Goal: Task Accomplishment & Management: Manage account settings

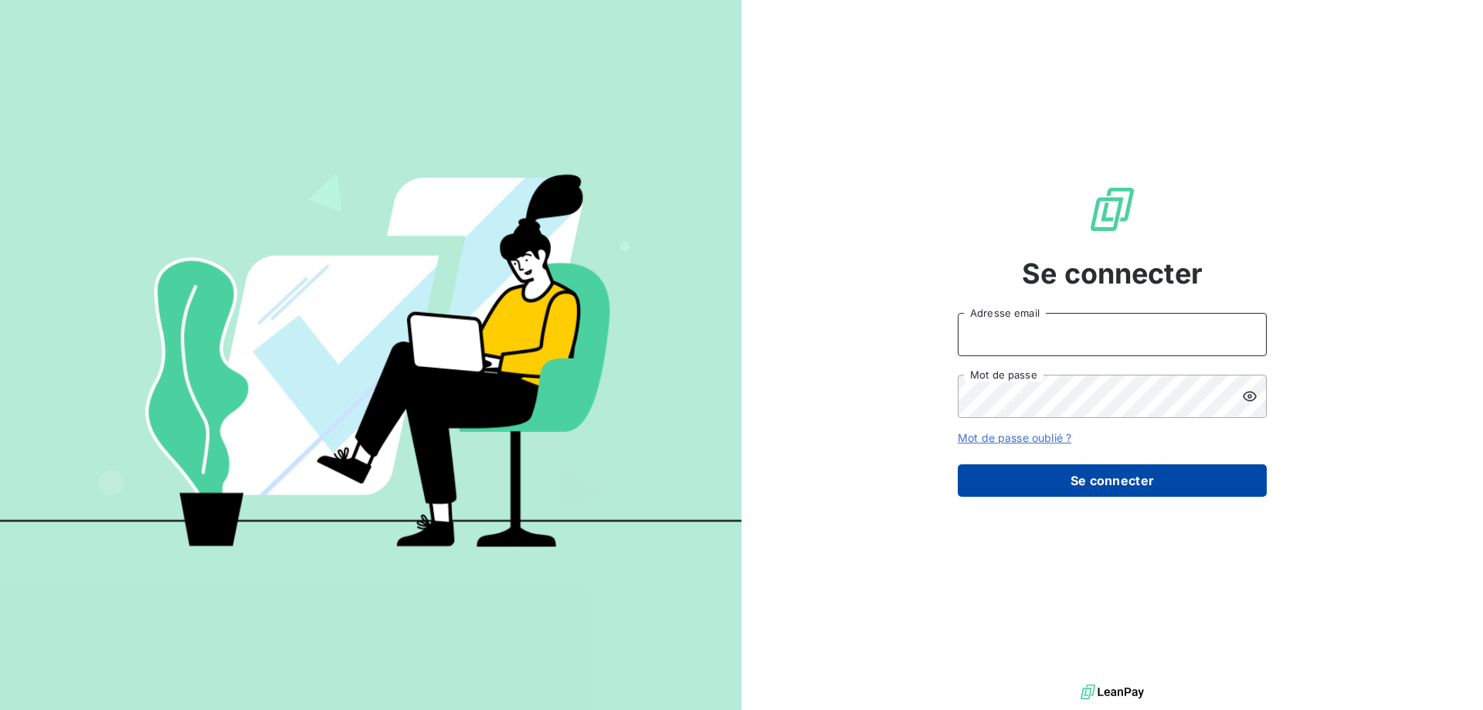
type input "[PERSON_NAME][EMAIL_ADDRESS][DOMAIN_NAME]"
click at [1102, 486] on button "Se connecter" at bounding box center [1112, 480] width 309 height 32
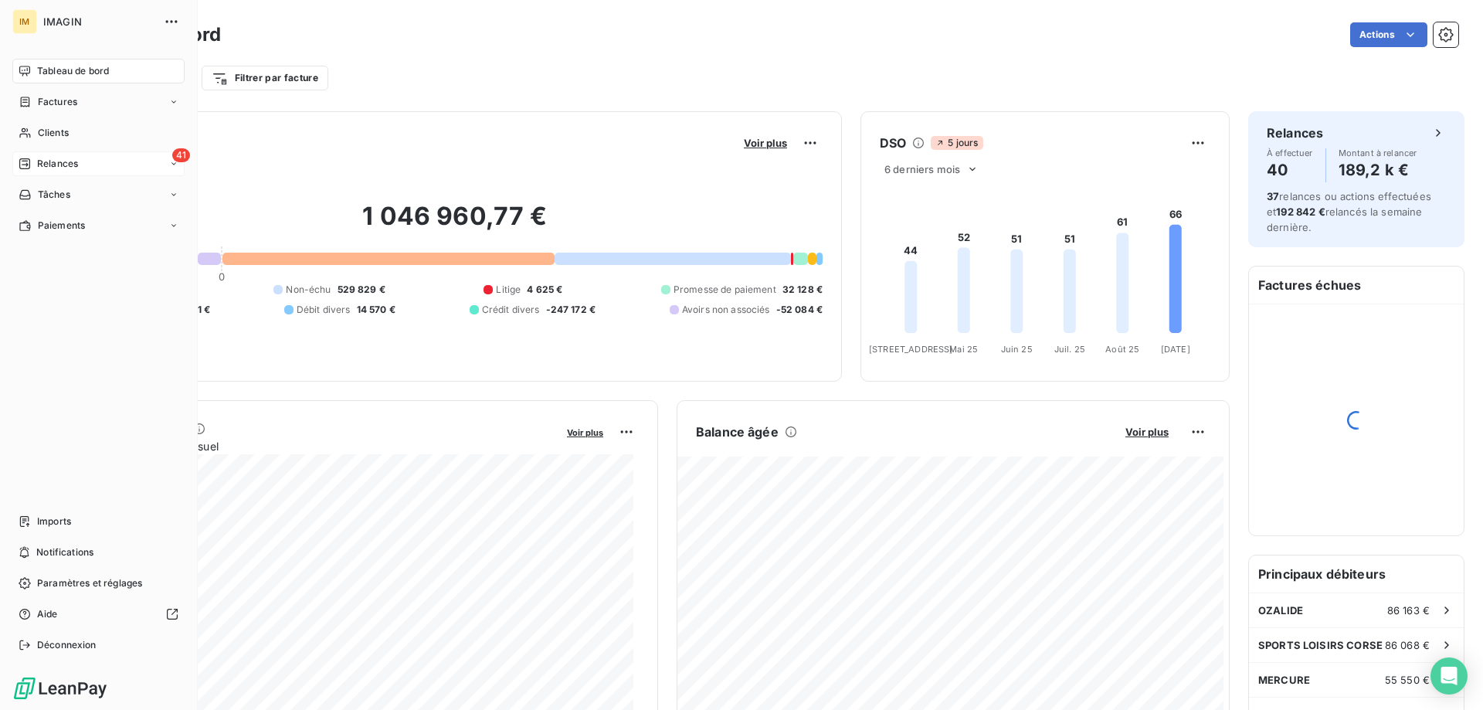
click at [32, 159] on div "Relances" at bounding box center [48, 164] width 59 height 14
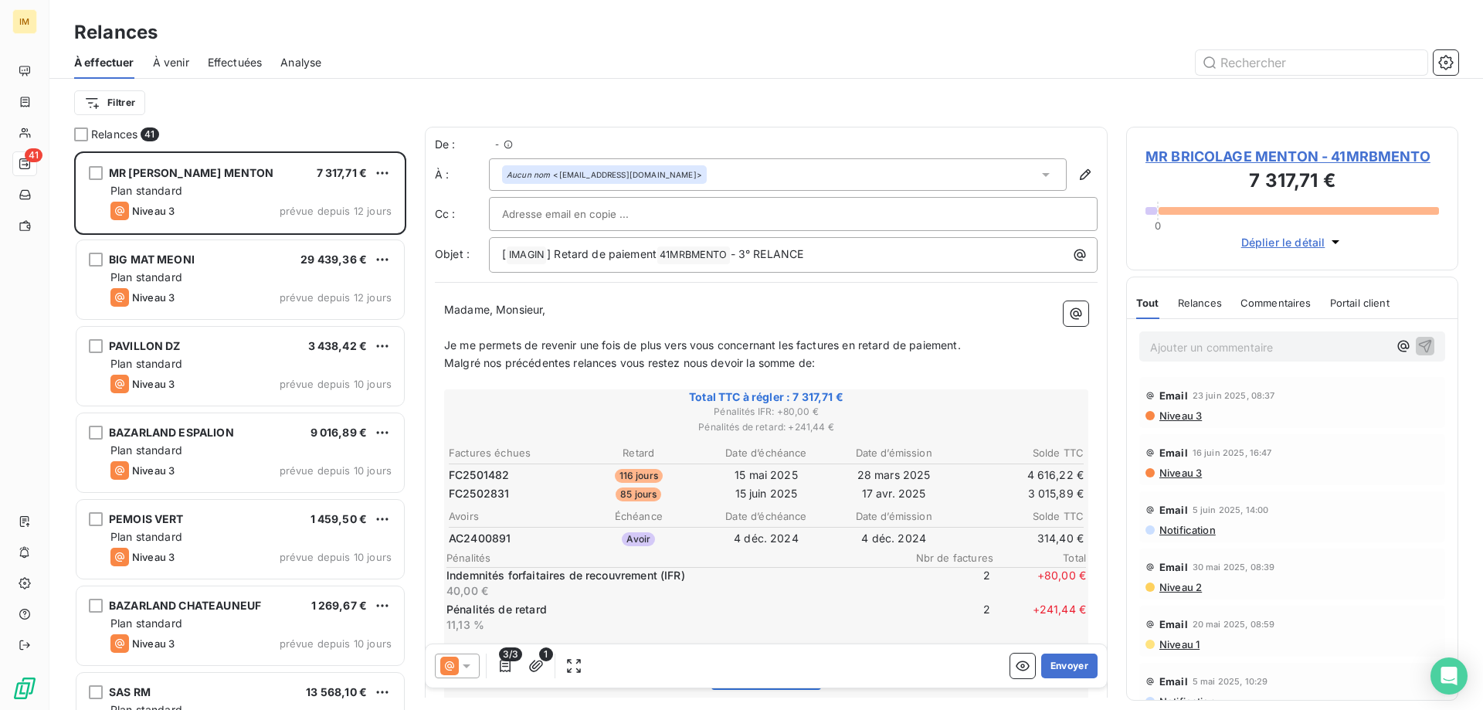
scroll to position [547, 321]
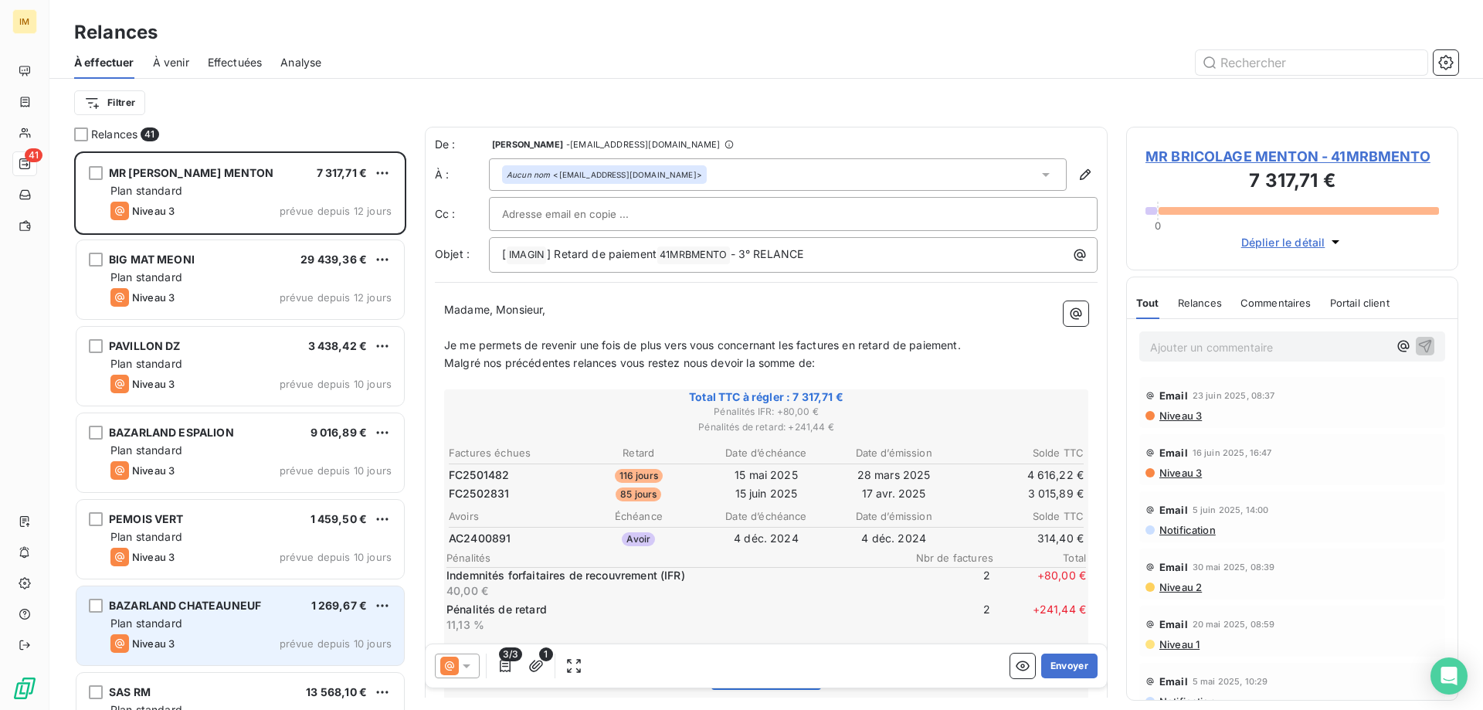
click at [307, 610] on div "BAZARLAND CHATEAUNEUF 1 269,67 €" at bounding box center [250, 606] width 281 height 14
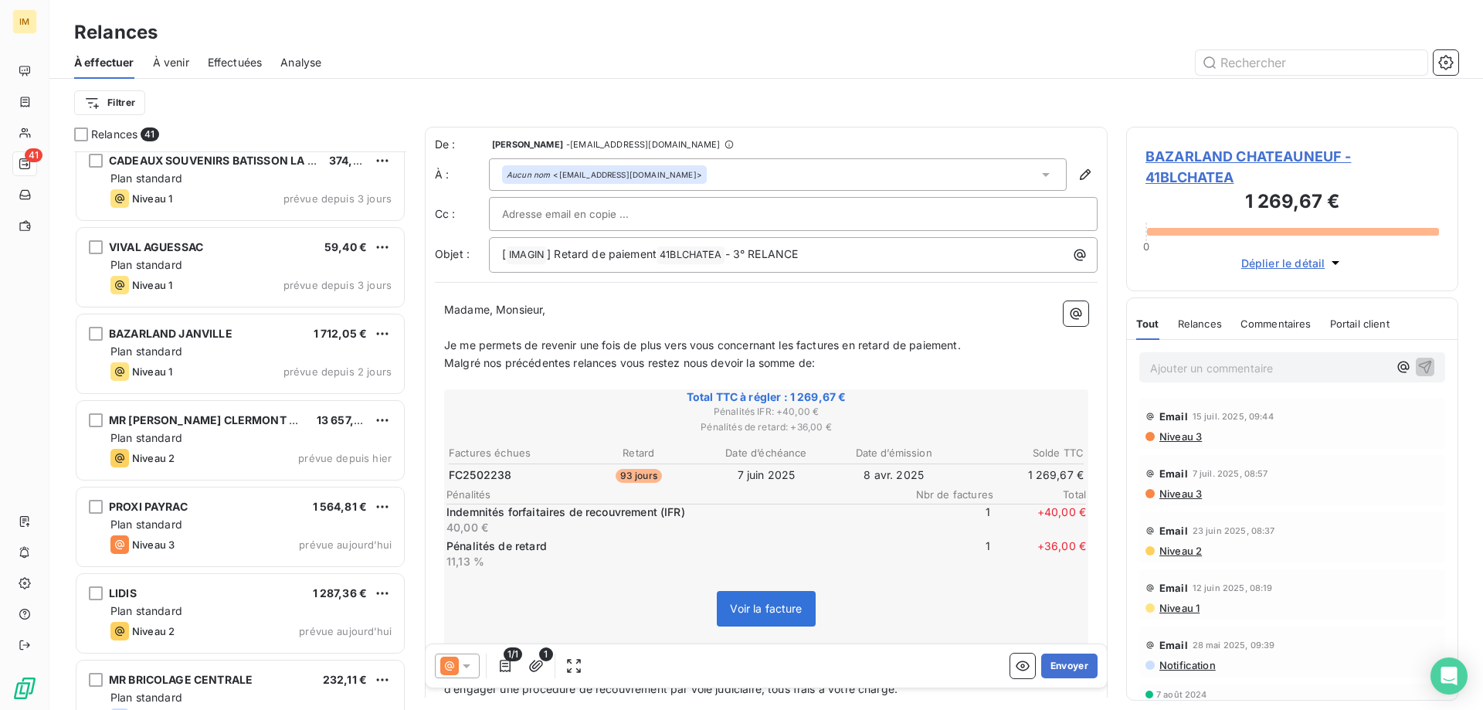
scroll to position [2990, 0]
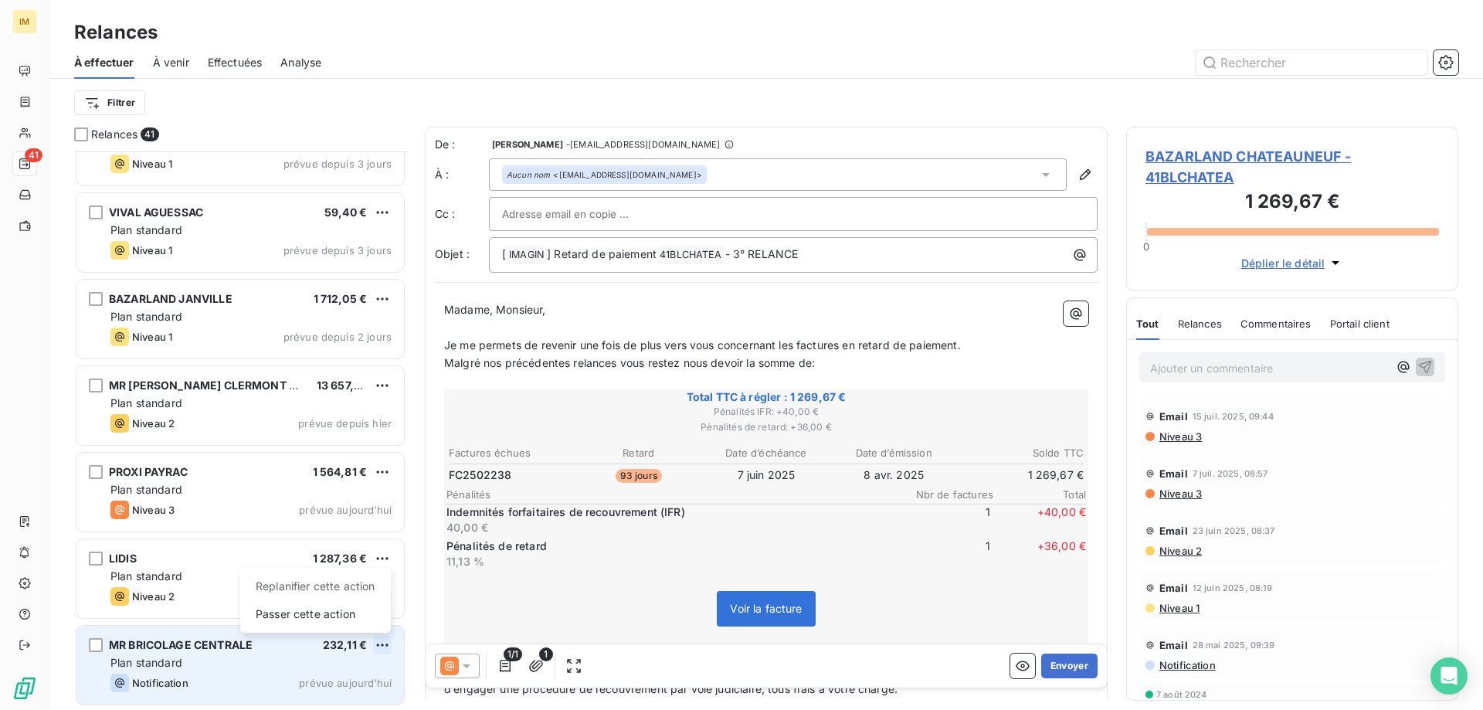
click at [387, 643] on html "IM 41 Relances À effectuer À venir Effectuées Analyse Filtrer Relances 41 MAISO…" at bounding box center [741, 355] width 1483 height 710
click at [360, 590] on div "Replanifier cette action" at bounding box center [315, 586] width 138 height 25
click at [384, 643] on html "IM 41 Relances À effectuer À venir Effectuées Analyse Filtrer Relances 41 MAISO…" at bounding box center [741, 355] width 1483 height 710
click at [338, 586] on div "Replanifier cette action" at bounding box center [315, 586] width 138 height 25
click at [382, 647] on html "IM 41 Relances À effectuer À venir Effectuées Analyse Filtrer Relances 41 MAISO…" at bounding box center [741, 355] width 1483 height 710
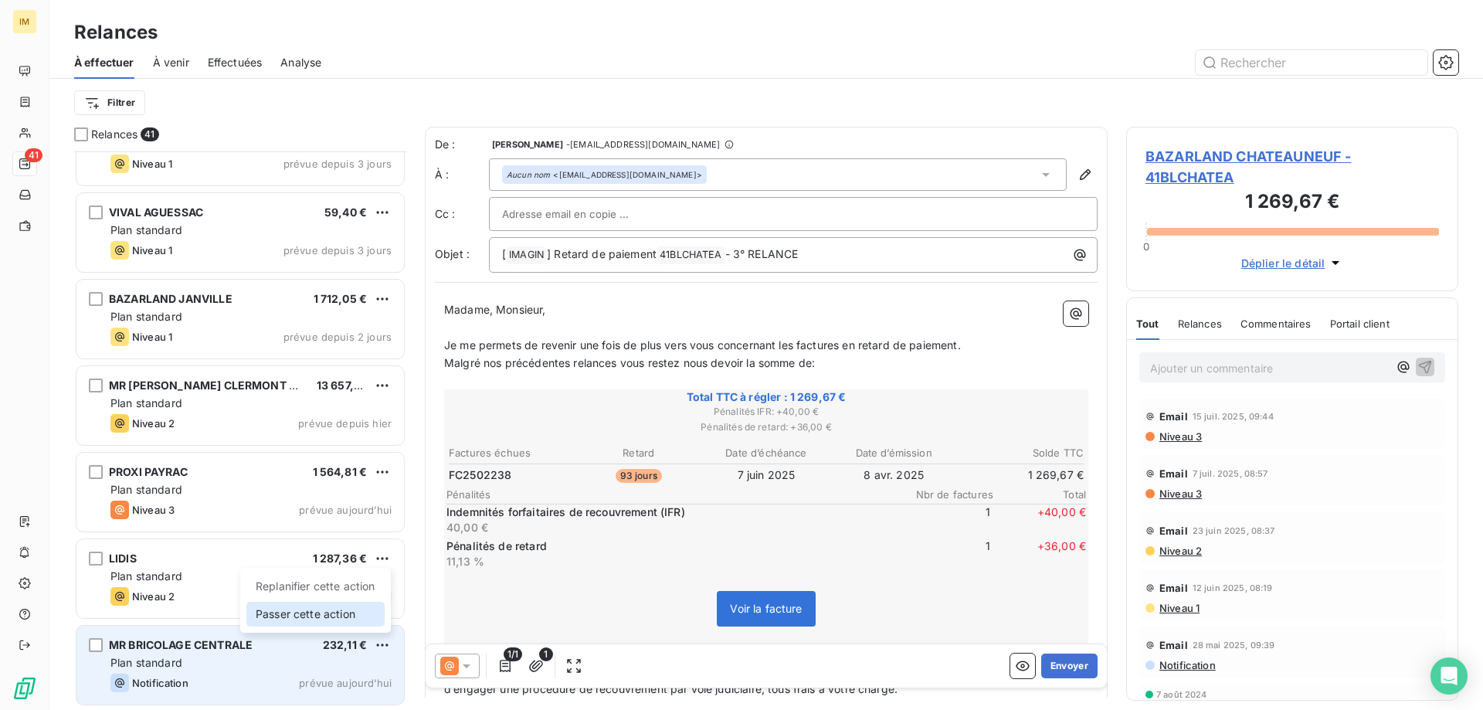
click at [328, 614] on div "Passer cette action" at bounding box center [315, 614] width 138 height 25
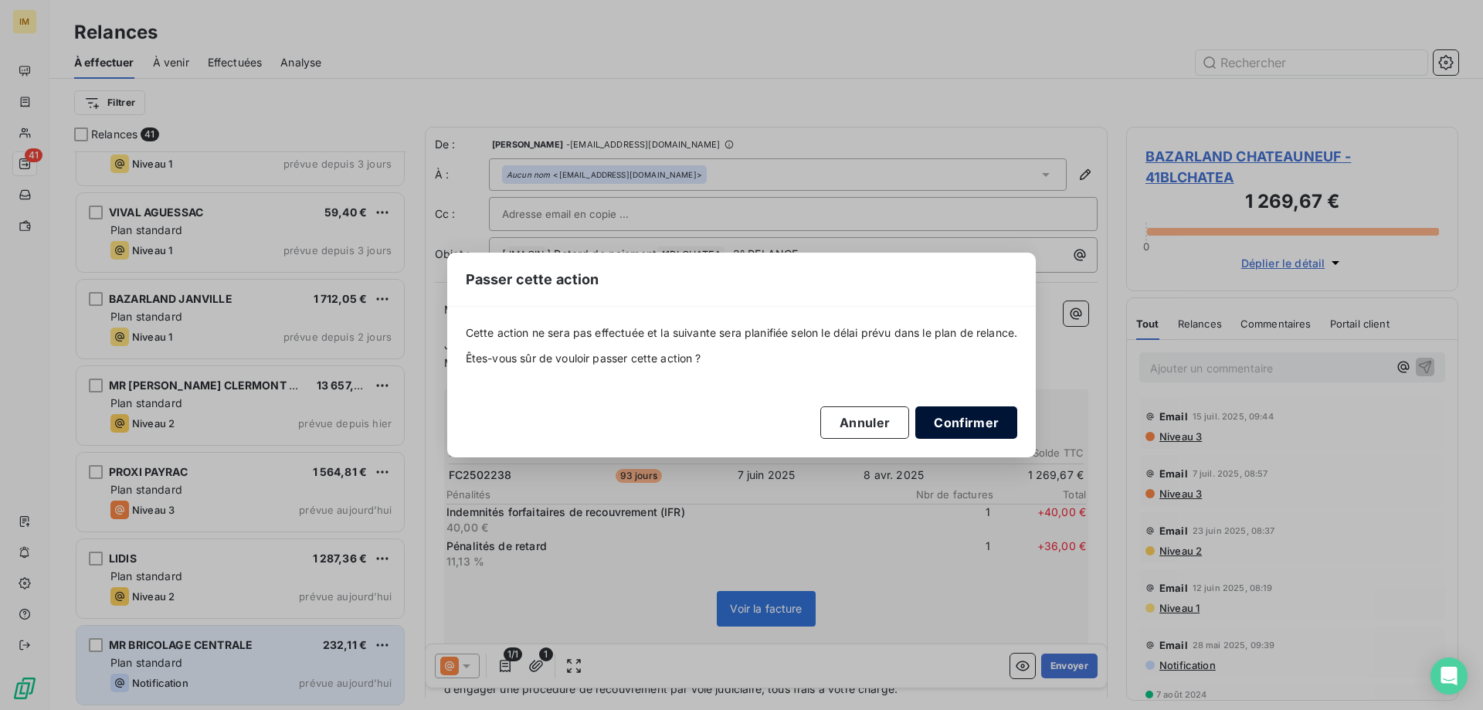
click at [980, 424] on button "Confirmer" at bounding box center [966, 422] width 102 height 32
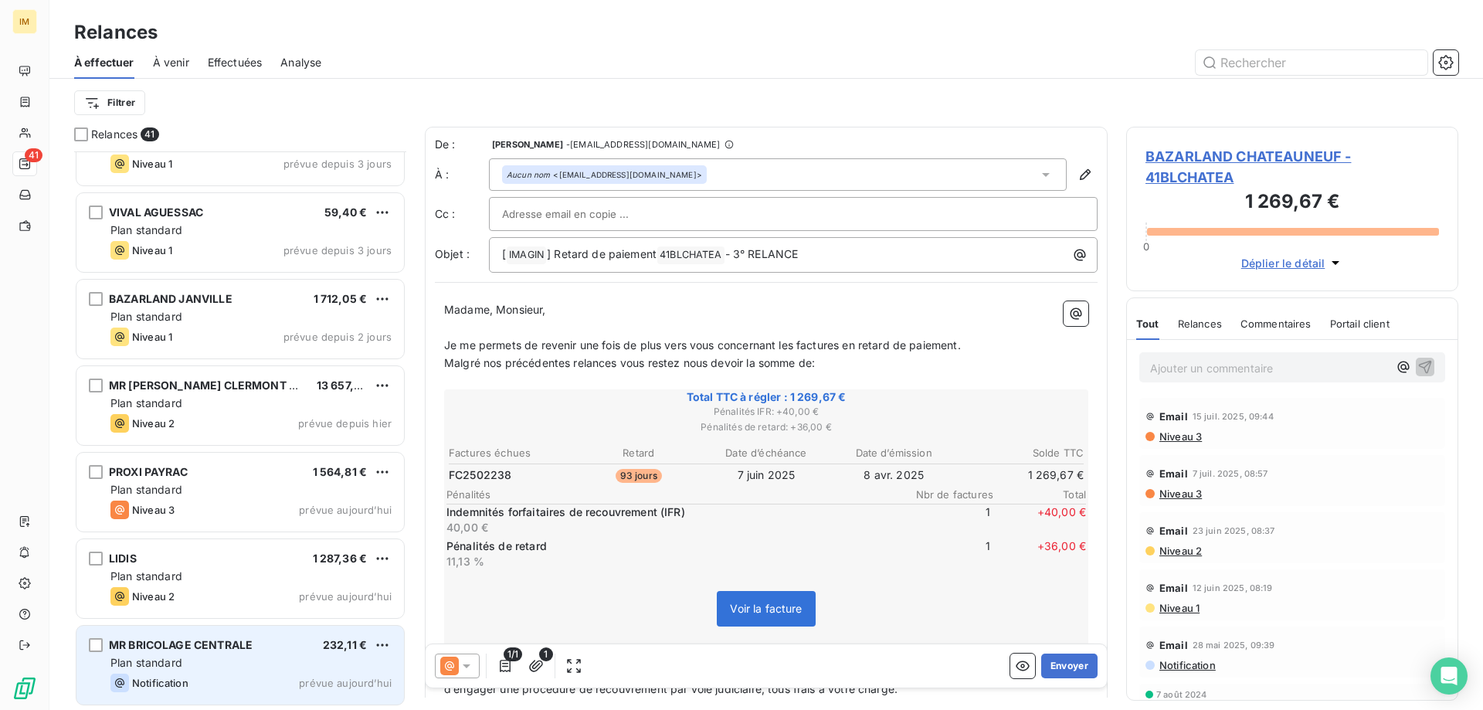
scroll to position [2902, 0]
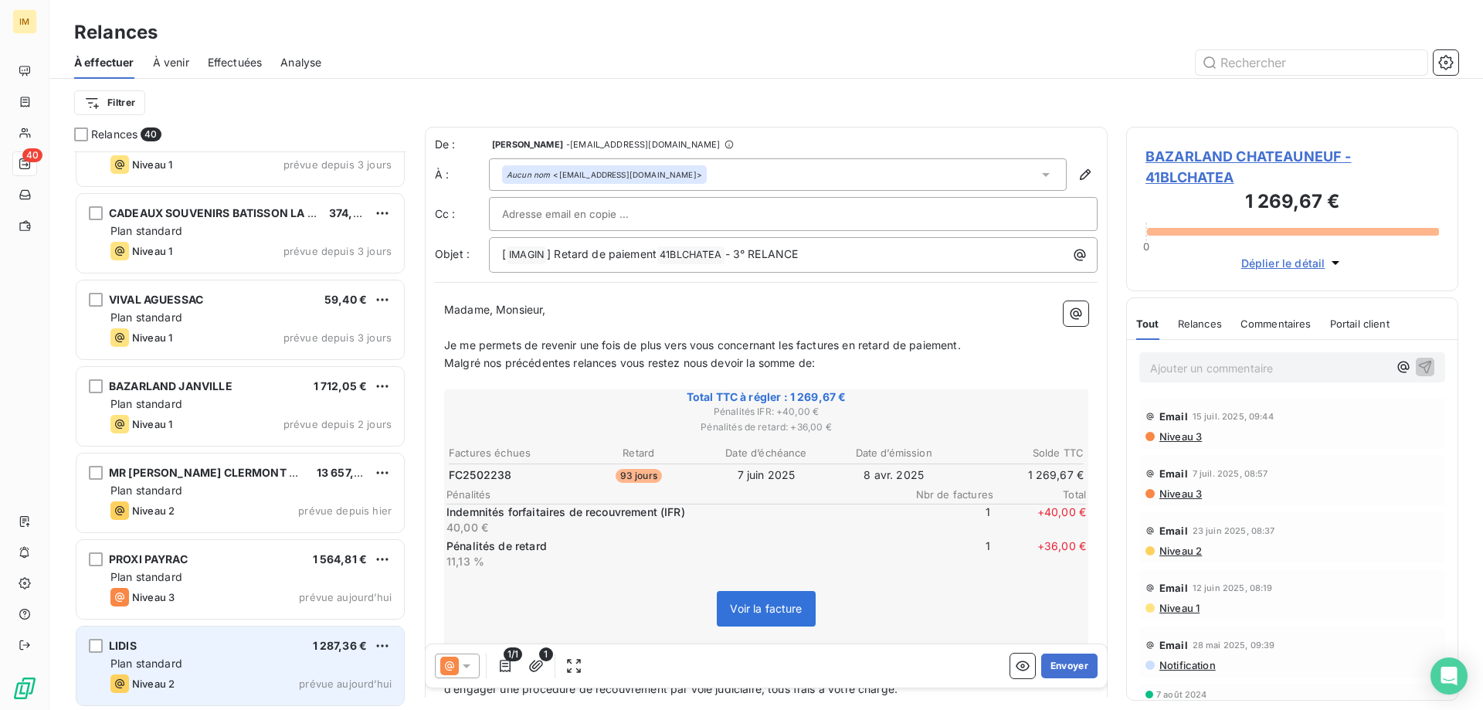
click at [239, 665] on div "Plan standard" at bounding box center [250, 663] width 281 height 15
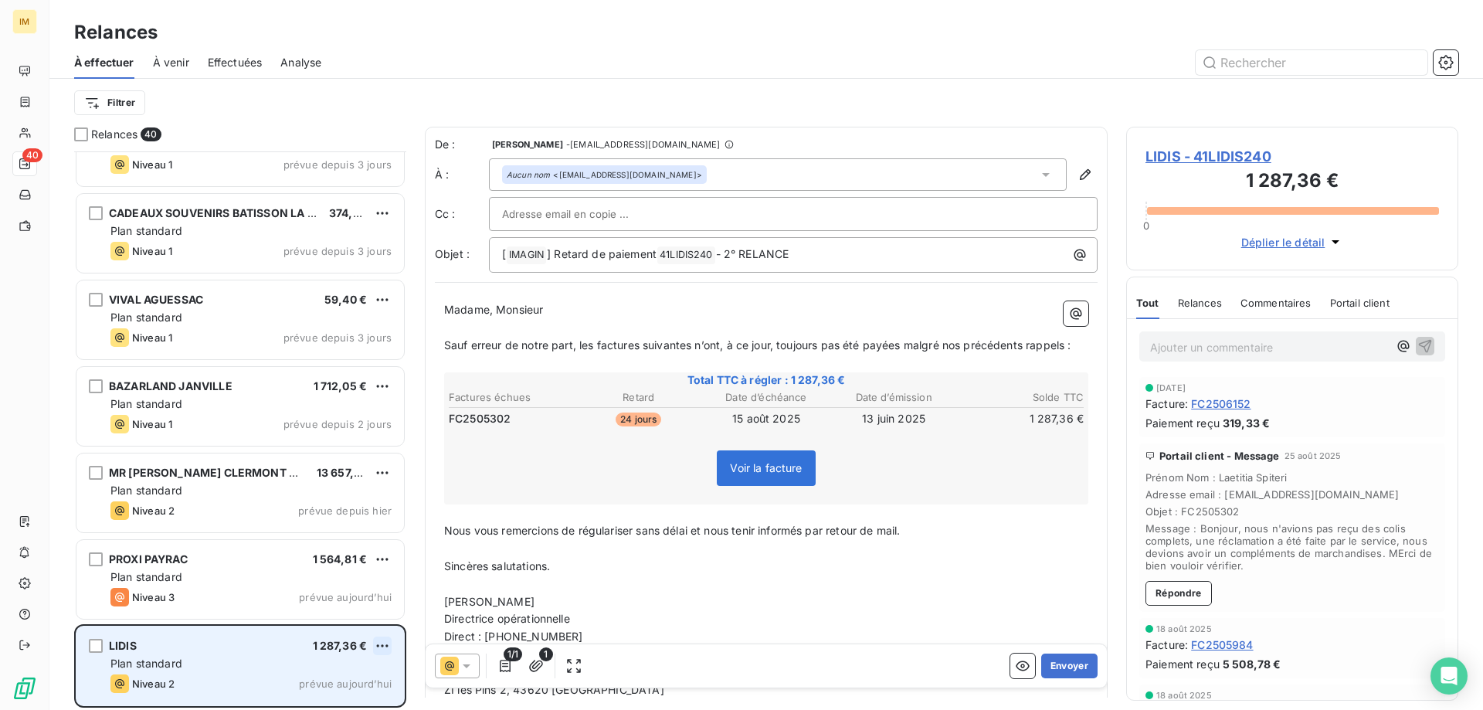
click at [384, 644] on html "IM 40 Relances À effectuer À venir Effectuées Analyse Filtrer Relances 40 CLIEN…" at bounding box center [741, 355] width 1483 height 710
click at [348, 588] on div "Replanifier cette action" at bounding box center [315, 587] width 138 height 25
select select "8"
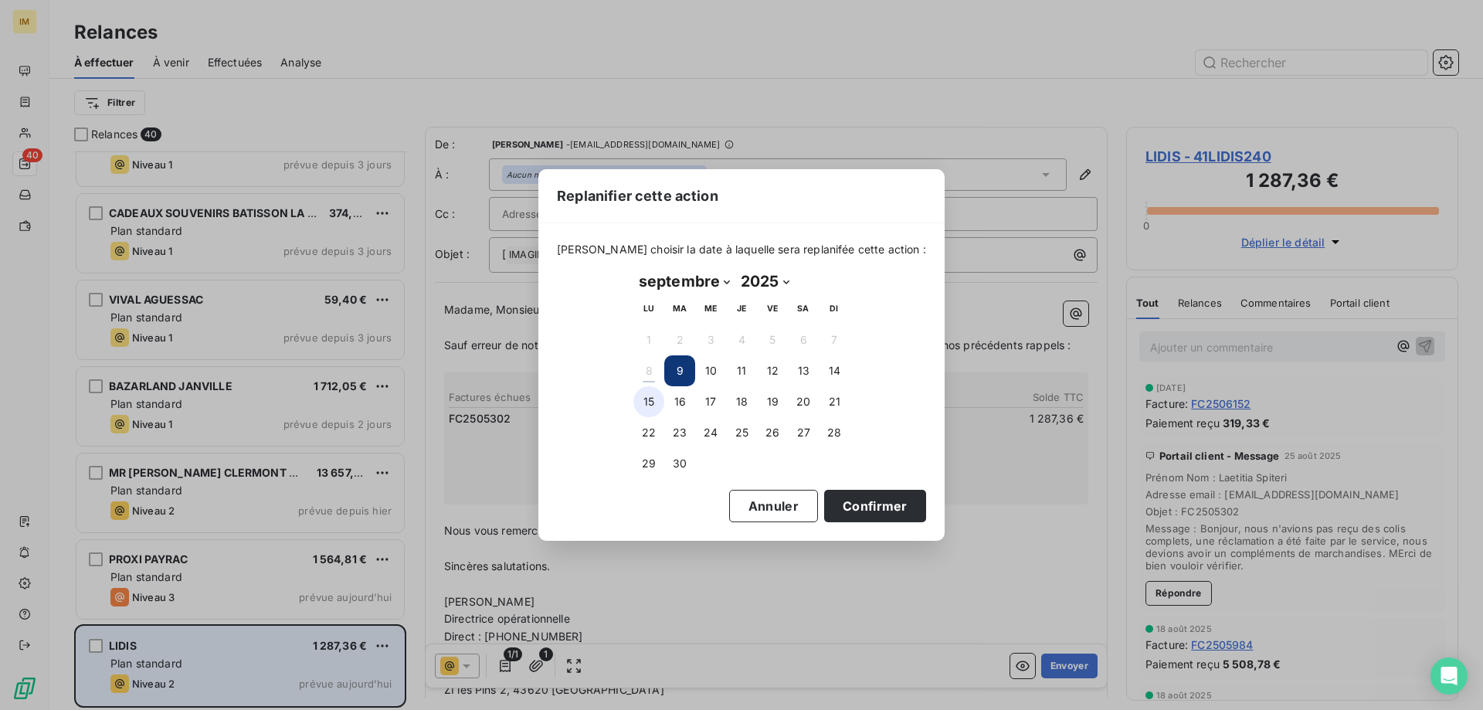
click at [645, 400] on button "15" at bounding box center [648, 401] width 31 height 31
click at [860, 510] on button "Confirmer" at bounding box center [875, 506] width 102 height 32
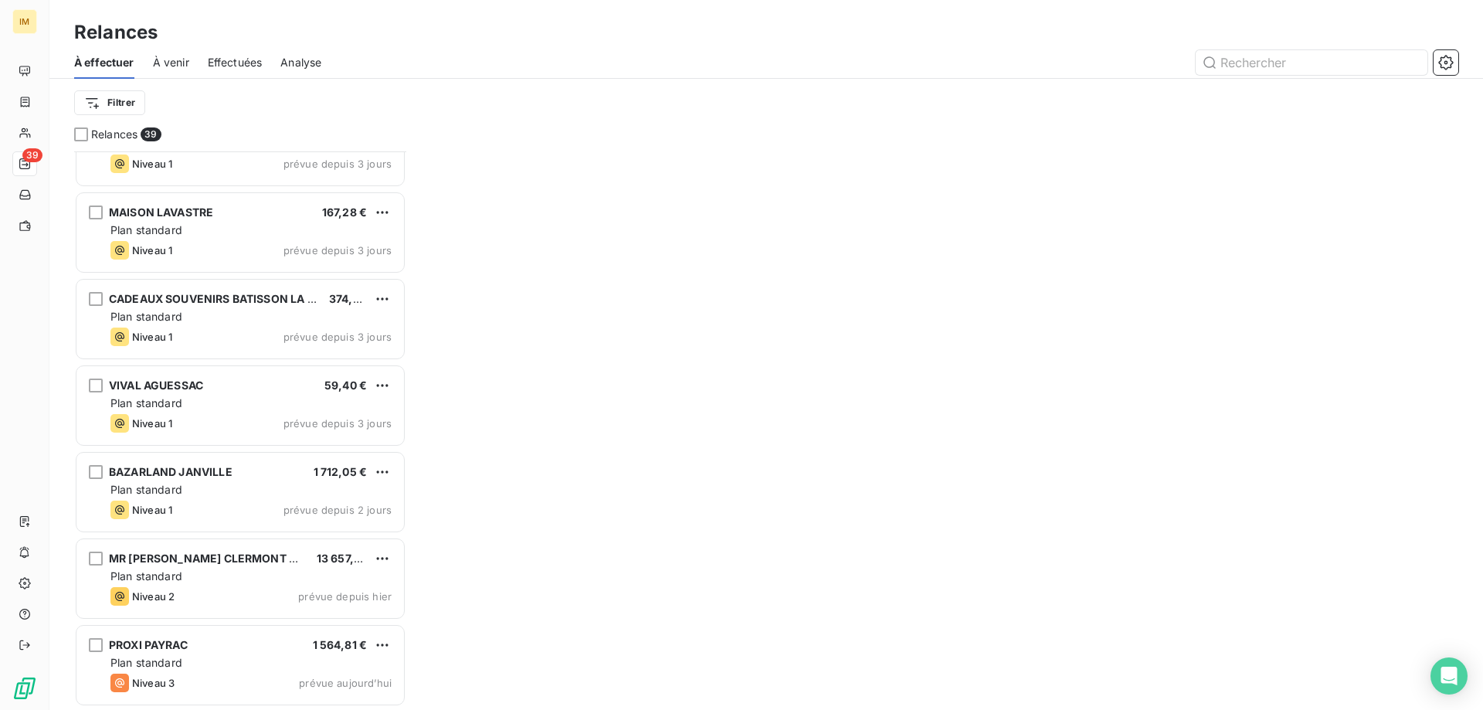
scroll to position [2816, 0]
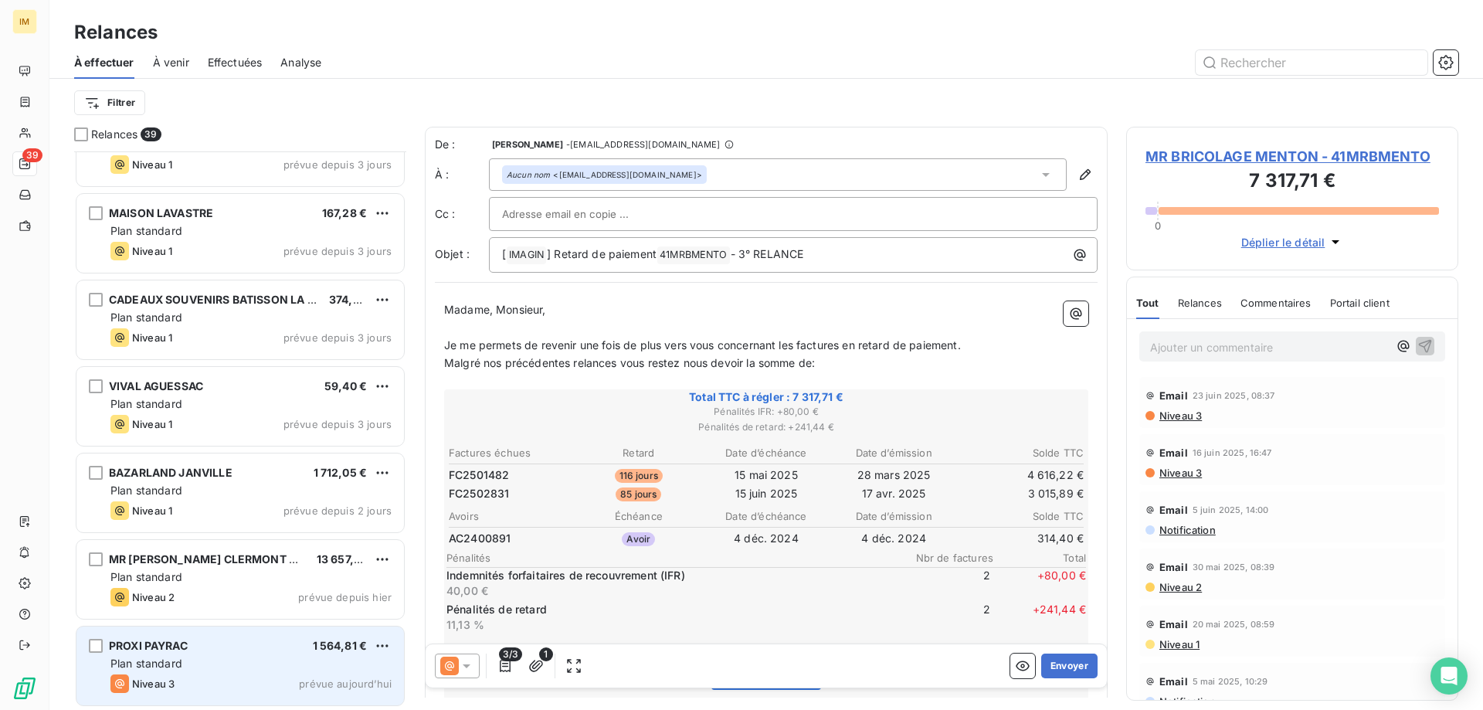
click at [258, 643] on div "PROXI PAYRAC 1 564,81 €" at bounding box center [250, 646] width 281 height 14
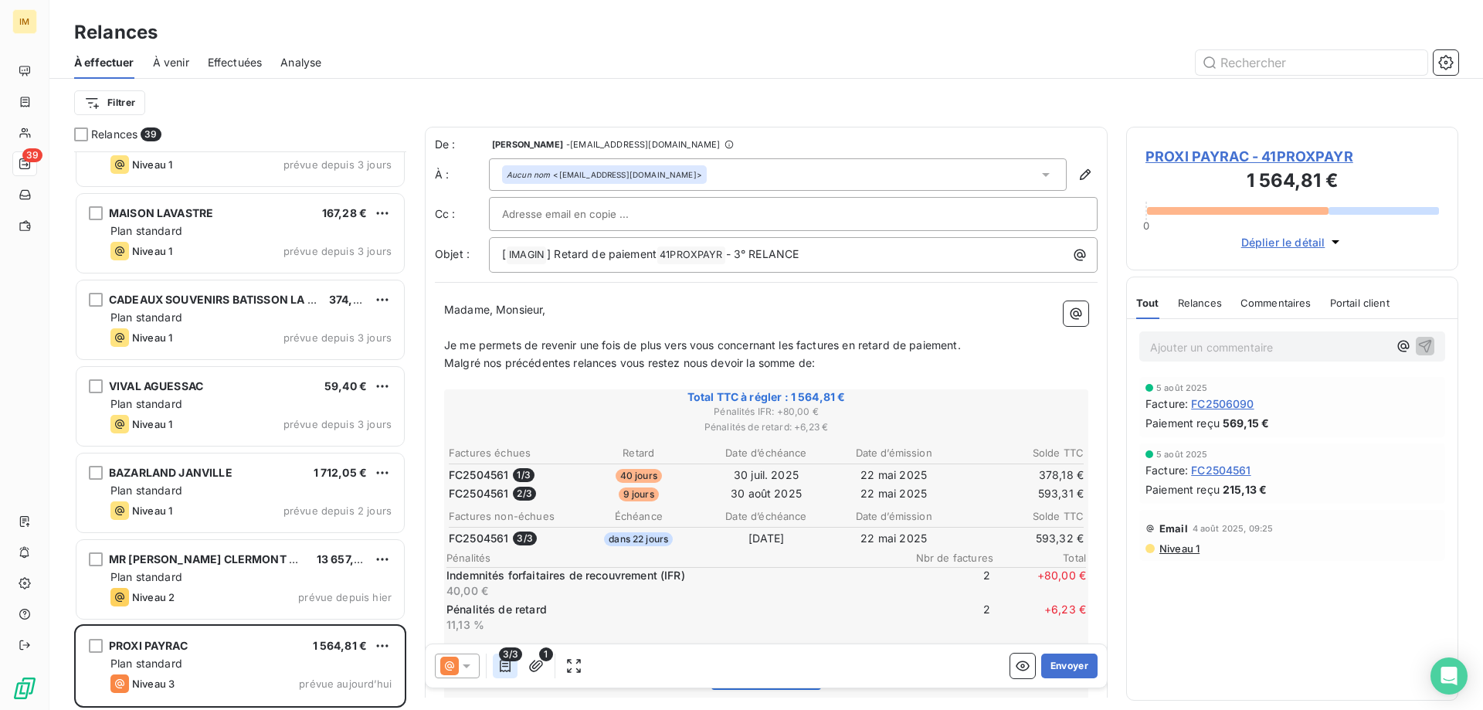
click at [512, 665] on icon "button" at bounding box center [504, 665] width 15 height 15
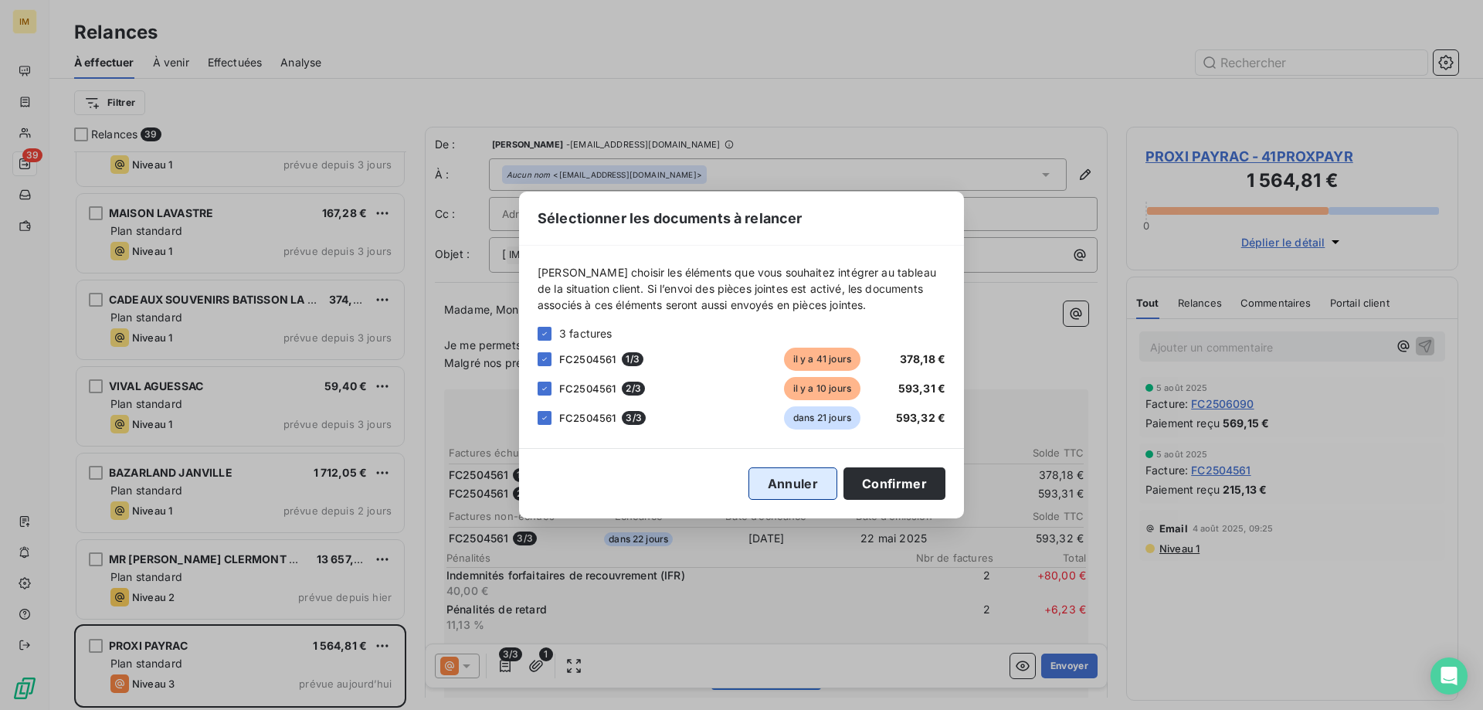
click at [791, 483] on button "Annuler" at bounding box center [793, 483] width 89 height 32
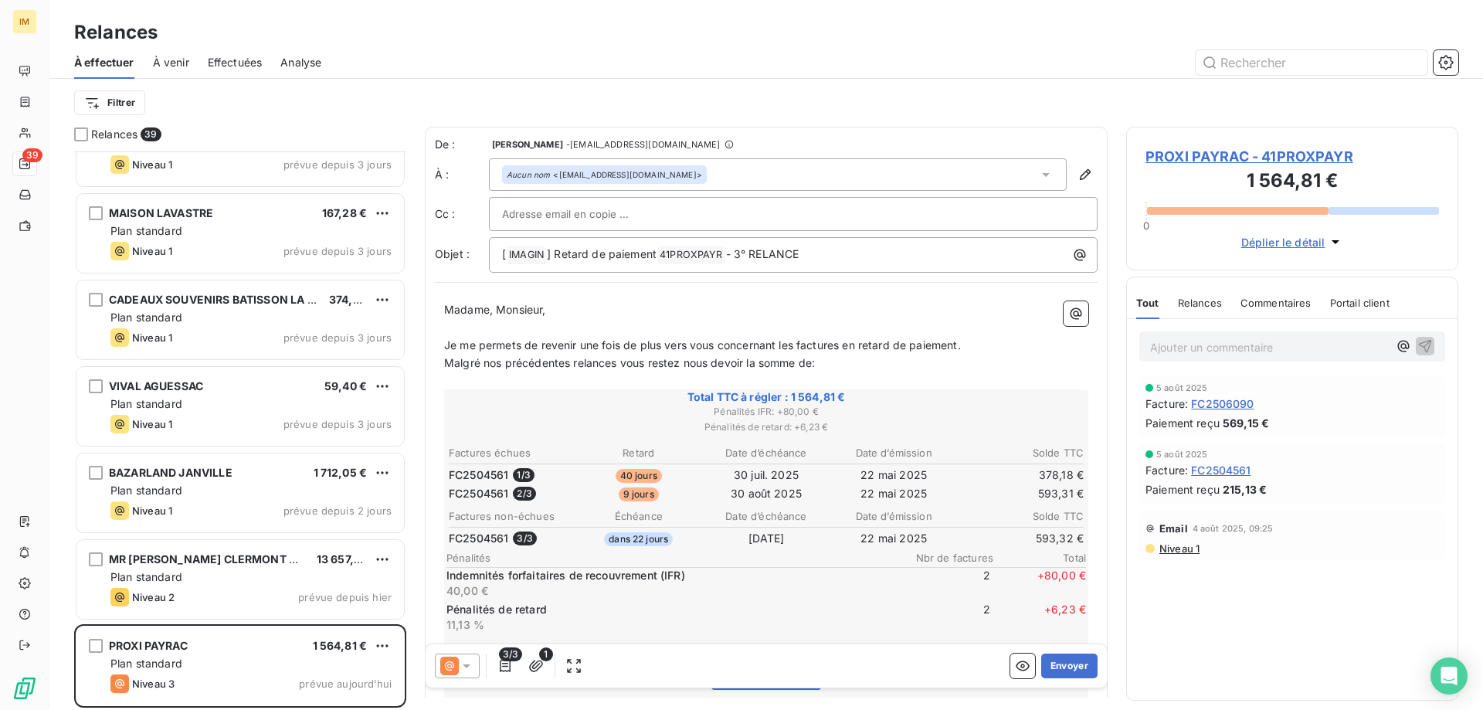
click at [463, 676] on div at bounding box center [457, 666] width 45 height 25
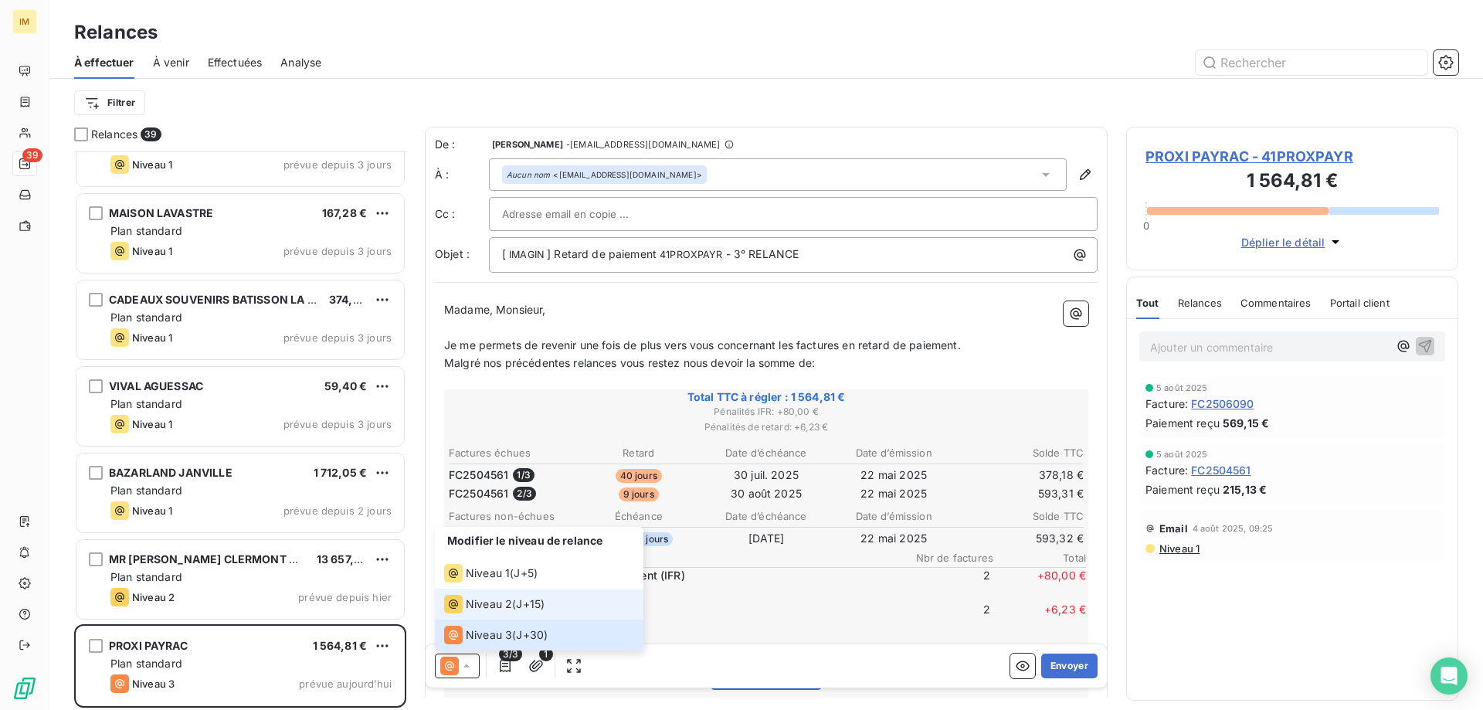
click at [469, 610] on span "Niveau 2" at bounding box center [489, 603] width 46 height 15
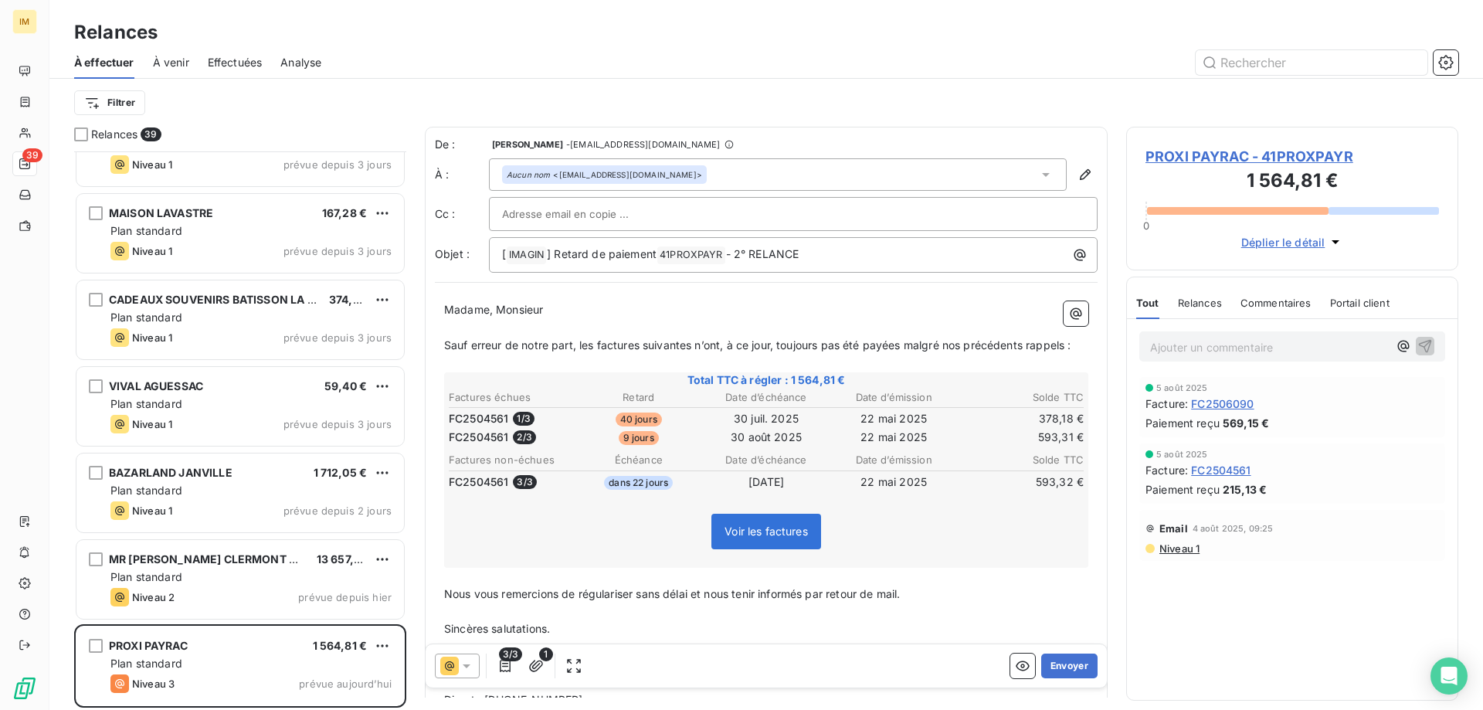
click at [1336, 155] on span "PROXI PAYRAC - 41PROXPAYR" at bounding box center [1293, 156] width 294 height 21
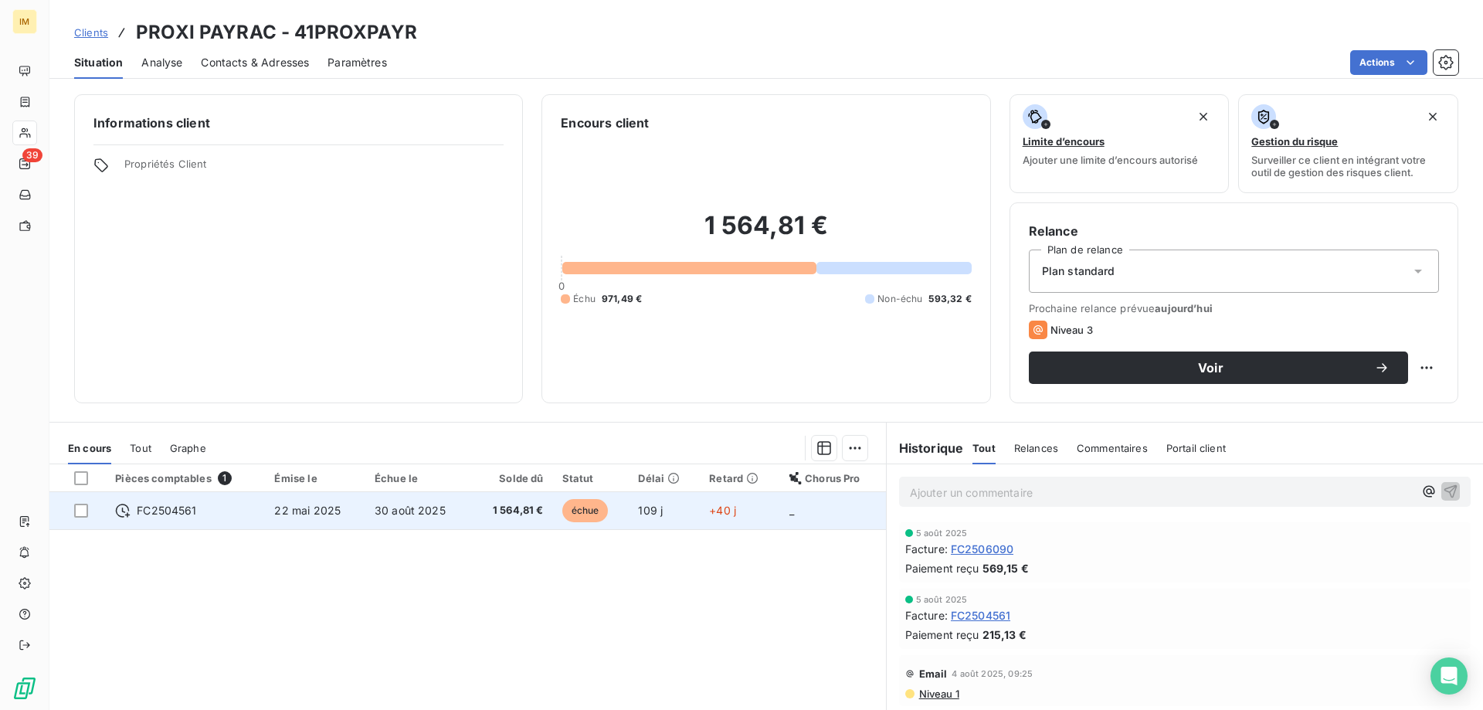
click at [491, 507] on span "1 564,81 €" at bounding box center [511, 510] width 63 height 15
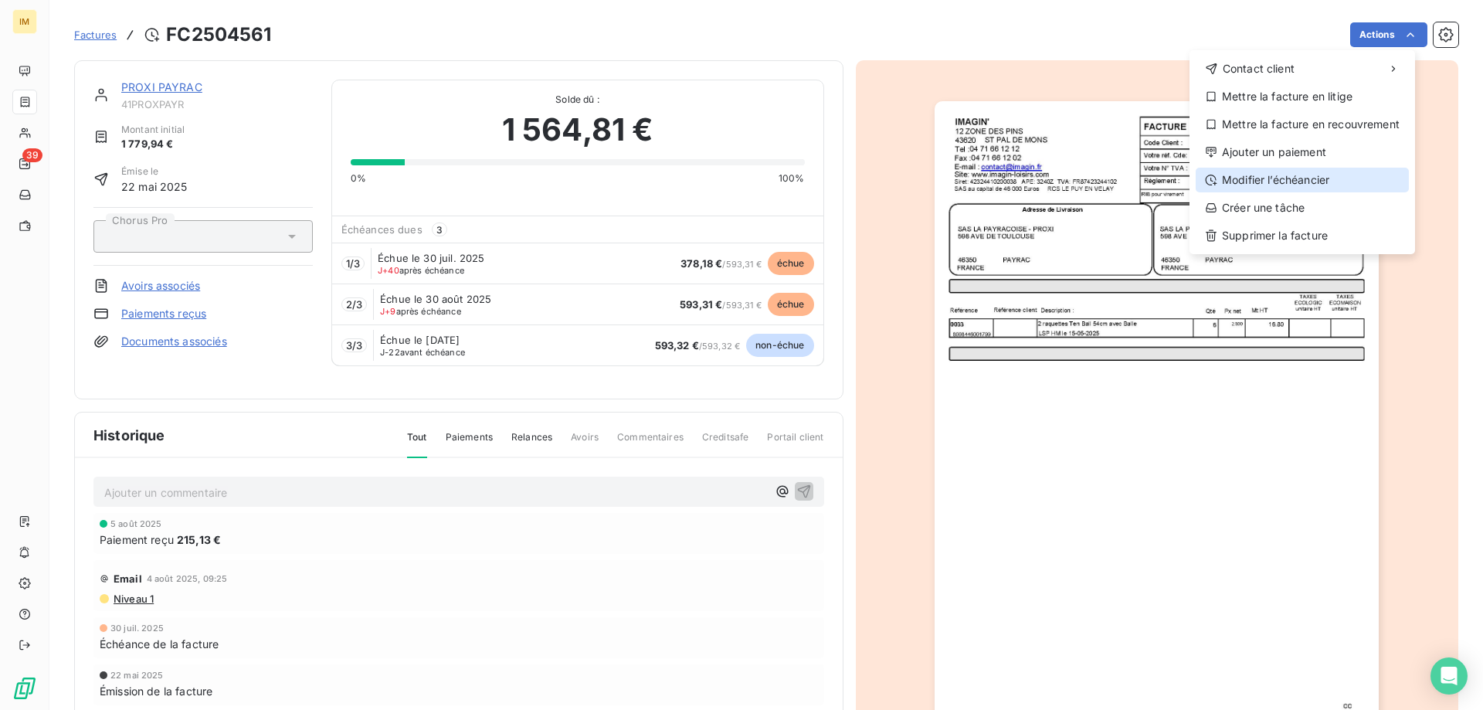
click at [1308, 178] on div "Modifier l’échéancier" at bounding box center [1302, 180] width 213 height 25
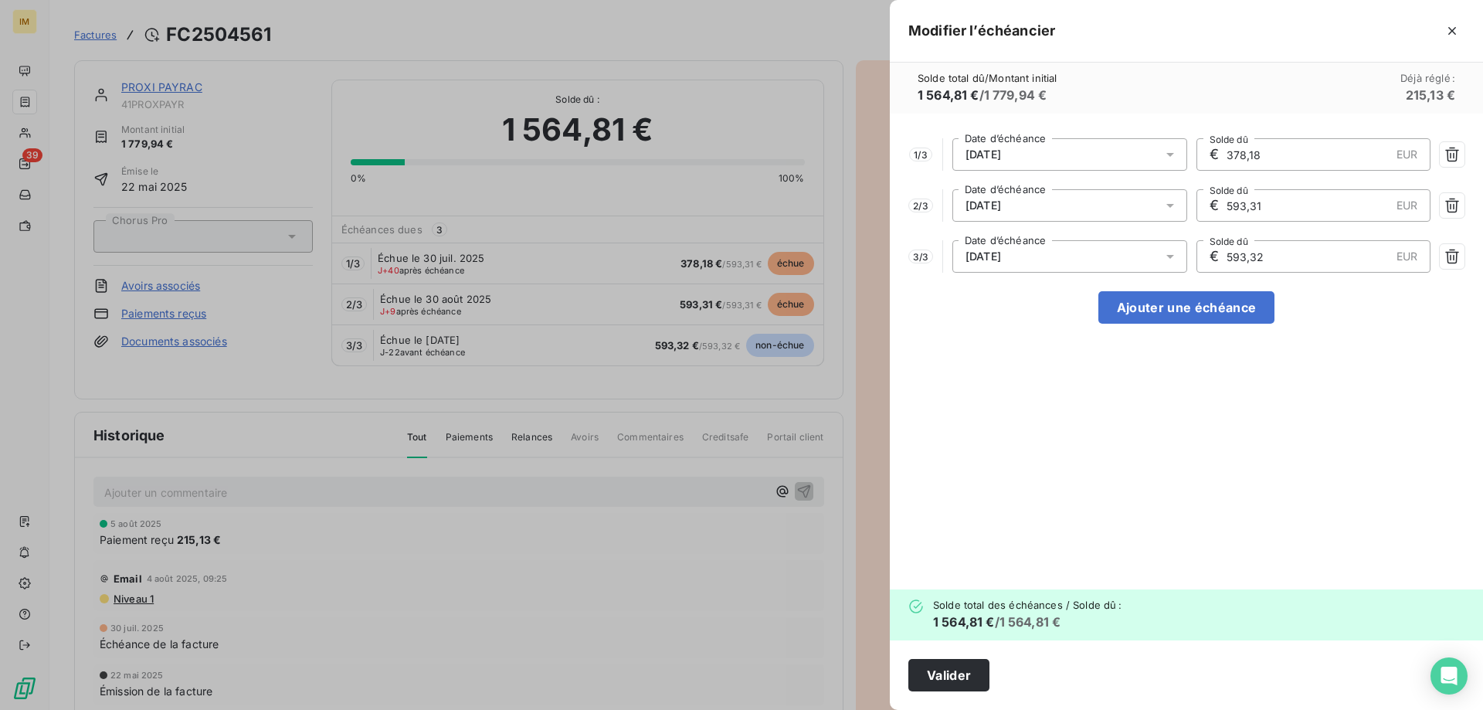
drag, startPoint x: 1283, startPoint y: 156, endPoint x: 1111, endPoint y: 142, distance: 172.8
click at [1115, 142] on div "1 / 3 30/07/2025 Date d’échéance € 378,18 EUR Solde dû" at bounding box center [1186, 154] width 556 height 32
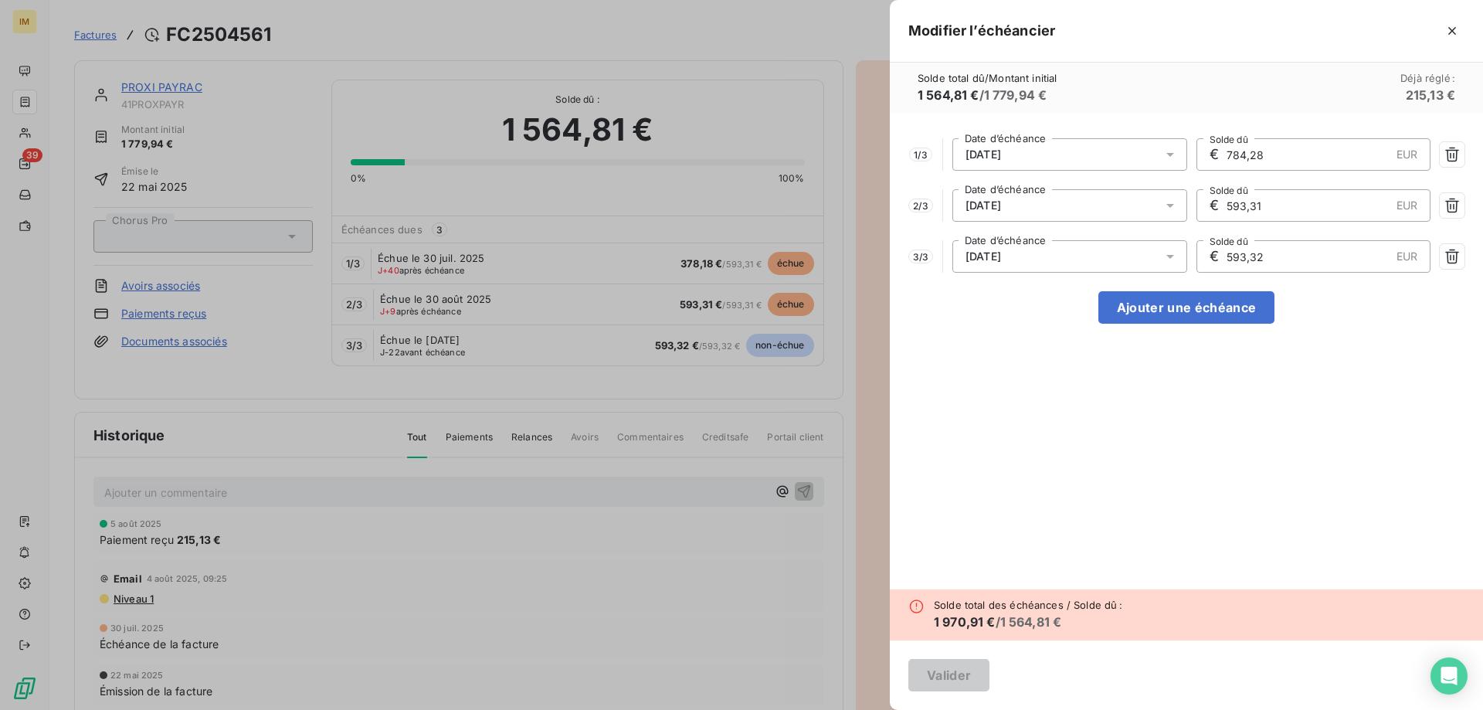
type input "784,28"
click at [1288, 202] on input "593,31" at bounding box center [1307, 205] width 165 height 31
drag, startPoint x: 1288, startPoint y: 202, endPoint x: 1196, endPoint y: 207, distance: 92.8
click at [1197, 207] on div "€ 593,31 EUR Solde dû" at bounding box center [1314, 205] width 235 height 32
type input "782,40"
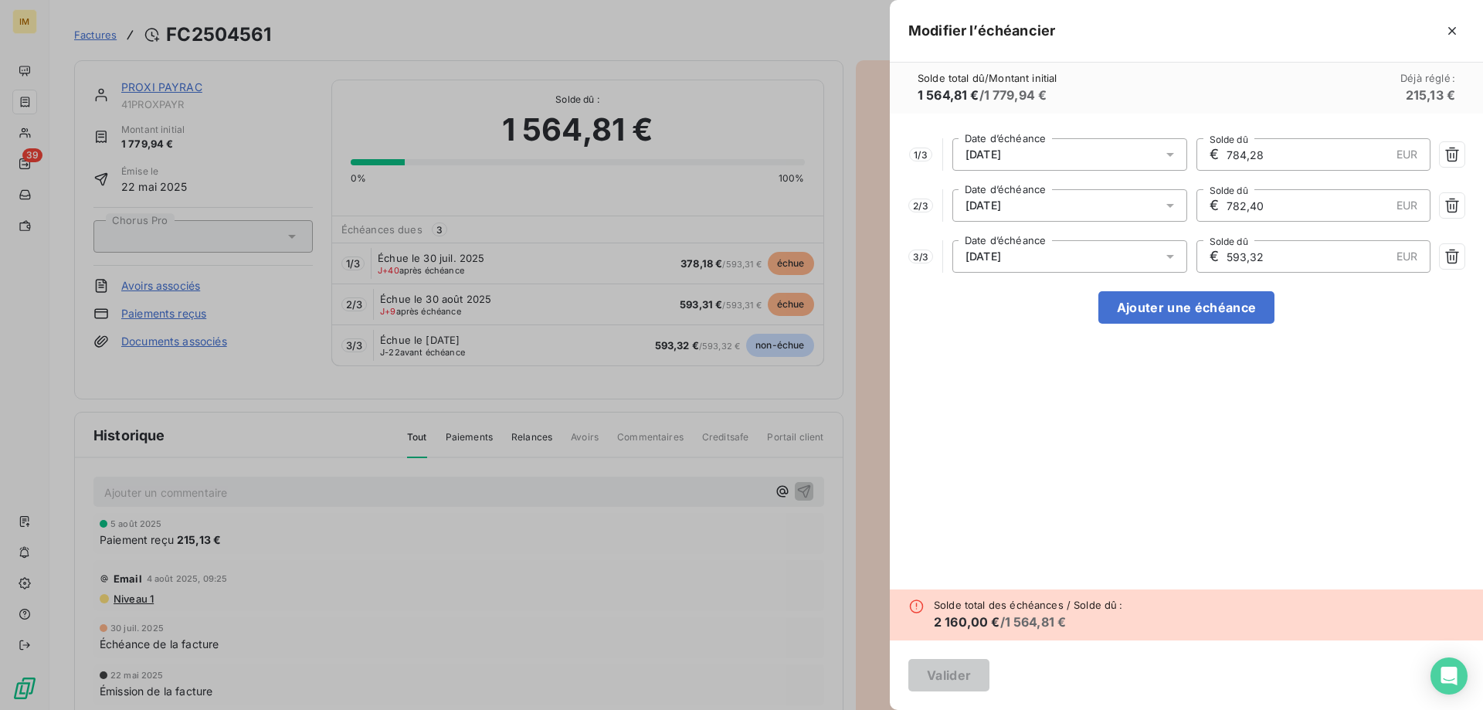
drag, startPoint x: 1287, startPoint y: 259, endPoint x: 1058, endPoint y: 261, distance: 228.7
click at [1058, 261] on div "3 / 3 30/09/2025 Date d’échéance € 593,32 EUR Solde dû" at bounding box center [1186, 256] width 556 height 32
type input "782,41"
click at [1187, 310] on button "Ajouter une échéance" at bounding box center [1186, 307] width 176 height 32
type input "391,20"
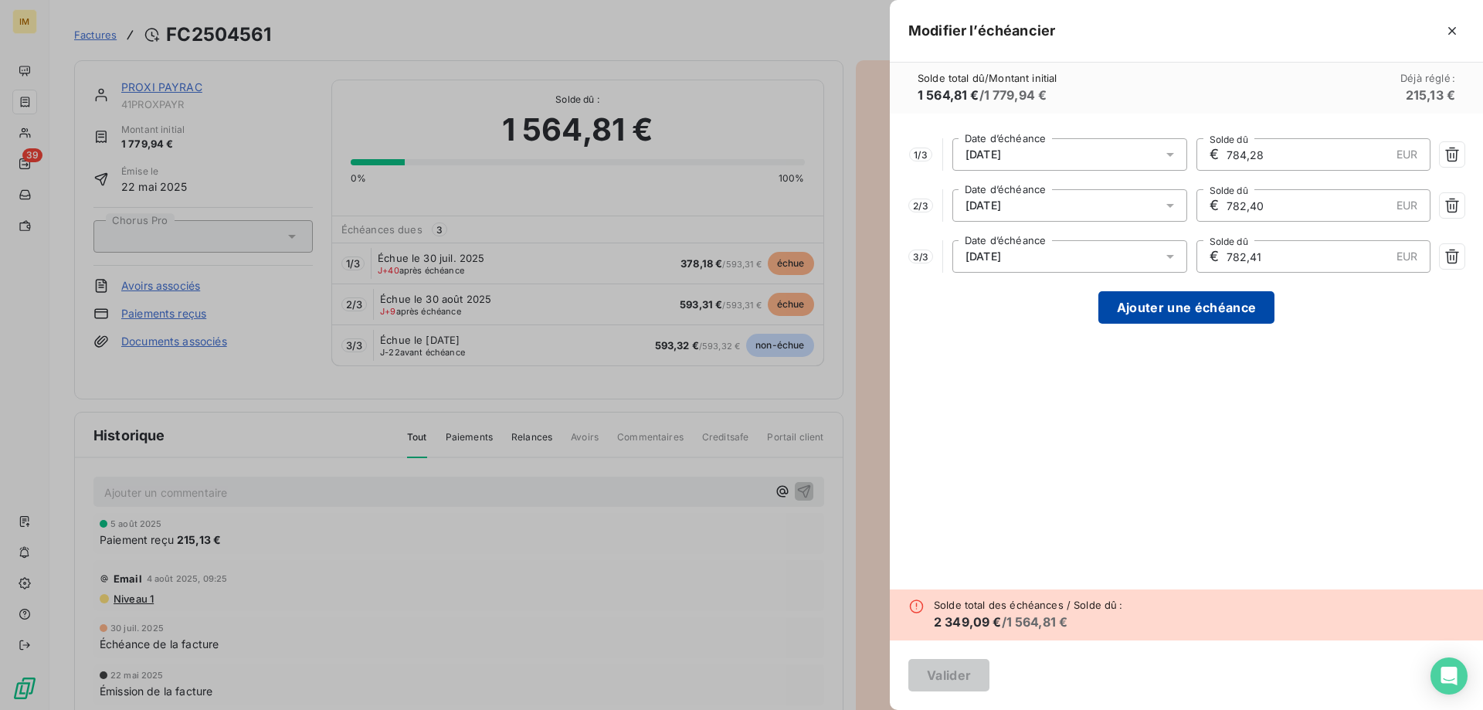
type input "391,20"
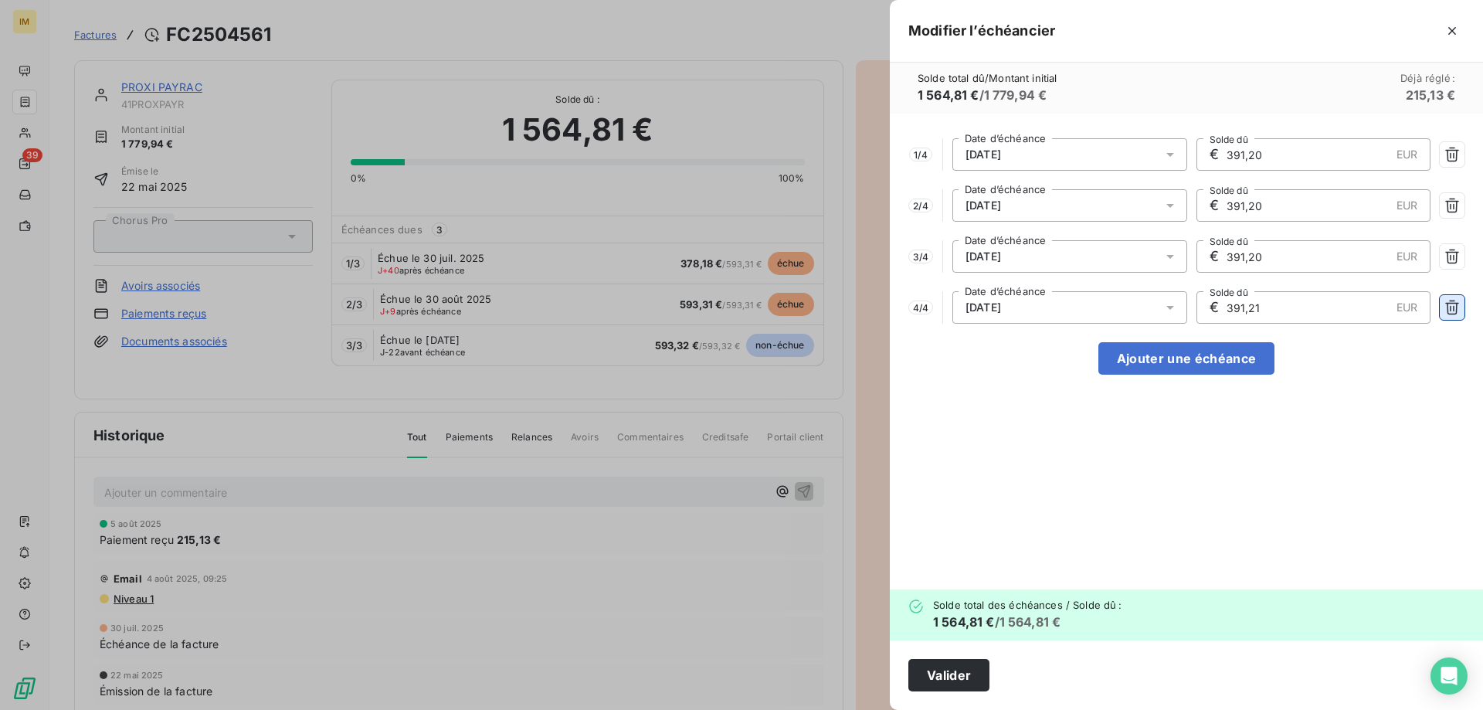
click at [1459, 307] on icon "button" at bounding box center [1452, 307] width 15 height 15
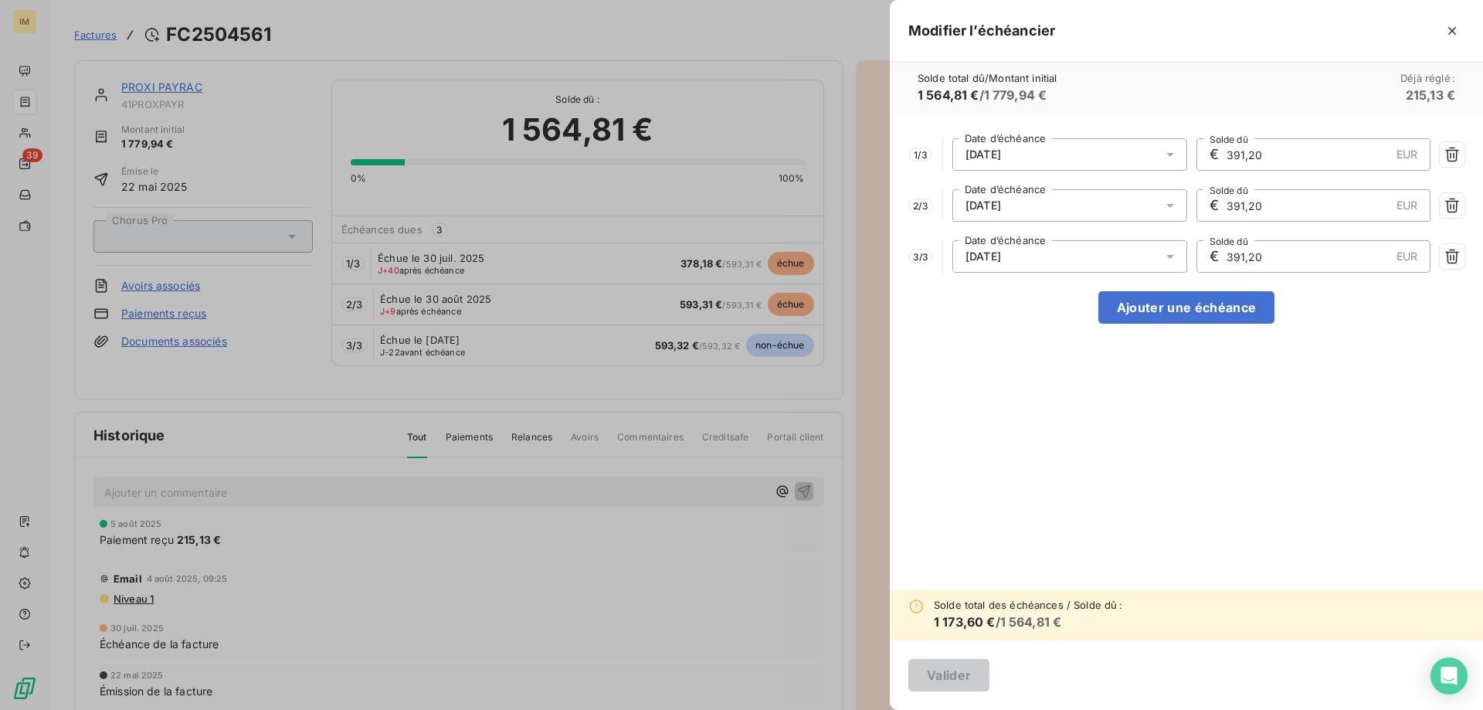
drag, startPoint x: 1280, startPoint y: 153, endPoint x: 1122, endPoint y: 148, distance: 158.4
click at [1122, 148] on div "1 / 3 30/07/2025 Date d’échéance € 391,20 EUR Solde dû" at bounding box center [1186, 154] width 556 height 32
type input "593,31"
drag, startPoint x: 1300, startPoint y: 205, endPoint x: 1114, endPoint y: 211, distance: 186.2
click at [1114, 211] on div "2 / 3 30/08/2025 Date d’échéance € 391,20 EUR Solde dû" at bounding box center [1186, 205] width 556 height 32
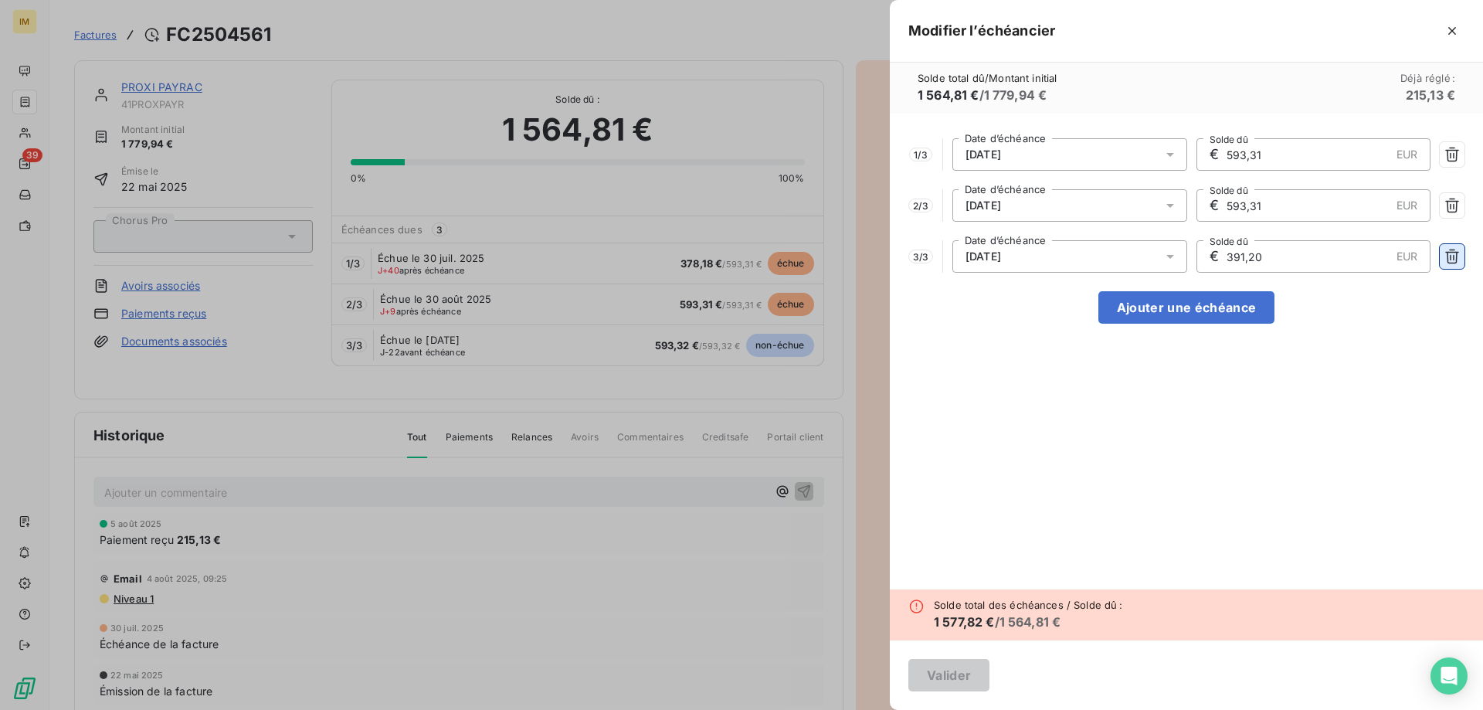
type input "593,31"
click at [1452, 263] on icon "button" at bounding box center [1452, 257] width 14 height 15
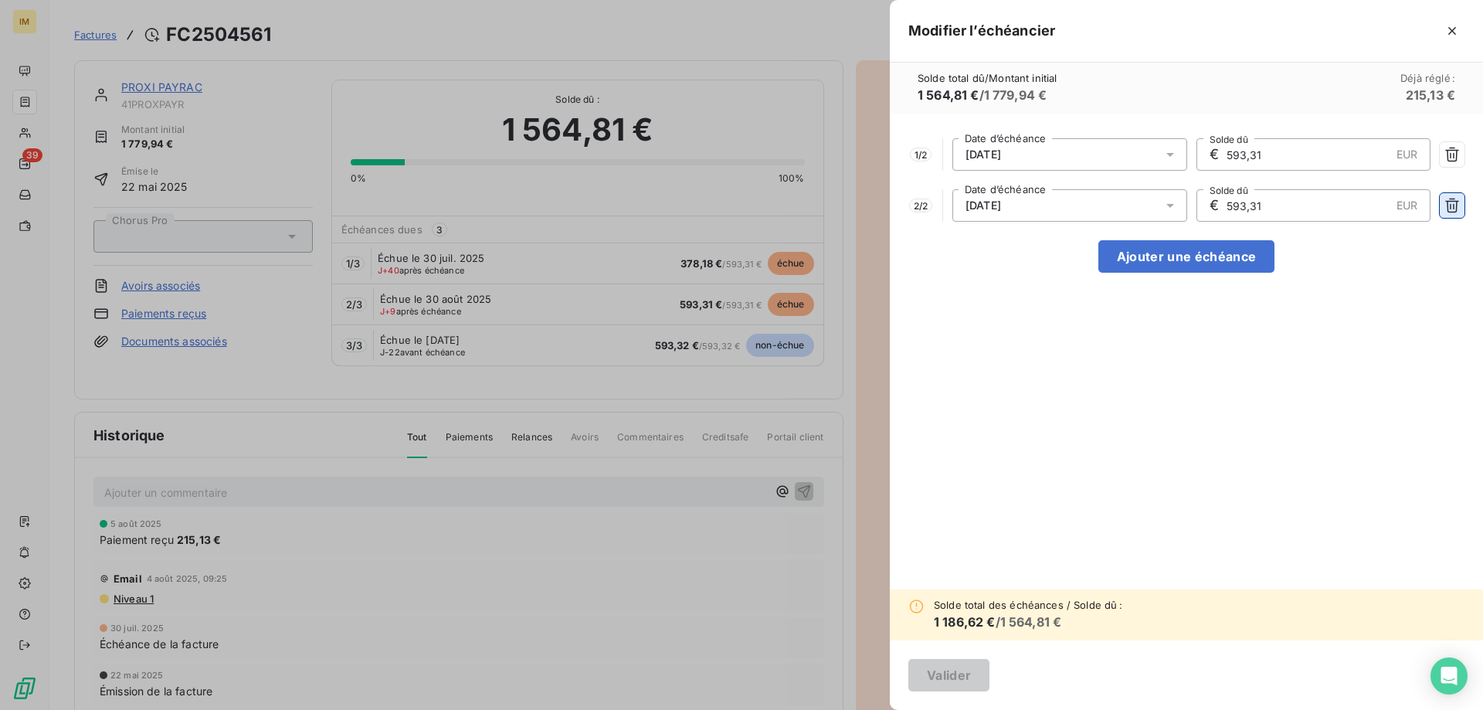
click at [1454, 211] on icon "button" at bounding box center [1452, 205] width 15 height 15
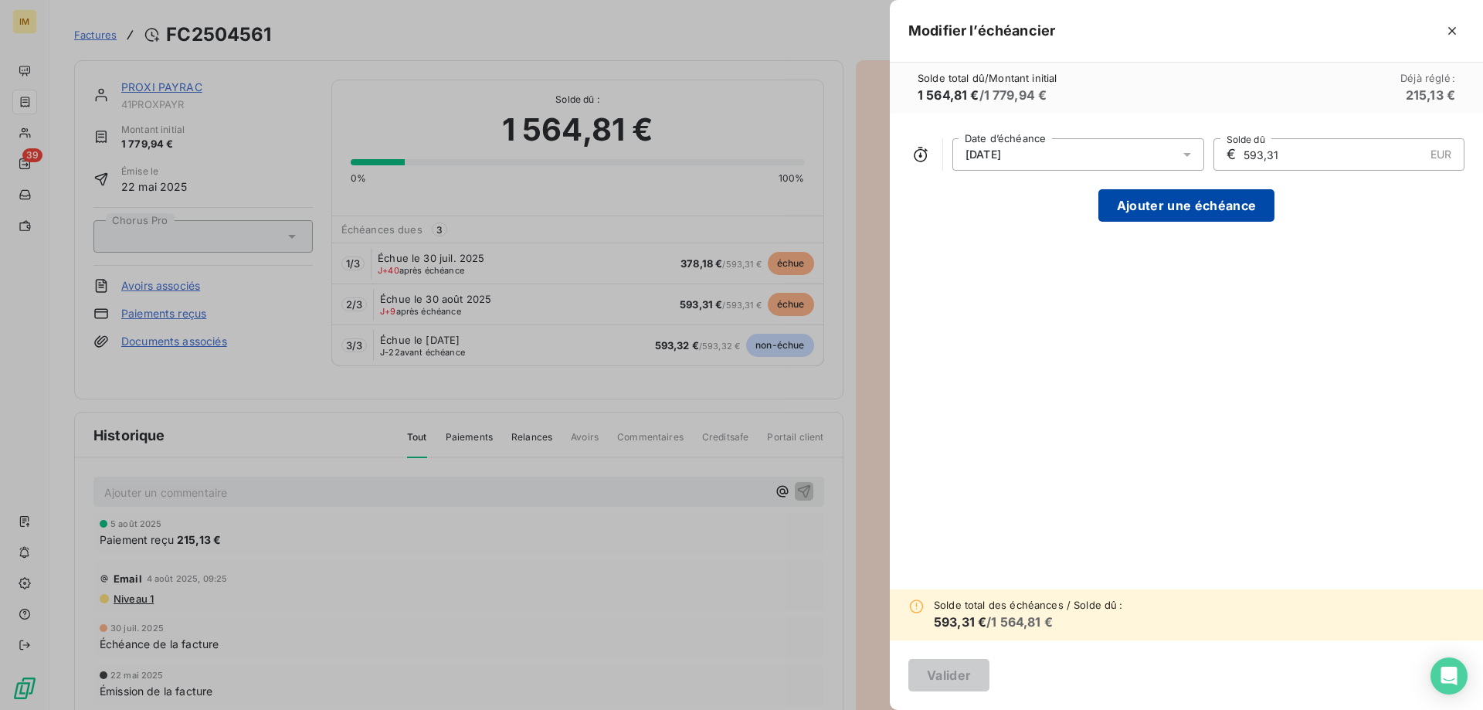
click at [1196, 203] on button "Ajouter une échéance" at bounding box center [1186, 205] width 176 height 32
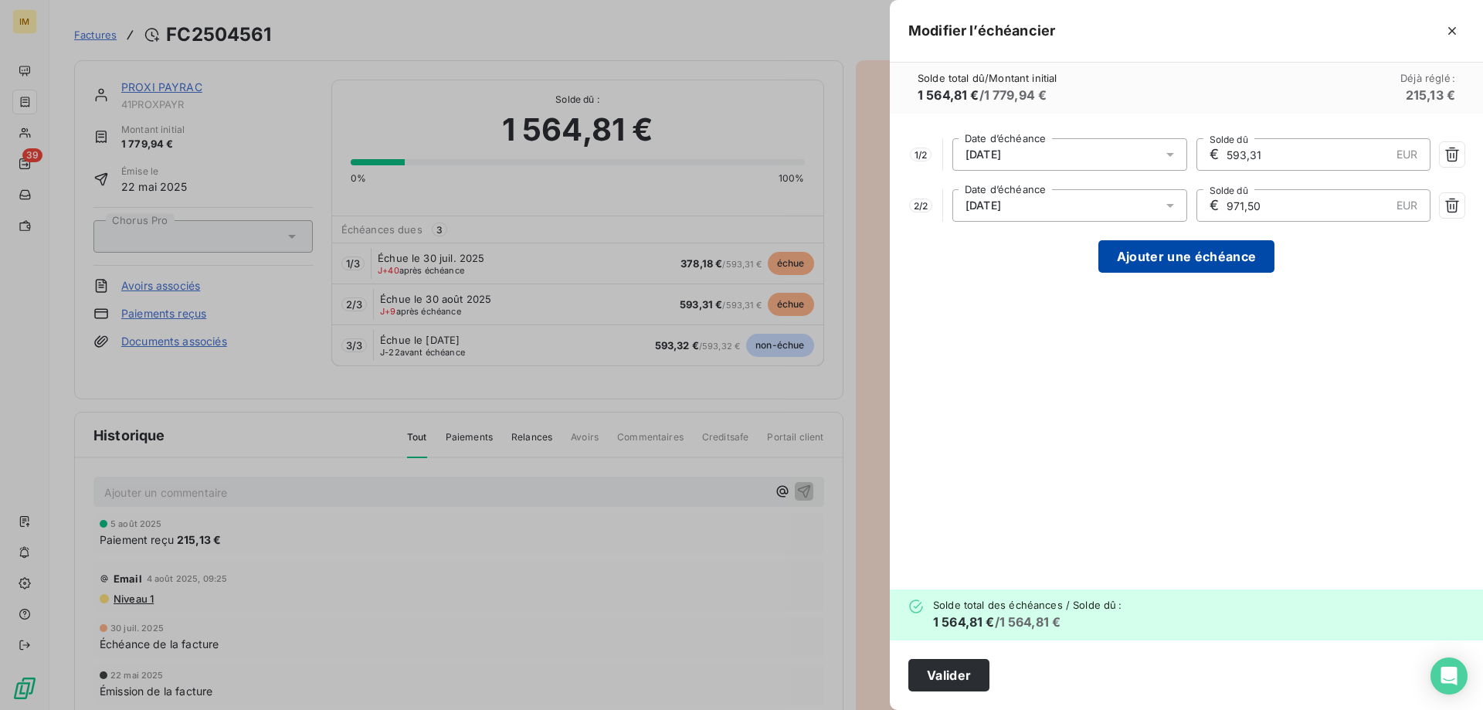
click at [1212, 251] on button "Ajouter une échéance" at bounding box center [1186, 256] width 176 height 32
type input "521,60"
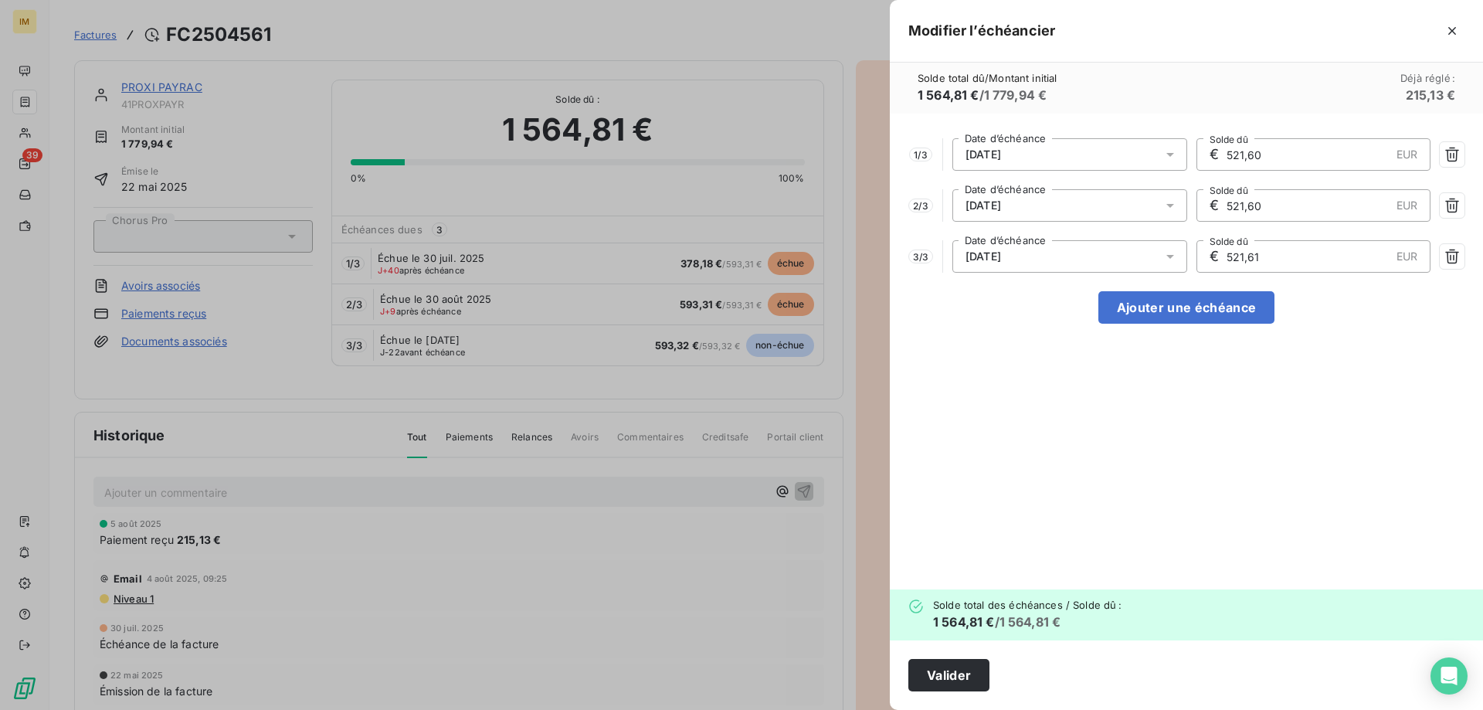
drag, startPoint x: 1275, startPoint y: 159, endPoint x: 1110, endPoint y: 160, distance: 164.5
click at [1110, 160] on div "1 / 3 30/07/2025 Date d’échéance € 521,60 EUR Solde dû" at bounding box center [1186, 154] width 556 height 32
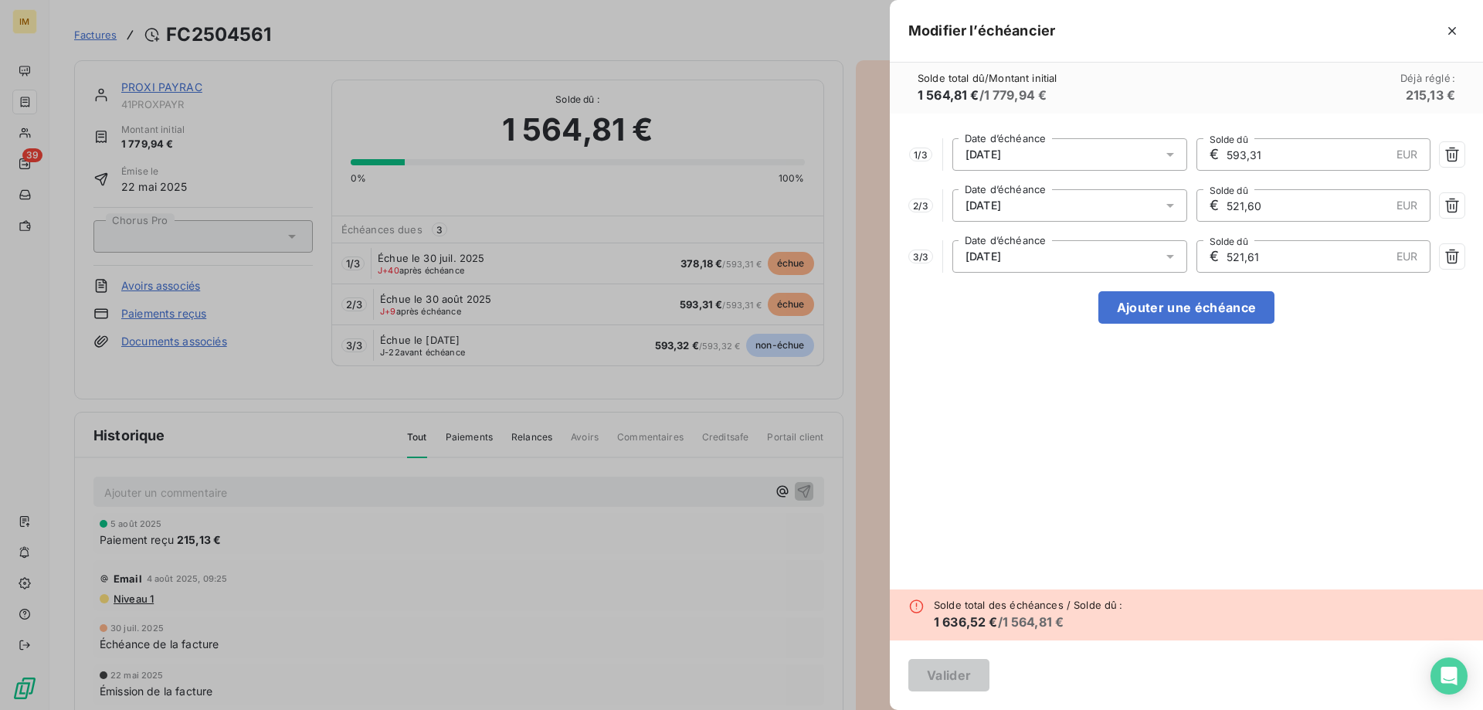
type input "593,31"
drag, startPoint x: 1091, startPoint y: 205, endPoint x: 1069, endPoint y: 207, distance: 21.7
click at [1069, 207] on div "2 / 3 30/08/2025 Date d’échéance € 521,60 EUR Solde dû" at bounding box center [1186, 205] width 556 height 32
type input "593,31"
drag, startPoint x: 1280, startPoint y: 260, endPoint x: 1026, endPoint y: 248, distance: 254.4
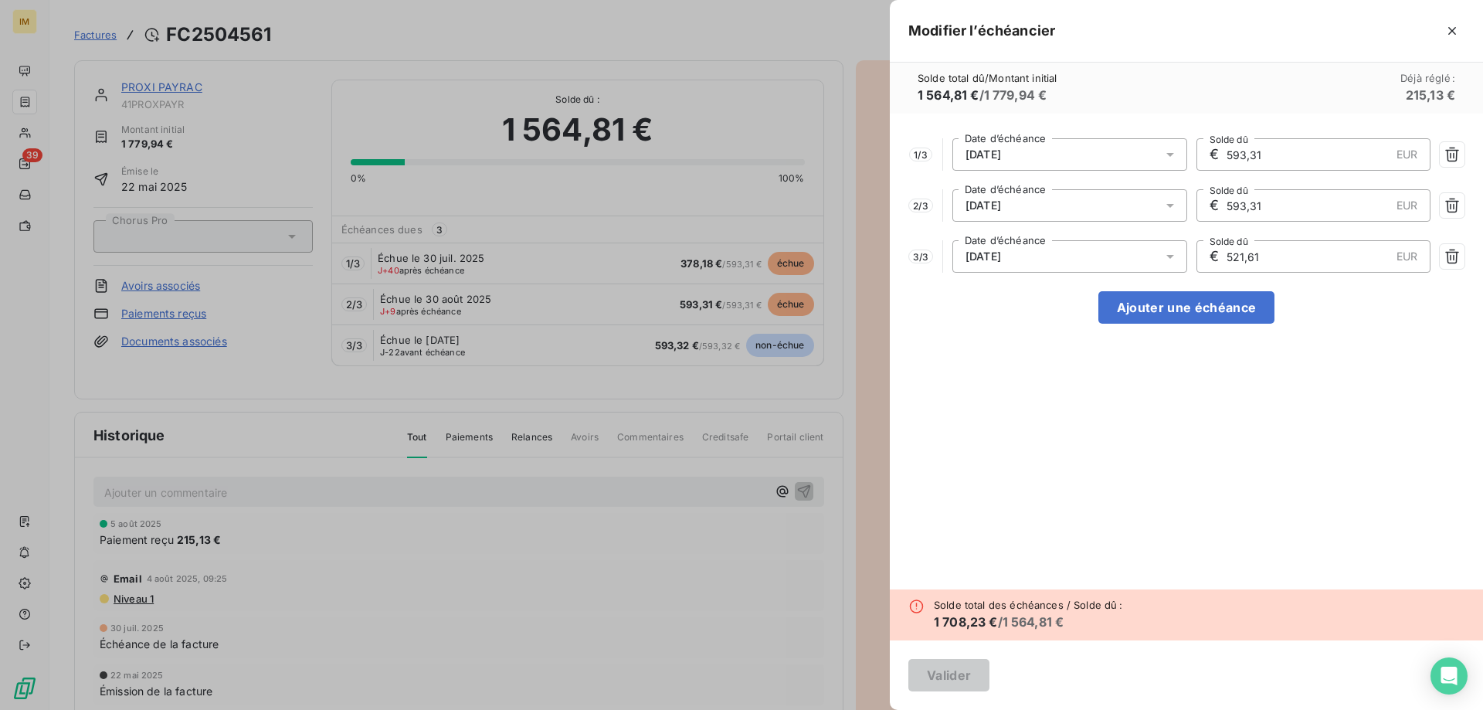
click at [1026, 248] on div "3 / 3 30/09/2025 Date d’échéance € 521,61 EUR Solde dû" at bounding box center [1186, 256] width 556 height 32
type input "593,31"
click at [1451, 32] on icon "button" at bounding box center [1452, 31] width 8 height 8
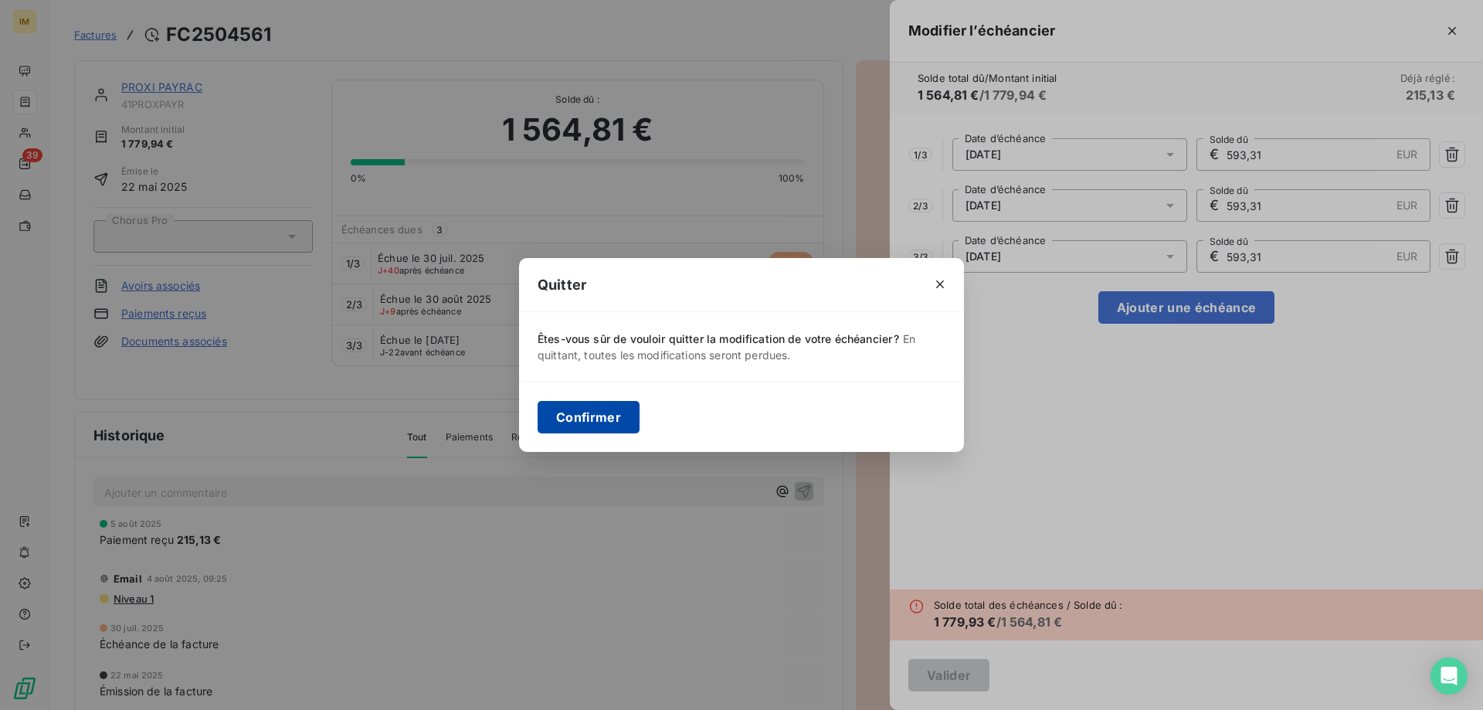
click at [620, 419] on button "Confirmer" at bounding box center [589, 417] width 102 height 32
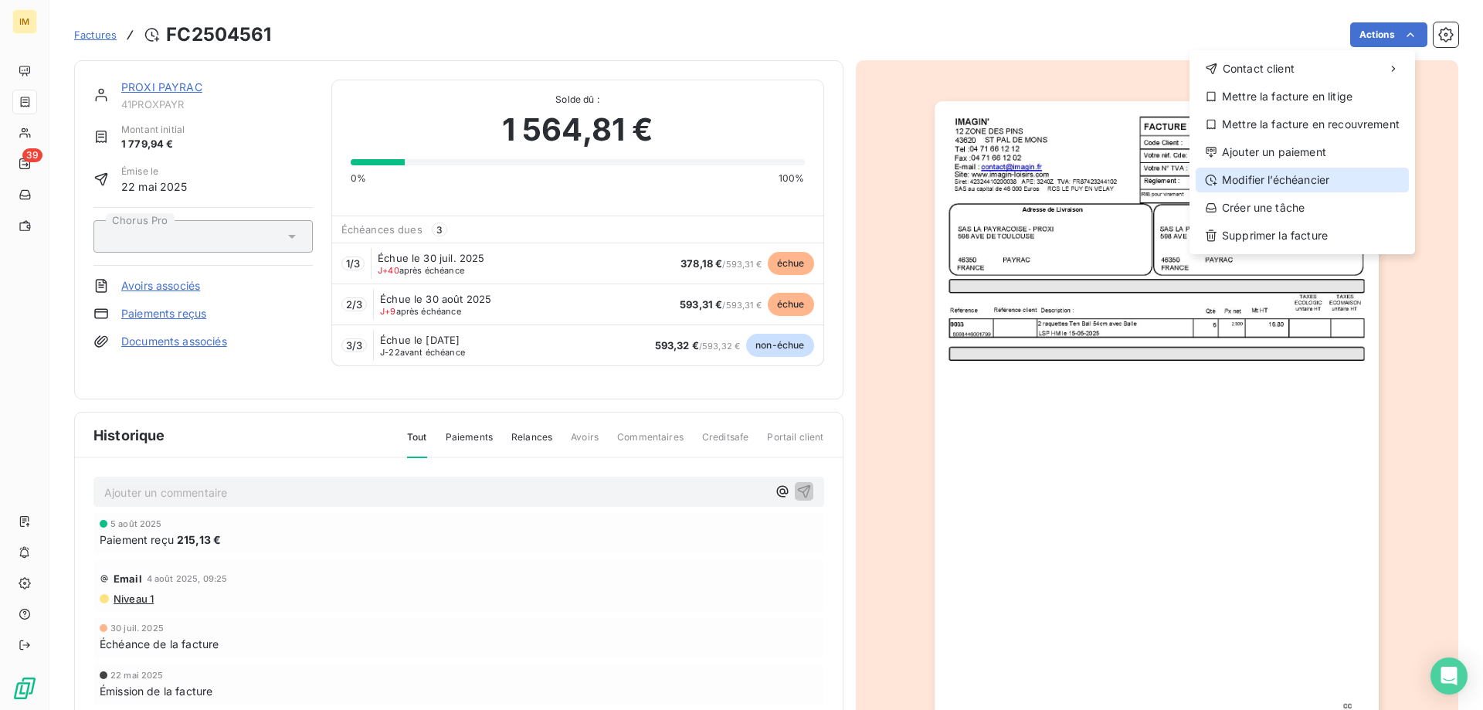
click at [1297, 175] on div "Modifier l’échéancier" at bounding box center [1302, 180] width 213 height 25
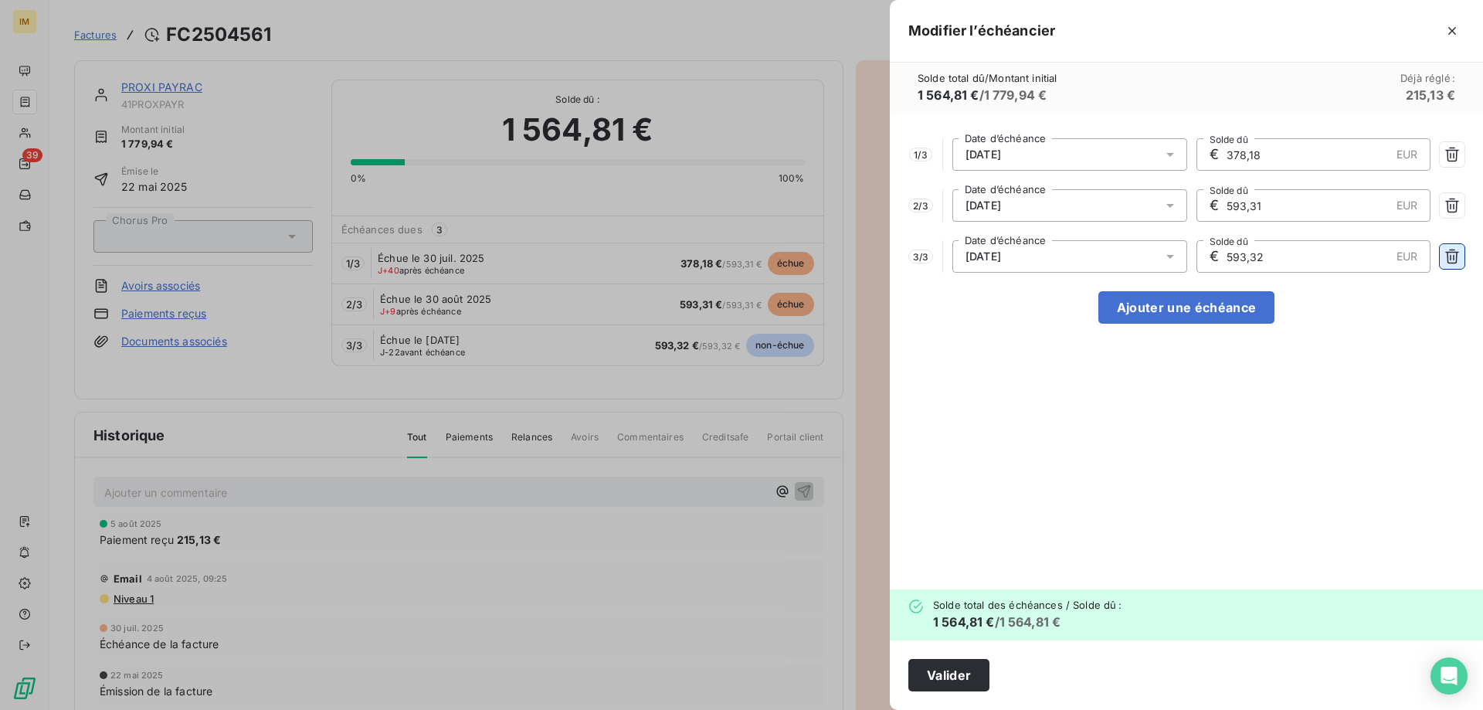
click at [1456, 256] on icon "button" at bounding box center [1452, 256] width 15 height 15
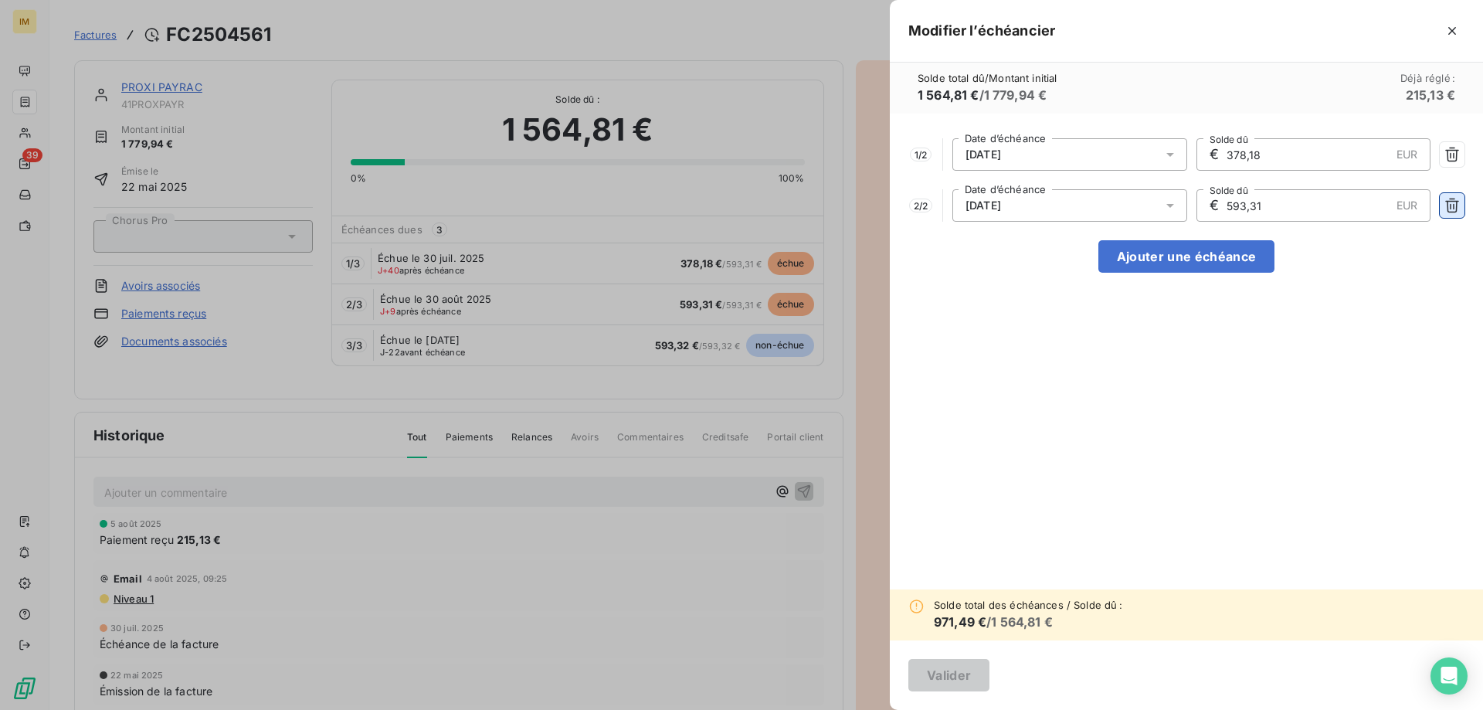
click at [1452, 199] on icon "button" at bounding box center [1452, 206] width 14 height 15
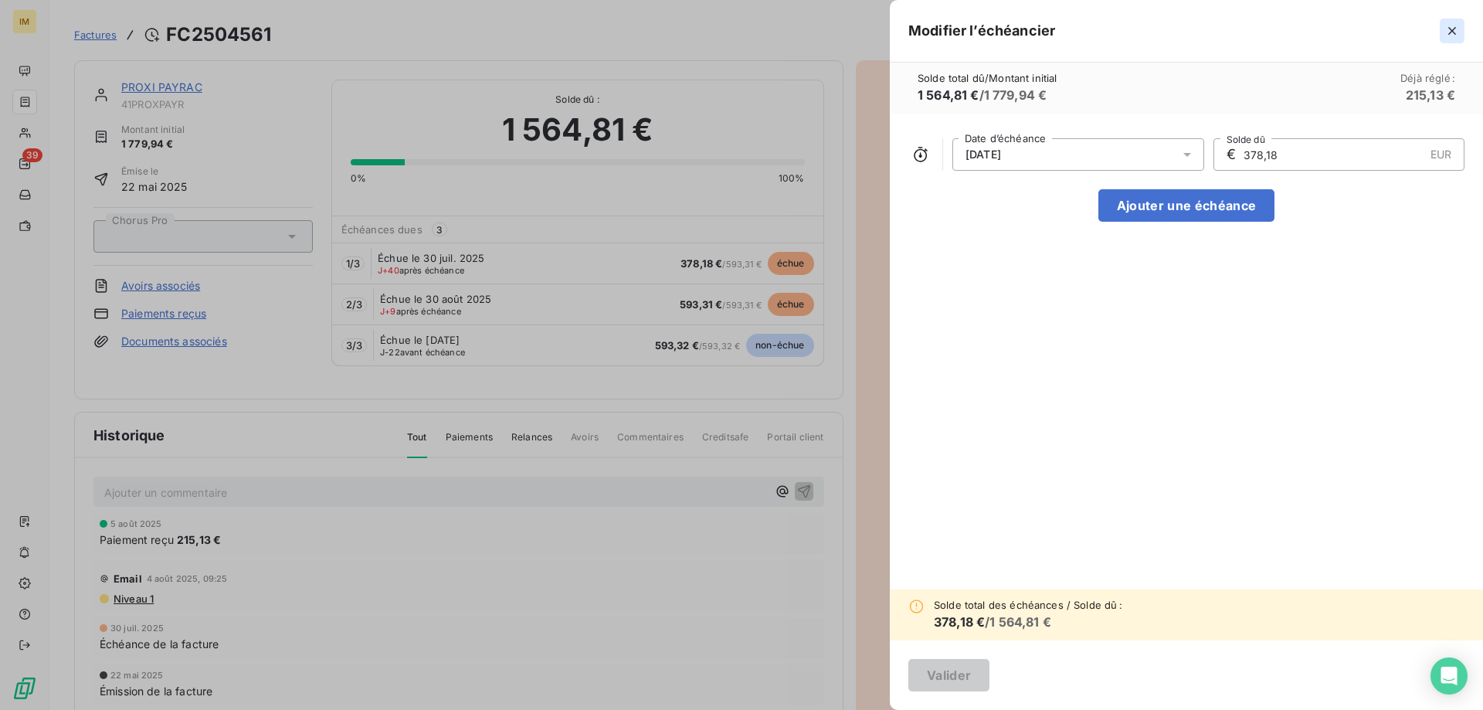
click at [1455, 28] on icon "button" at bounding box center [1452, 31] width 8 height 8
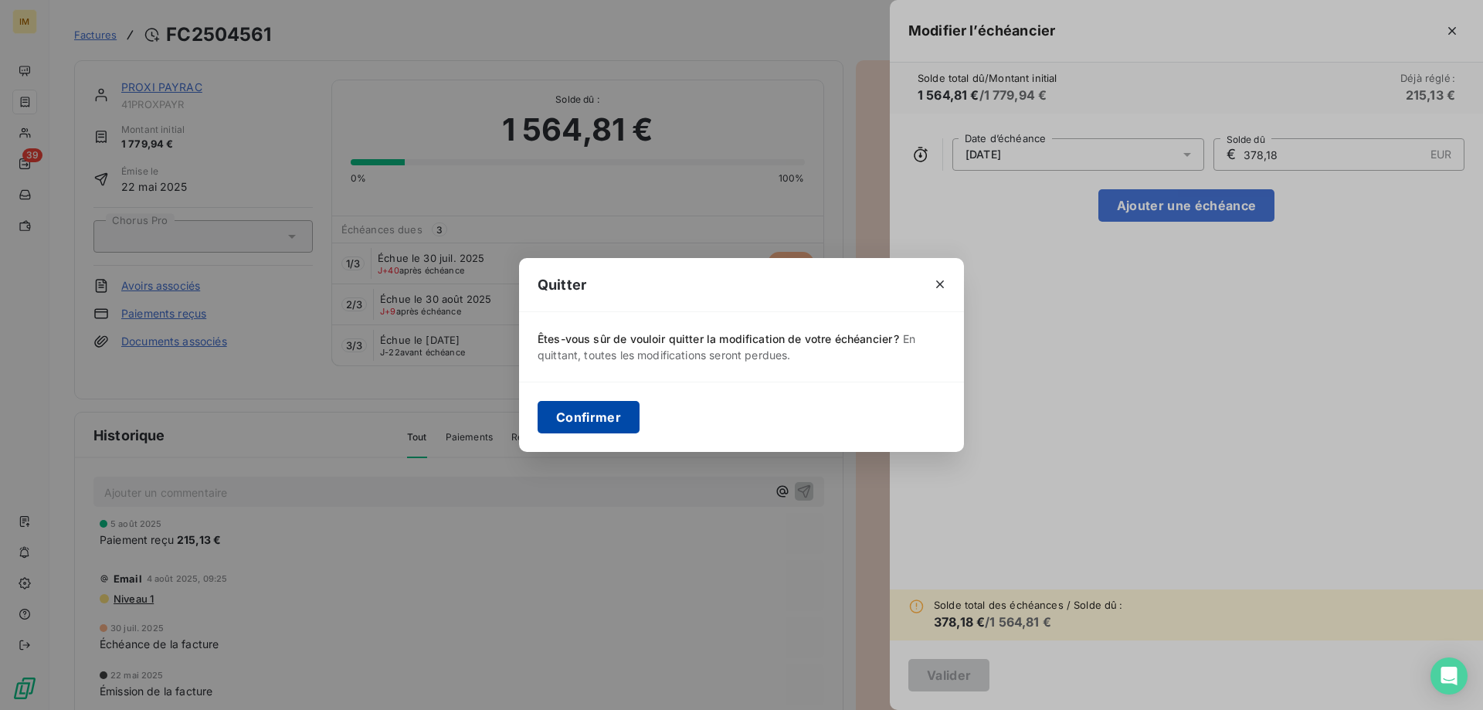
click at [616, 410] on button "Confirmer" at bounding box center [589, 417] width 102 height 32
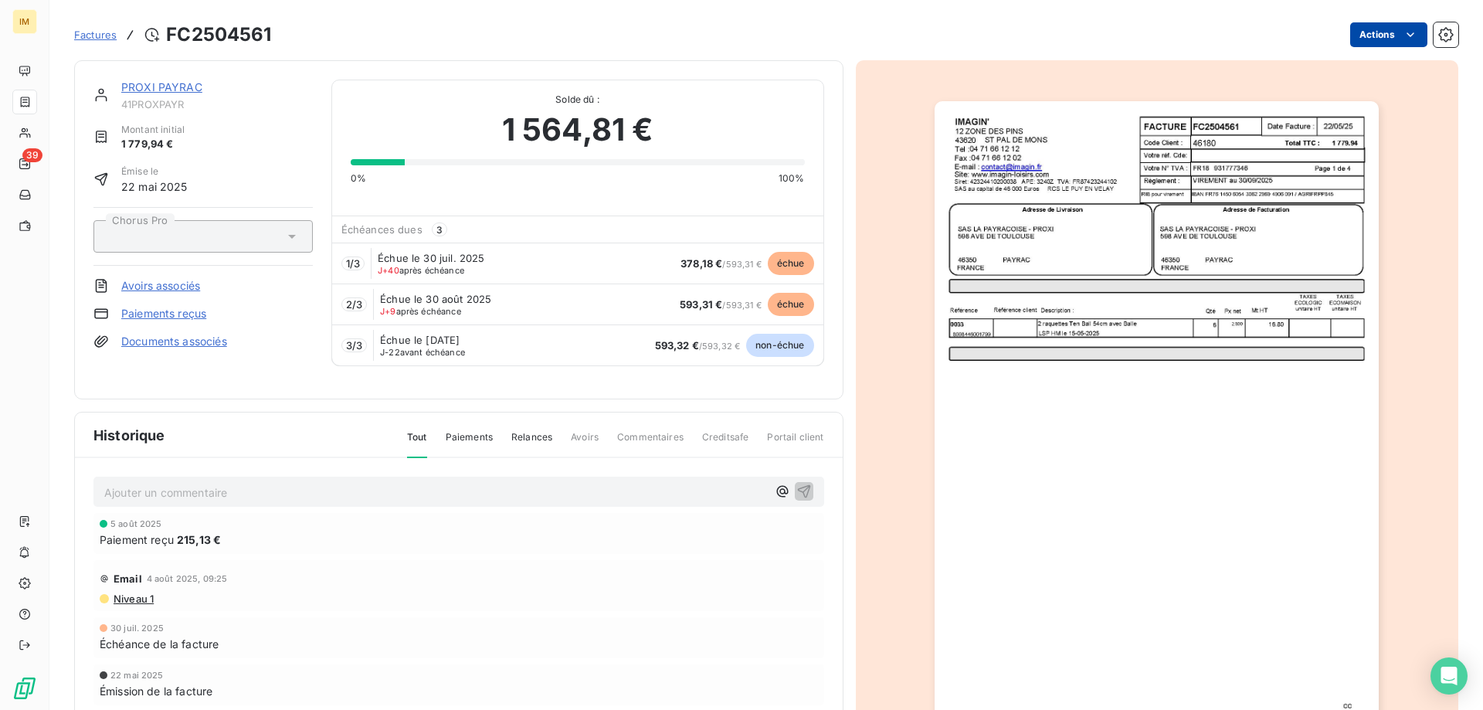
click at [1369, 34] on html "IM 39 Factures FC2504561 Actions PROXI PAYRAC 41PROXPAYR Montant initial 1 779,…" at bounding box center [741, 355] width 1483 height 710
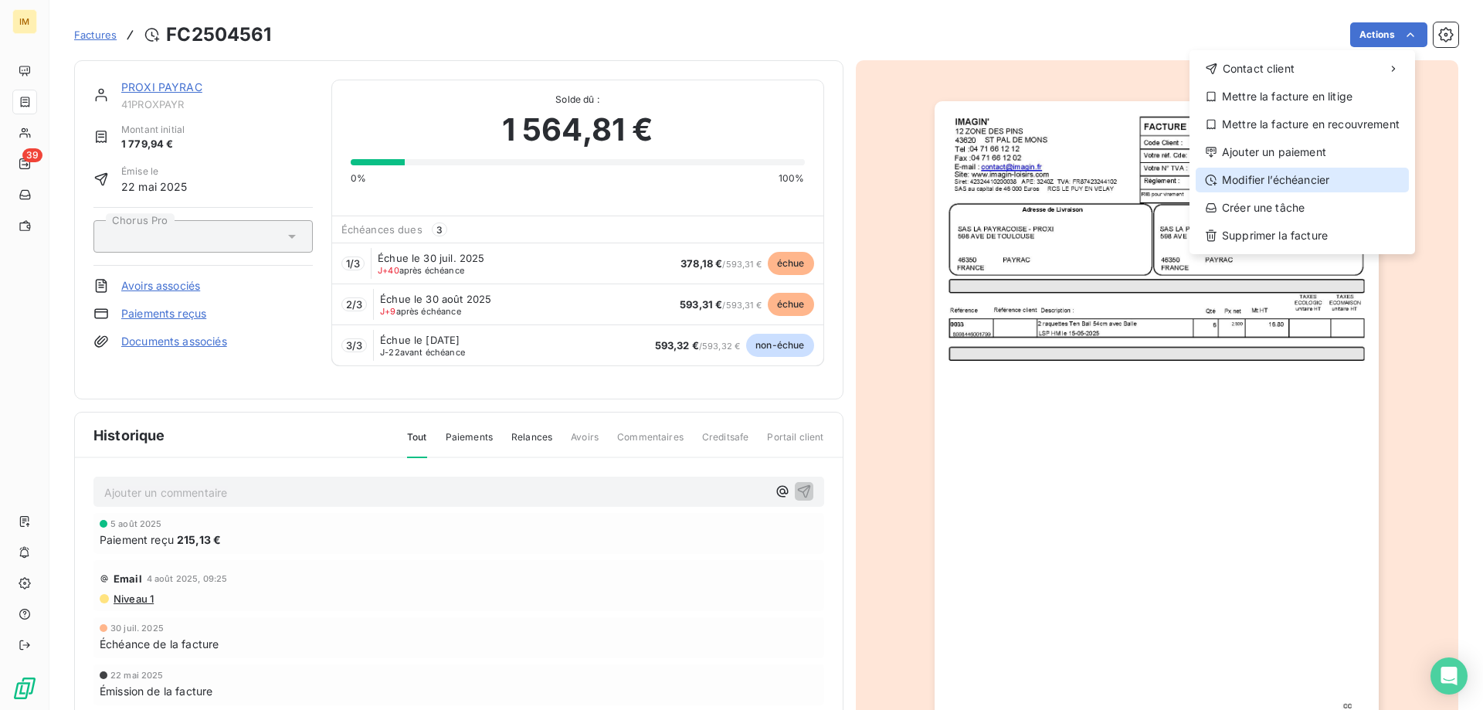
click at [1309, 185] on div "Modifier l’échéancier" at bounding box center [1302, 180] width 213 height 25
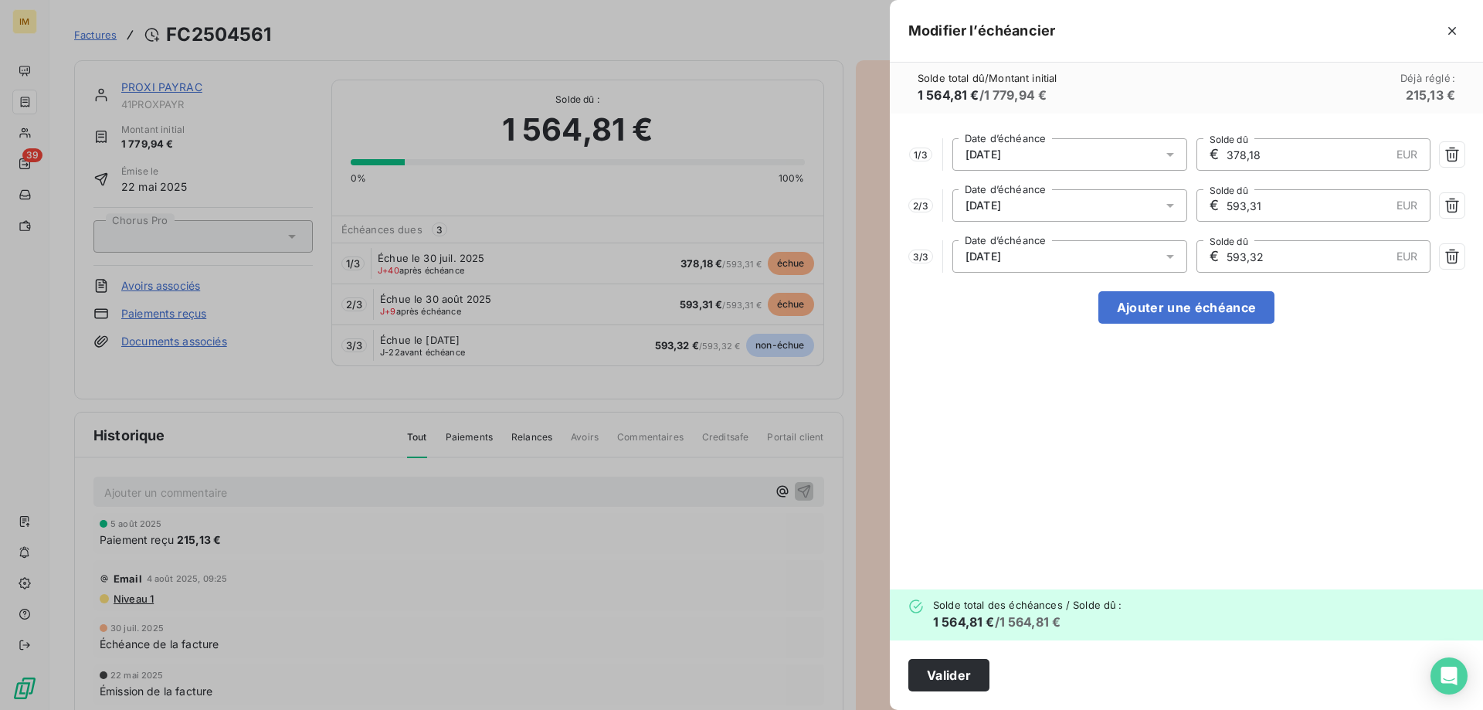
click at [1468, 260] on div "1 / 3 30/07/2025 Date d’échéance € 378,18 EUR Solde dû 2 / 3 30/08/2025 Date d’…" at bounding box center [1186, 352] width 593 height 476
click at [1455, 199] on icon "button" at bounding box center [1452, 205] width 15 height 15
type input "593,32"
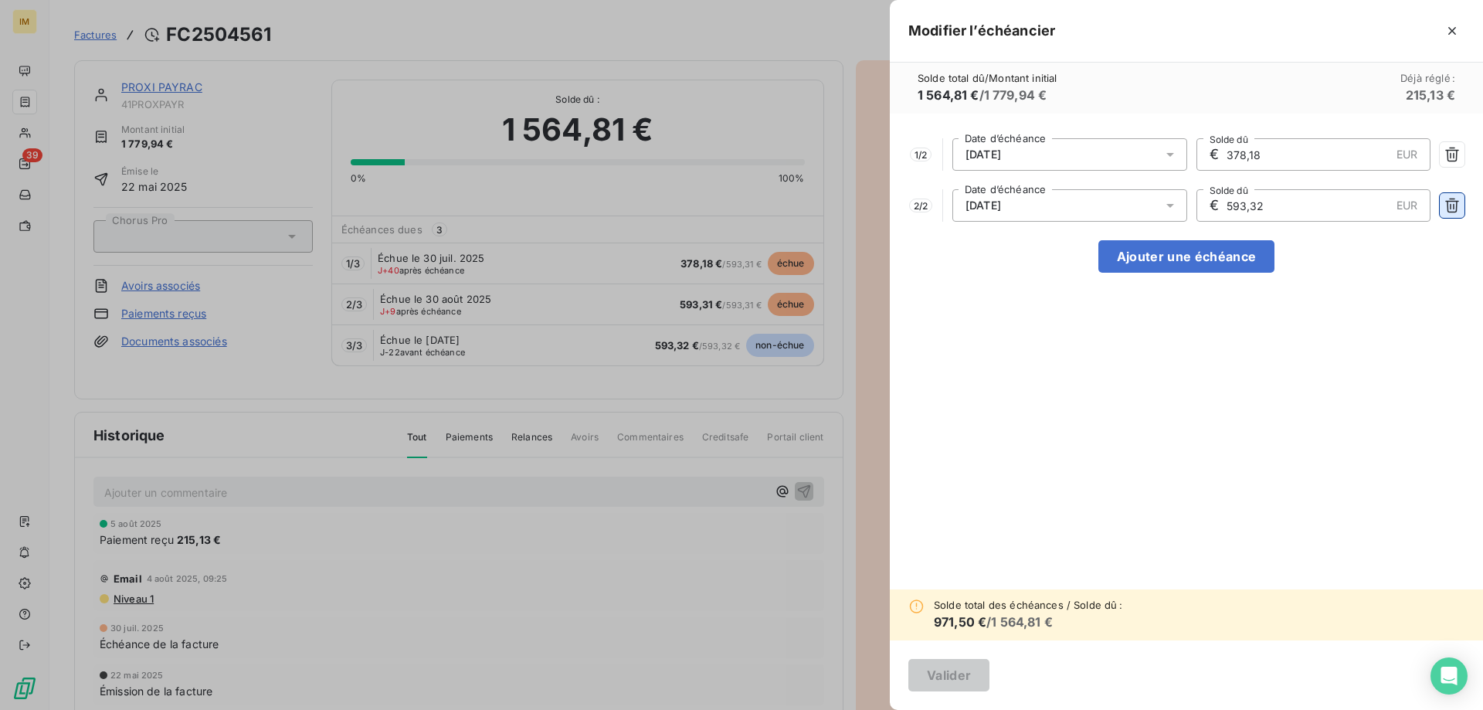
click at [1447, 196] on button "button" at bounding box center [1452, 205] width 25 height 25
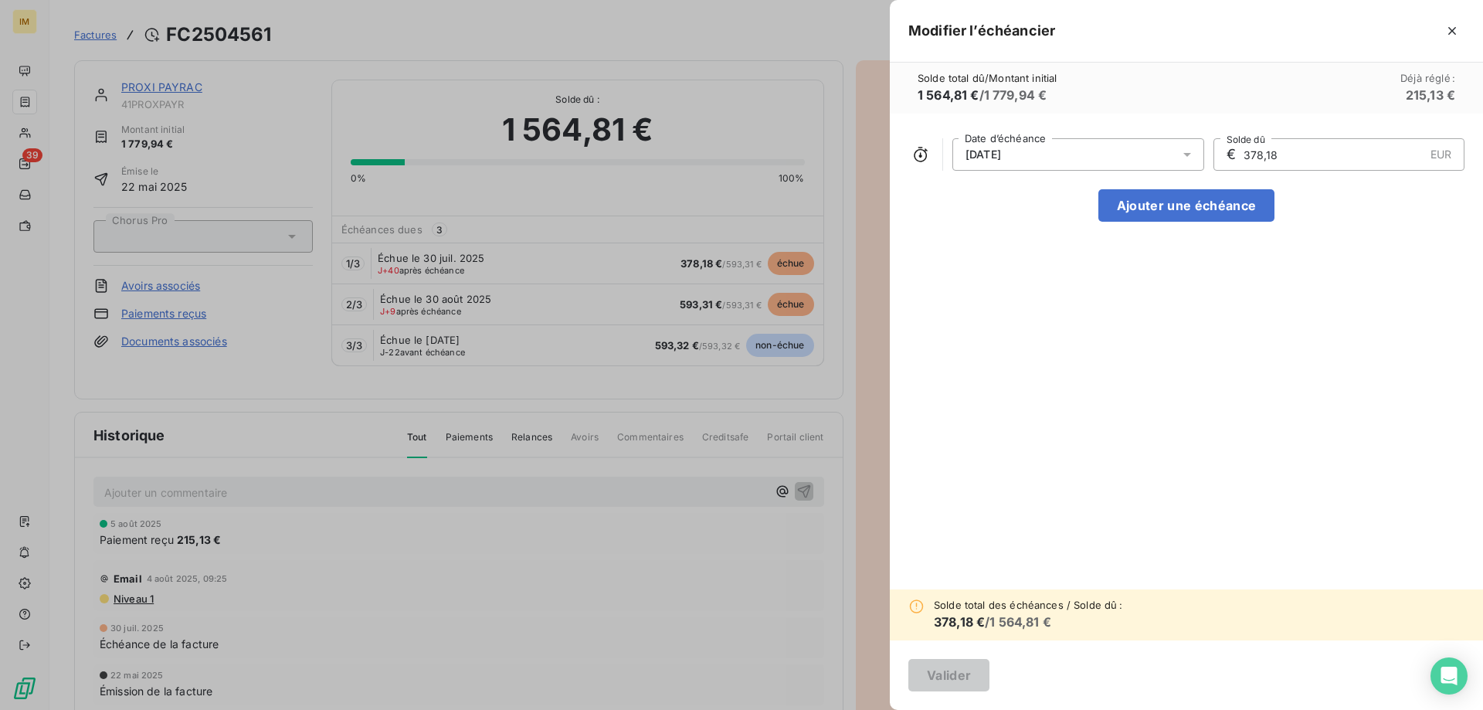
drag, startPoint x: 1293, startPoint y: 154, endPoint x: 1225, endPoint y: 154, distance: 68.0
click at [1225, 154] on div "€ 378,18 EUR Solde dû" at bounding box center [1340, 154] width 252 height 32
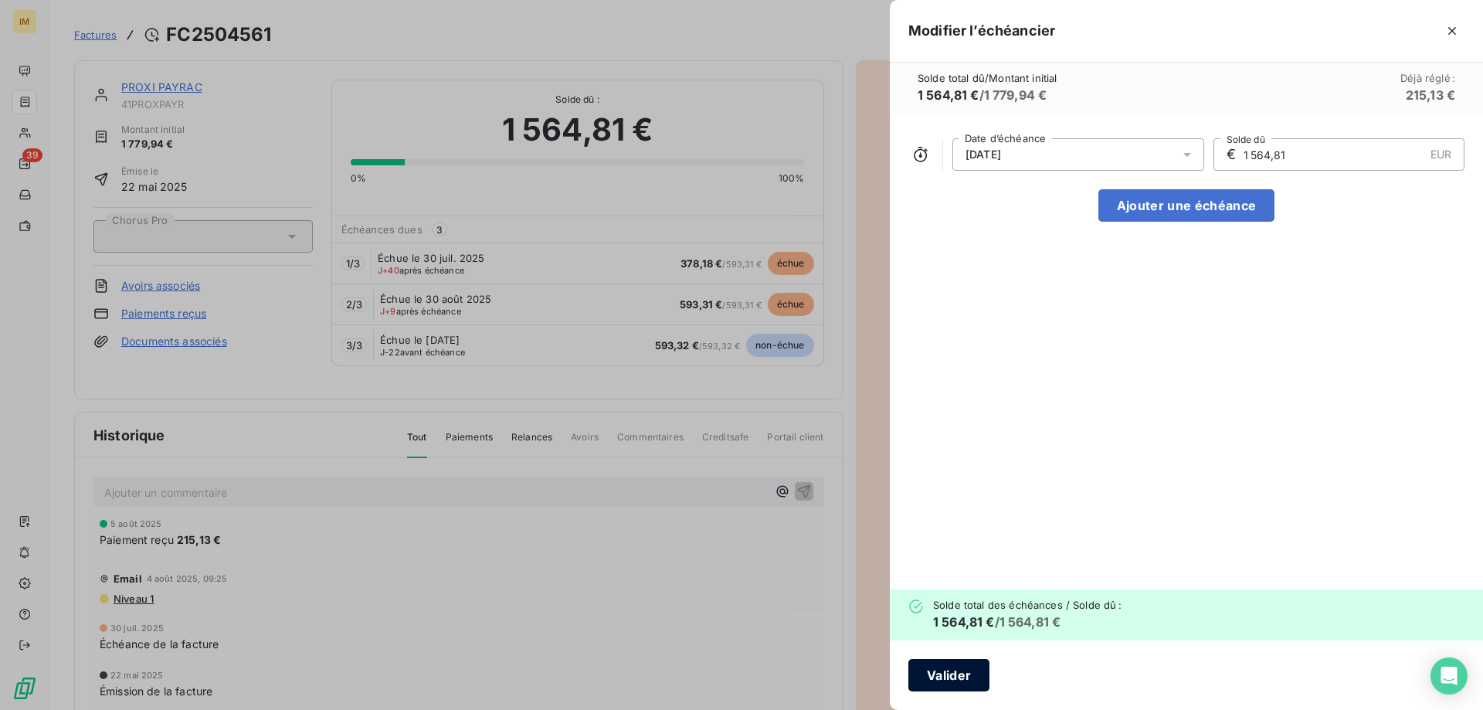
type input "1 564,81"
click at [926, 672] on button "Valider" at bounding box center [948, 675] width 81 height 32
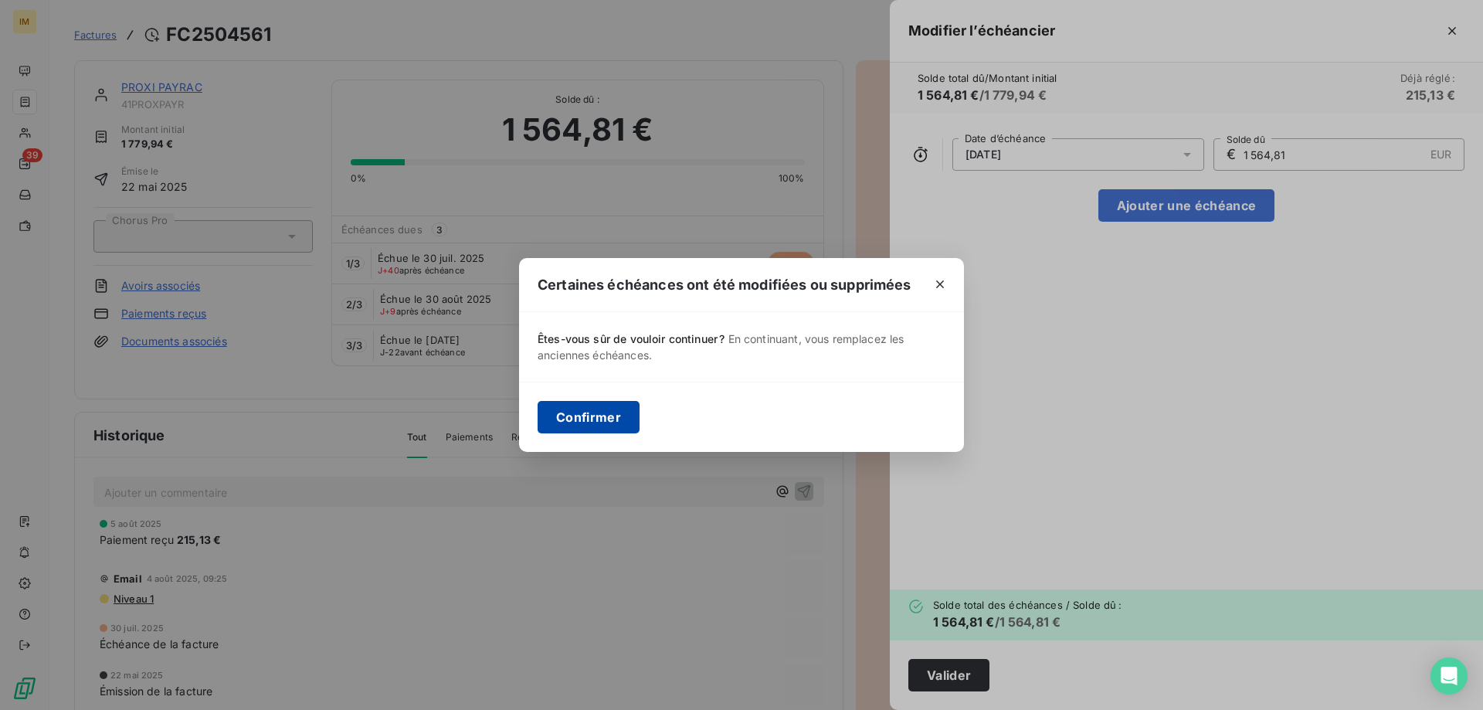
click at [580, 416] on button "Confirmer" at bounding box center [589, 417] width 102 height 32
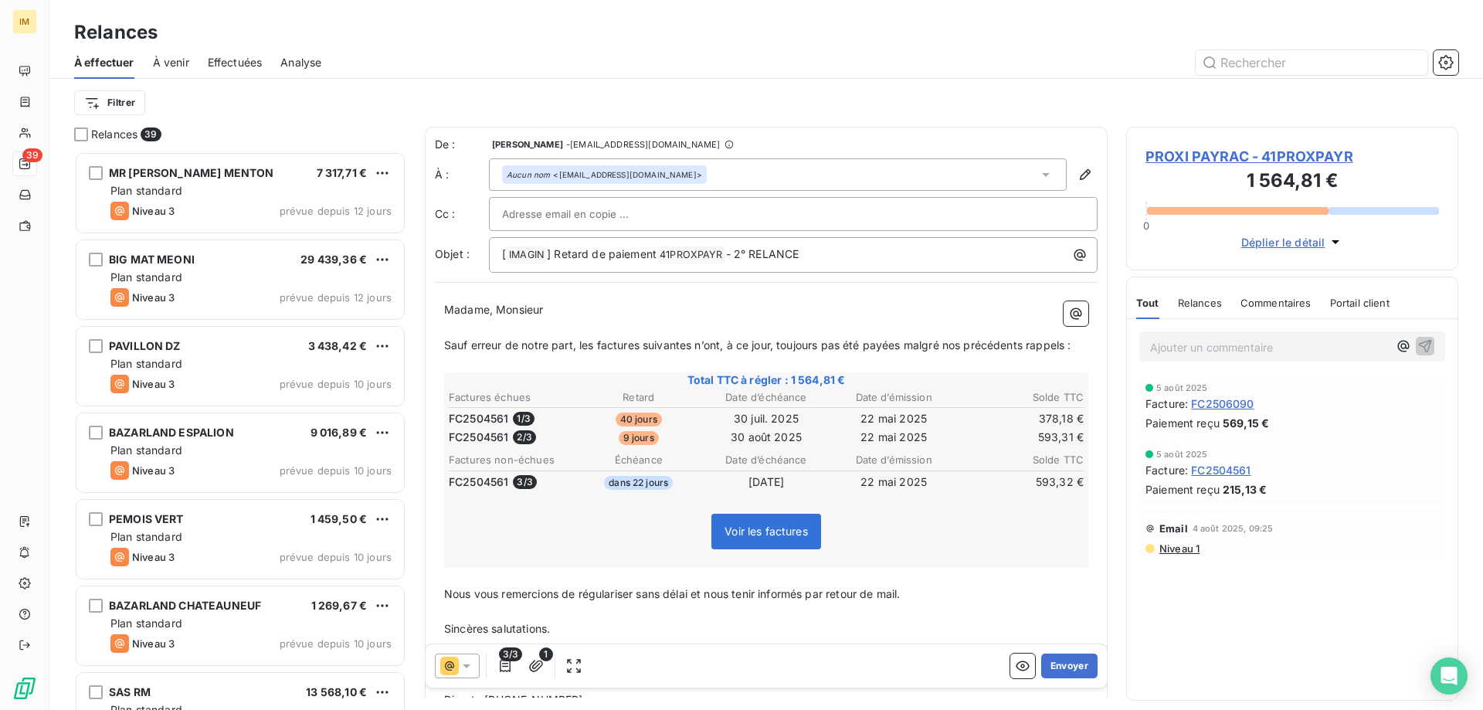
scroll to position [547, 321]
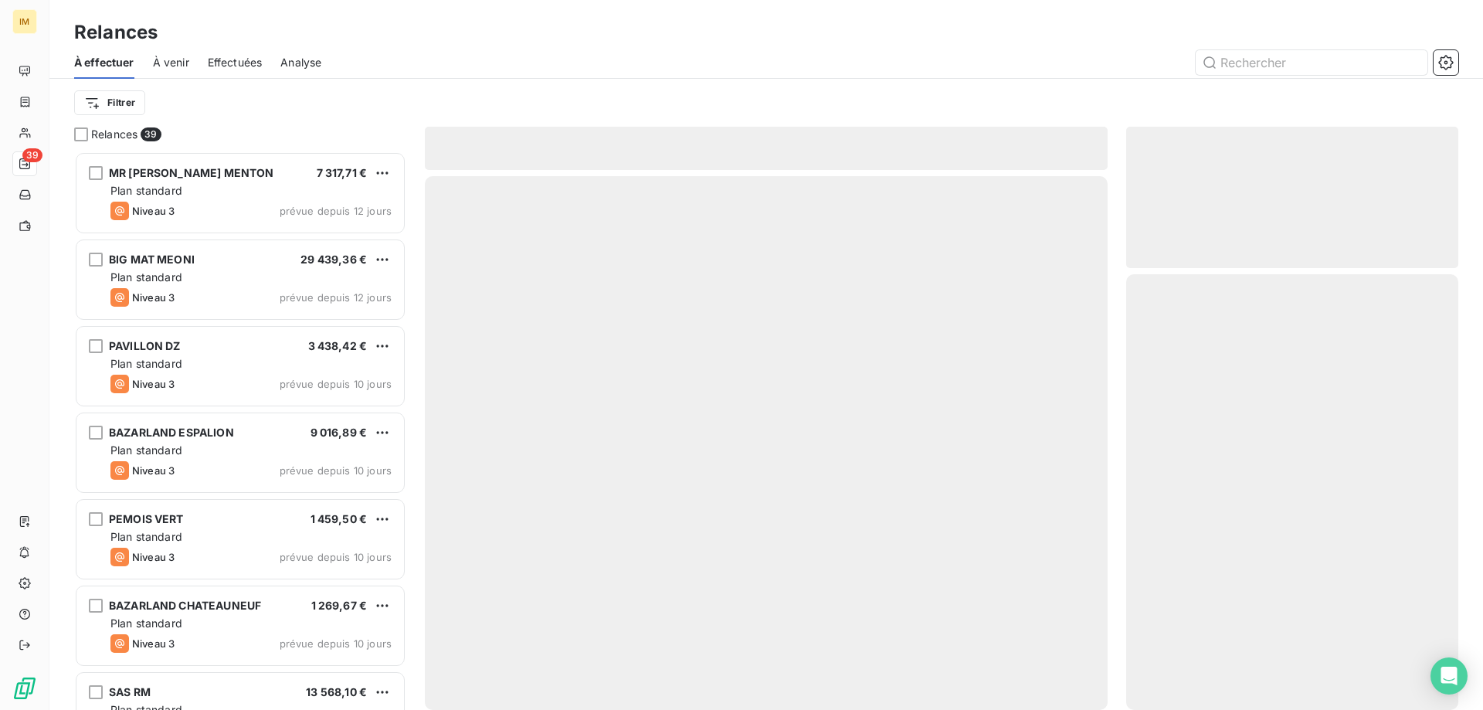
scroll to position [547, 321]
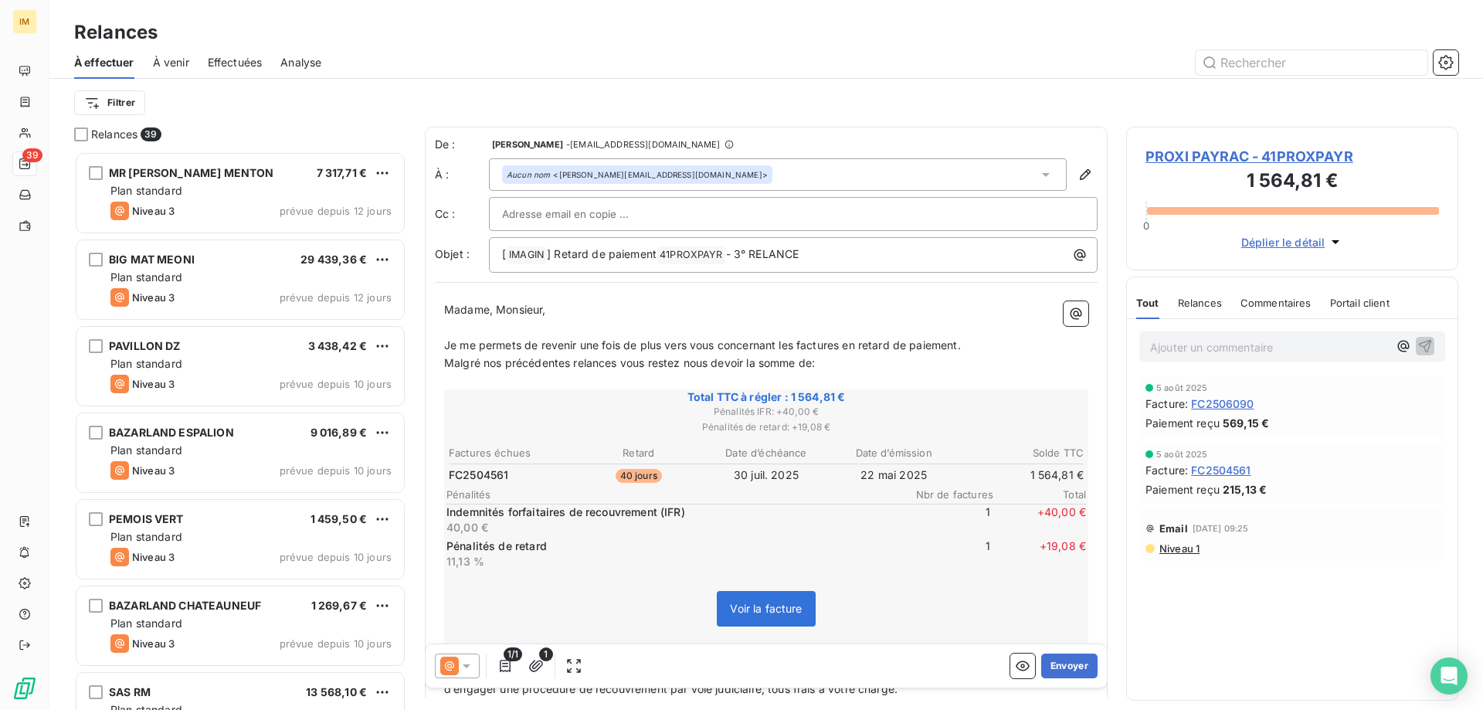
click at [643, 478] on span "40 jours" at bounding box center [639, 476] width 46 height 14
drag, startPoint x: 801, startPoint y: 480, endPoint x: 912, endPoint y: 474, distance: 110.6
click at [912, 474] on tr "FC2504561 40 jours 30 juil. 2025 22 mai 2025 1 564,81 €" at bounding box center [766, 475] width 637 height 17
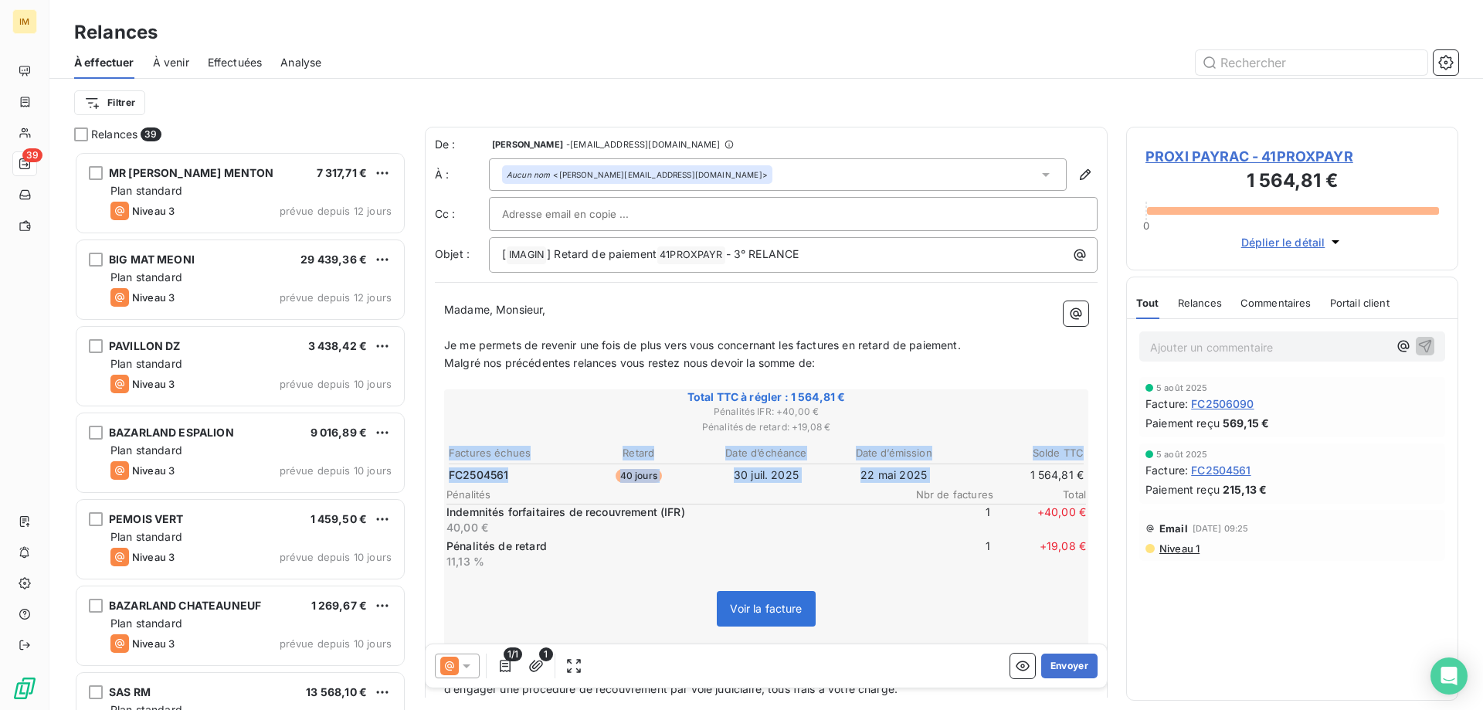
drag, startPoint x: 1017, startPoint y: 474, endPoint x: 1076, endPoint y: 473, distance: 58.7
click at [1076, 473] on div "Total TTC à régler : 1 564,81 € Pénalités IFR : + 40,00 € Pénalités de retard :…" at bounding box center [766, 517] width 644 height 256
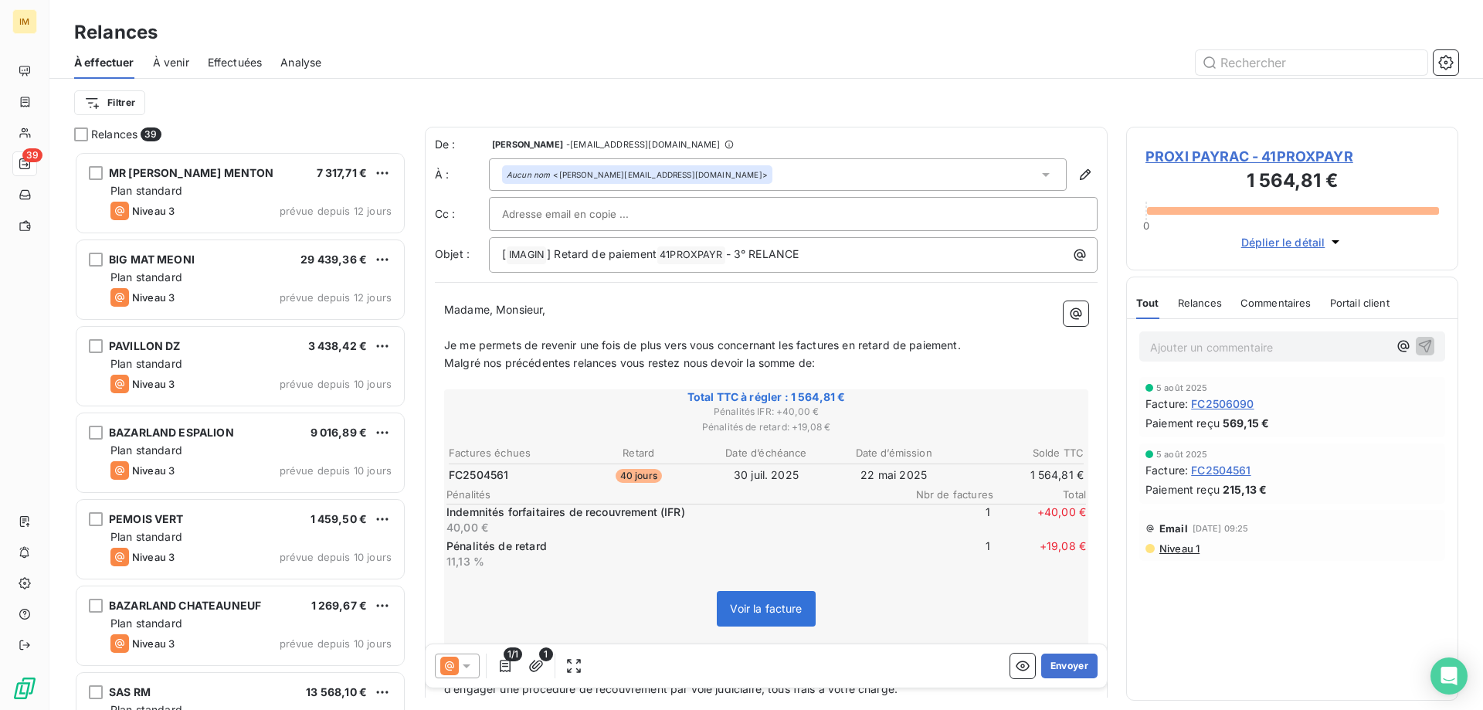
click at [1204, 151] on span "PROXI PAYRAC - 41PROXPAYR" at bounding box center [1293, 156] width 294 height 21
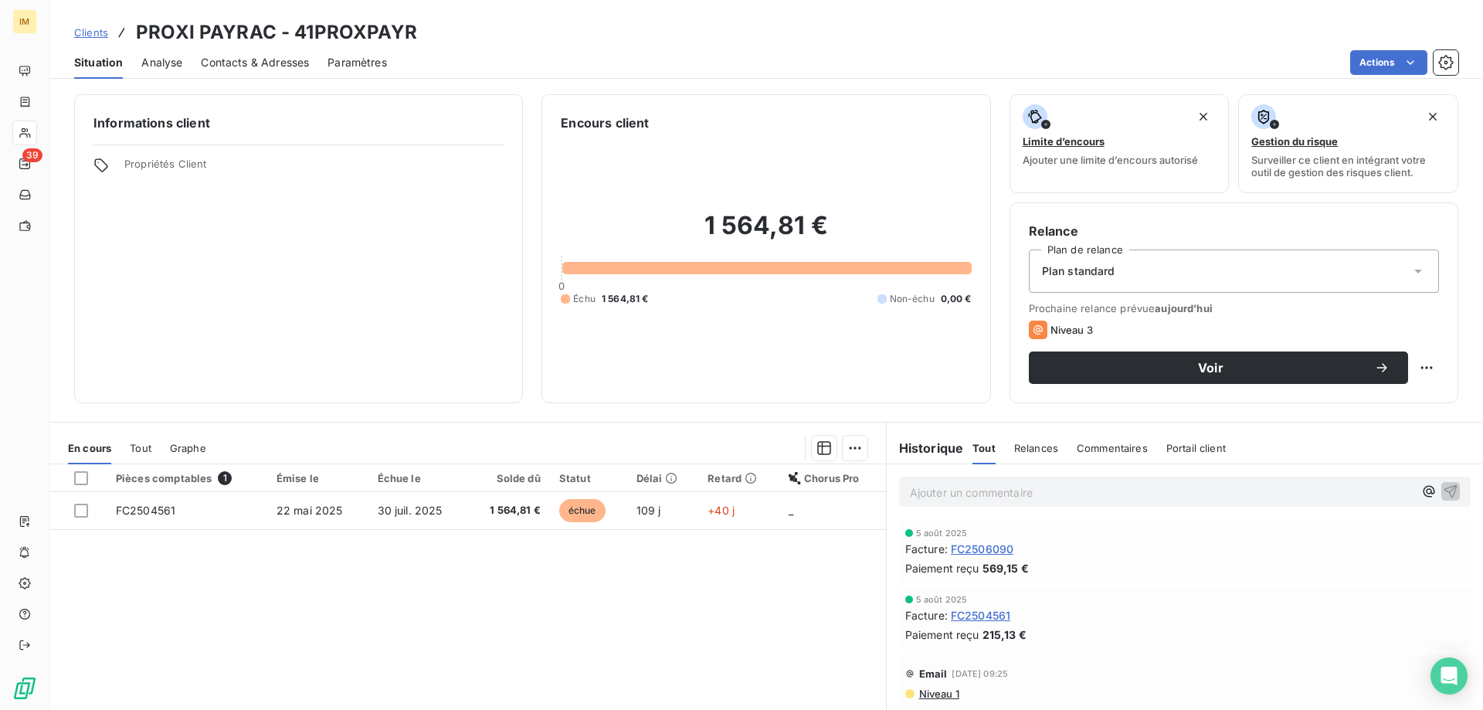
drag, startPoint x: 152, startPoint y: 450, endPoint x: 144, endPoint y: 447, distance: 8.1
click at [151, 450] on div "En cours Tout Graphe" at bounding box center [467, 448] width 837 height 32
click at [144, 447] on span "Tout" at bounding box center [141, 448] width 22 height 12
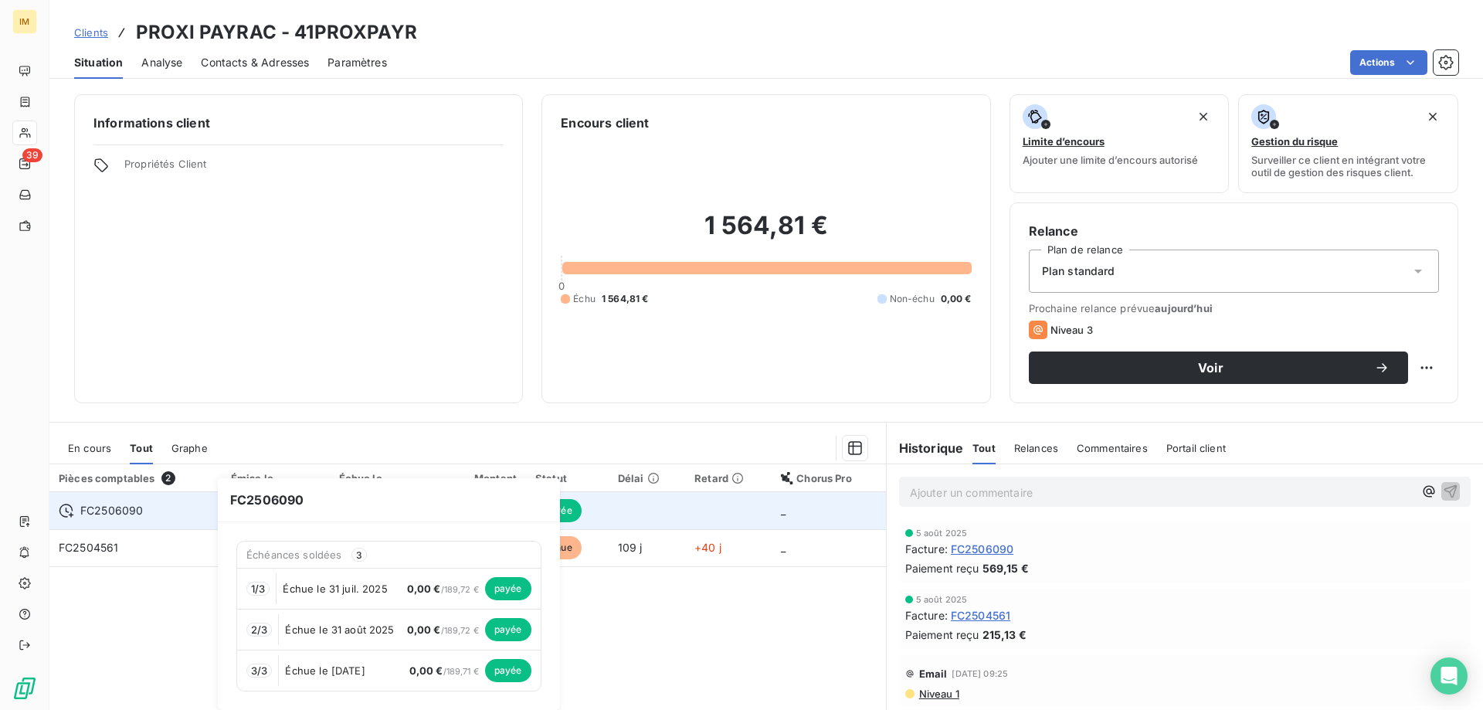
click at [117, 508] on span "FC2506090" at bounding box center [111, 510] width 63 height 15
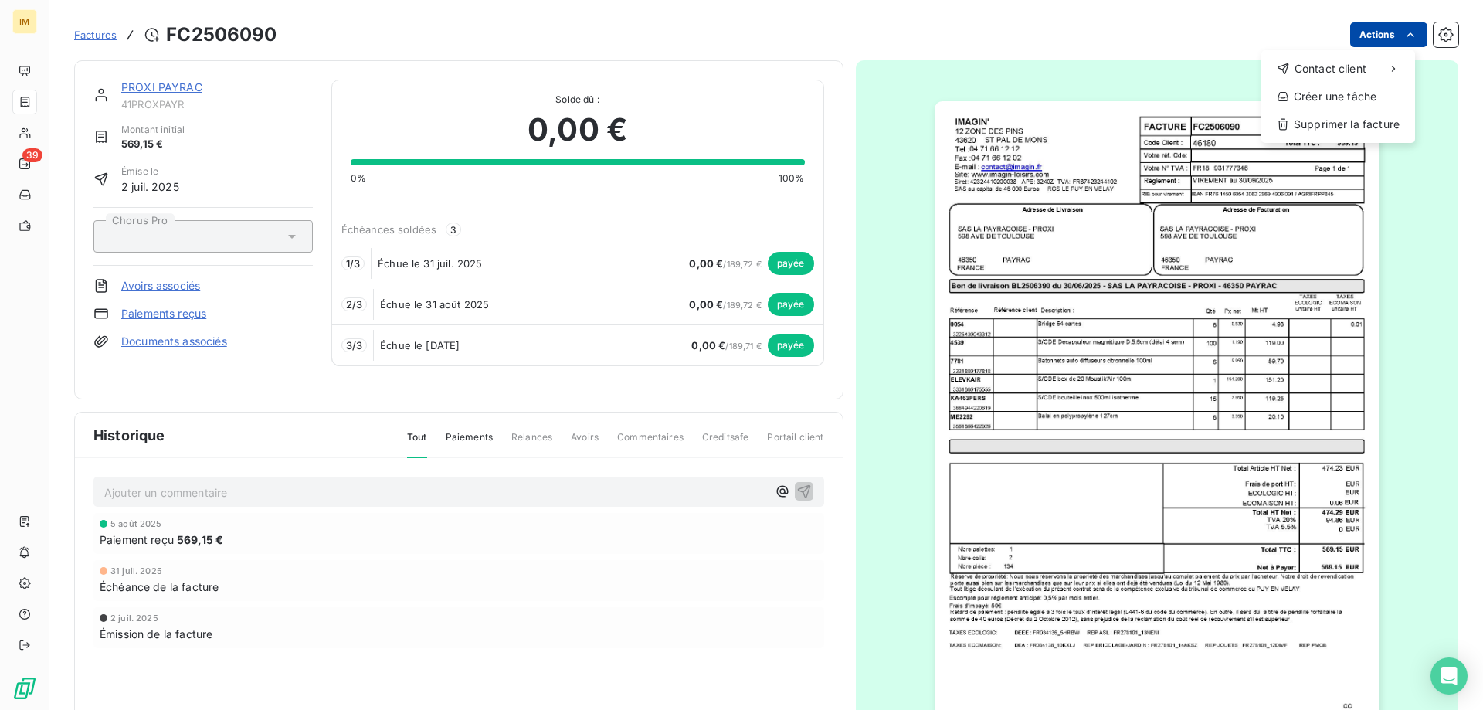
click at [1377, 31] on html "IM 39 Factures FC2506090 Actions Contact client Créer une tâche Supprimer la fa…" at bounding box center [741, 355] width 1483 height 710
click at [790, 257] on html "IM 39 Factures FC2506090 Actions Contact client Créer une tâche Supprimer la fa…" at bounding box center [741, 355] width 1483 height 710
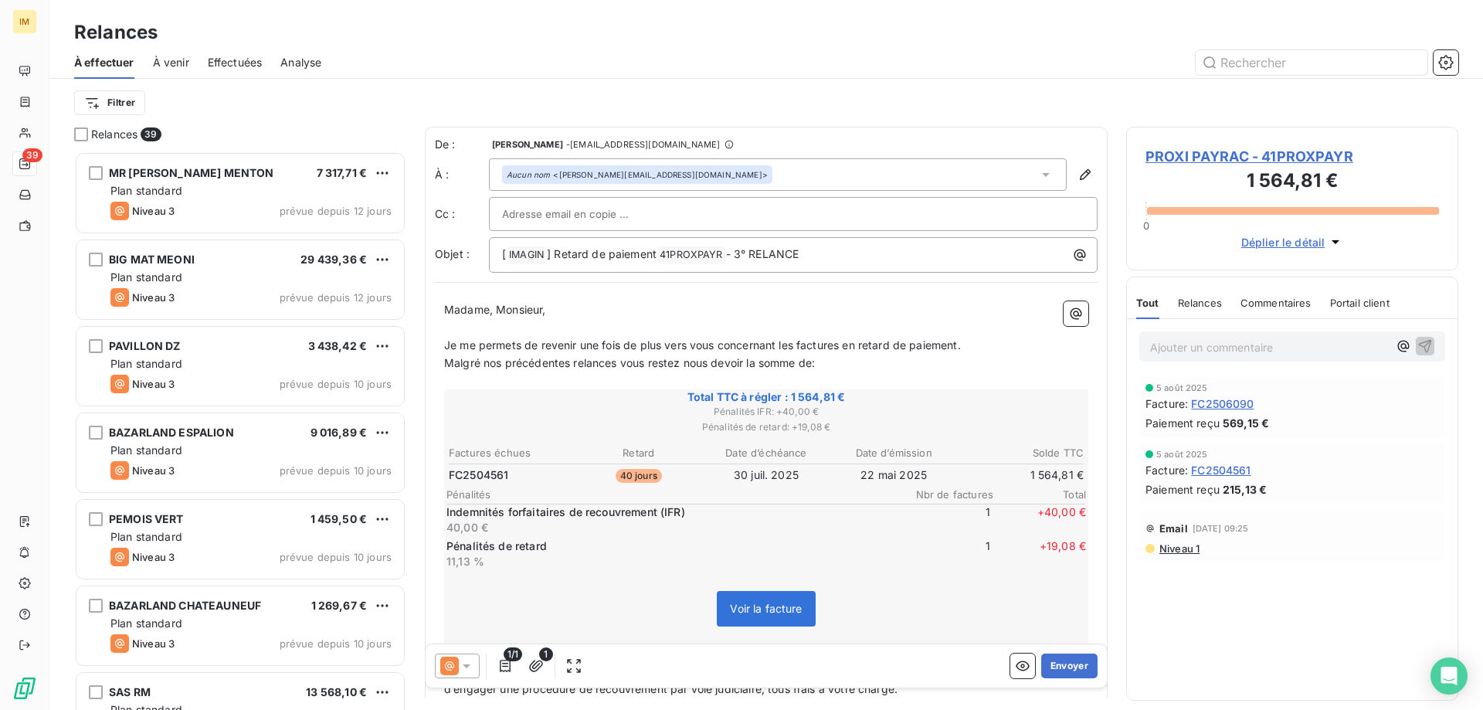
scroll to position [547, 321]
click at [474, 662] on icon at bounding box center [466, 665] width 15 height 15
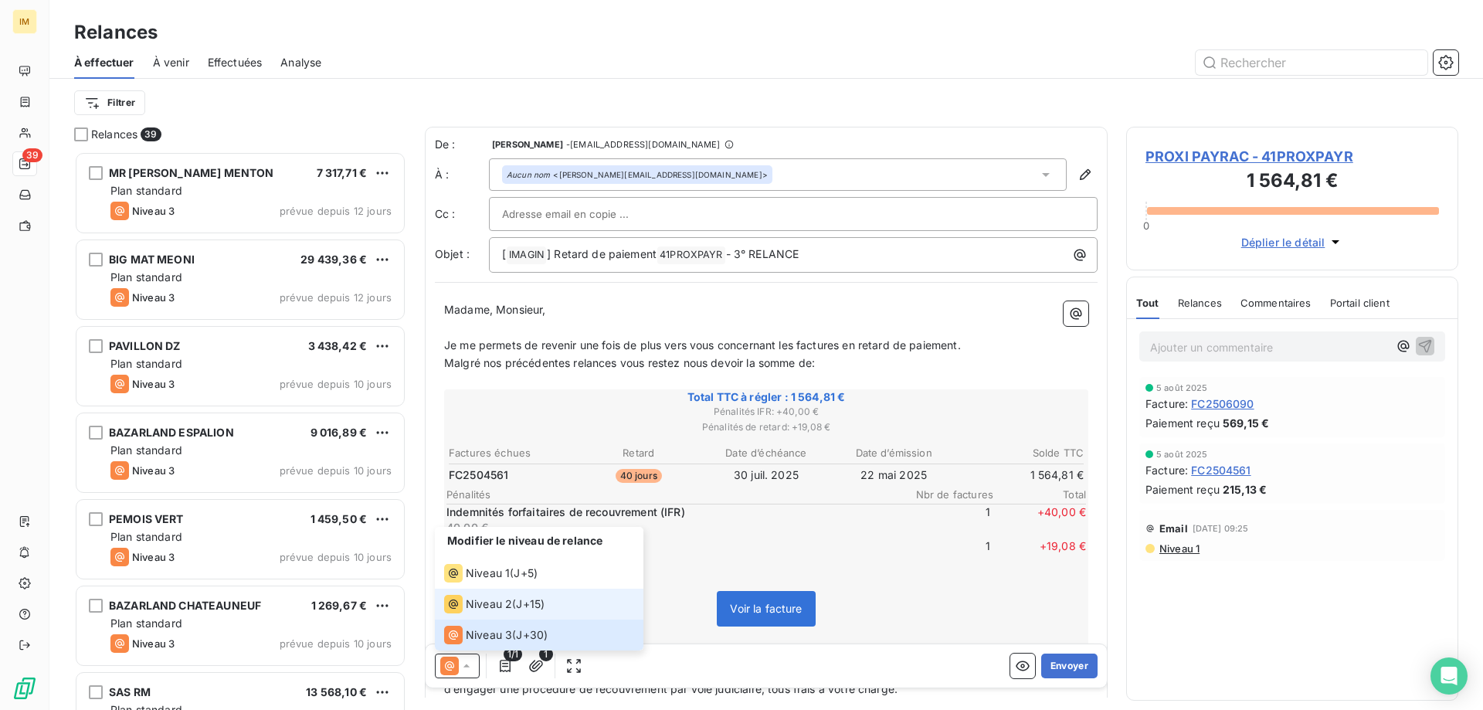
click at [485, 610] on span "Niveau 2" at bounding box center [489, 603] width 46 height 15
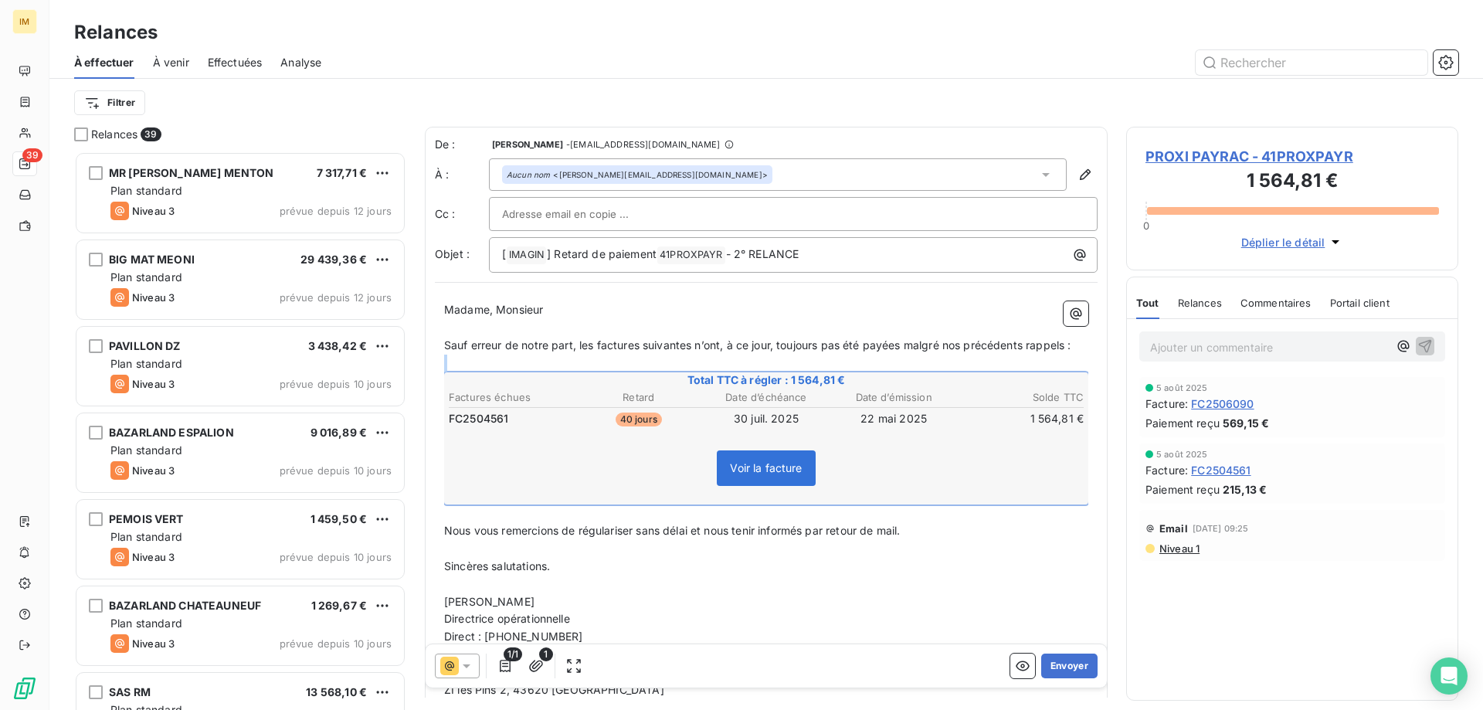
drag, startPoint x: 494, startPoint y: 359, endPoint x: 823, endPoint y: 451, distance: 340.9
click at [823, 451] on div "Madame, Monsieur ﻿ Sauf erreur de notre part, les factures suivantes n’ont, à c…" at bounding box center [766, 517] width 644 height 433
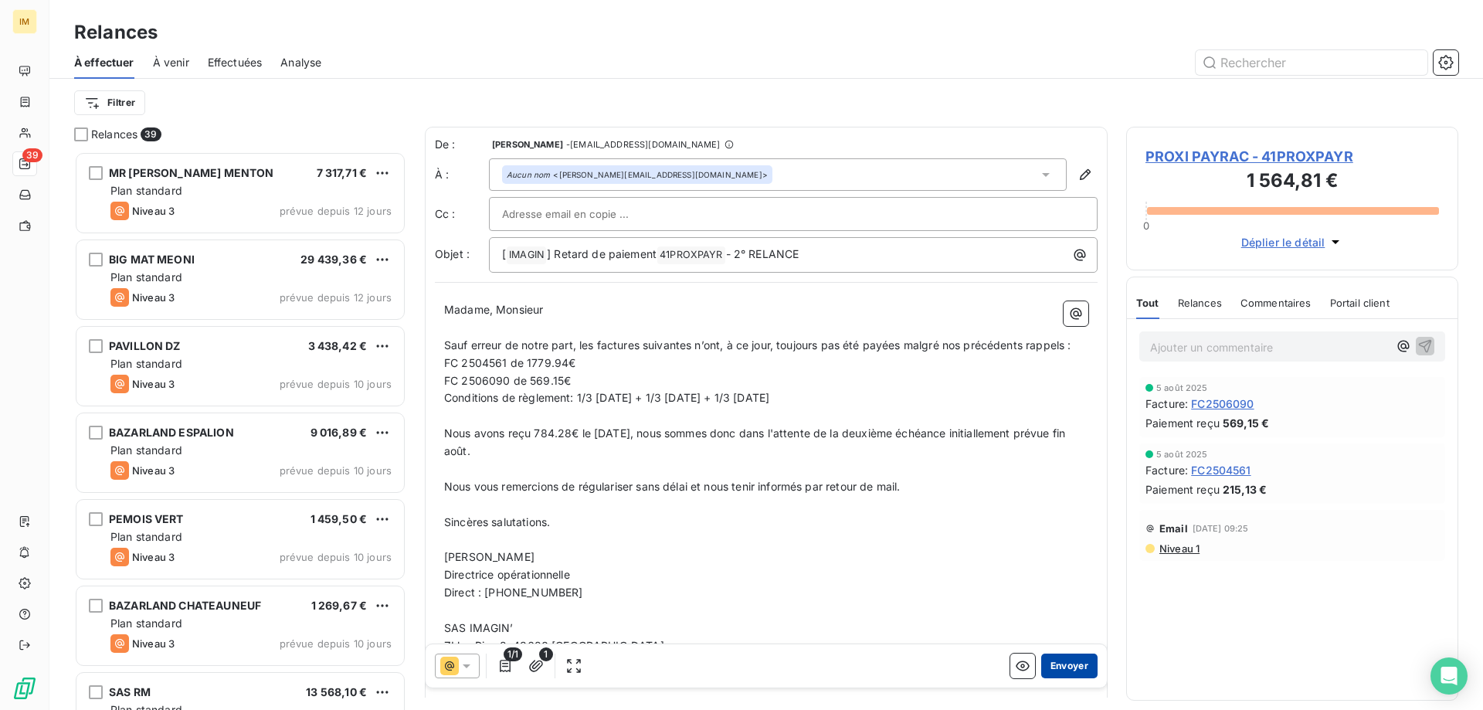
click at [1059, 660] on button "Envoyer" at bounding box center [1069, 666] width 56 height 25
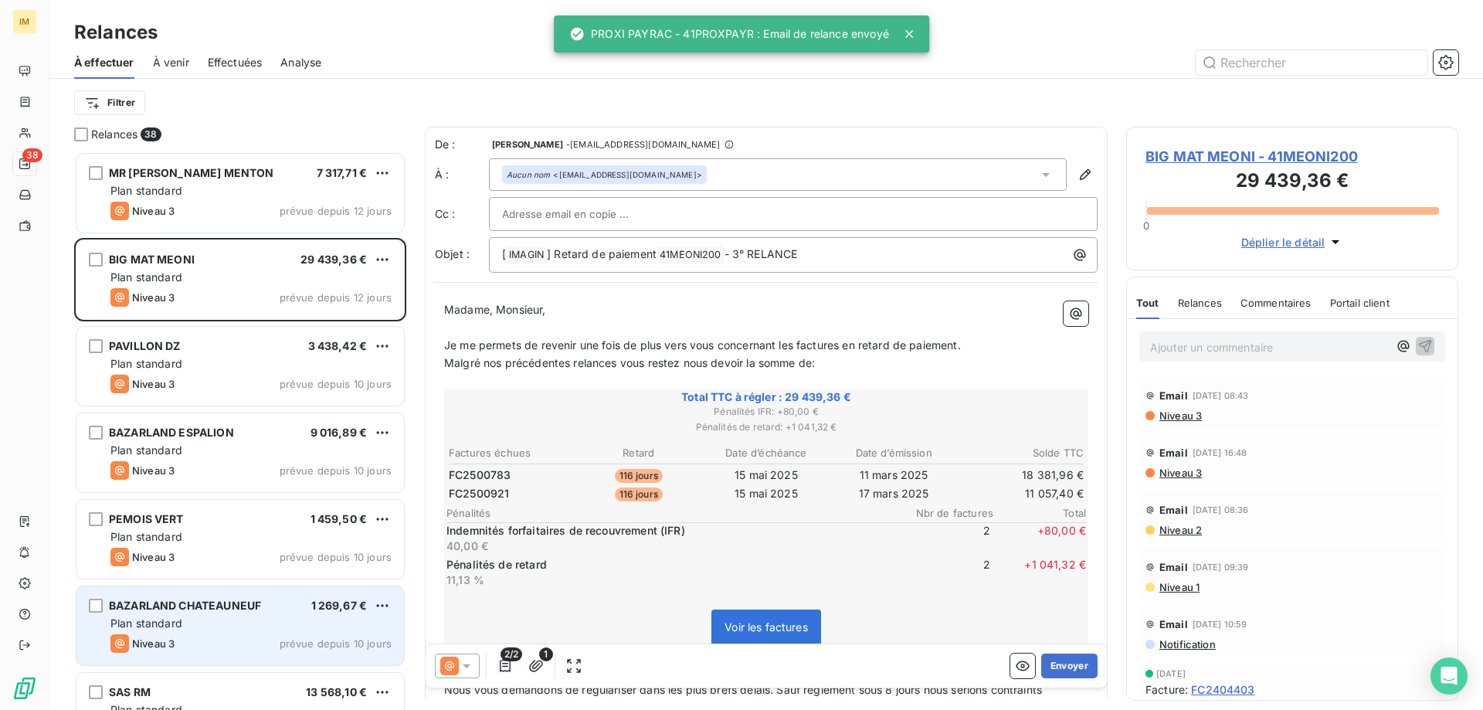
click at [324, 619] on div "Plan standard" at bounding box center [250, 623] width 281 height 15
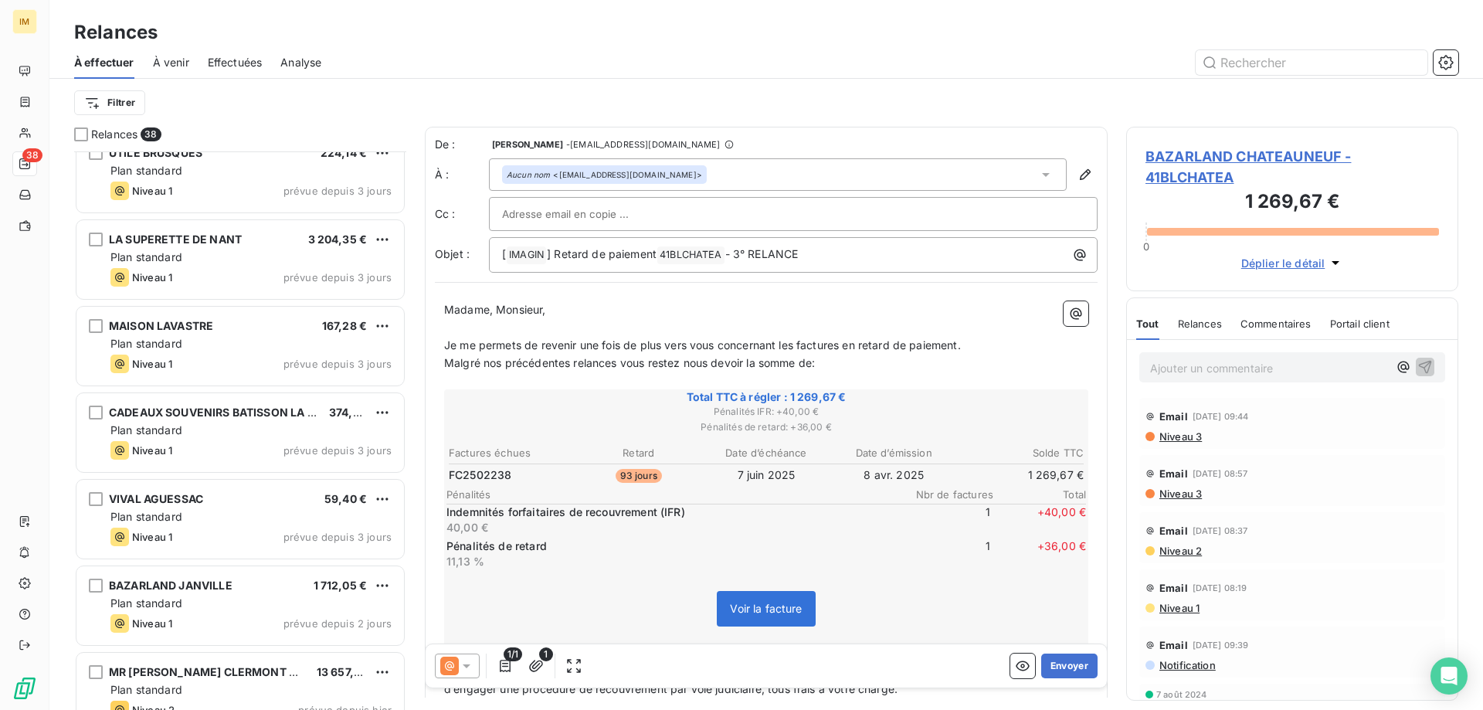
scroll to position [2730, 0]
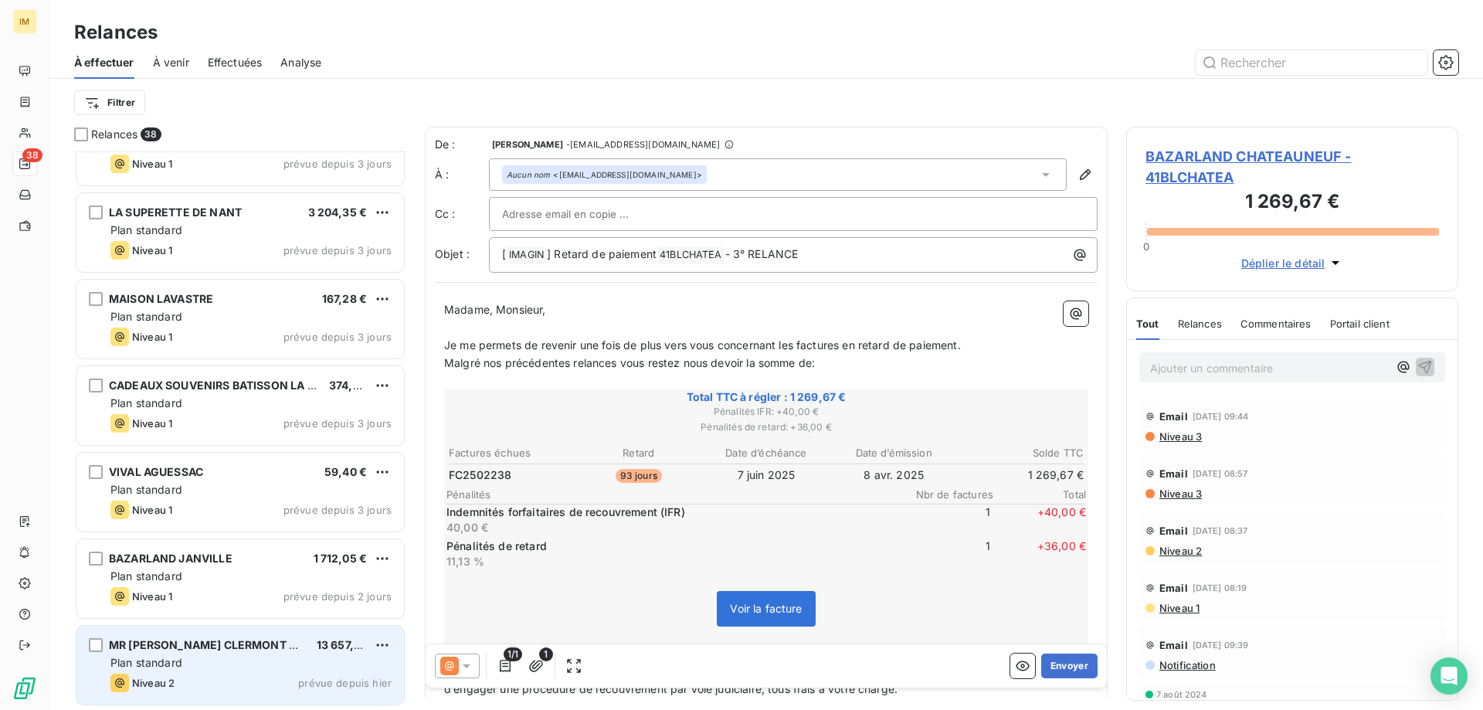
click at [284, 666] on div "Plan standard" at bounding box center [250, 662] width 281 height 15
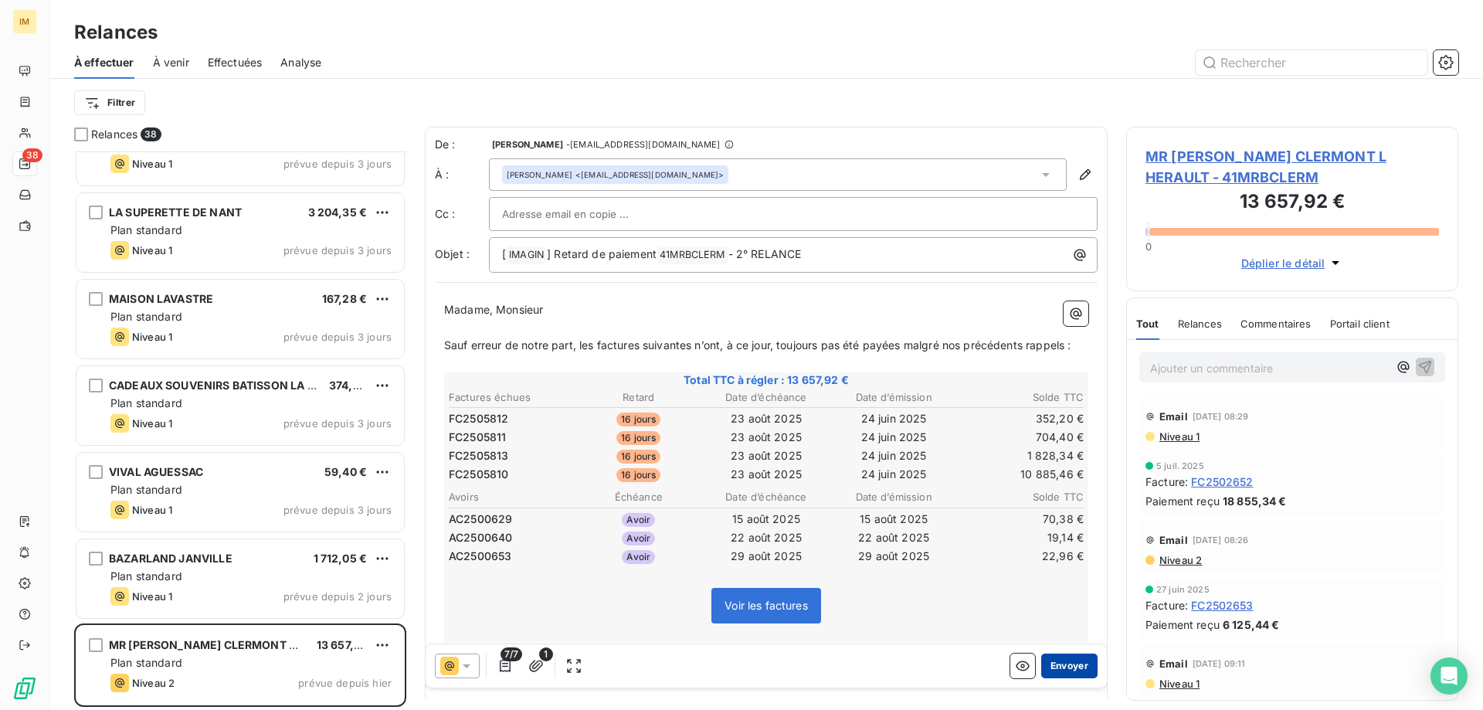
click at [1059, 664] on button "Envoyer" at bounding box center [1069, 666] width 56 height 25
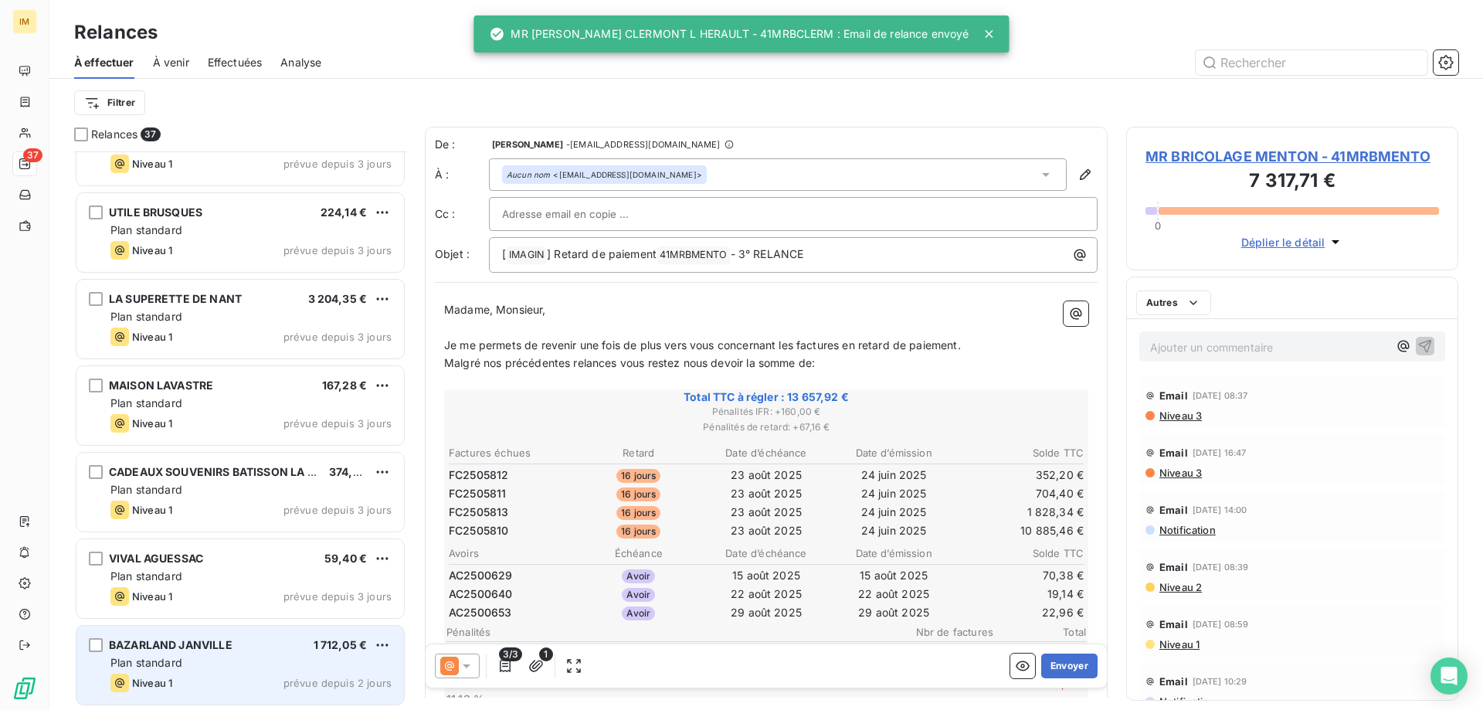
scroll to position [2643, 0]
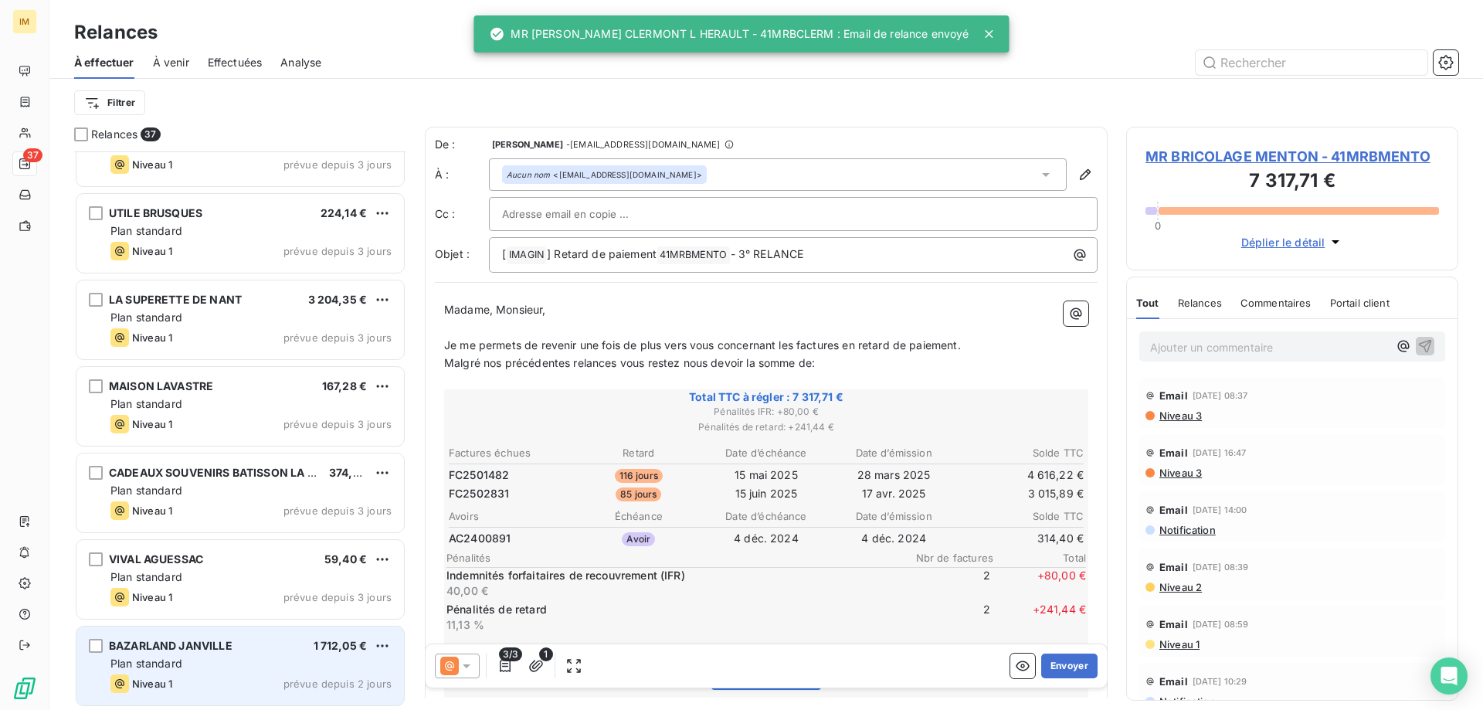
click at [174, 651] on span "BAZARLAND JANVILLE" at bounding box center [171, 645] width 124 height 13
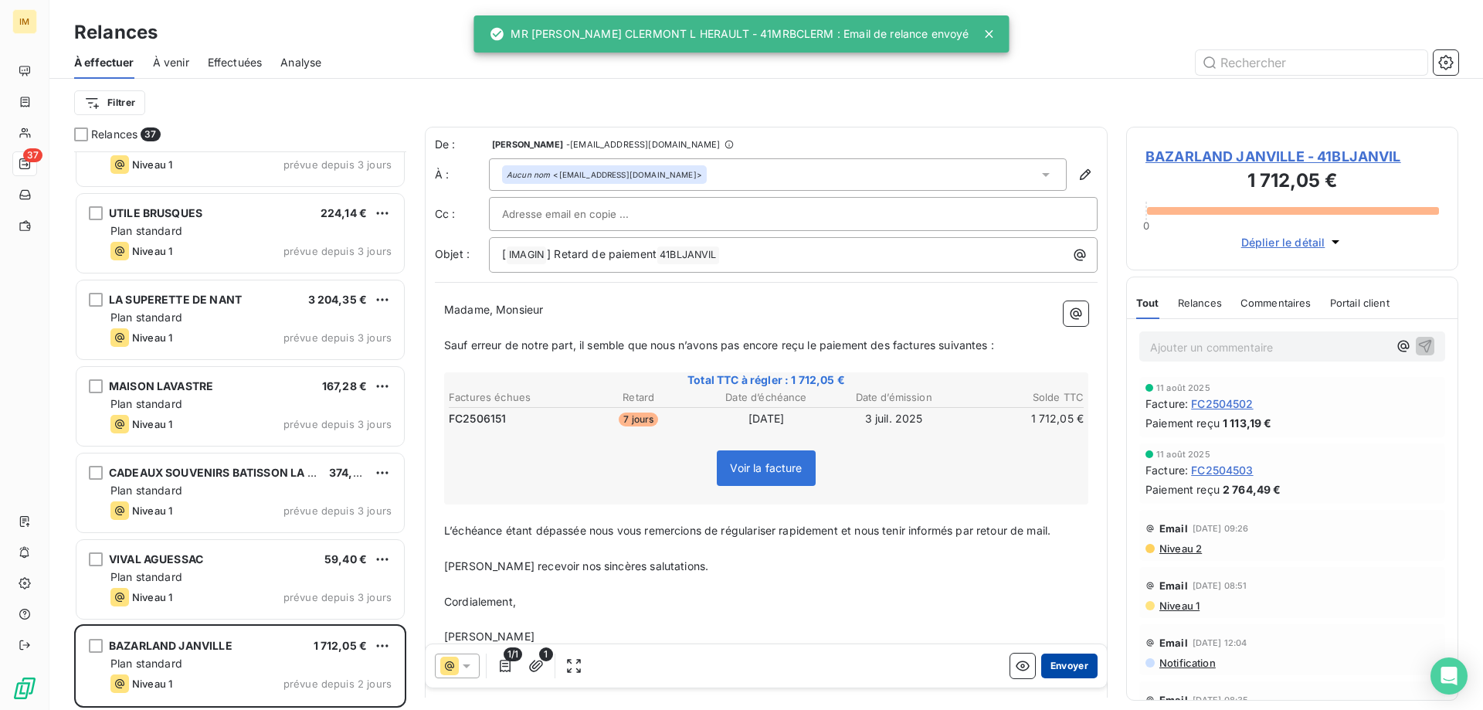
click at [1064, 659] on button "Envoyer" at bounding box center [1069, 666] width 56 height 25
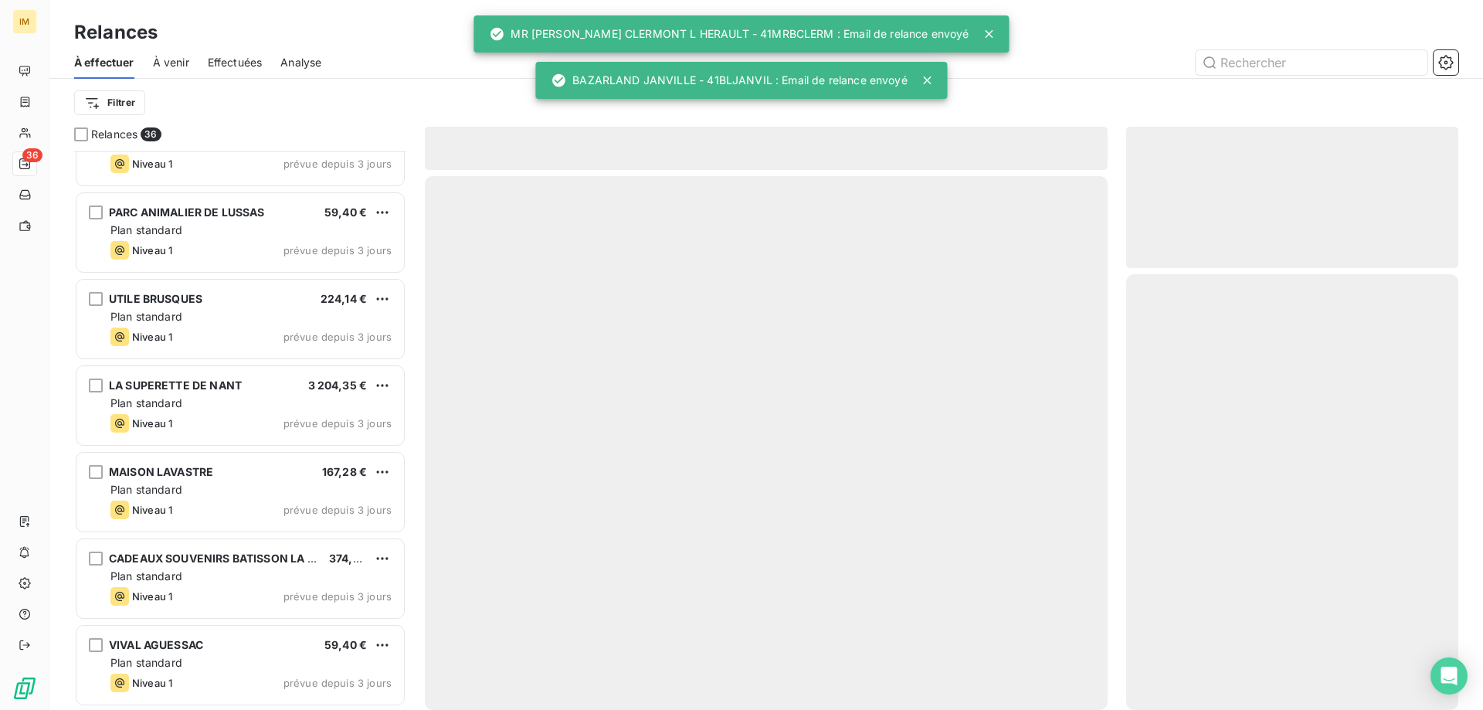
scroll to position [2556, 0]
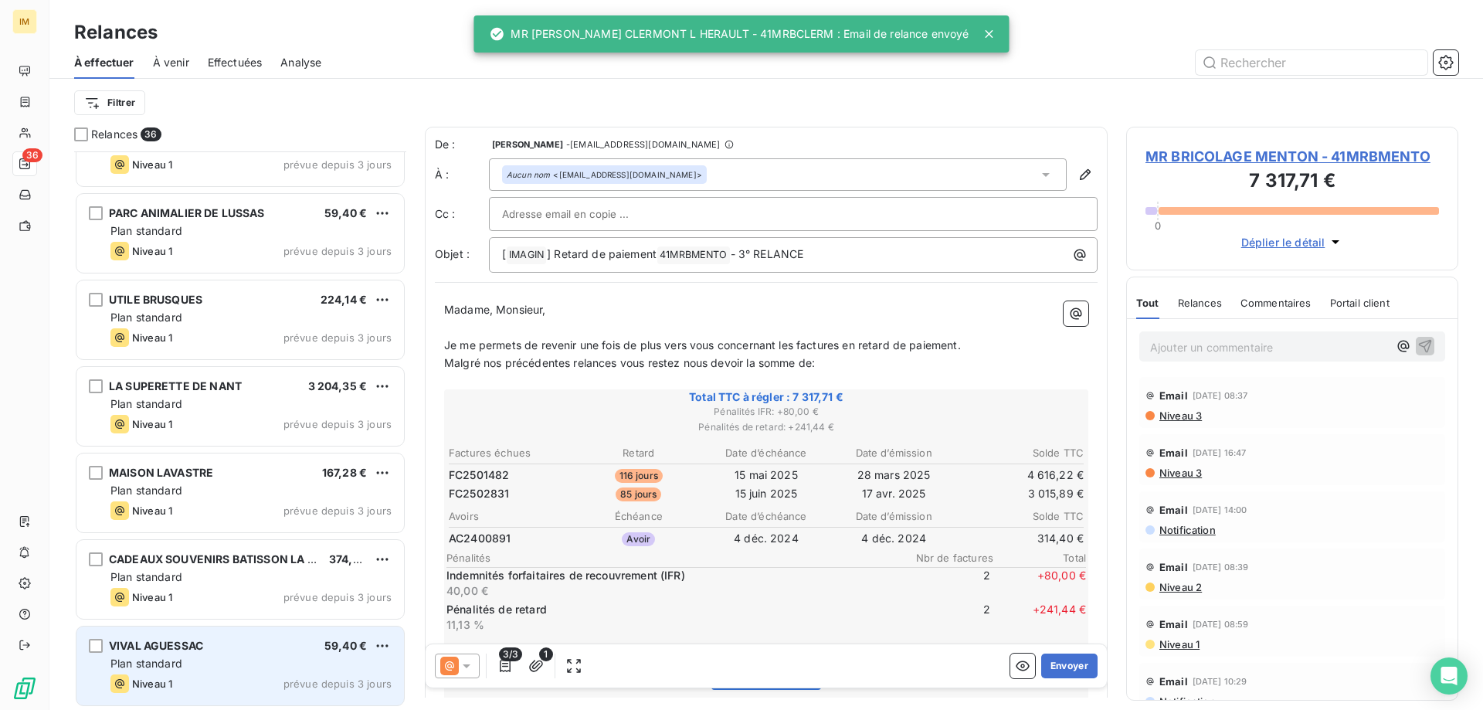
click at [271, 670] on div "Plan standard" at bounding box center [250, 663] width 281 height 15
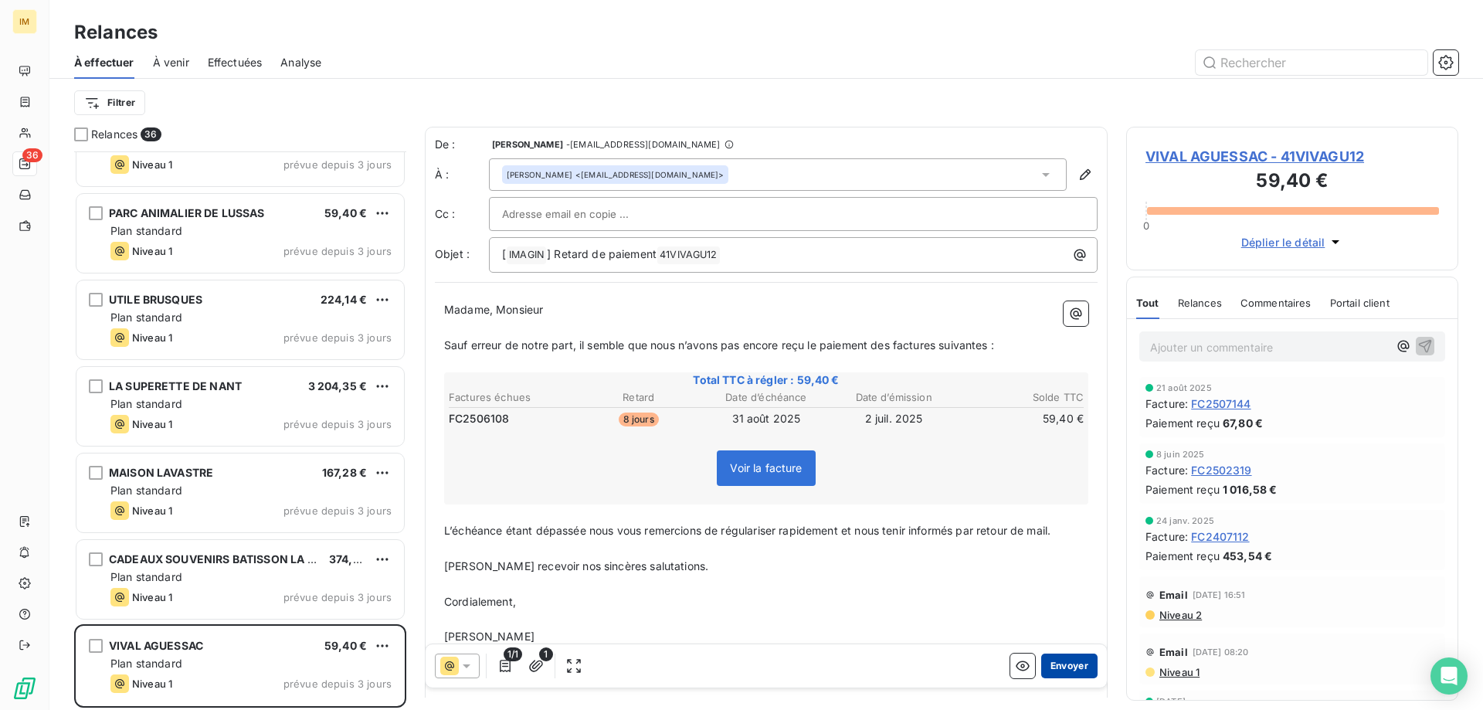
click at [1051, 664] on button "Envoyer" at bounding box center [1069, 666] width 56 height 25
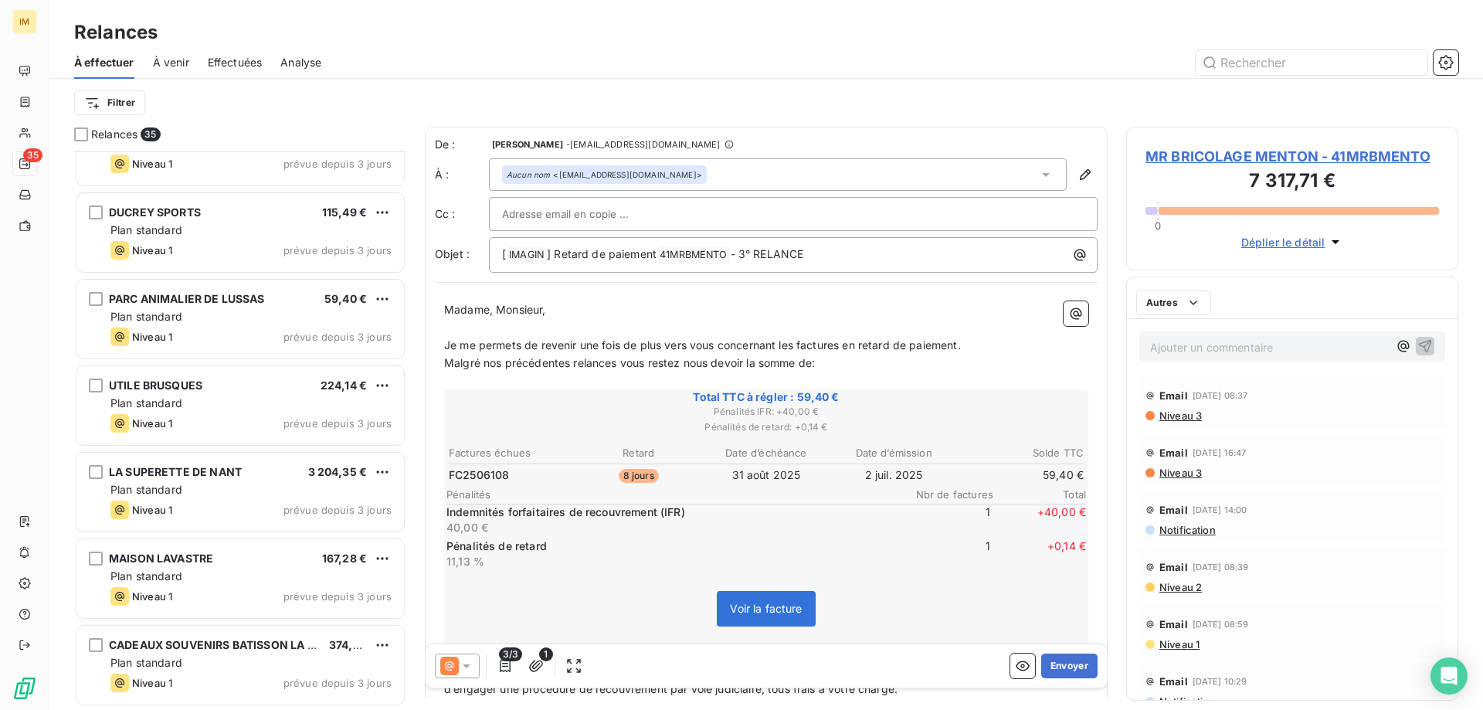
scroll to position [2470, 0]
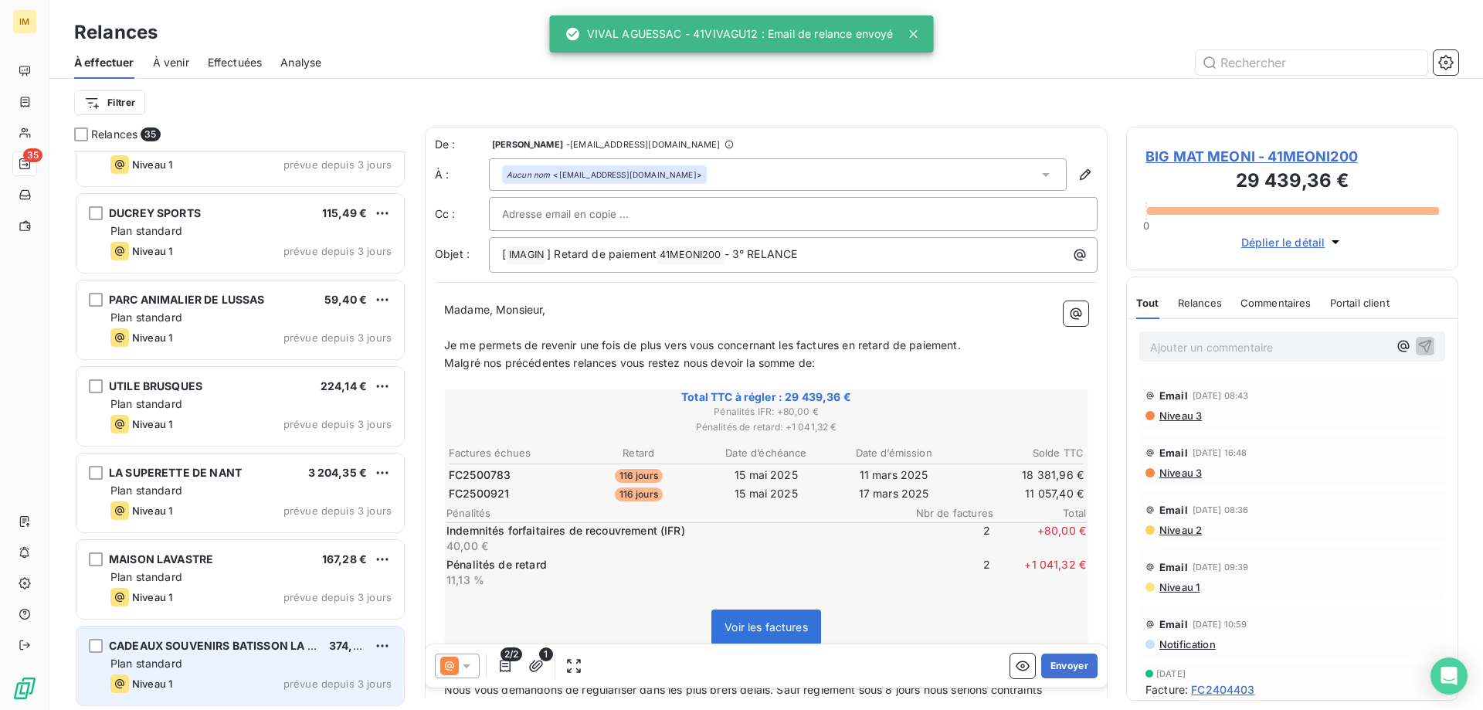
click at [211, 671] on div "Plan standard" at bounding box center [250, 663] width 281 height 15
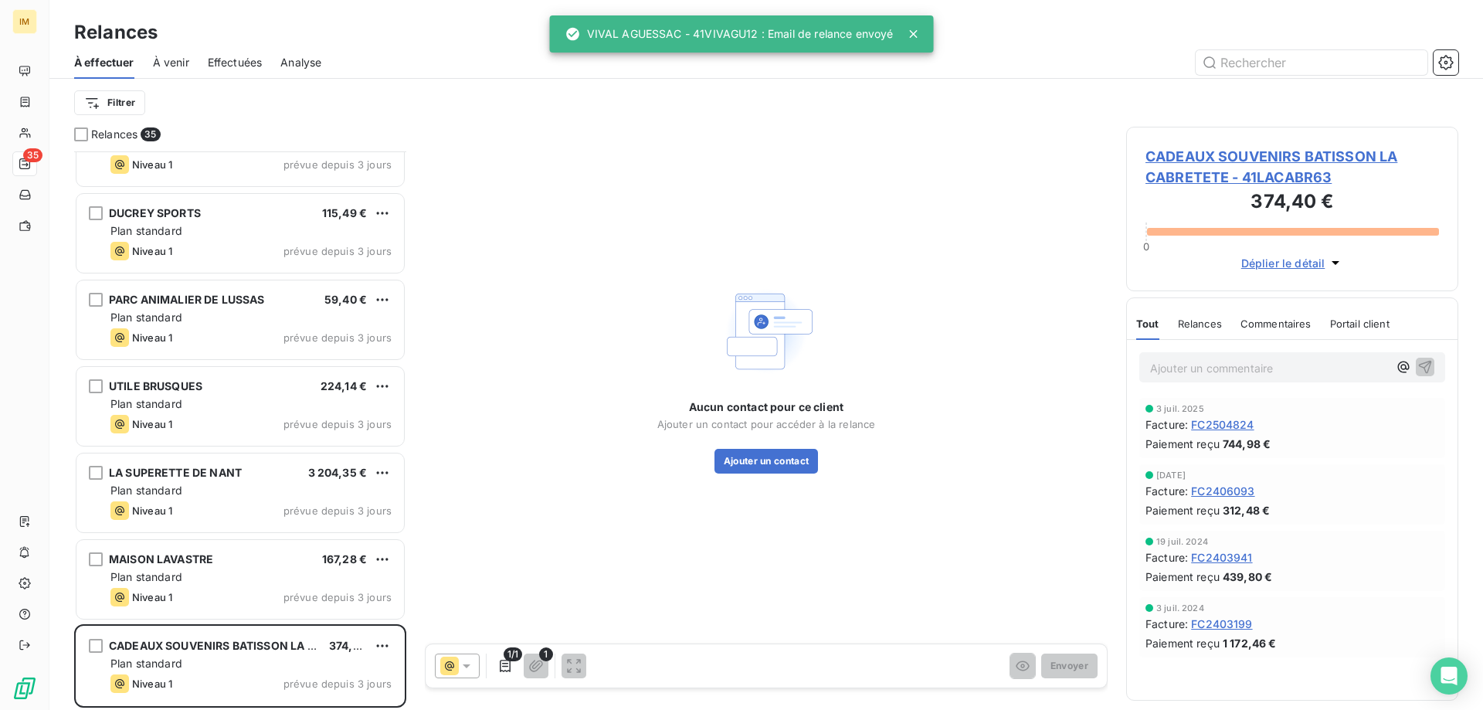
click at [1171, 158] on span "CADEAUX SOUVENIRS BATISSON LA CABRETETE - 41LACABR63" at bounding box center [1293, 167] width 294 height 42
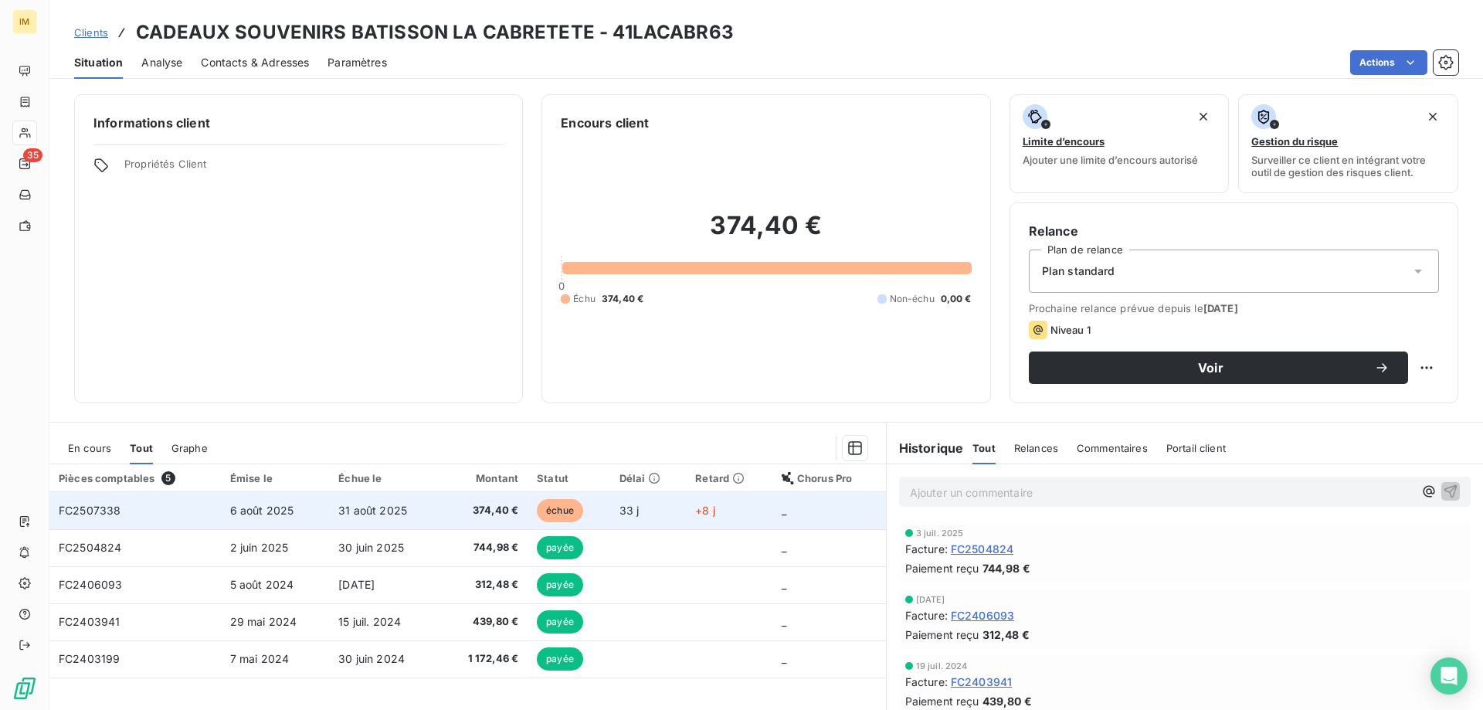
click at [167, 516] on td "FC2507338" at bounding box center [134, 510] width 171 height 37
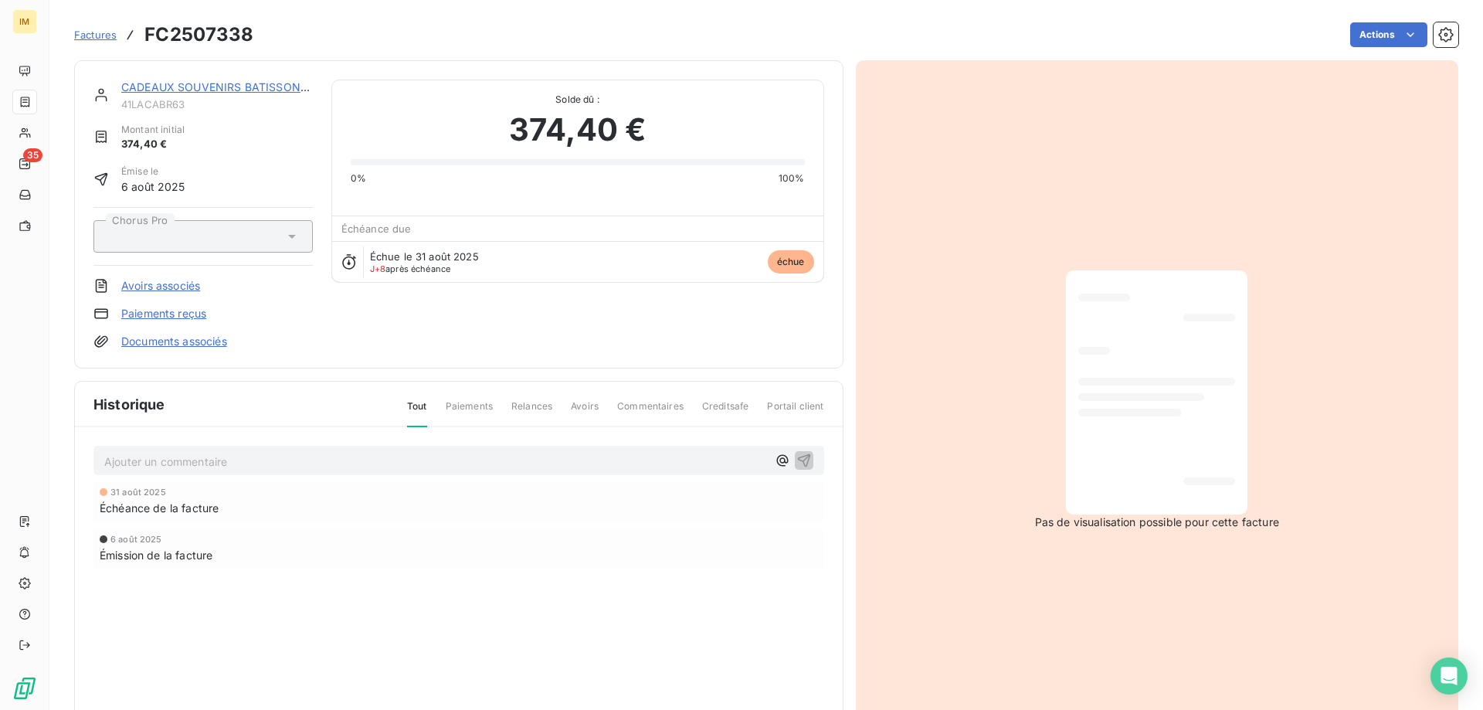
click at [160, 314] on link "Paiements reçus" at bounding box center [163, 313] width 85 height 15
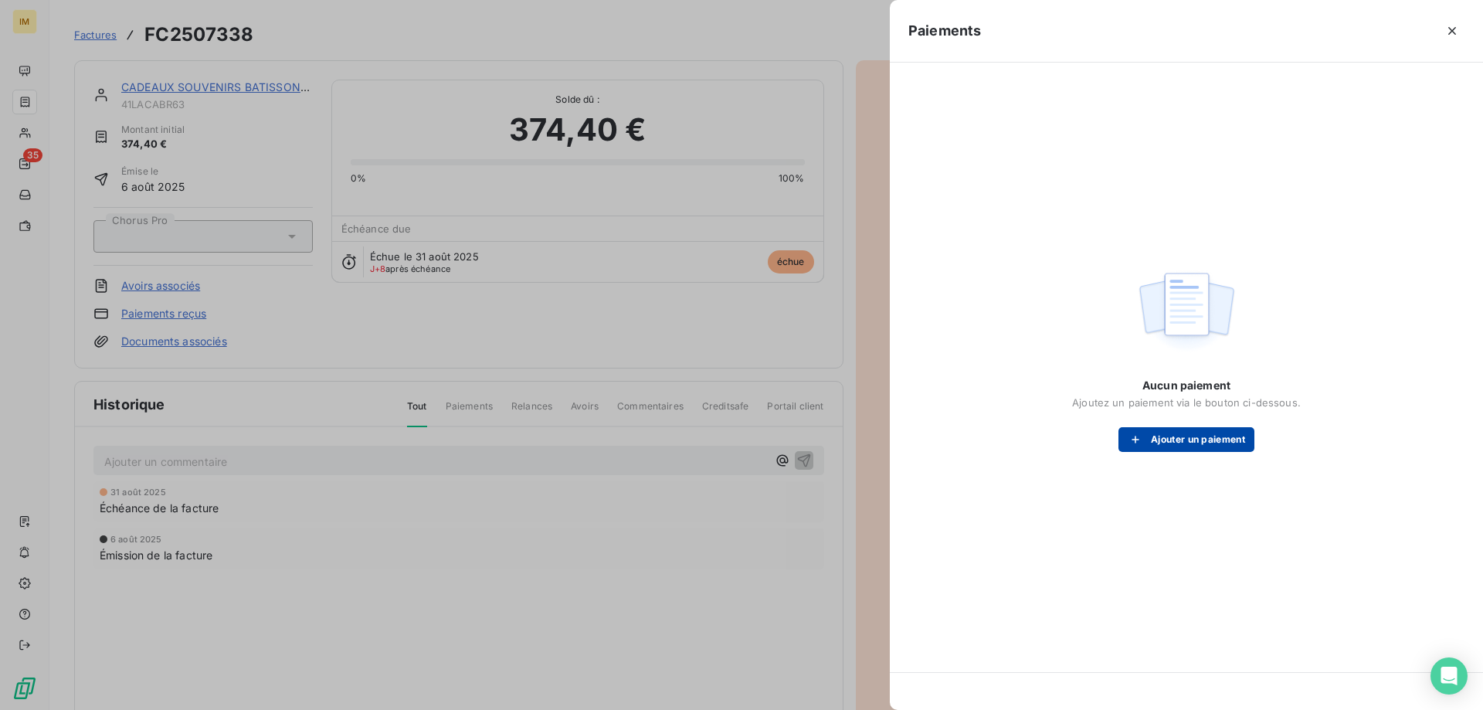
click at [1192, 433] on button "Ajouter un paiement" at bounding box center [1187, 439] width 136 height 25
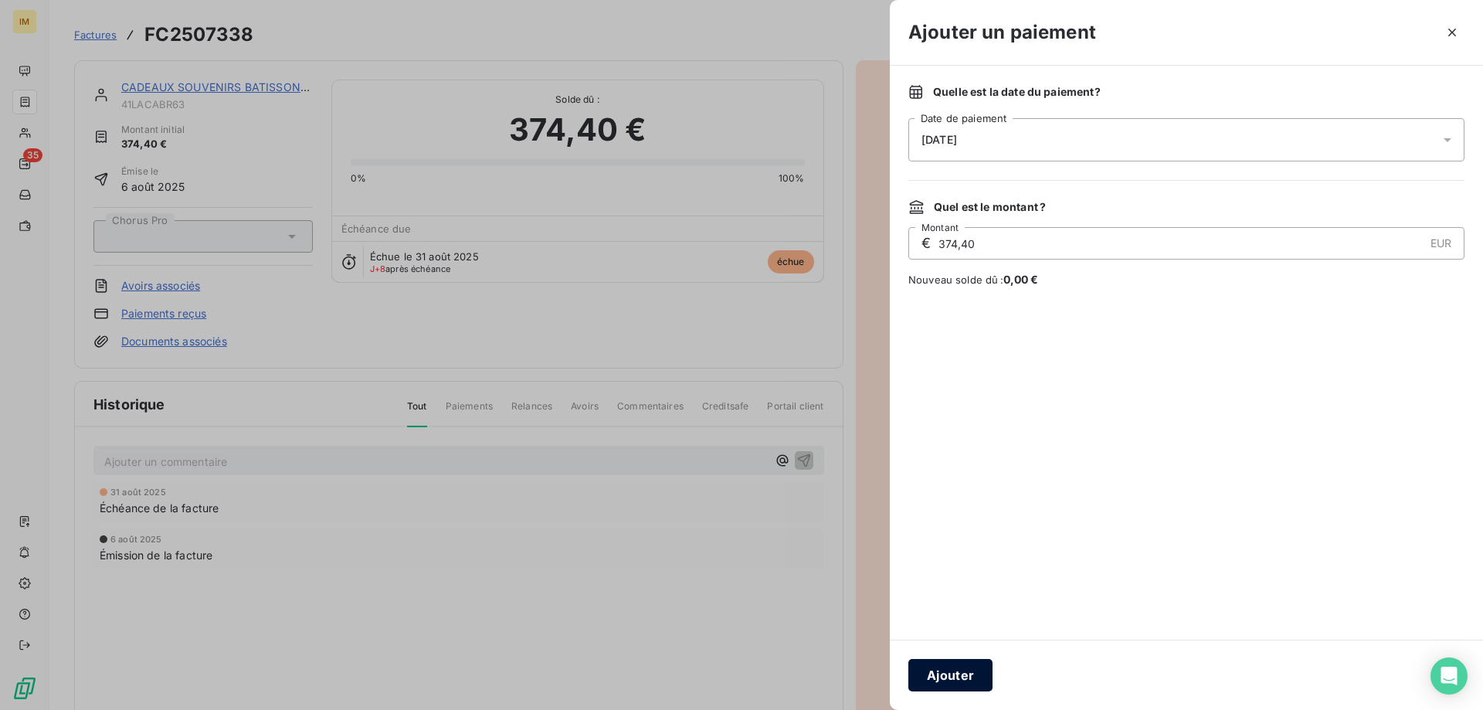
click at [938, 676] on button "Ajouter" at bounding box center [950, 675] width 84 height 32
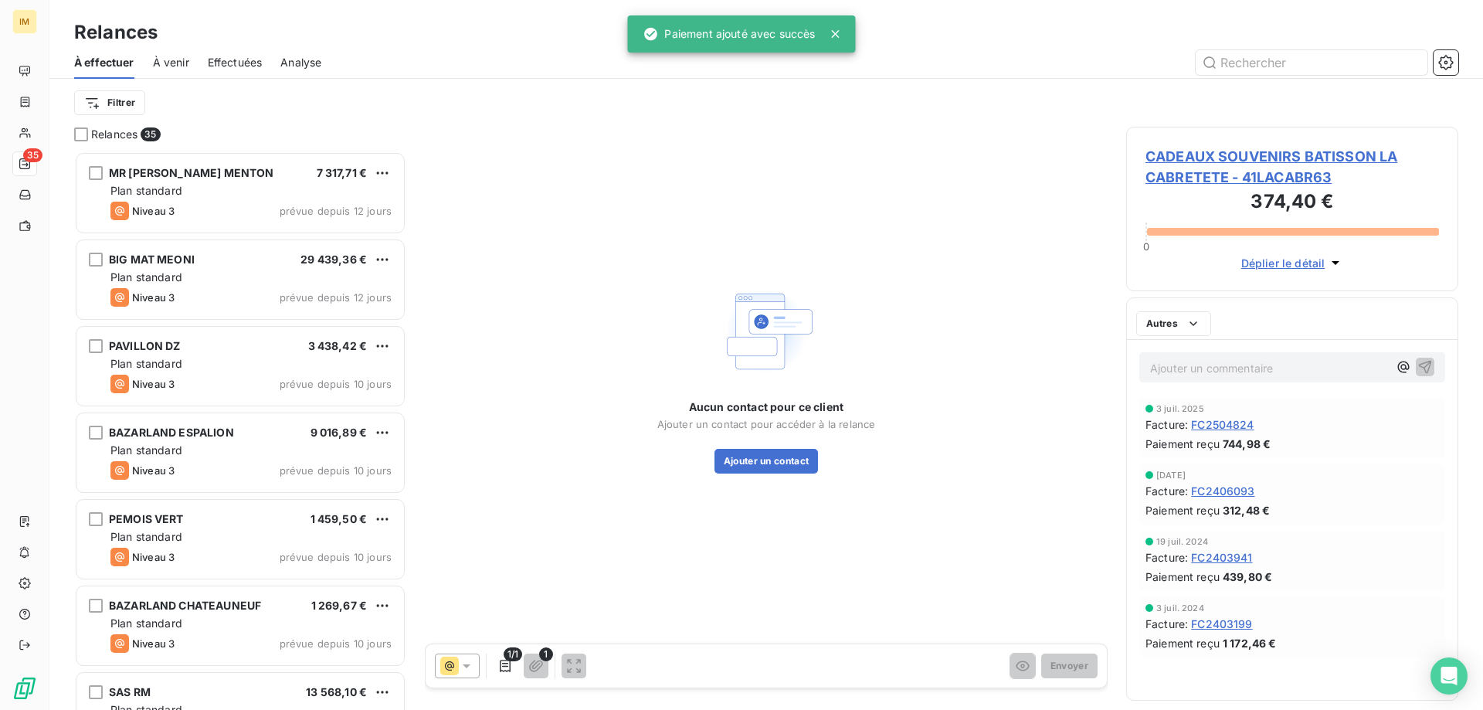
scroll to position [547, 321]
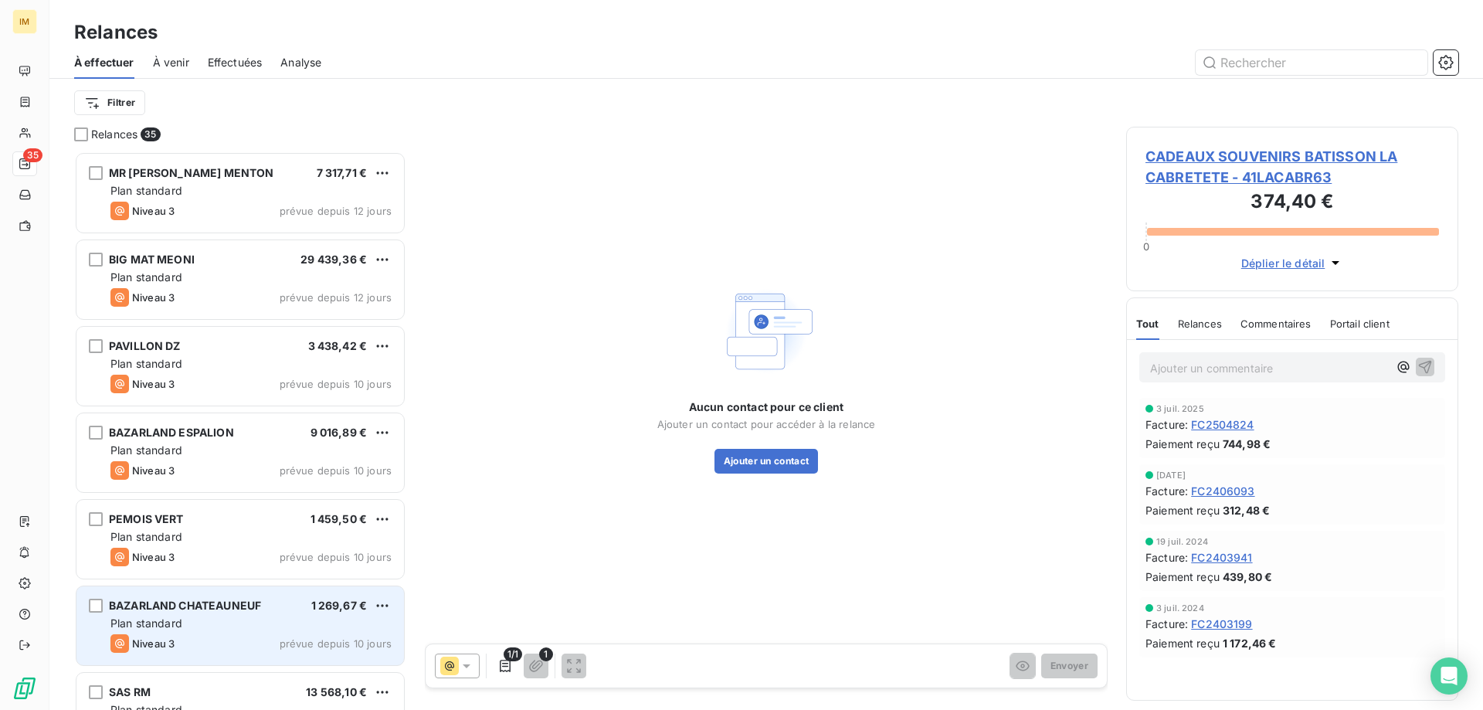
click at [347, 611] on span "1 269,67 €" at bounding box center [339, 605] width 56 height 13
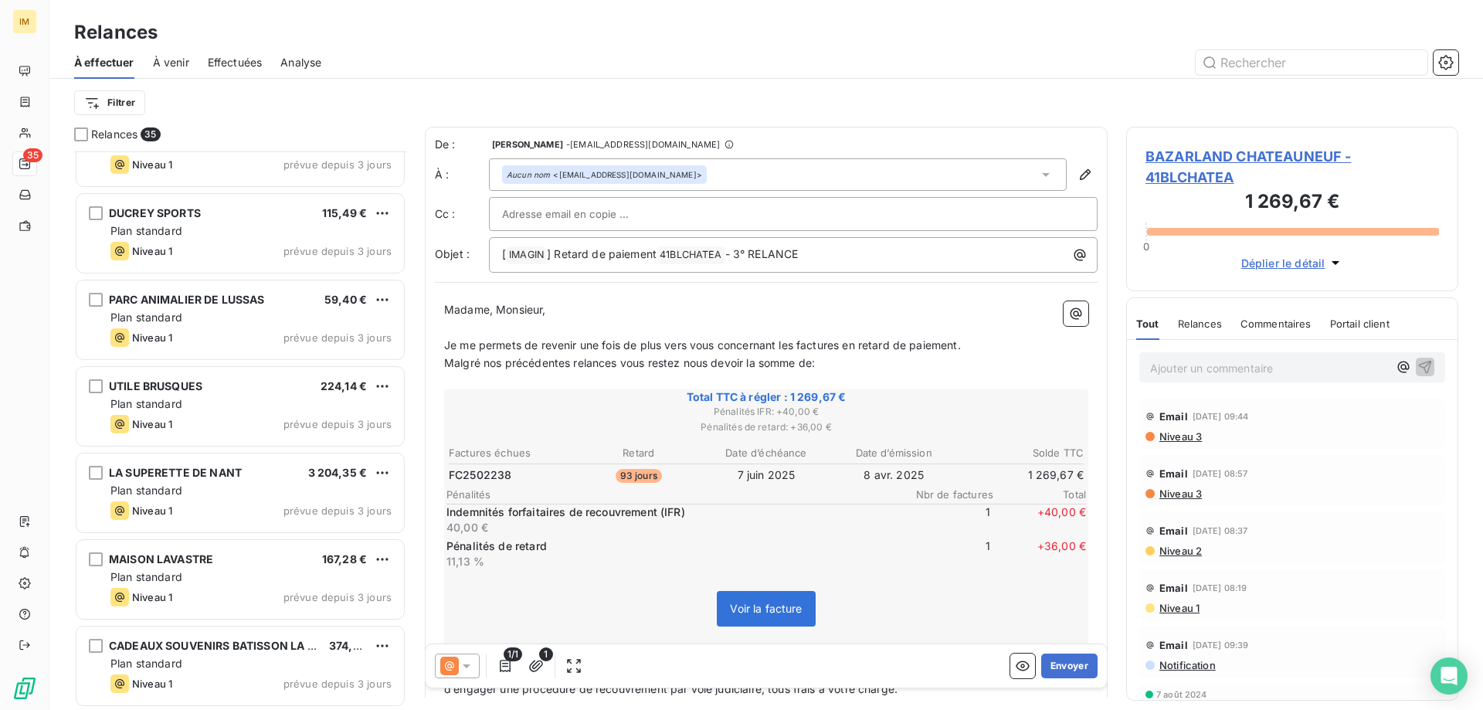
scroll to position [2470, 0]
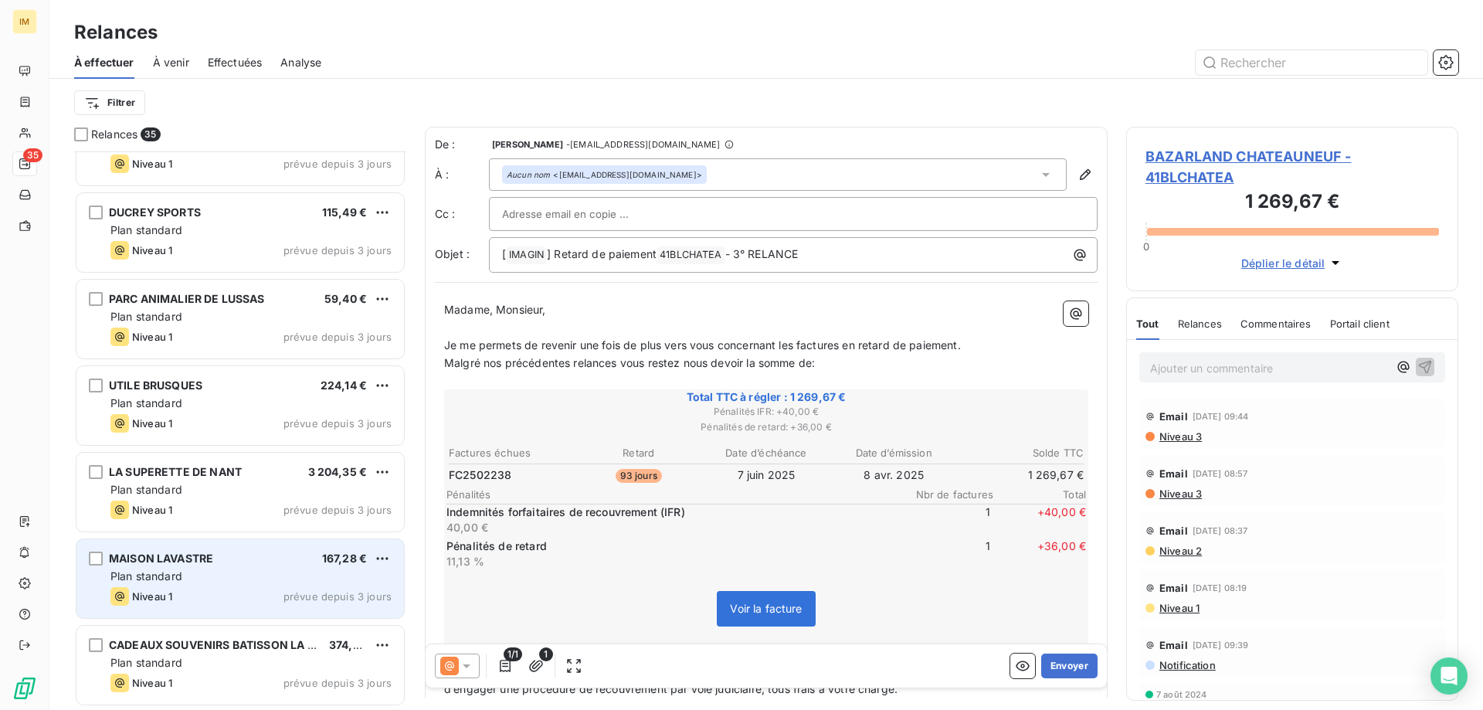
click at [273, 578] on div "Plan standard" at bounding box center [250, 576] width 281 height 15
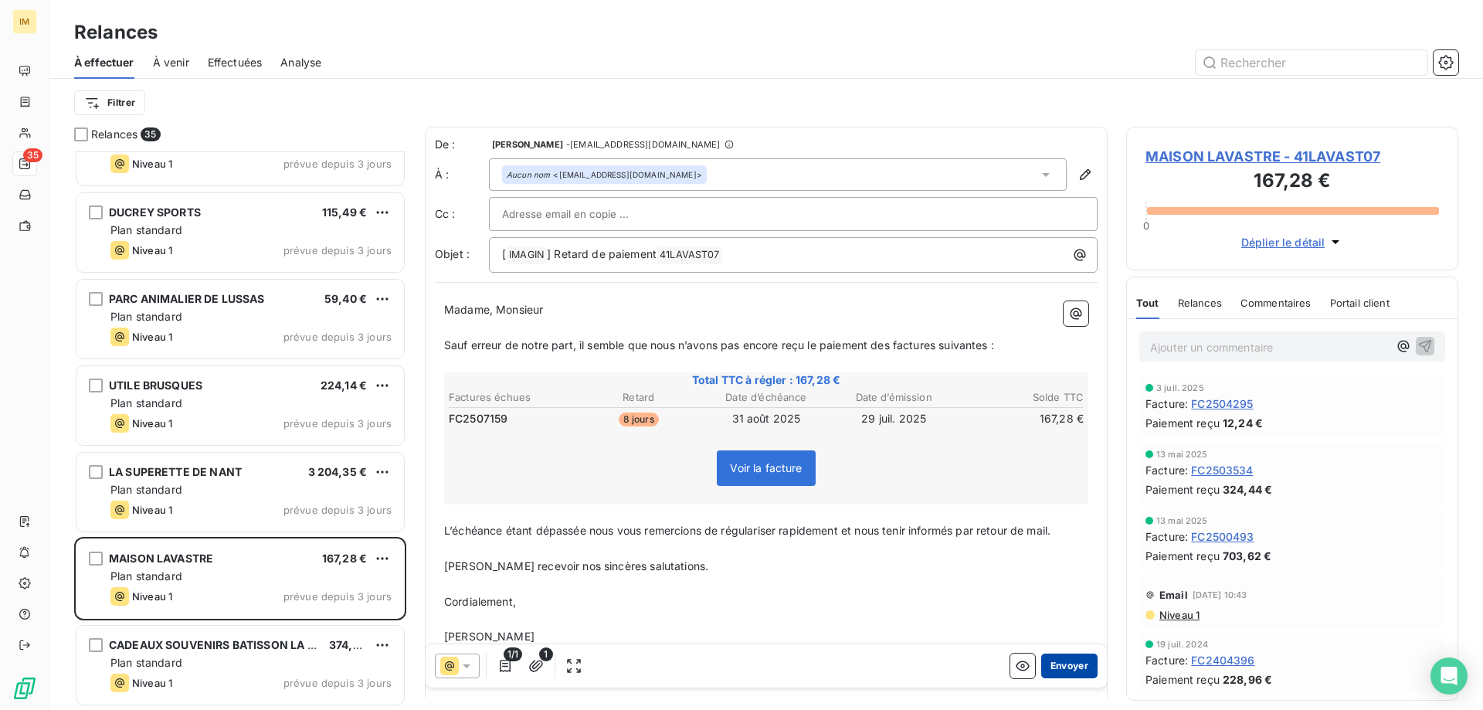
click at [1065, 664] on button "Envoyer" at bounding box center [1069, 666] width 56 height 25
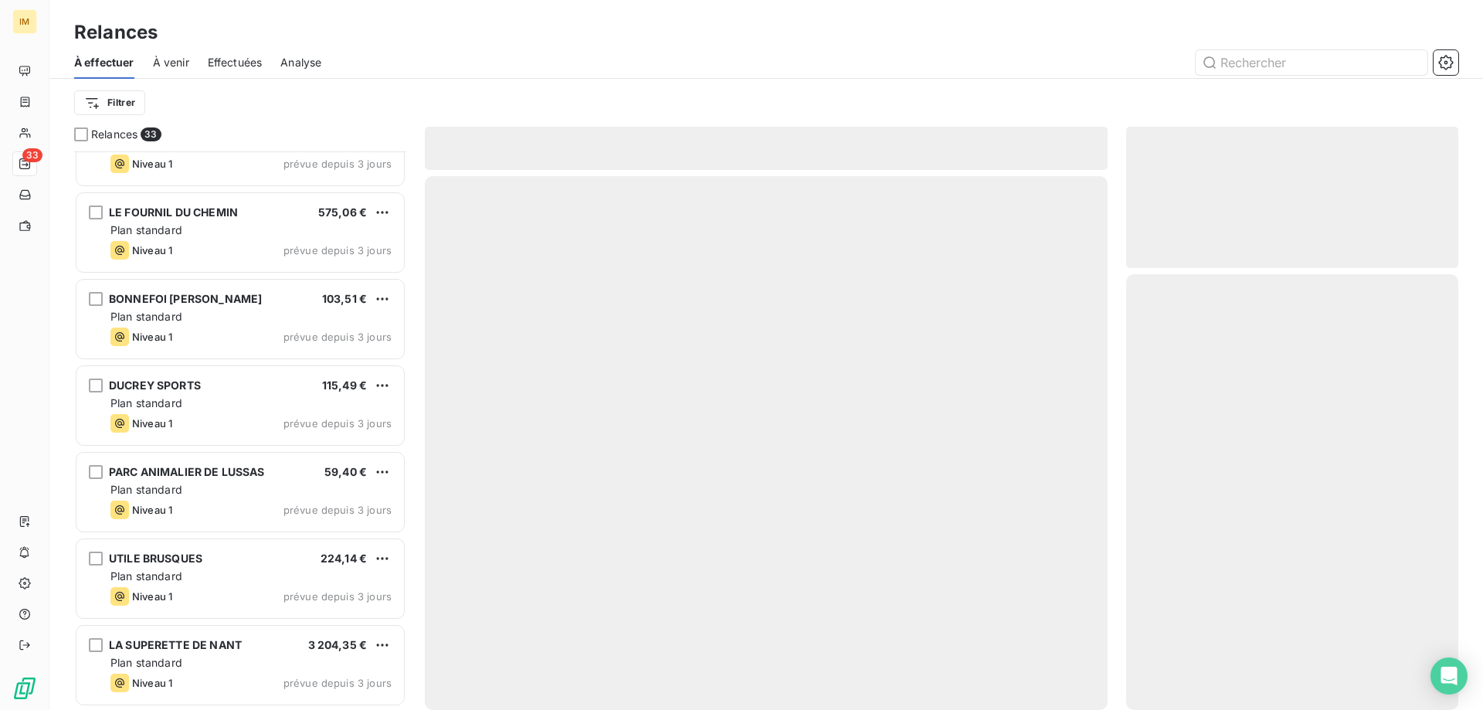
scroll to position [2297, 0]
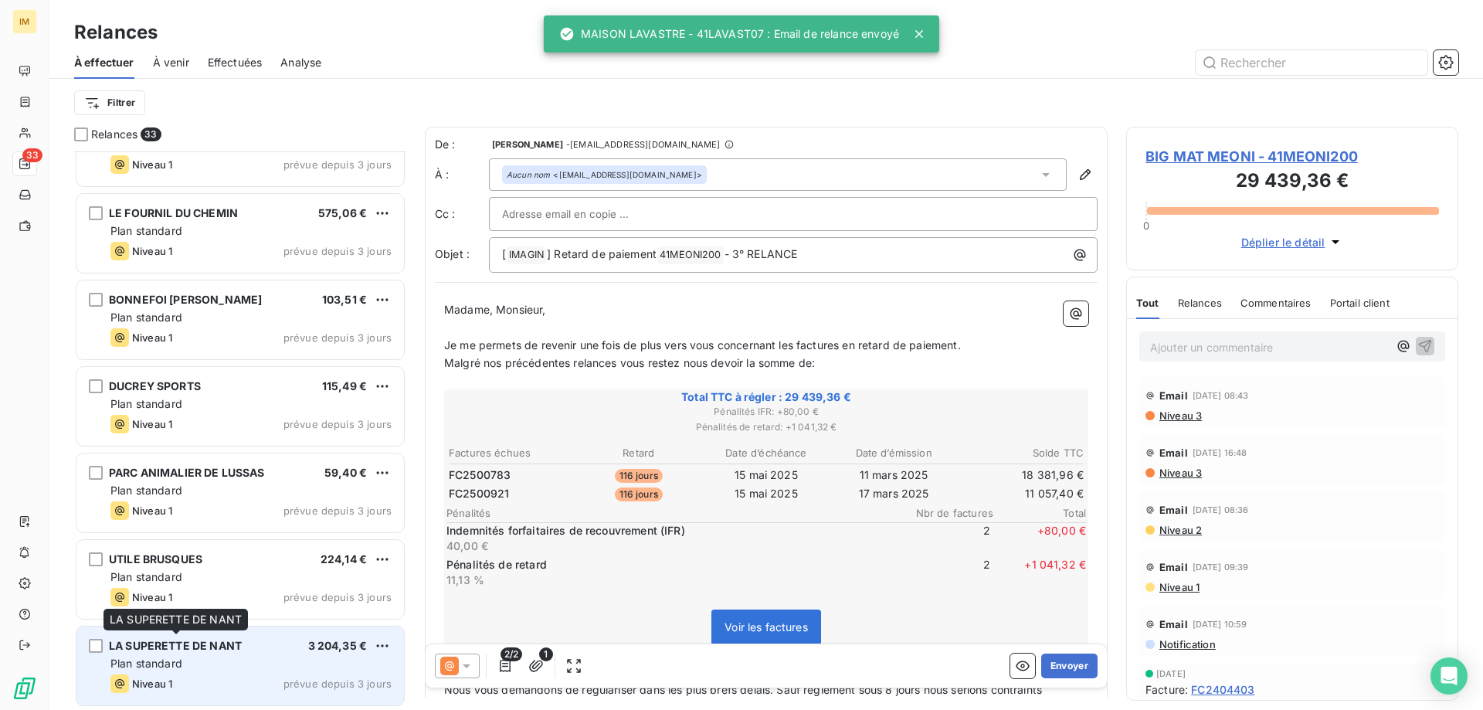
click at [201, 654] on div "LA SUPERETTE DE NANT 3 204,35 € Plan standard Niveau 1 prévue depuis 3 jours" at bounding box center [240, 665] width 328 height 79
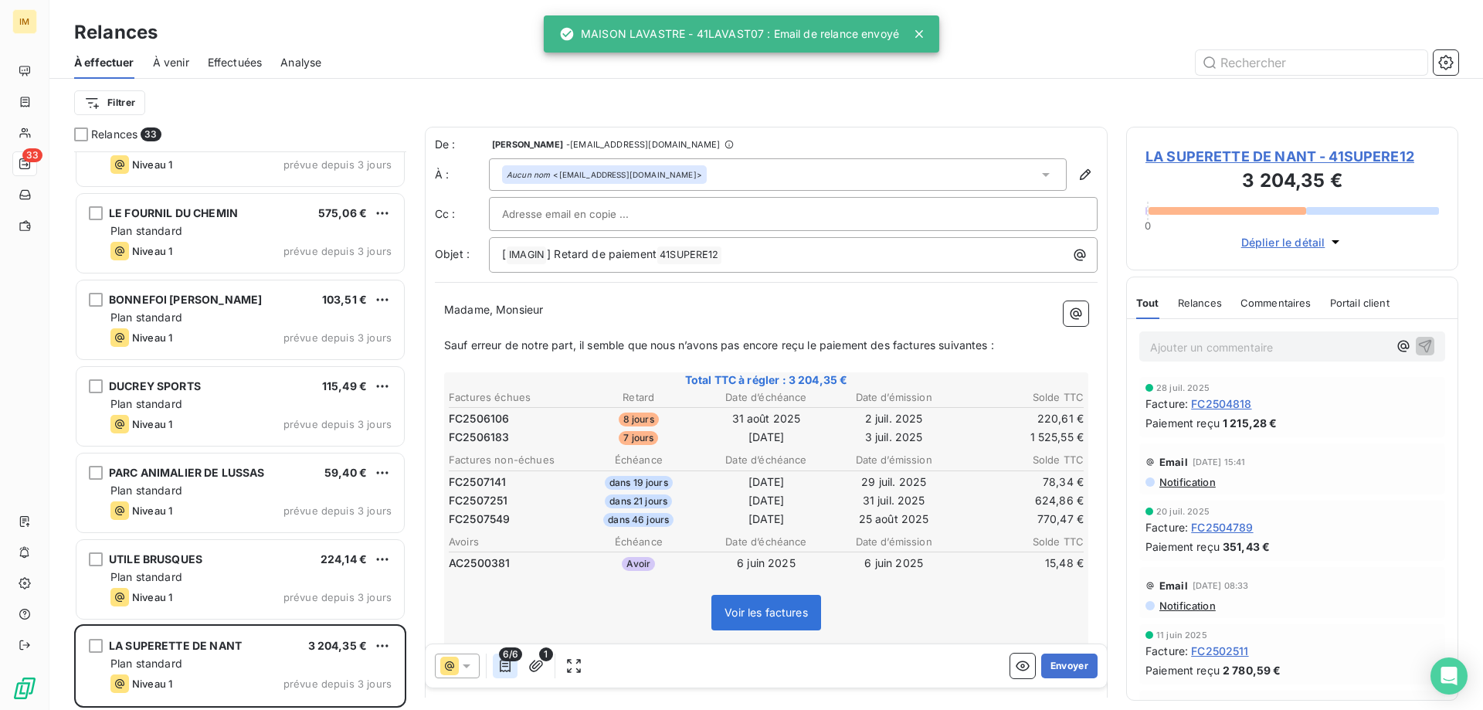
click at [509, 665] on icon "button" at bounding box center [504, 665] width 15 height 15
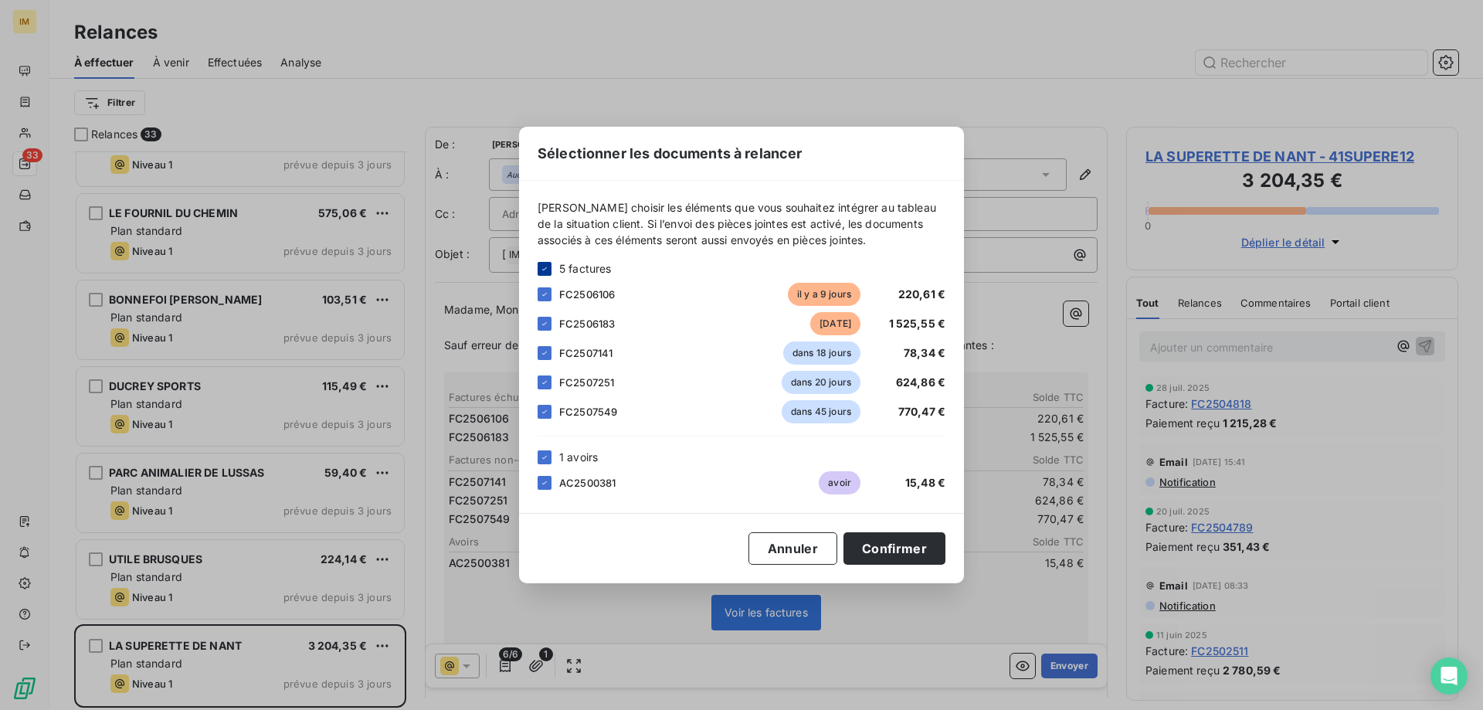
click at [544, 267] on icon at bounding box center [544, 268] width 9 height 9
click at [542, 299] on div at bounding box center [545, 294] width 14 height 14
click at [542, 316] on div "FC2506183 il y a 8 jours 1 525,55 €" at bounding box center [742, 323] width 408 height 23
click at [910, 558] on button "Confirmer" at bounding box center [895, 548] width 102 height 32
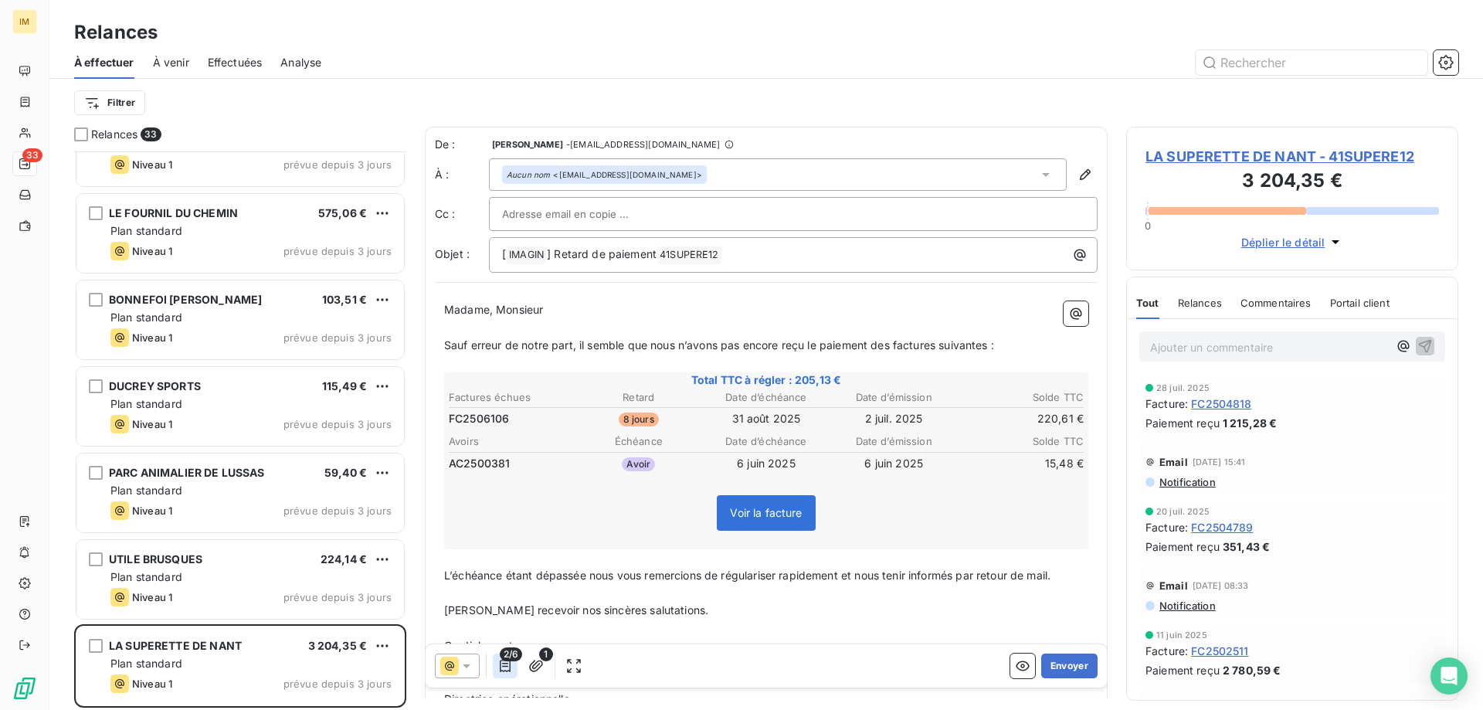
click at [501, 667] on icon "button" at bounding box center [505, 666] width 11 height 12
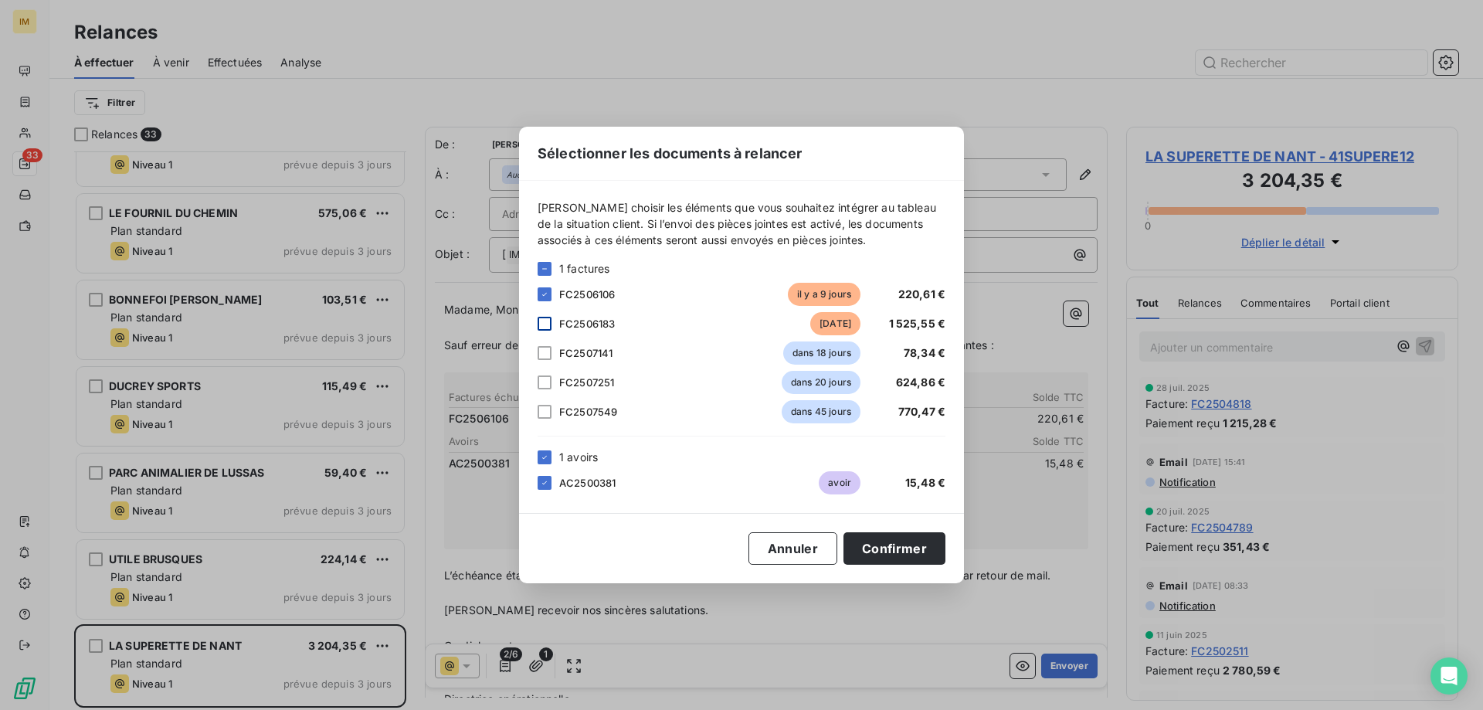
click at [543, 326] on div at bounding box center [545, 324] width 14 height 14
click at [923, 546] on button "Confirmer" at bounding box center [895, 548] width 102 height 32
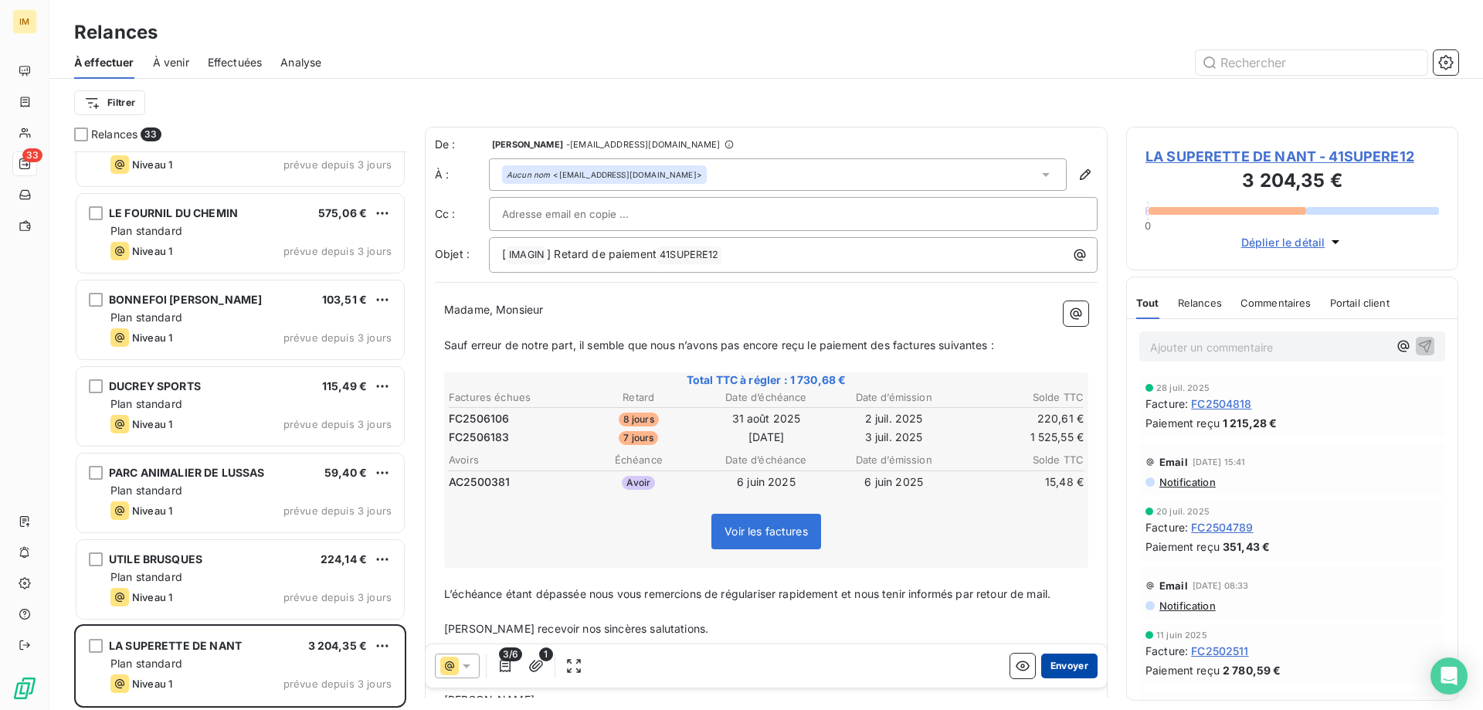
click at [1054, 670] on button "Envoyer" at bounding box center [1069, 666] width 56 height 25
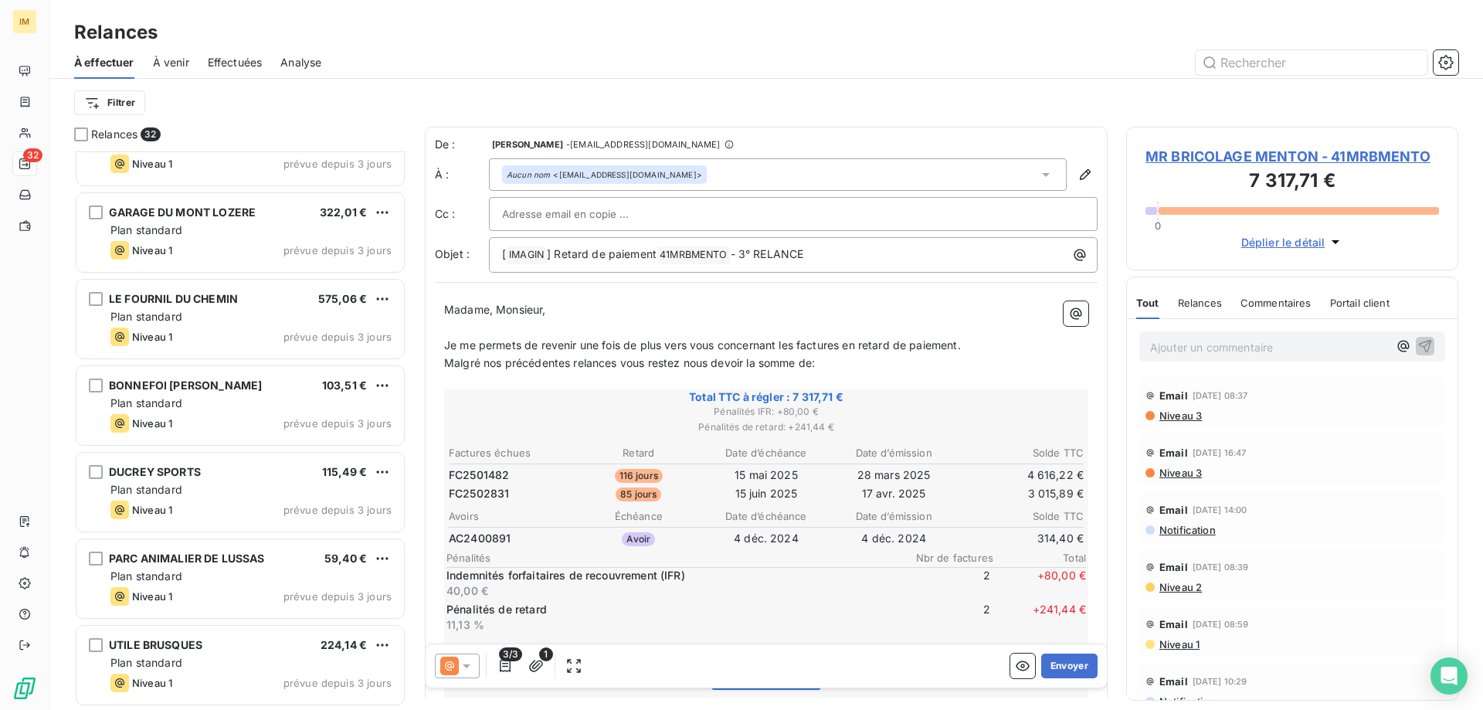
scroll to position [2210, 0]
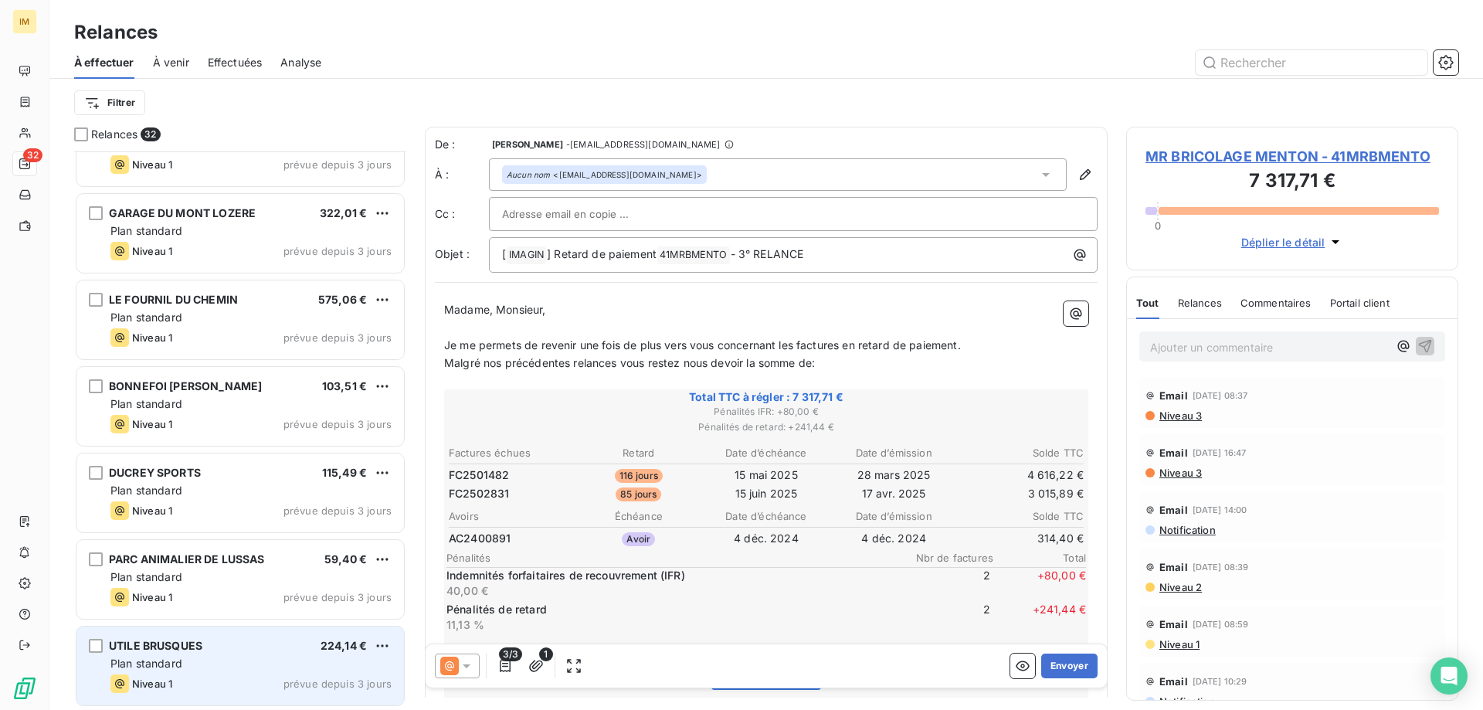
click at [174, 647] on span "UTILE BRUSQUES" at bounding box center [155, 645] width 93 height 13
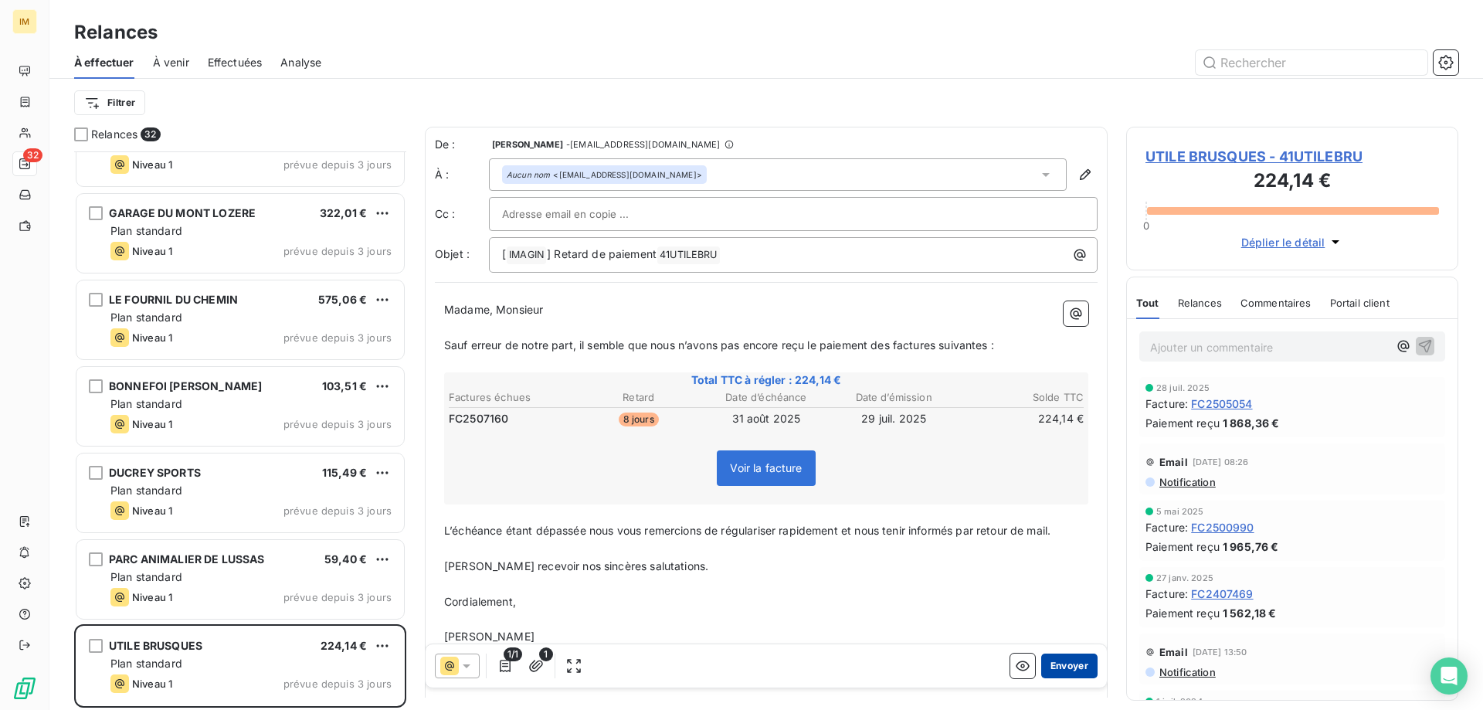
click at [1068, 661] on button "Envoyer" at bounding box center [1069, 666] width 56 height 25
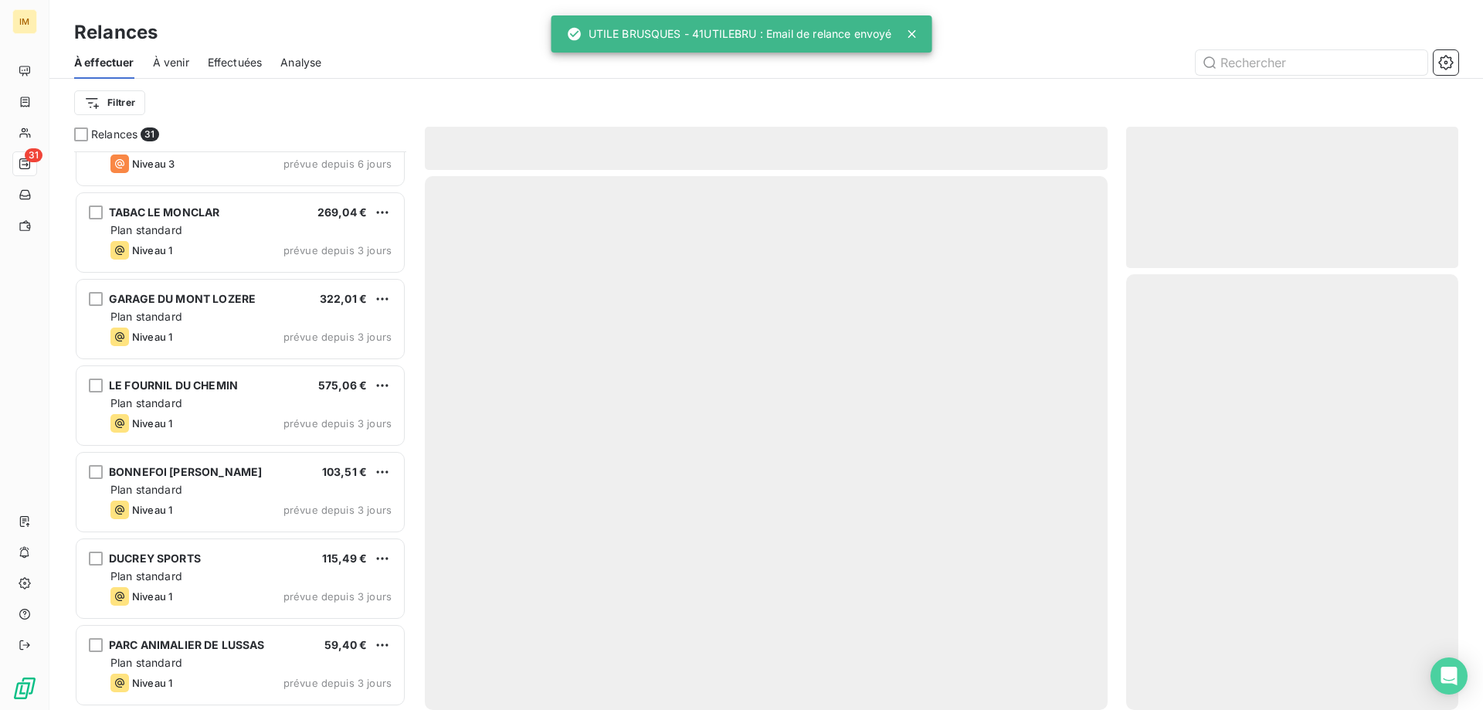
scroll to position [2124, 0]
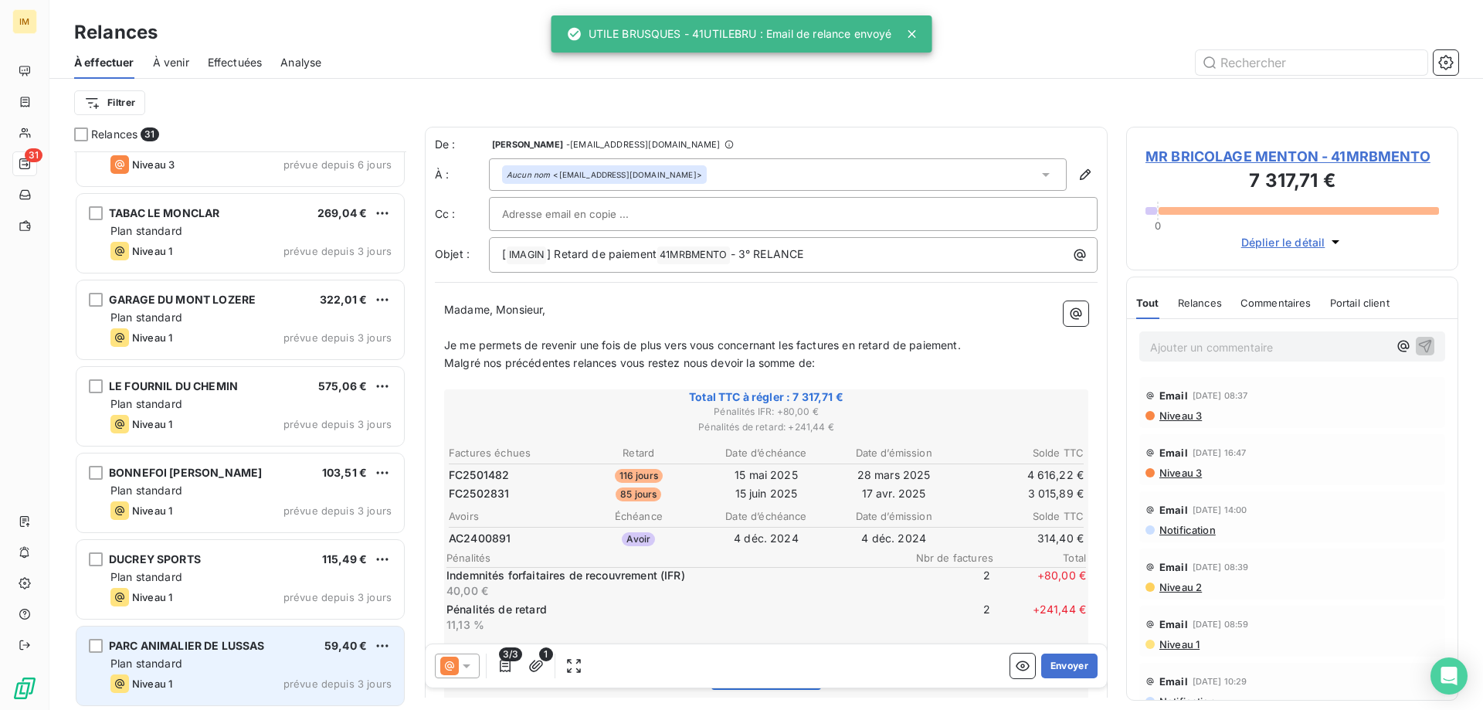
click at [230, 657] on div "Plan standard" at bounding box center [250, 663] width 281 height 15
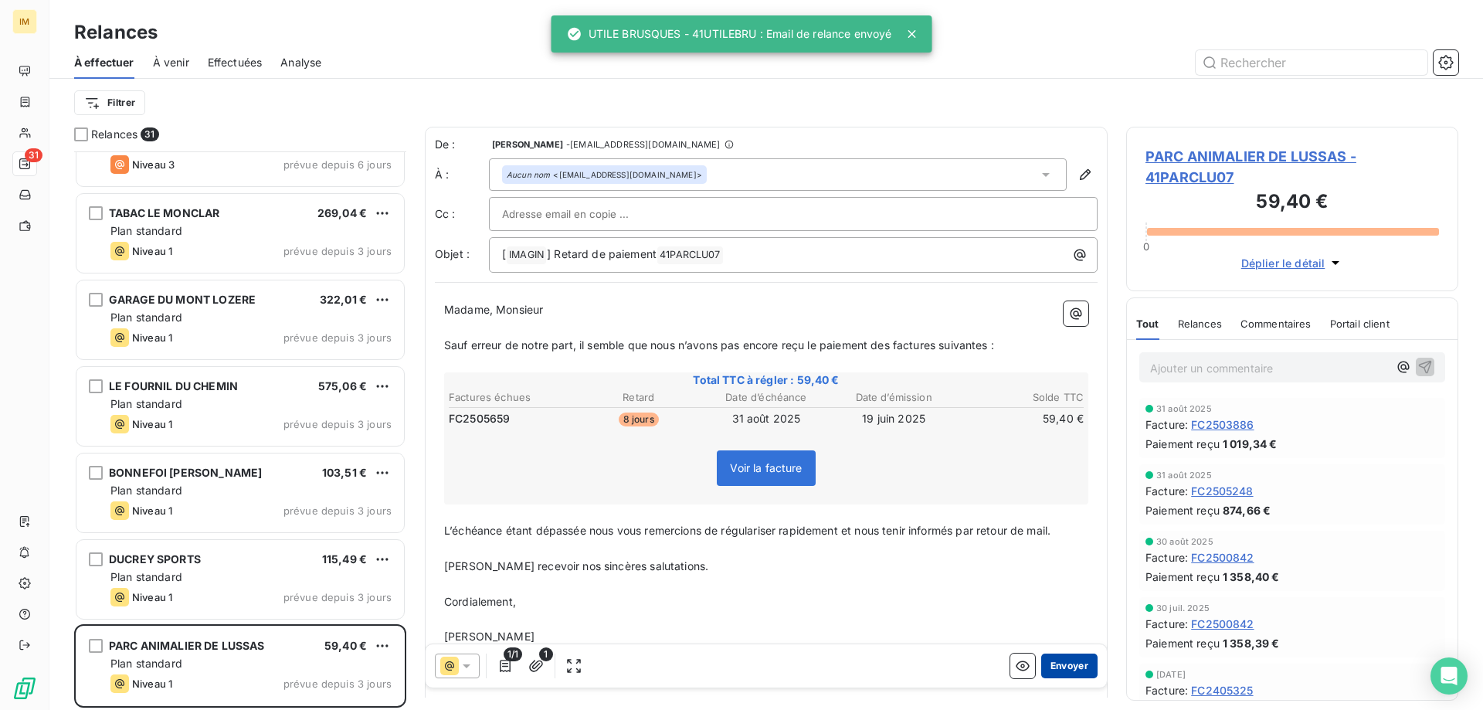
click at [1053, 661] on button "Envoyer" at bounding box center [1069, 666] width 56 height 25
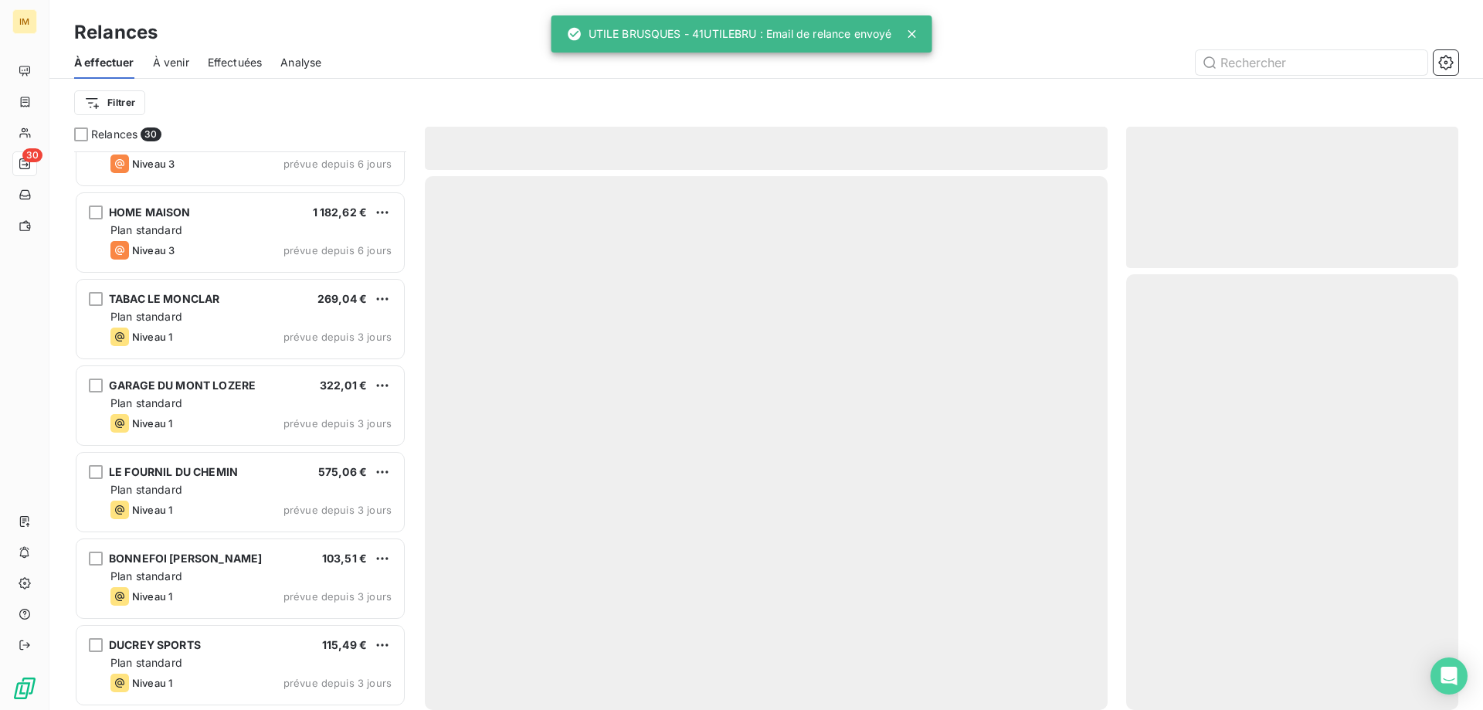
scroll to position [2037, 0]
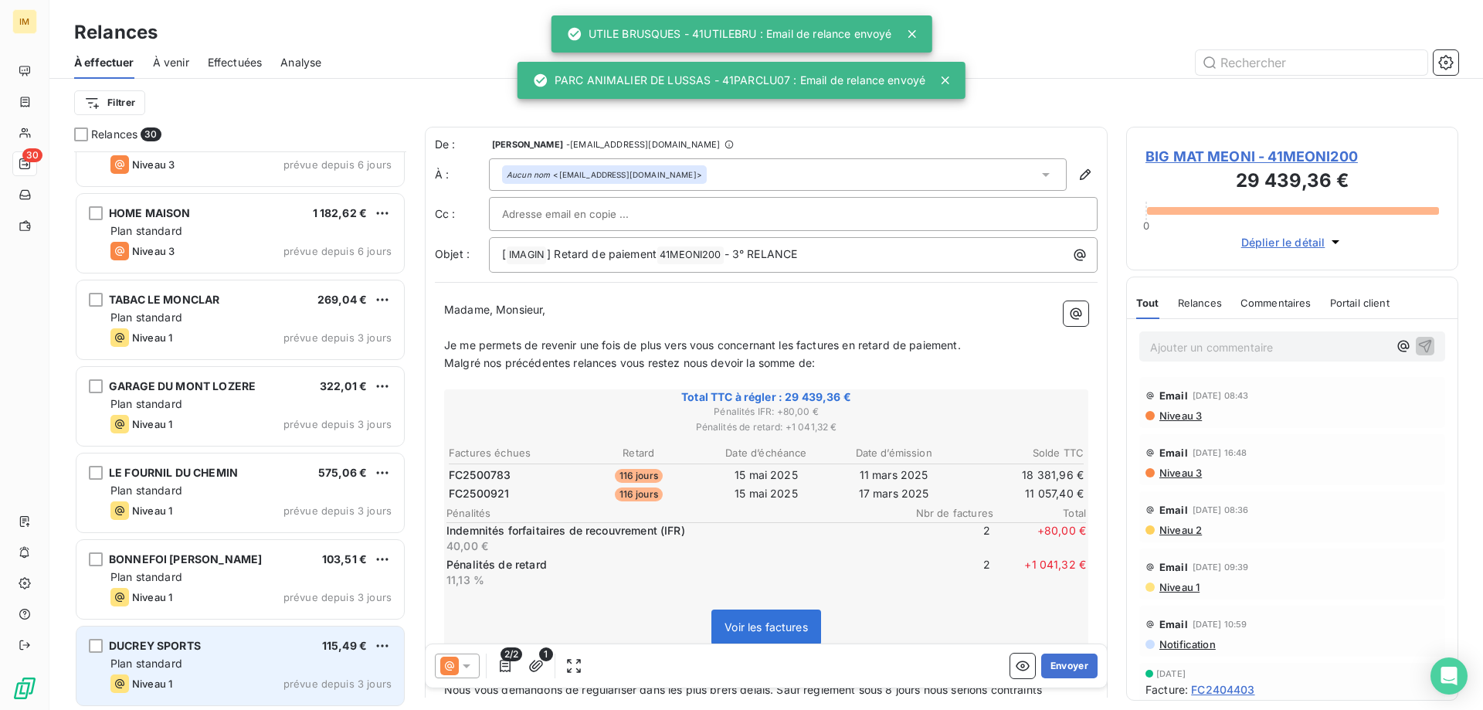
click at [260, 664] on div "Plan standard" at bounding box center [250, 663] width 281 height 15
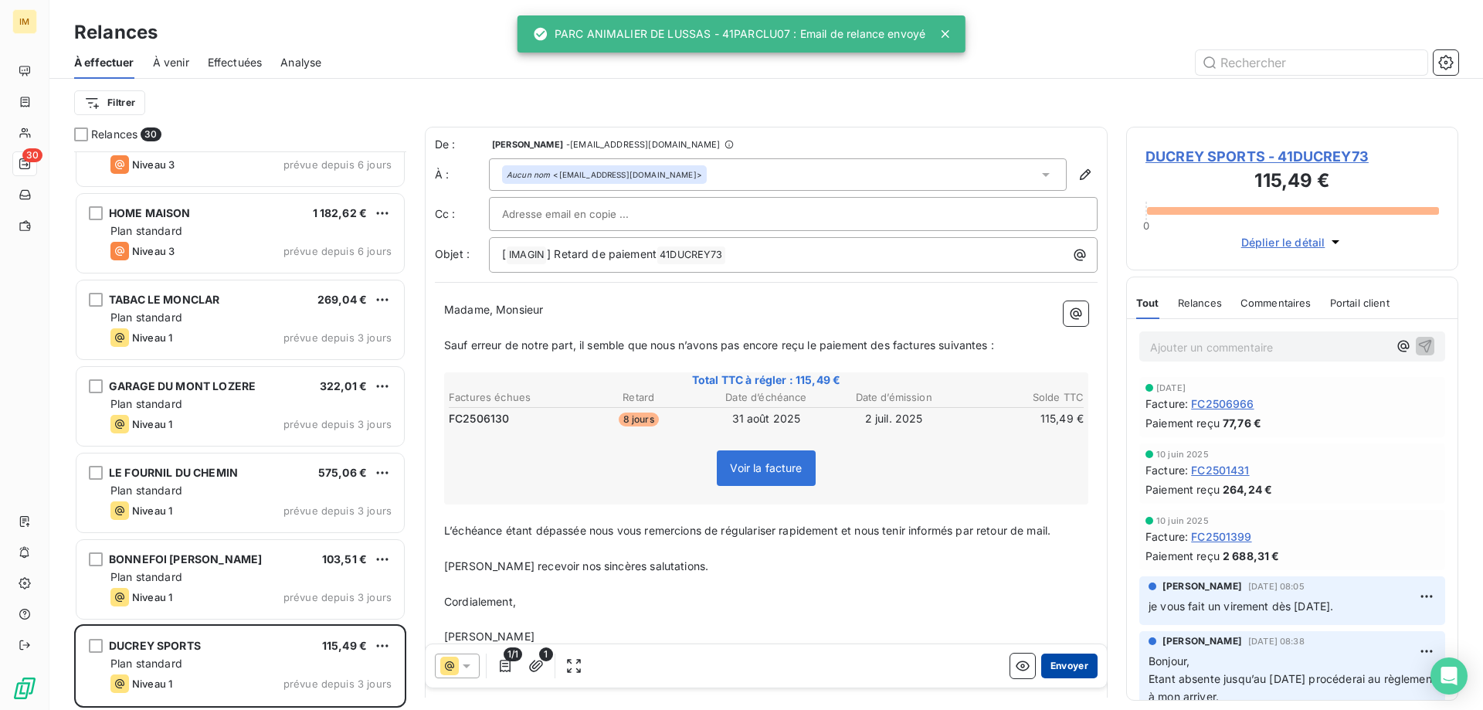
click at [1041, 660] on button "Envoyer" at bounding box center [1069, 666] width 56 height 25
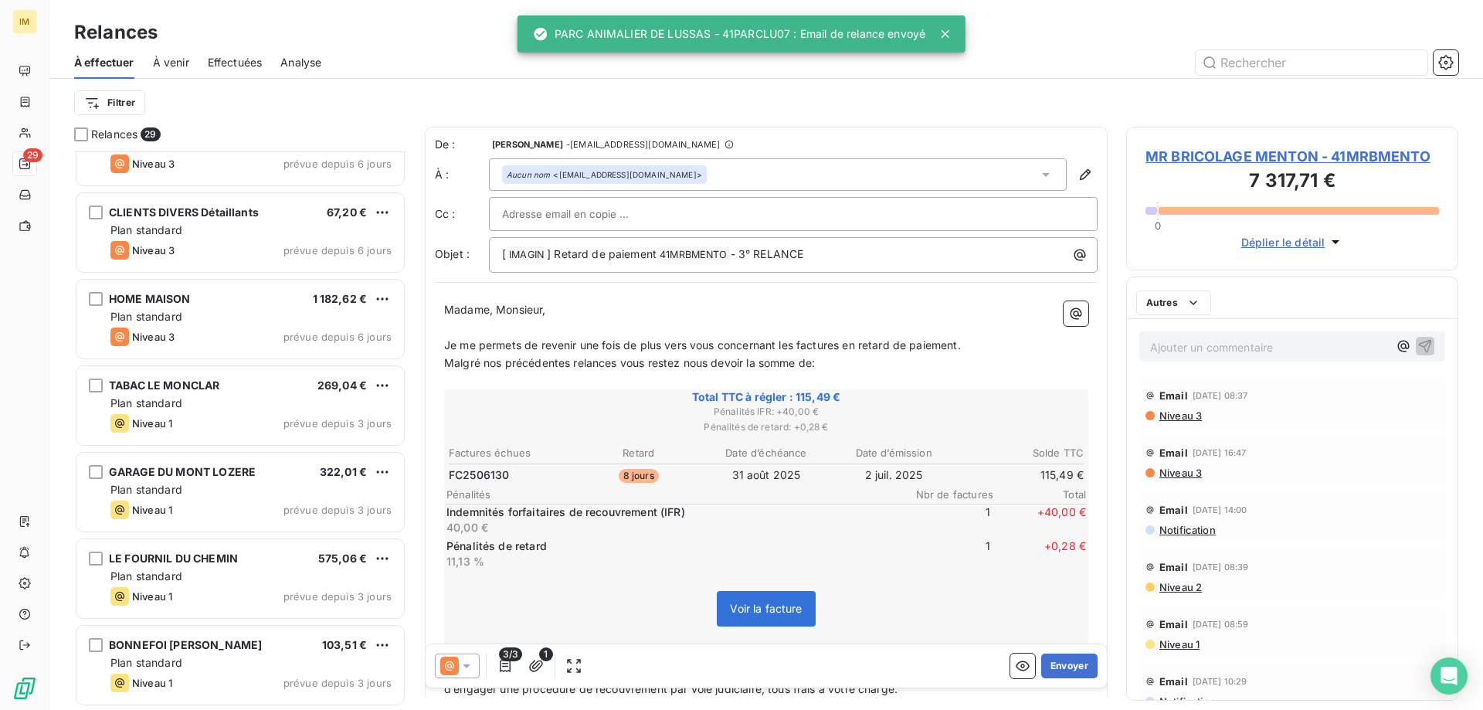
scroll to position [1951, 0]
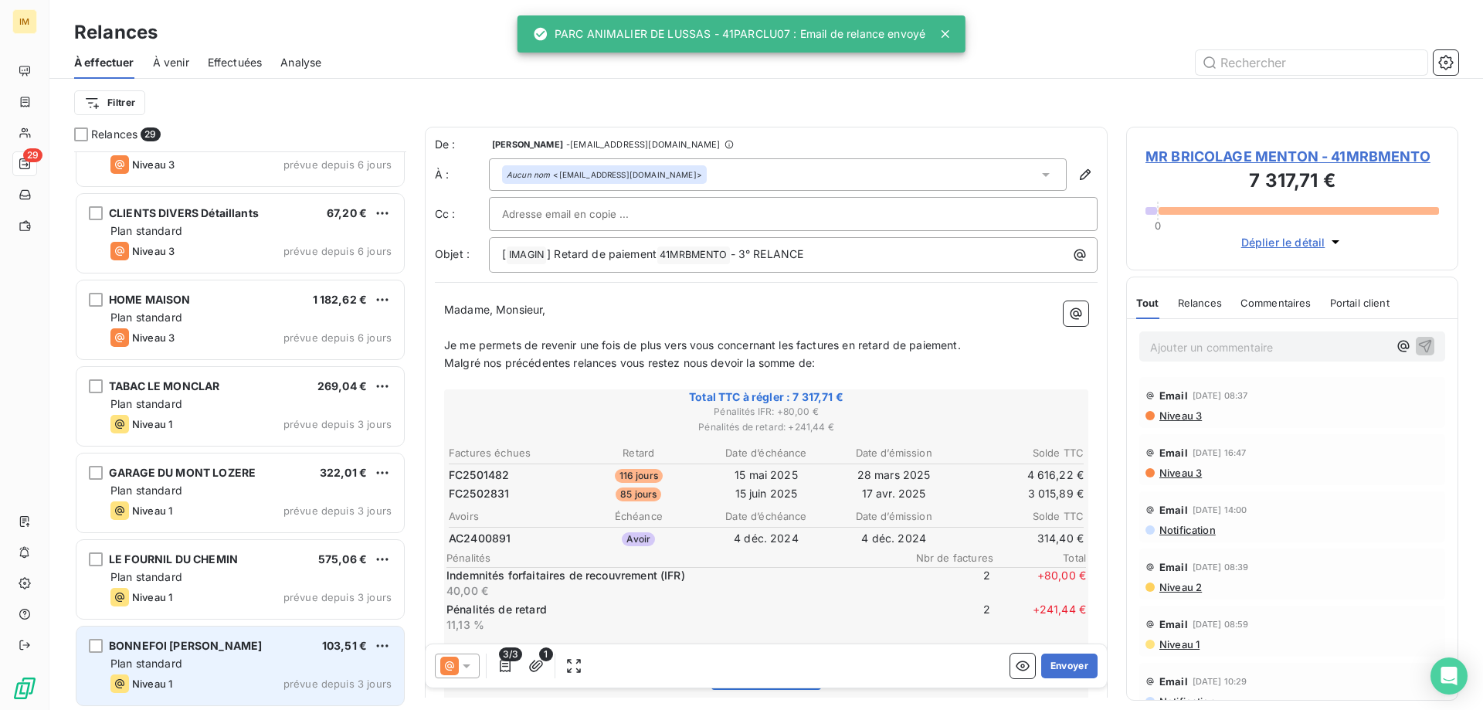
click at [229, 657] on div "Plan standard" at bounding box center [250, 663] width 281 height 15
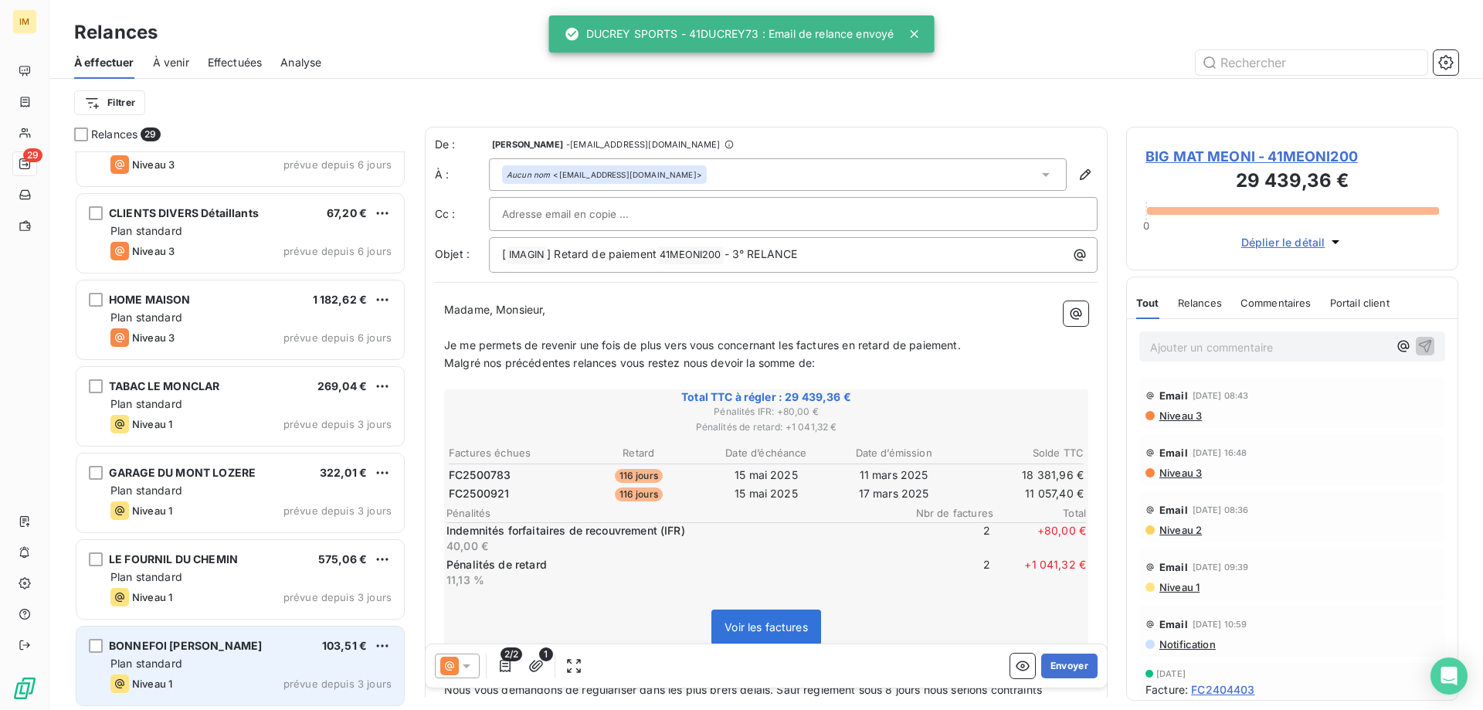
click at [243, 658] on div "Plan standard" at bounding box center [250, 663] width 281 height 15
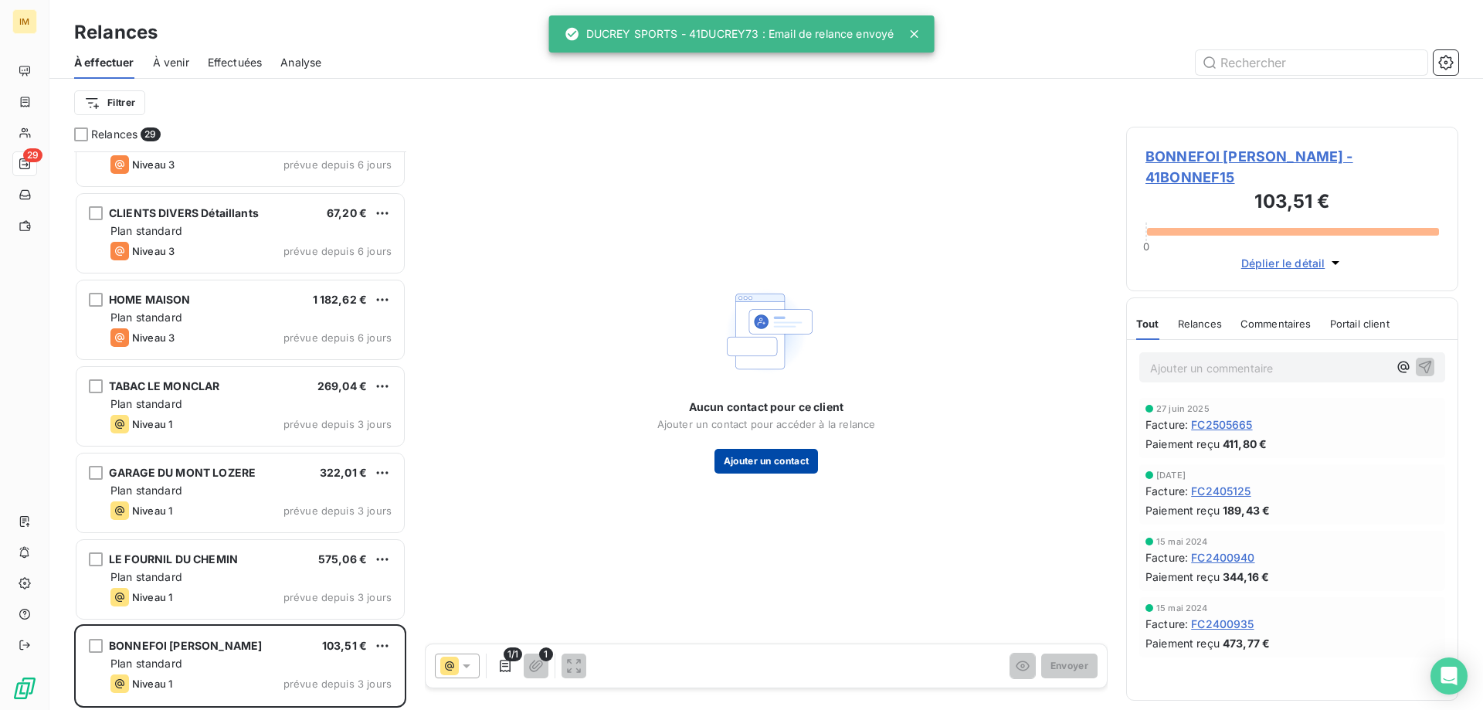
click at [763, 453] on button "Ajouter un contact" at bounding box center [767, 461] width 104 height 25
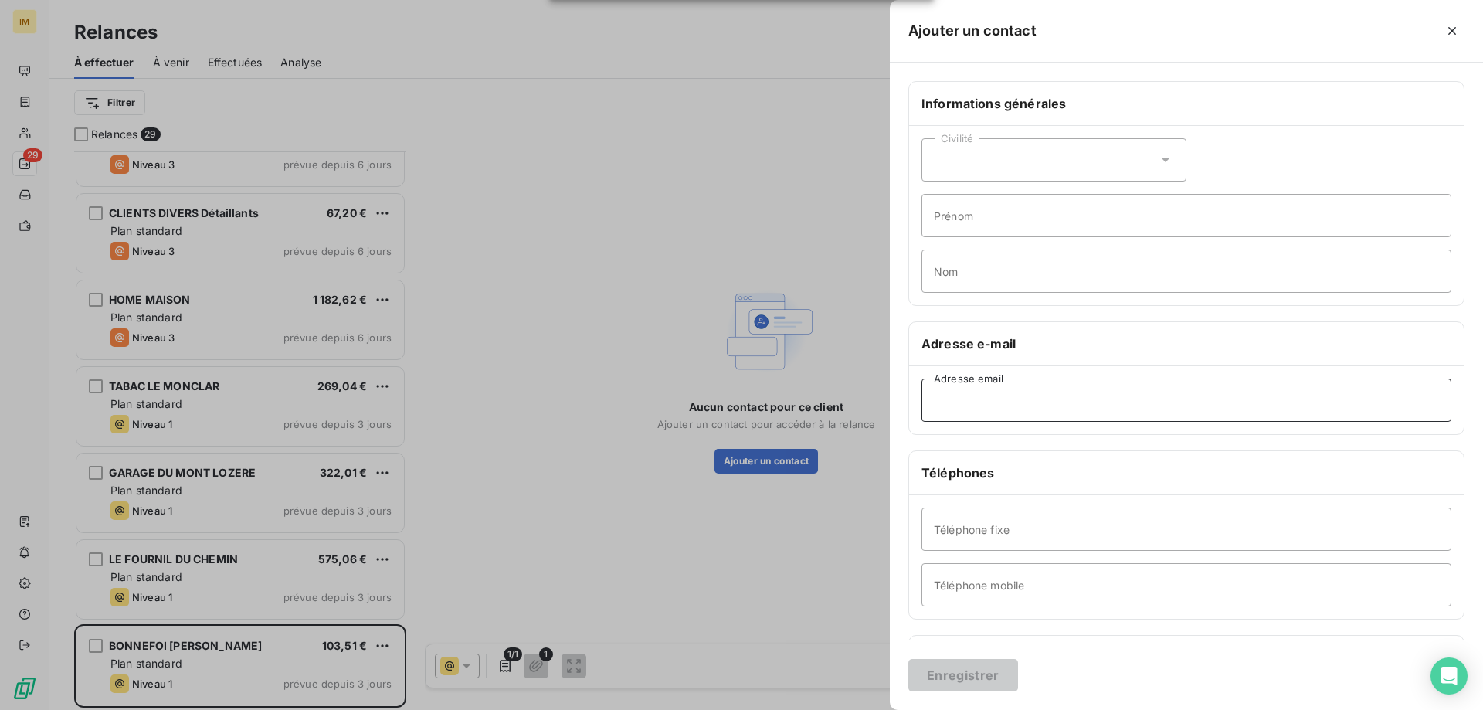
click at [1043, 397] on input "Adresse email" at bounding box center [1187, 400] width 530 height 43
paste input "bonnefoi.marie-helene@orange.fr"
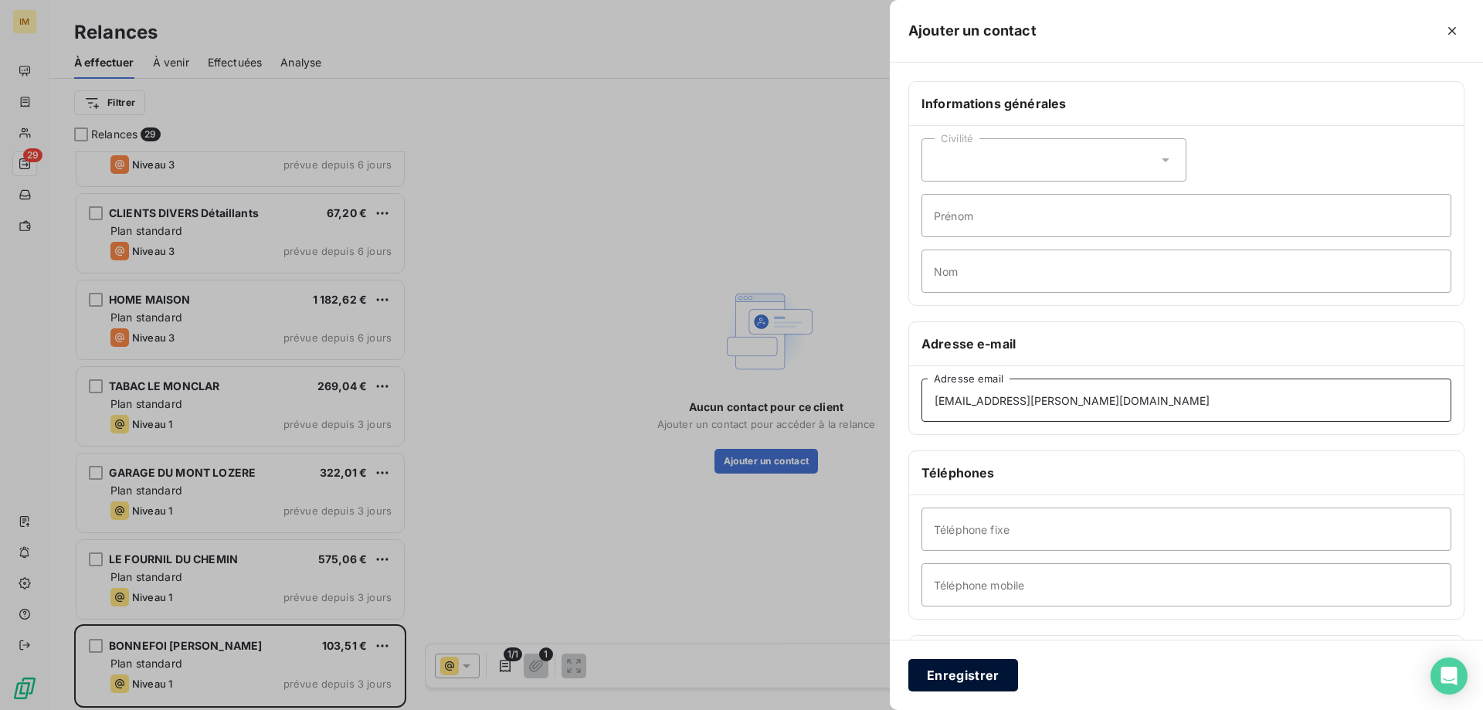
type input "bonnefoi.marie-helene@orange.fr"
click at [951, 673] on button "Enregistrer" at bounding box center [963, 675] width 110 height 32
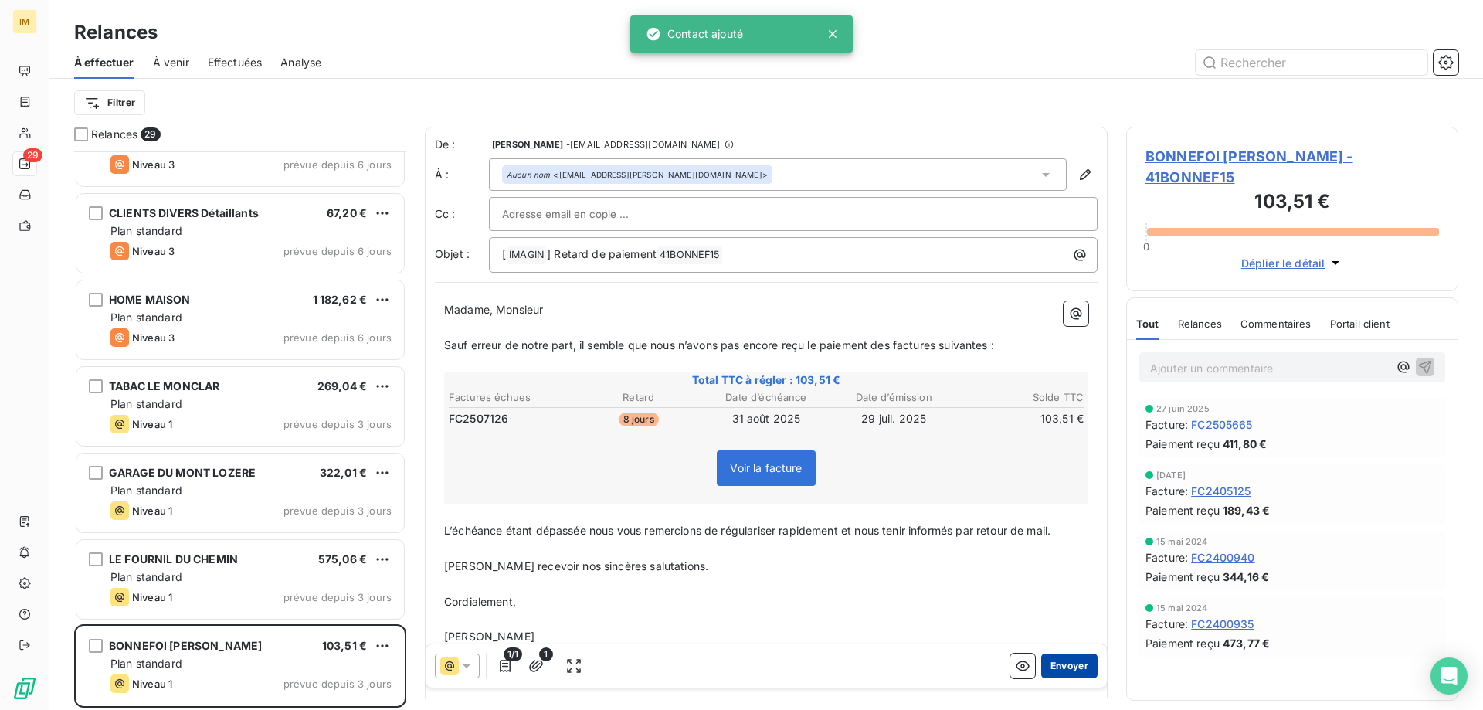
click at [1056, 663] on button "Envoyer" at bounding box center [1069, 666] width 56 height 25
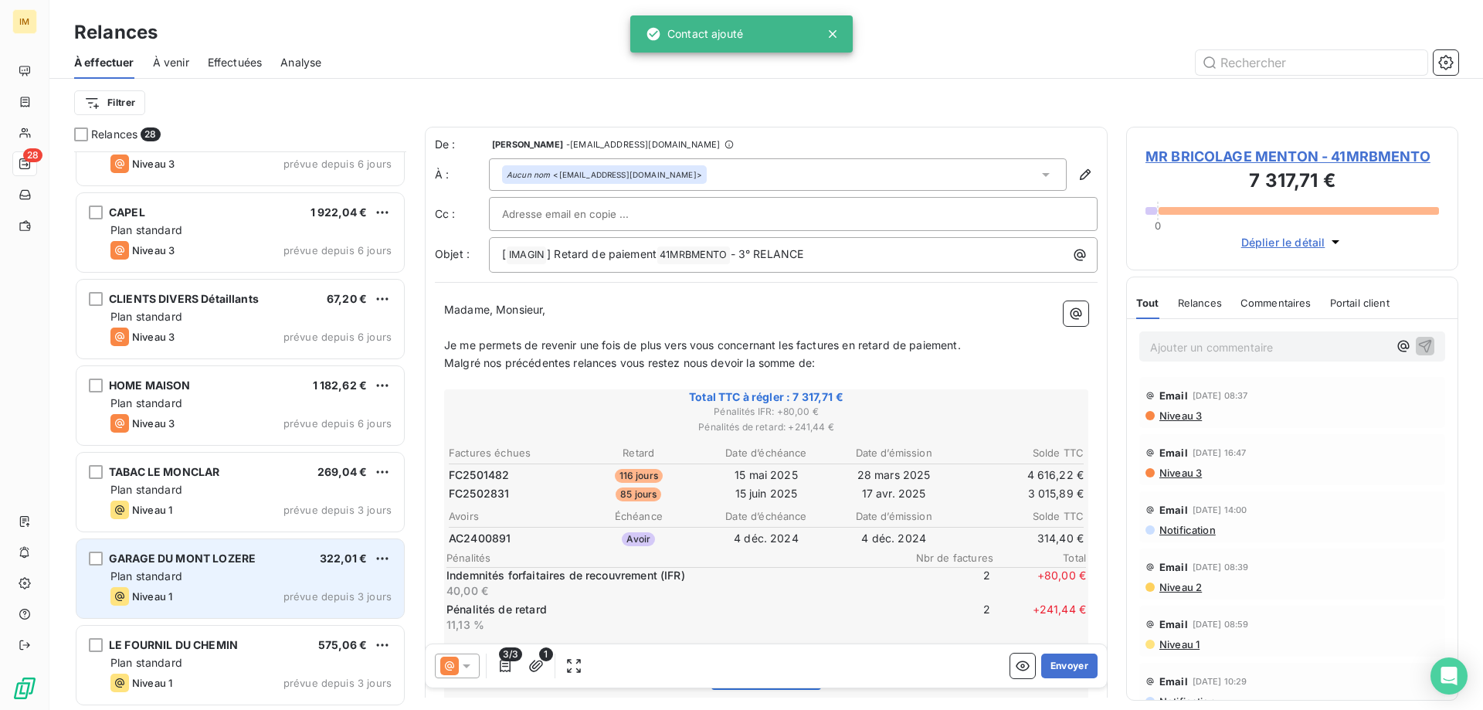
scroll to position [1864, 0]
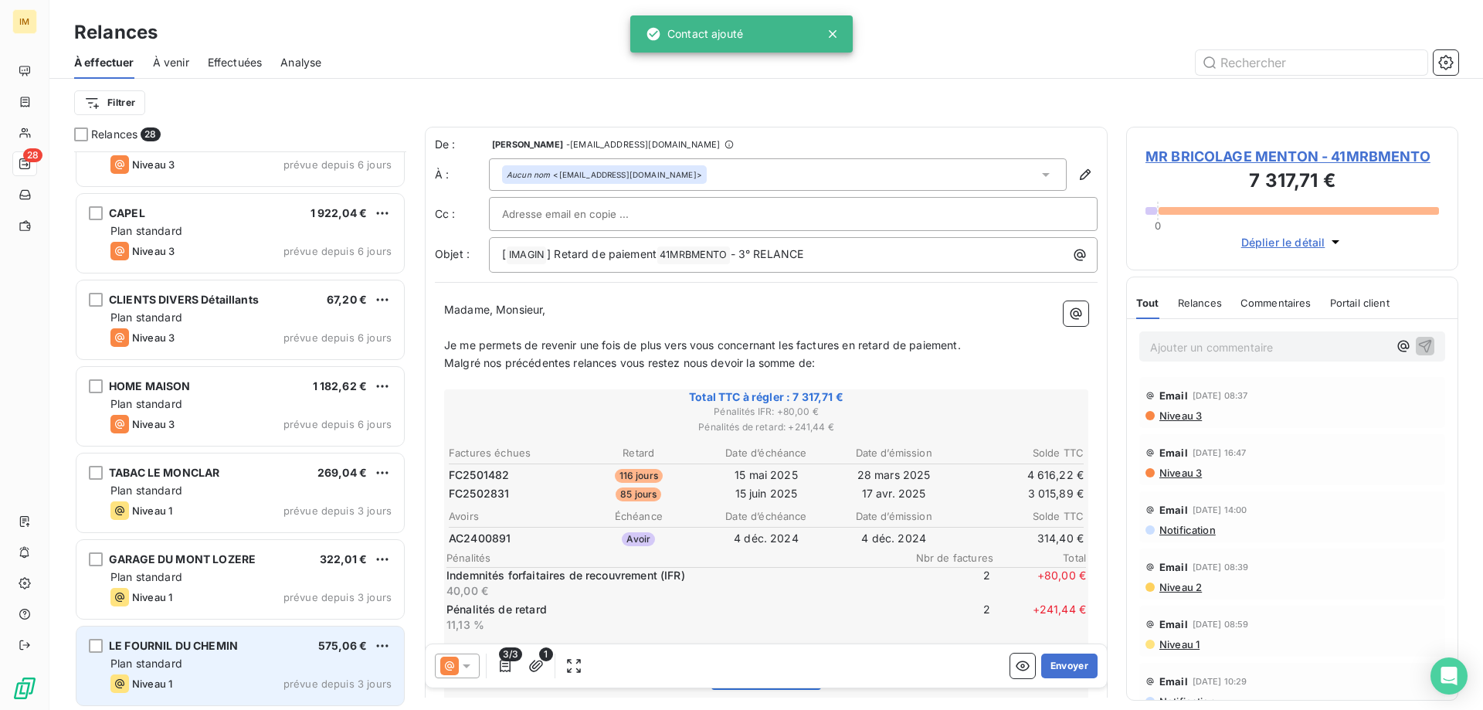
click at [253, 640] on div "LE FOURNIL DU CHEMIN 575,06 €" at bounding box center [250, 646] width 281 height 14
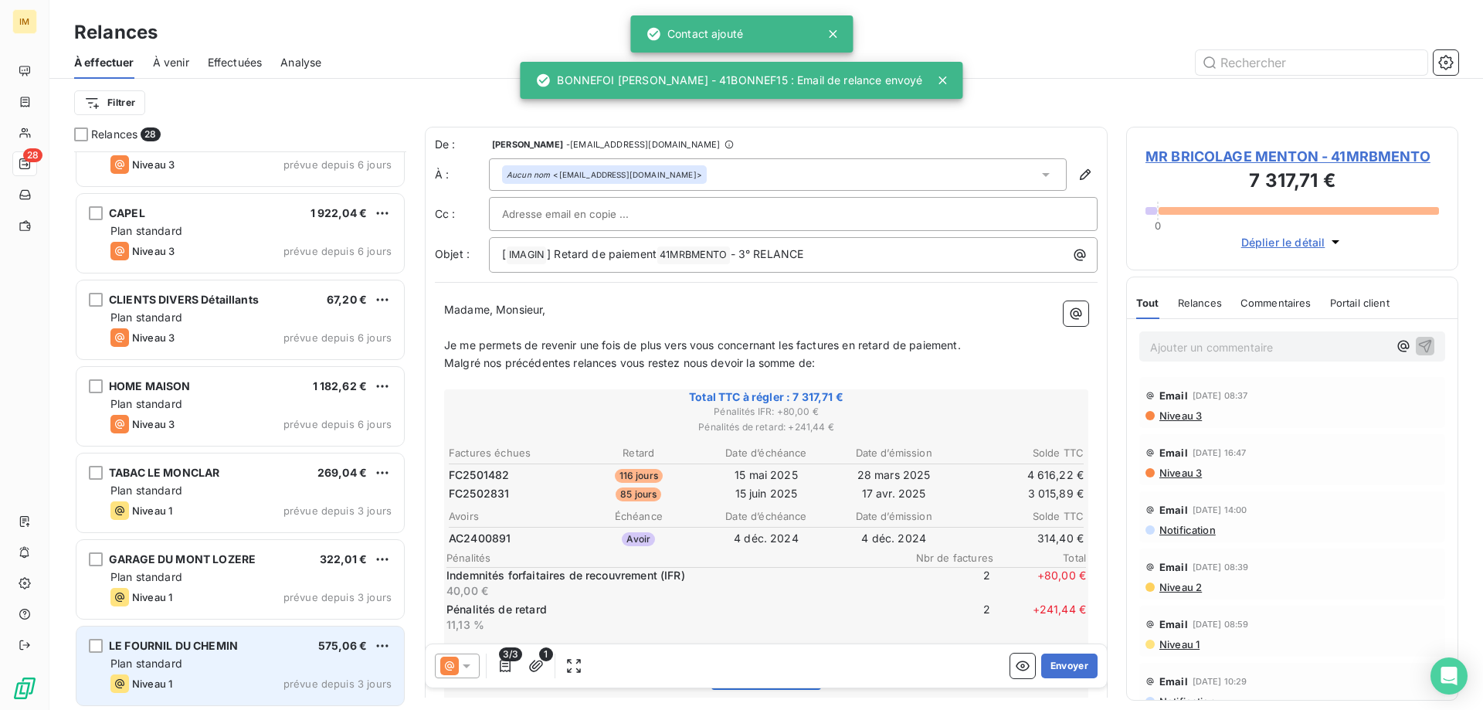
drag, startPoint x: 267, startPoint y: 671, endPoint x: 35, endPoint y: 481, distance: 299.2
click at [267, 671] on div "Plan standard" at bounding box center [250, 663] width 281 height 15
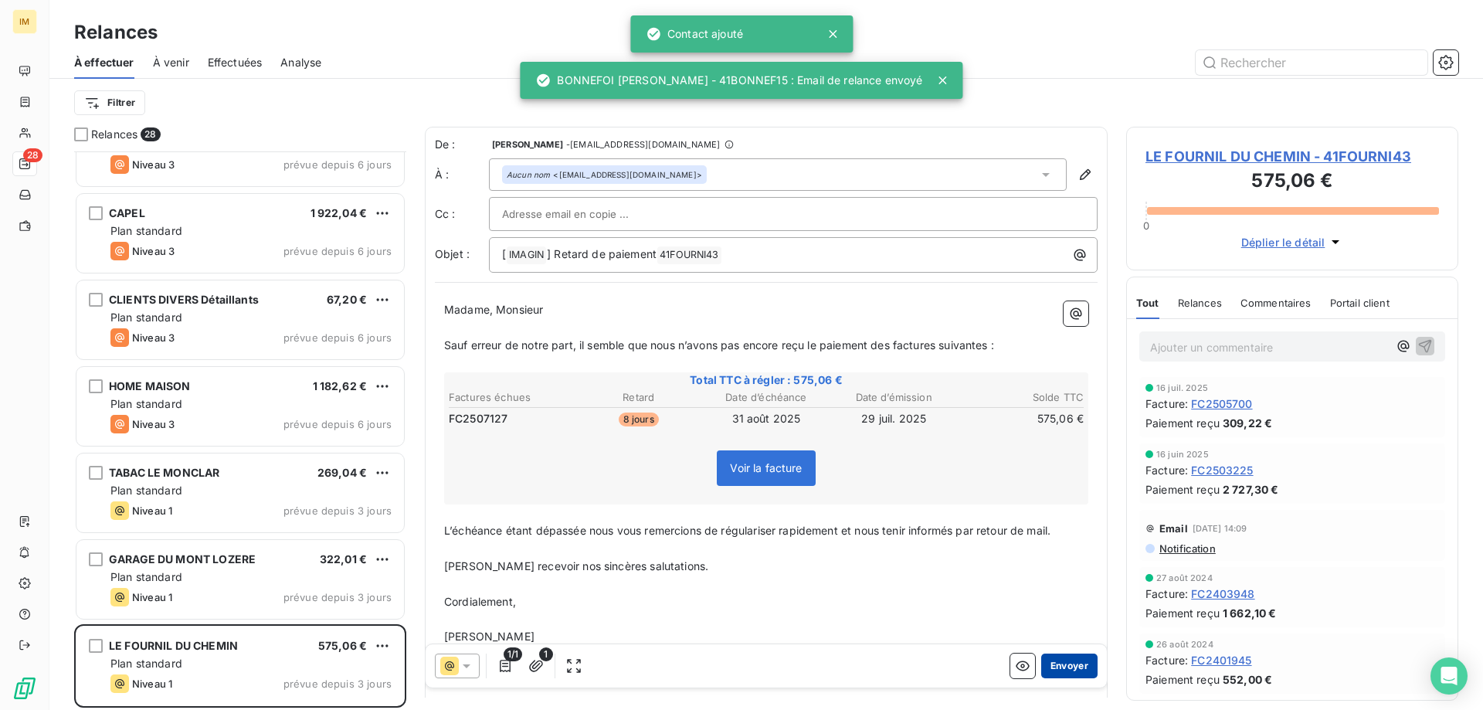
click at [1054, 659] on button "Envoyer" at bounding box center [1069, 666] width 56 height 25
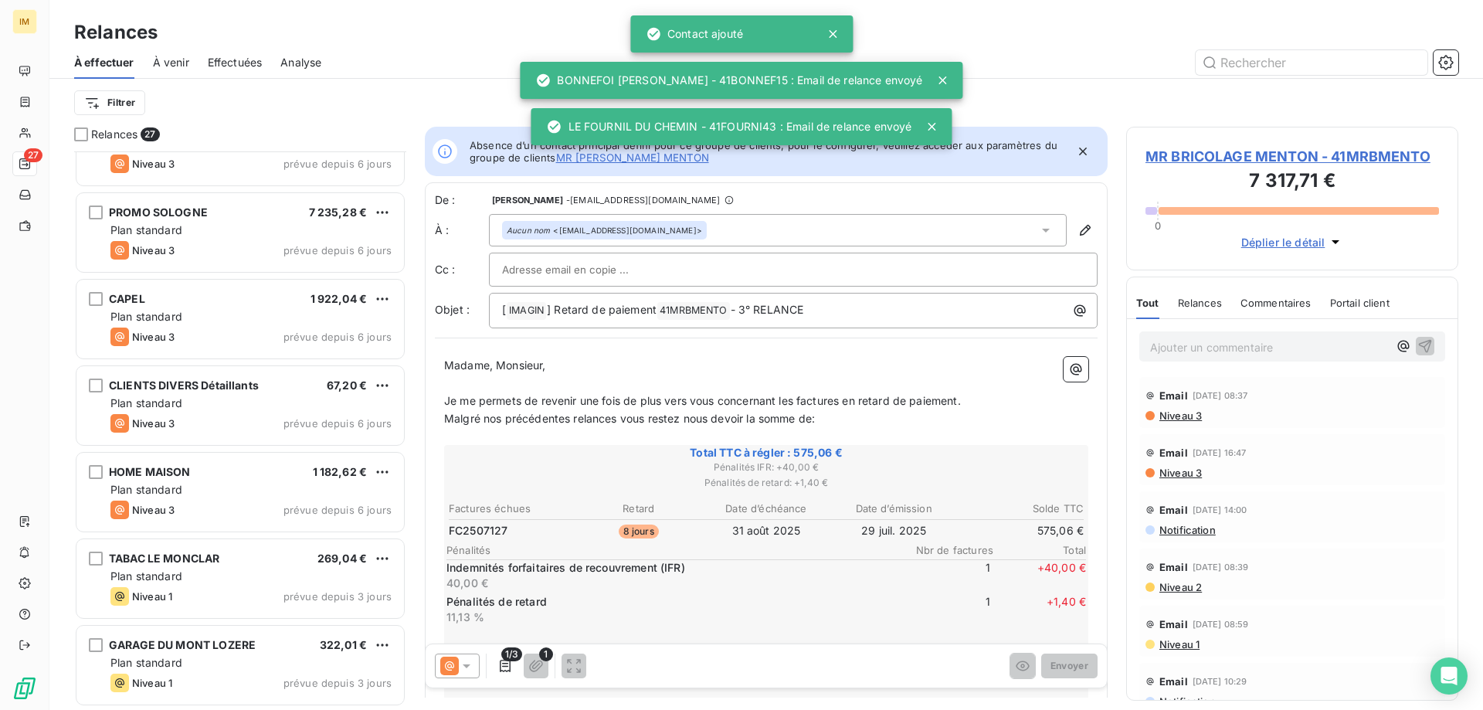
scroll to position [1777, 0]
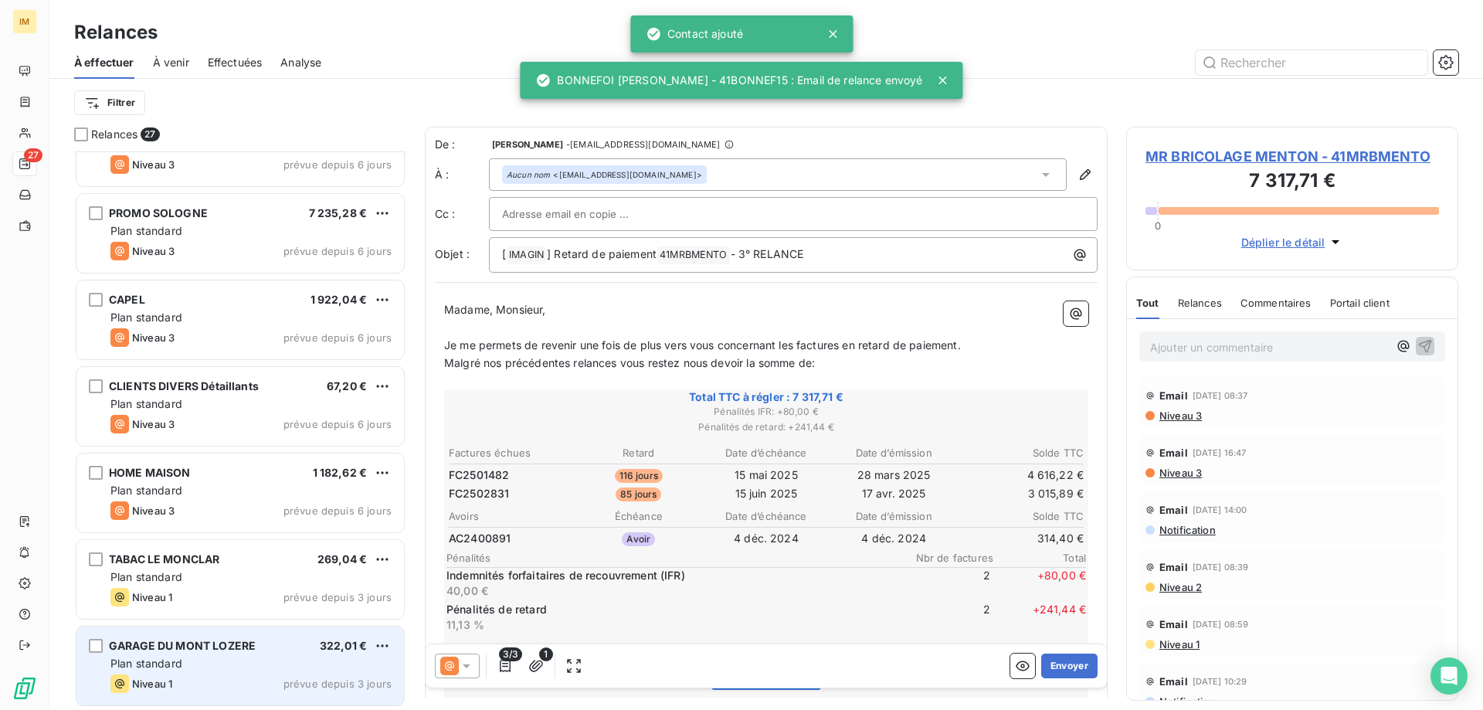
click at [278, 669] on div "Plan standard" at bounding box center [250, 663] width 281 height 15
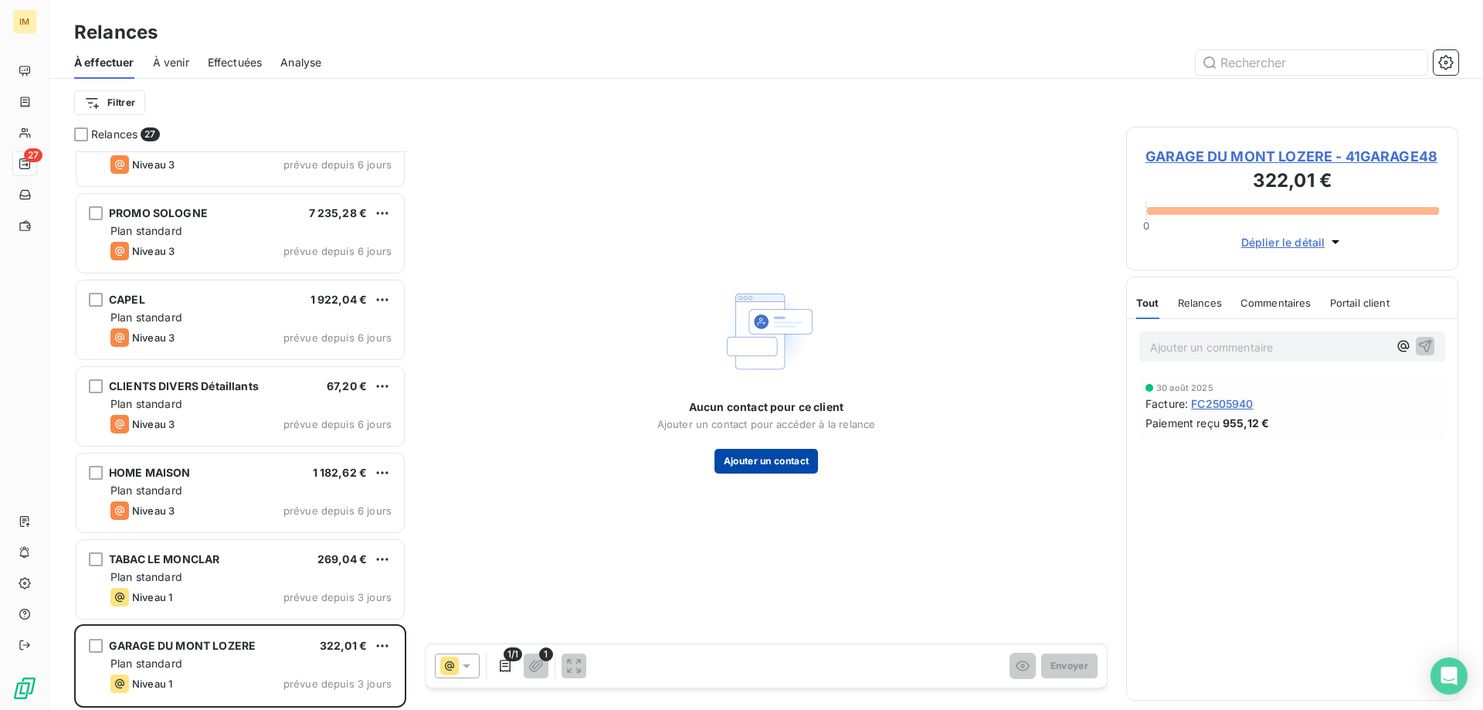
click at [793, 460] on button "Ajouter un contact" at bounding box center [767, 461] width 104 height 25
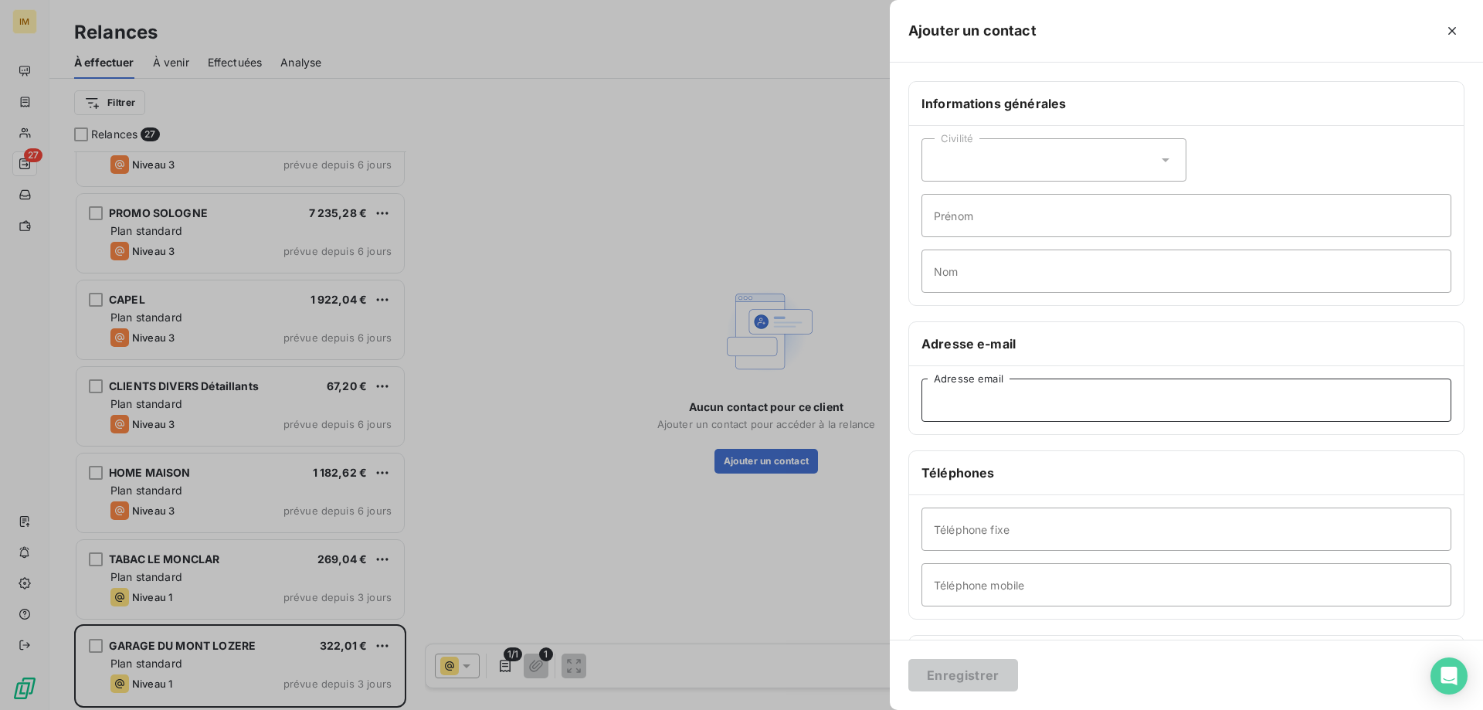
click at [1018, 395] on input "Adresse email" at bounding box center [1187, 400] width 530 height 43
paste input "boutique-artisanale@orange.fr"
type input "boutique-artisanale@orange.fr"
click at [986, 675] on button "Enregistrer" at bounding box center [963, 675] width 110 height 32
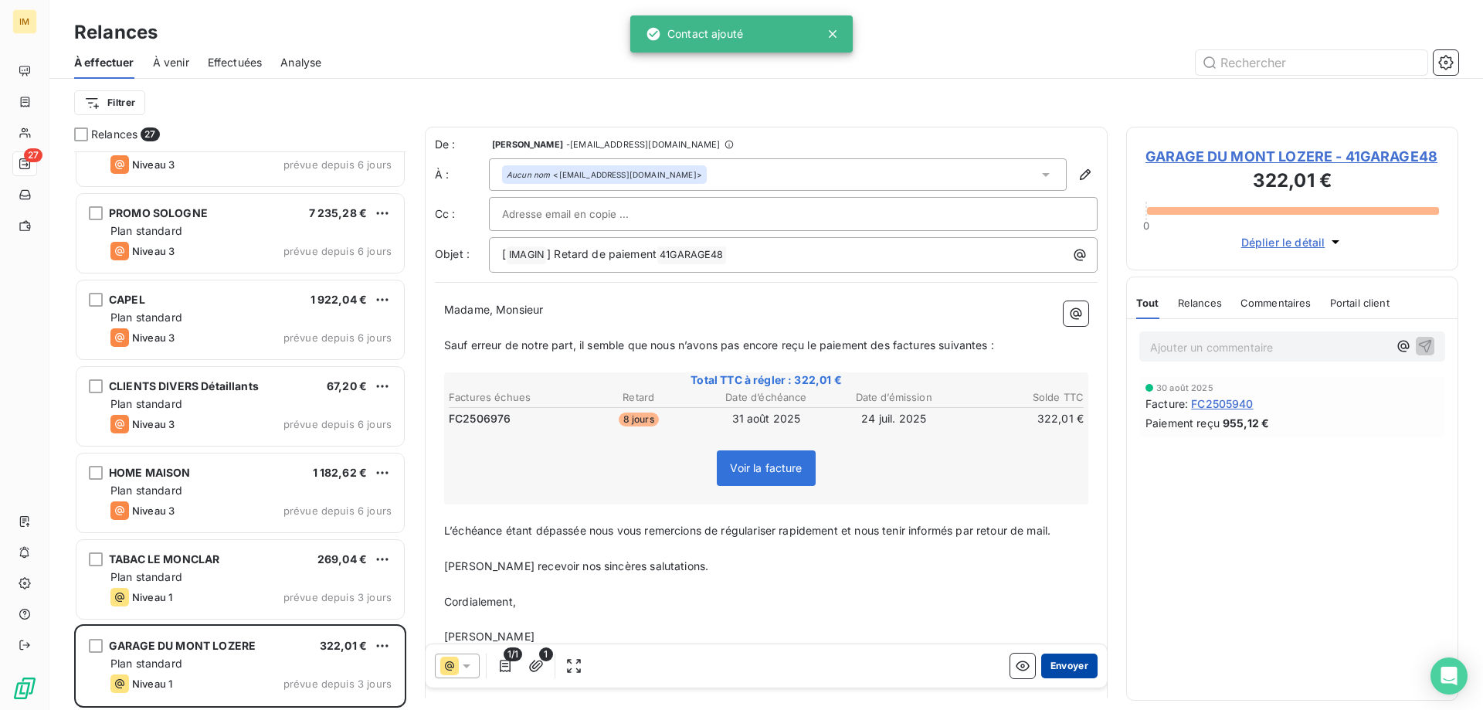
click at [1061, 664] on button "Envoyer" at bounding box center [1069, 666] width 56 height 25
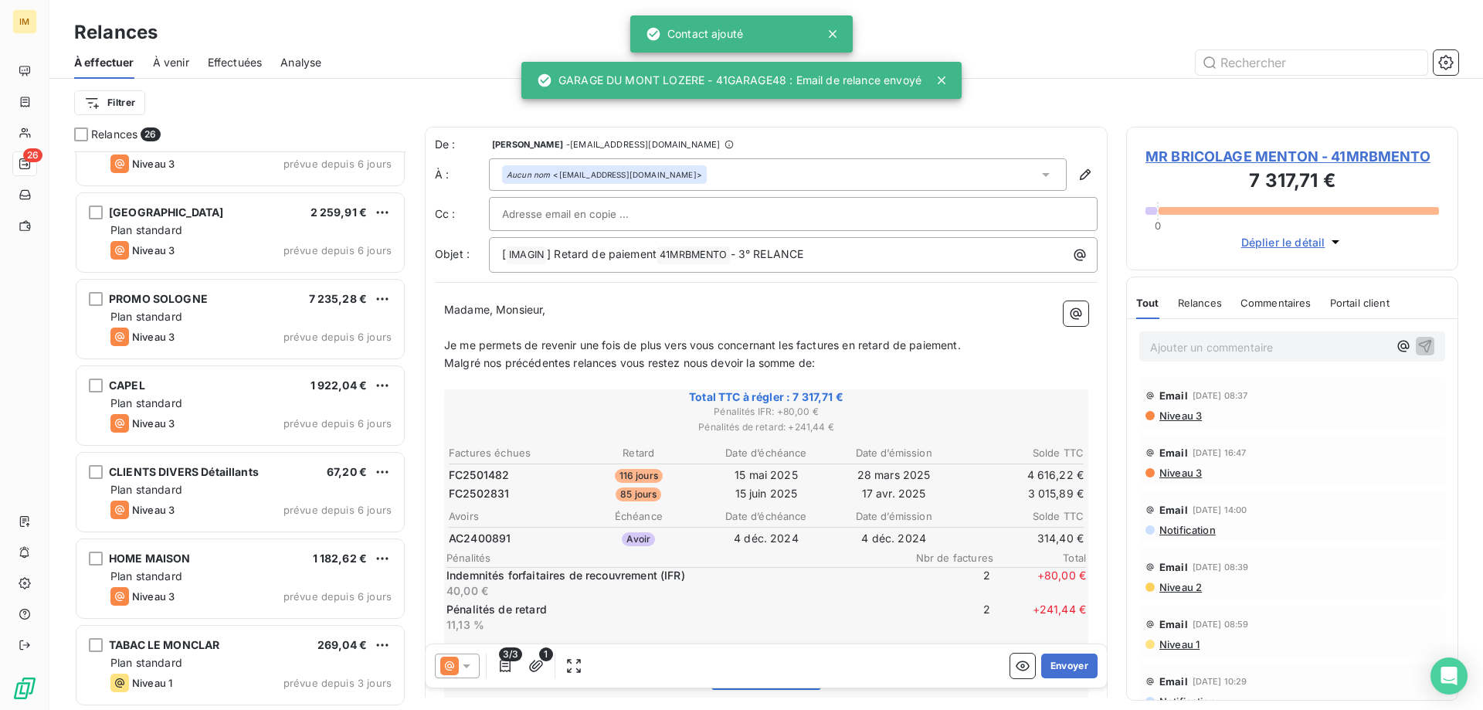
scroll to position [1691, 0]
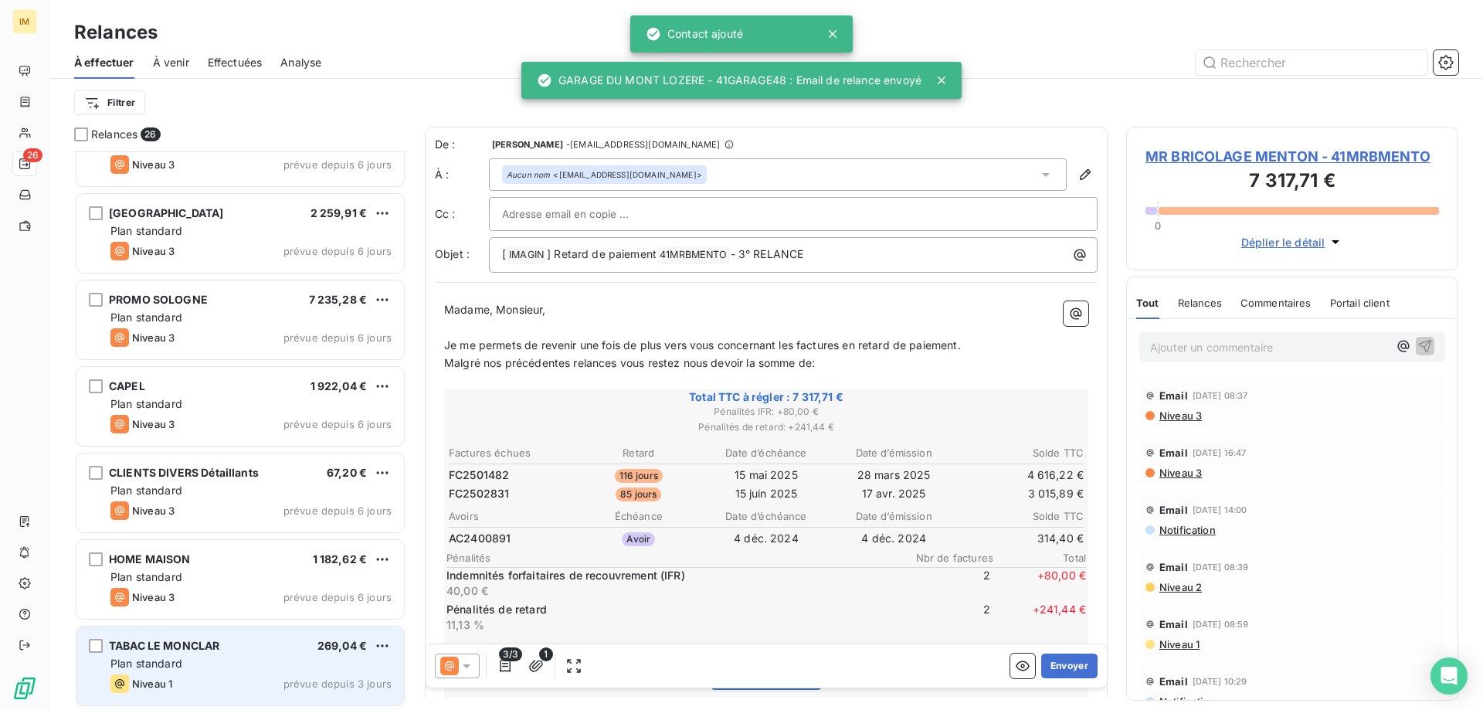
click at [261, 657] on div "Plan standard" at bounding box center [250, 663] width 281 height 15
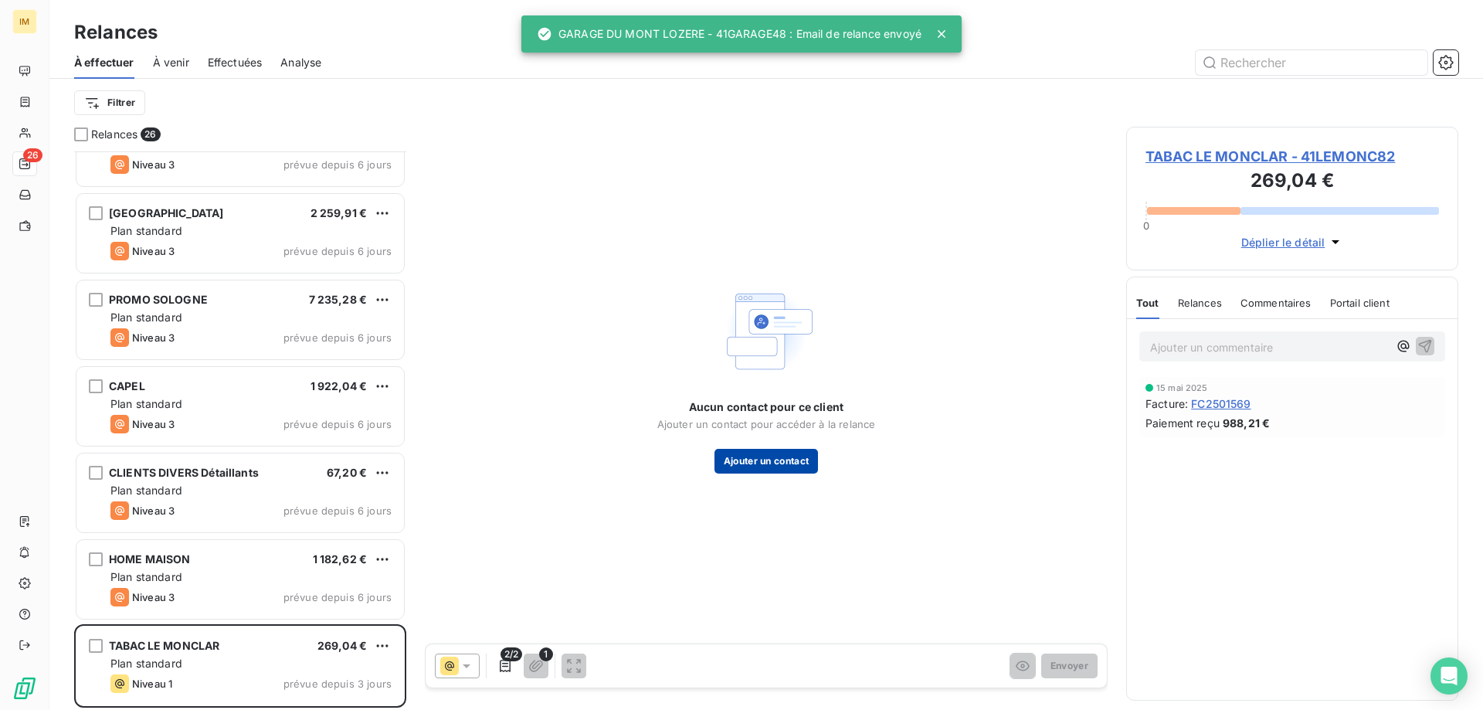
click at [749, 460] on button "Ajouter un contact" at bounding box center [767, 461] width 104 height 25
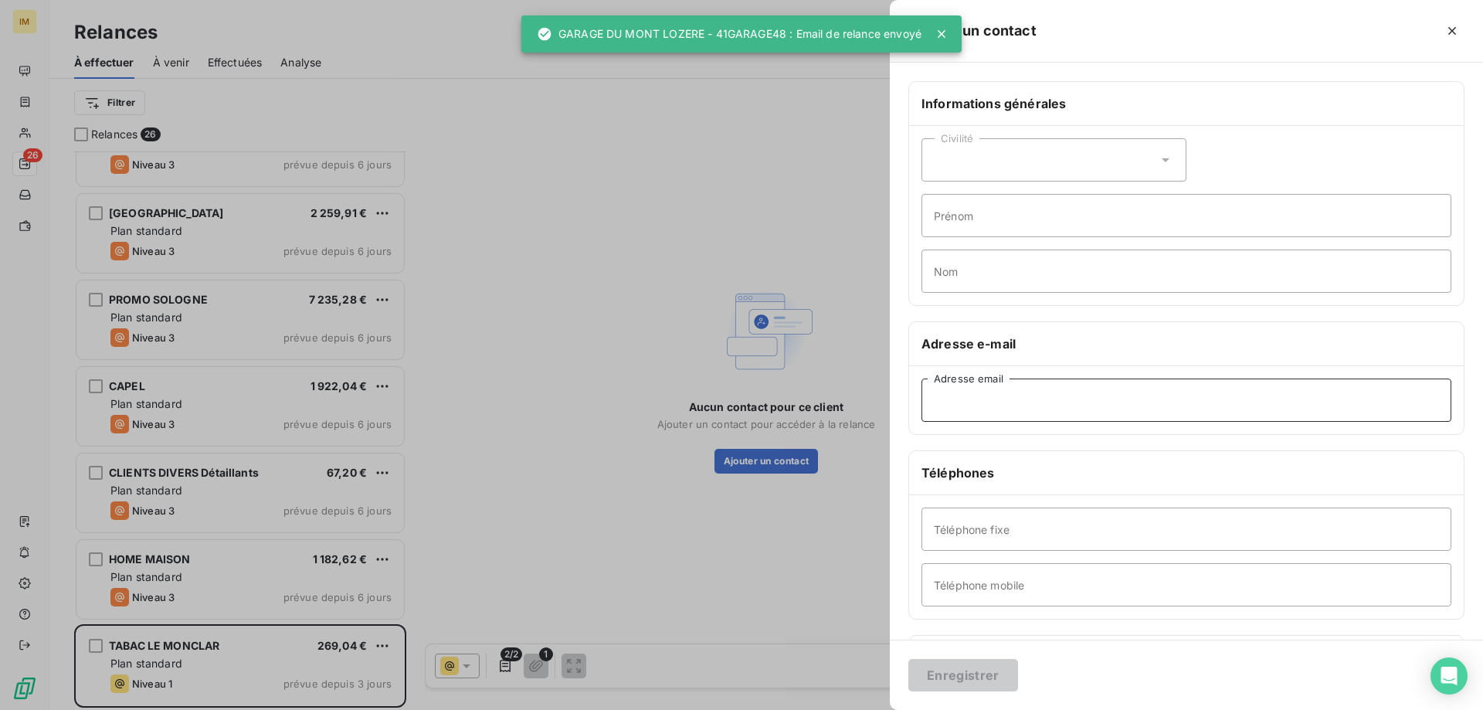
click at [983, 402] on input "Adresse email" at bounding box center [1187, 400] width 530 height 43
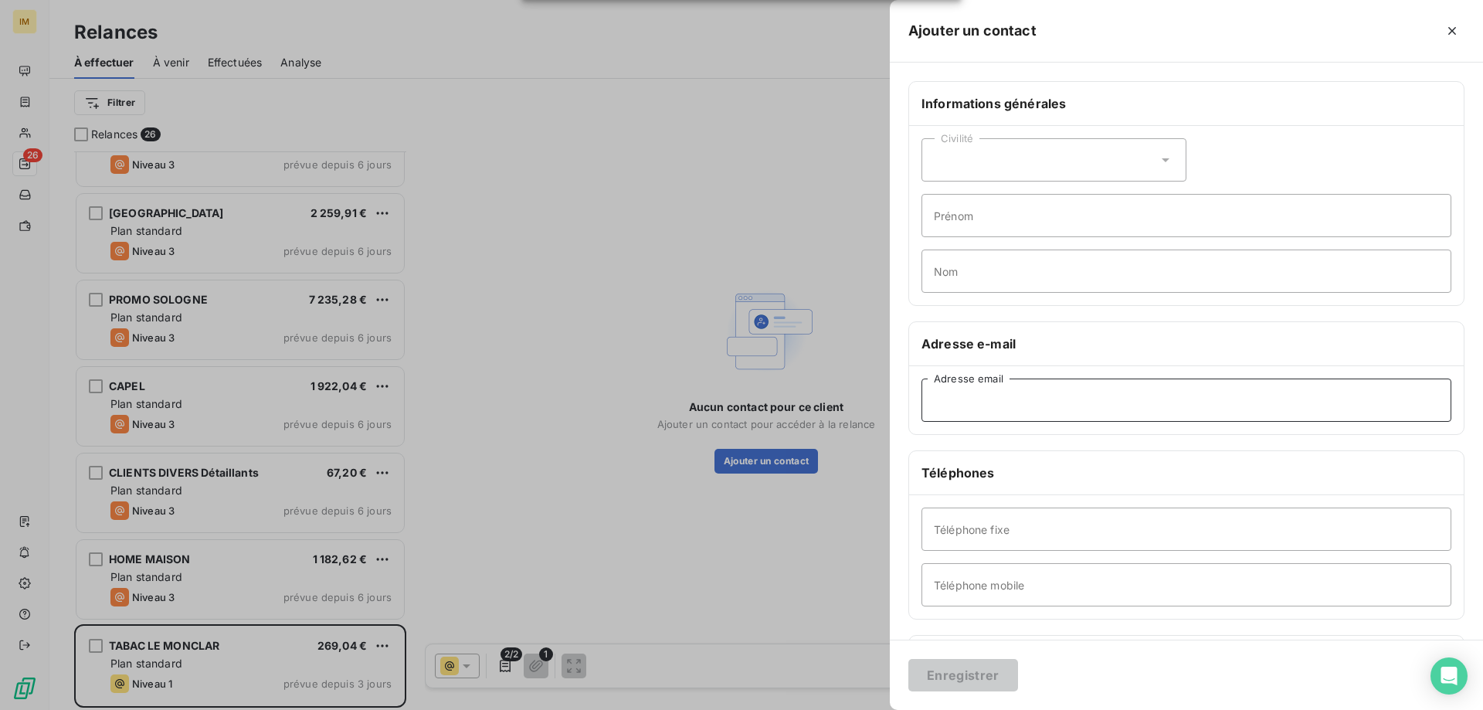
paste input "sylviane.quevedo@orange.fr"
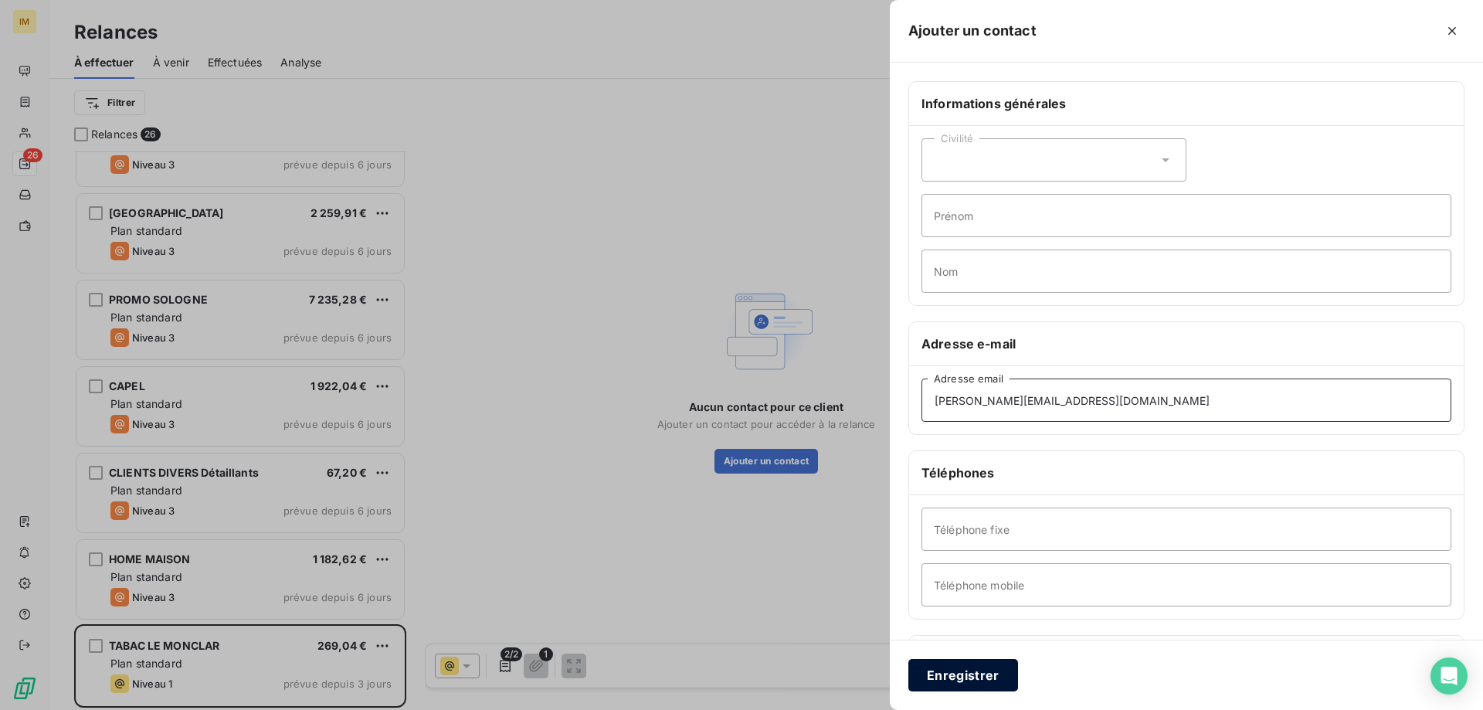
type input "sylviane.quevedo@orange.fr"
click at [980, 674] on button "Enregistrer" at bounding box center [963, 675] width 110 height 32
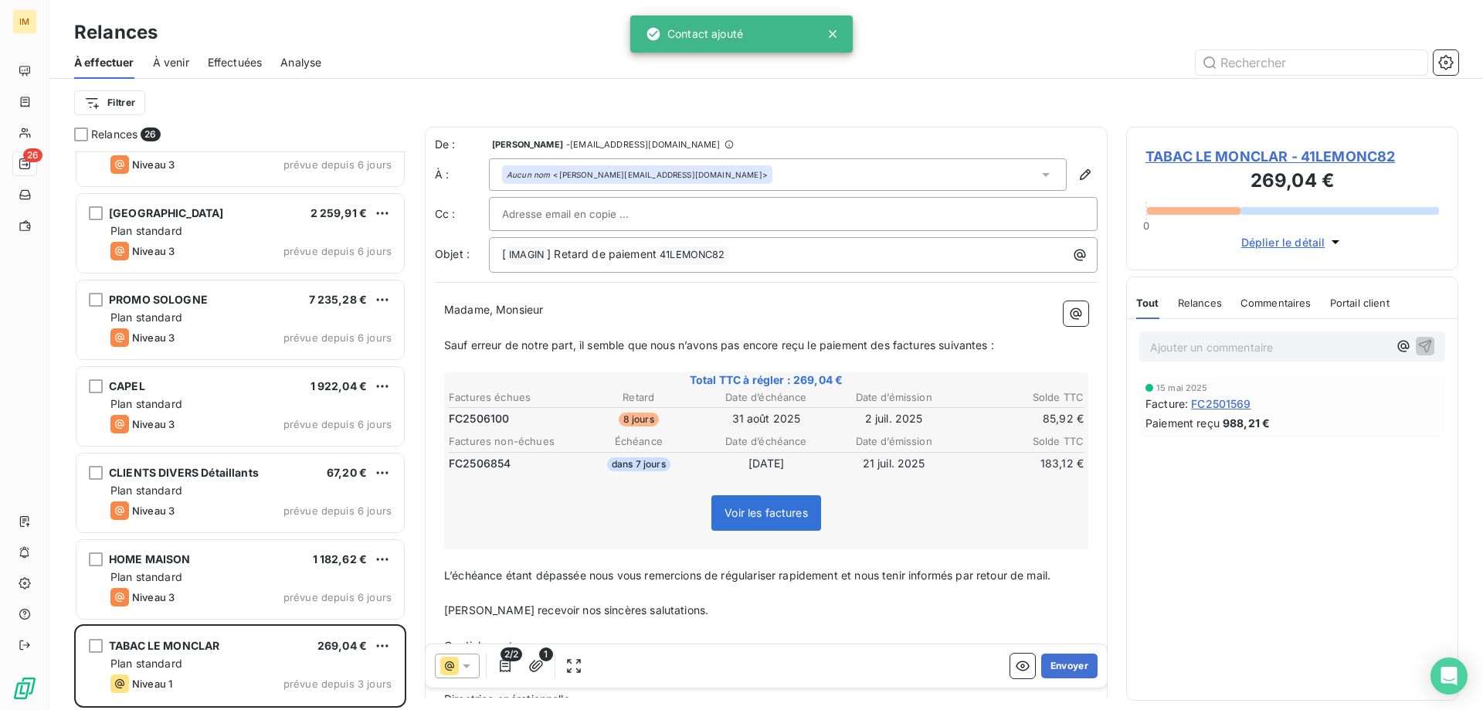
click at [1087, 668] on div "2/2 1 Envoyer" at bounding box center [766, 665] width 681 height 43
click at [1067, 664] on button "Envoyer" at bounding box center [1069, 666] width 56 height 25
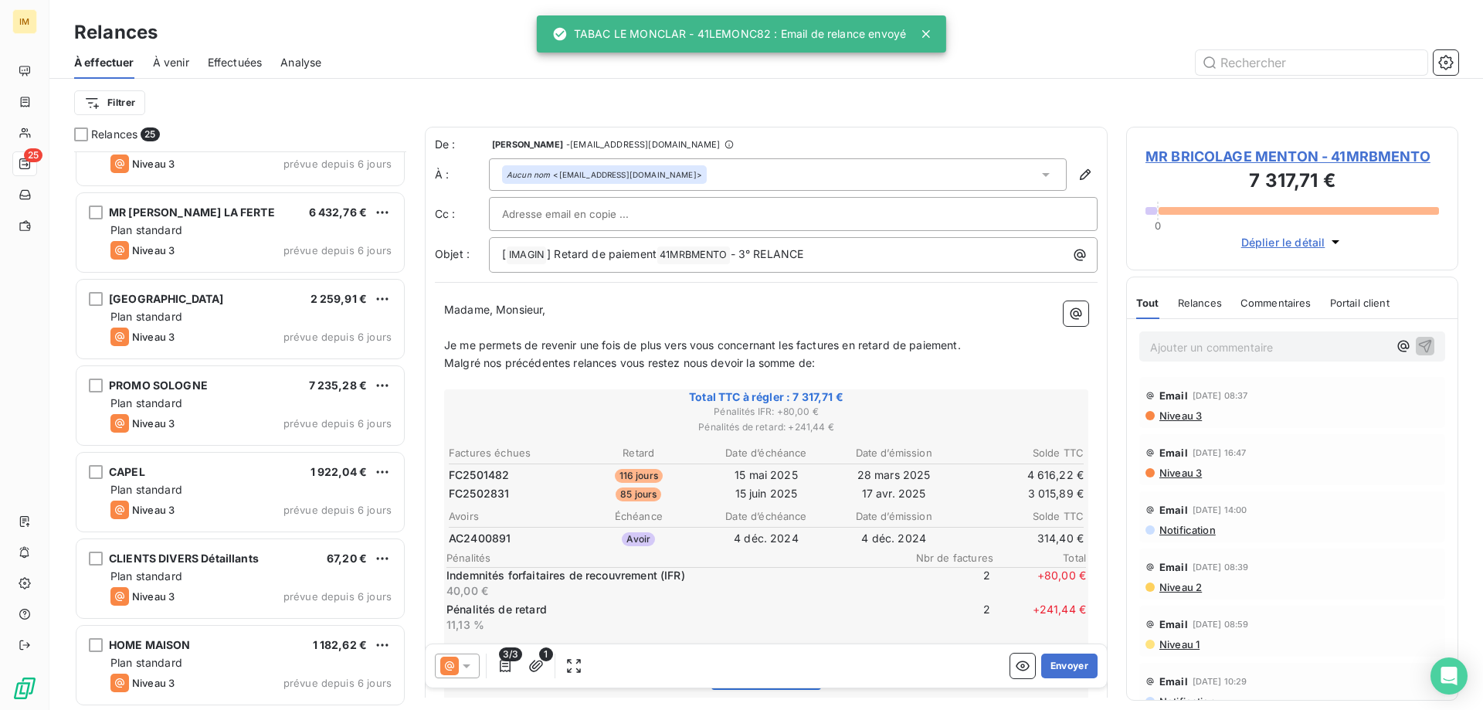
scroll to position [1604, 0]
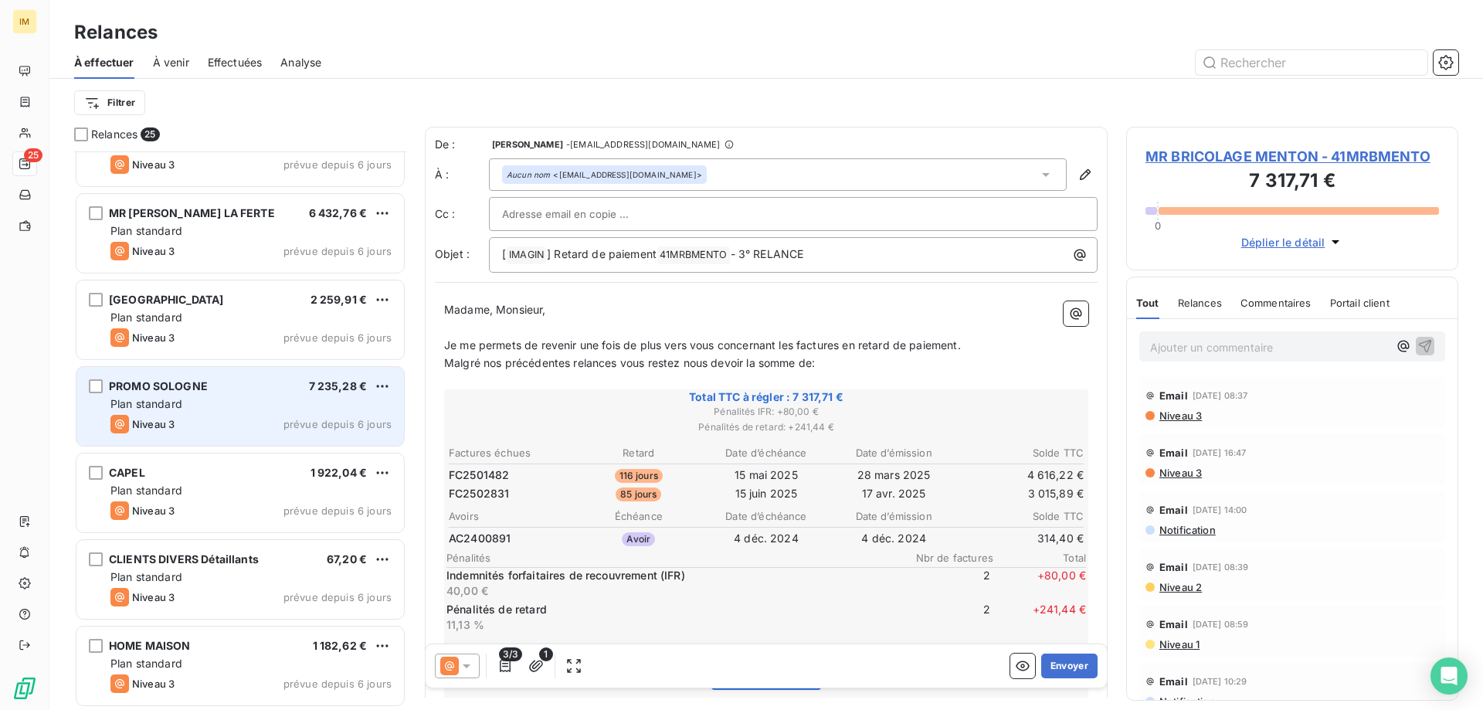
click at [250, 398] on div "Plan standard" at bounding box center [250, 403] width 281 height 15
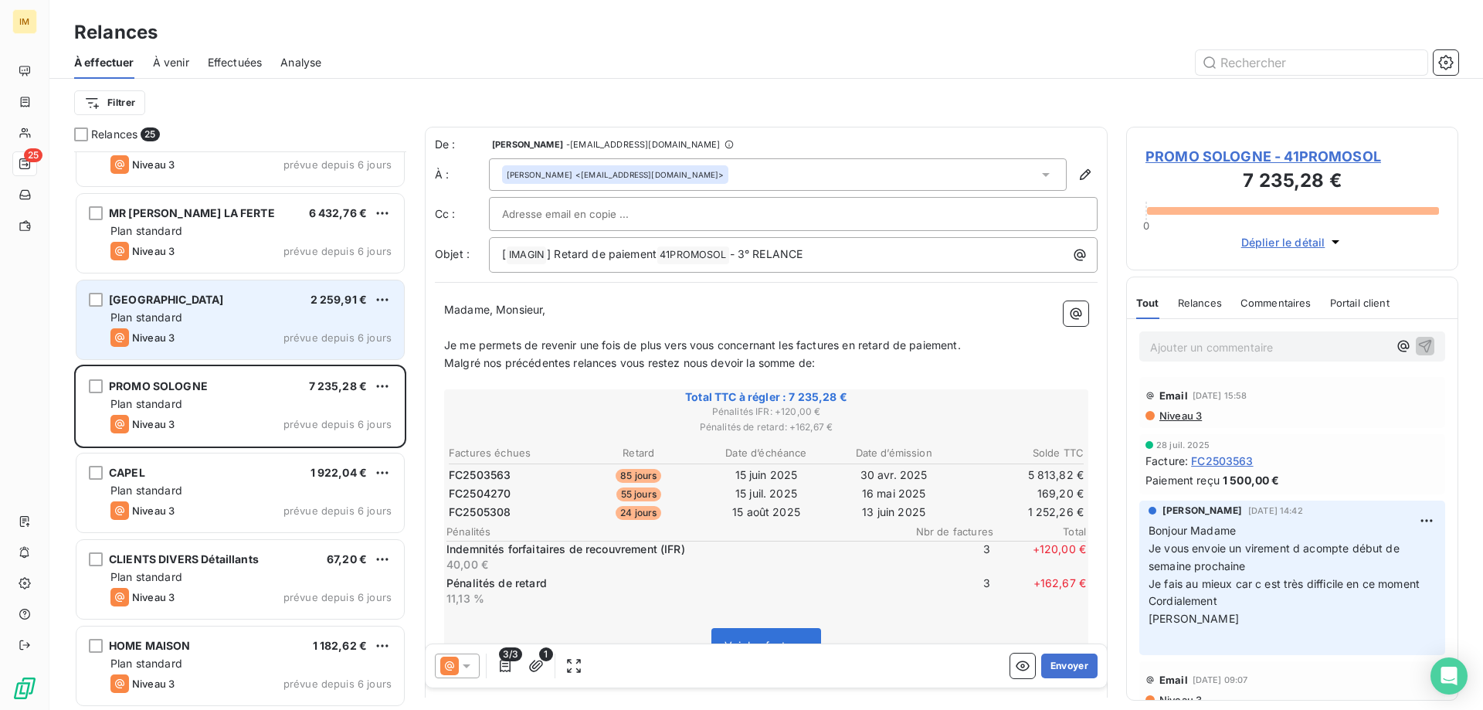
click at [226, 328] on div "Niveau 3 prévue depuis 6 jours" at bounding box center [250, 337] width 281 height 19
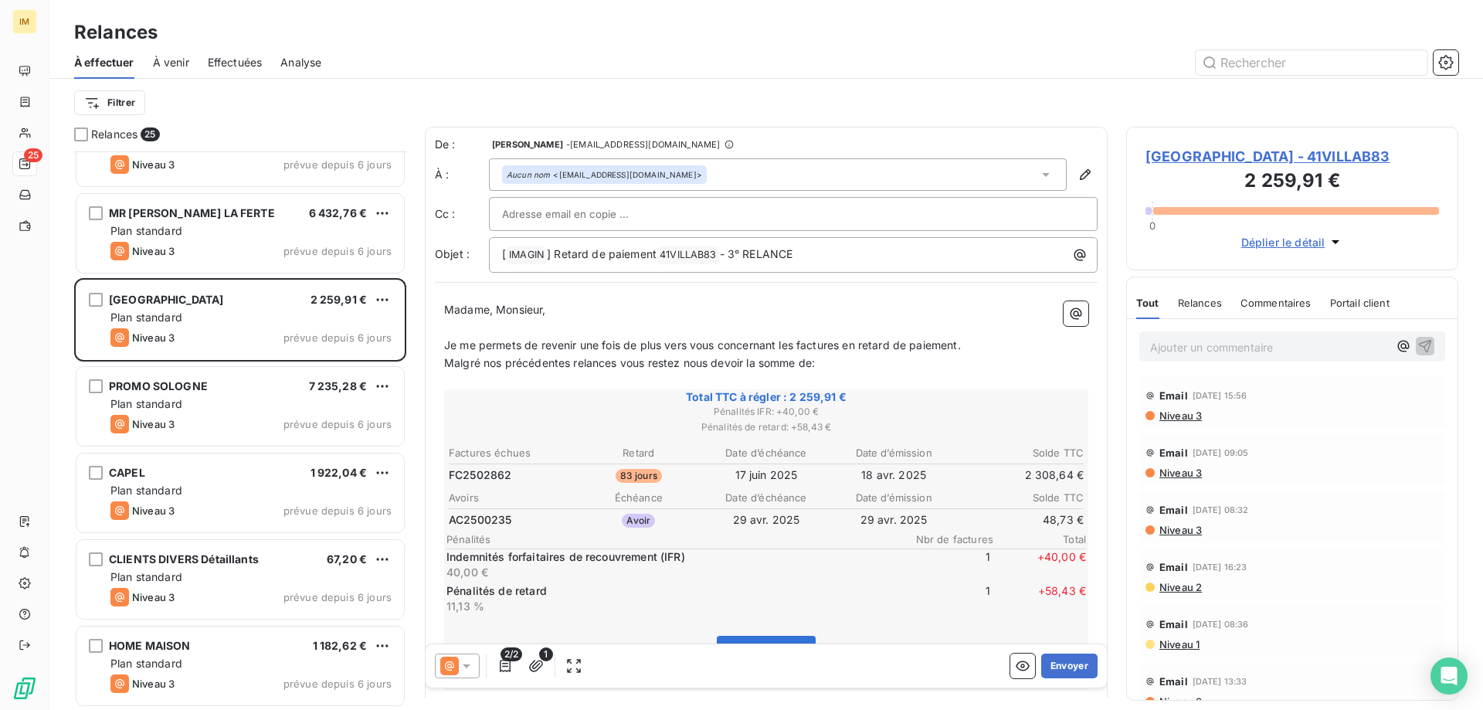
click at [1201, 156] on span "VILLAVERDE LE BEAUSSET - 41VILLAB83" at bounding box center [1293, 156] width 294 height 21
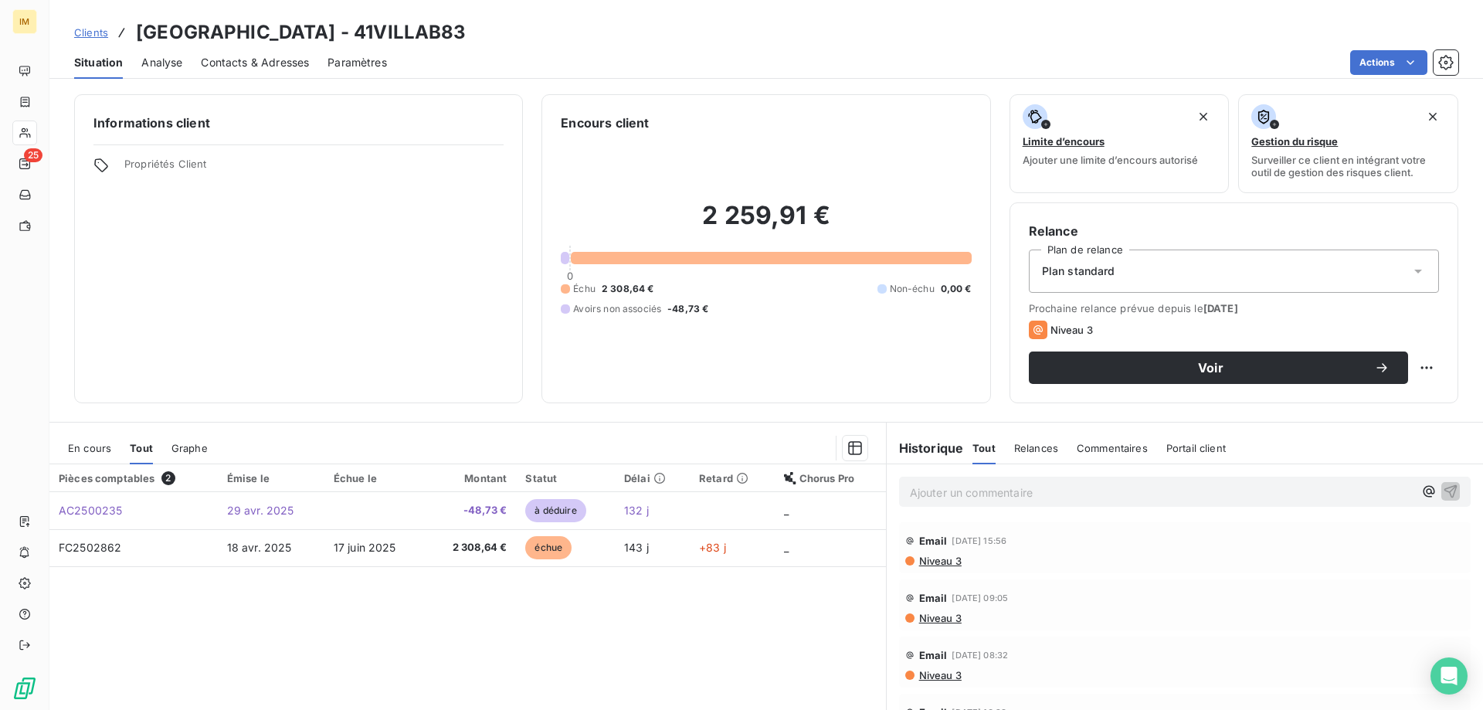
click at [334, 548] on html "IM 25 Clients VILLAVERDE LE BEAUSSET - 41VILLAB83 Situation Analyse Contacts & …" at bounding box center [741, 355] width 1483 height 710
click at [334, 548] on span "17 juin 2025" at bounding box center [365, 547] width 63 height 13
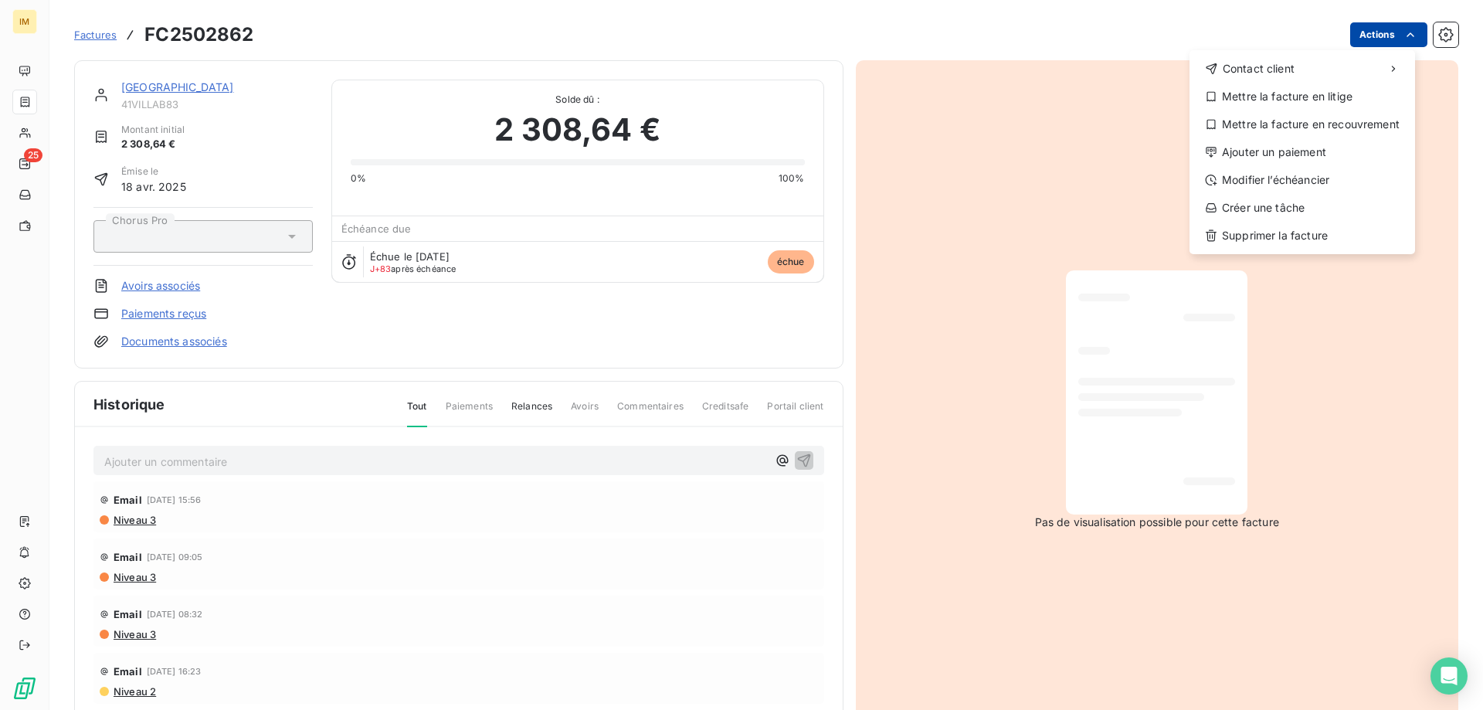
click at [1386, 40] on html "IM 25 Factures FC2502862 Actions Contact client Mettre la facture en litige Met…" at bounding box center [741, 355] width 1483 height 710
click at [1339, 127] on div "Mettre la facture en recouvrement" at bounding box center [1302, 124] width 213 height 25
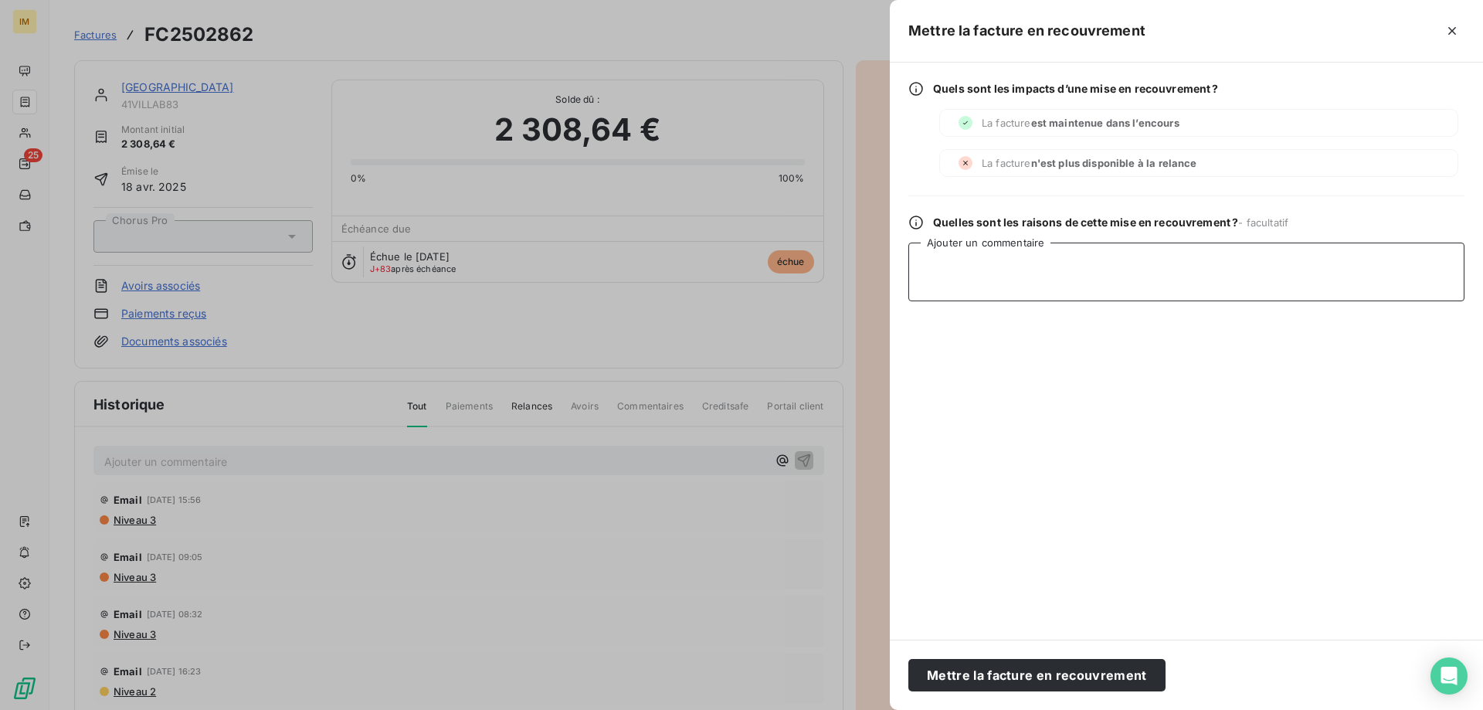
click at [976, 267] on textarea "Ajouter un commentaire" at bounding box center [1186, 272] width 556 height 59
type textarea "m"
type textarea "MD LRAR"
click at [1094, 673] on button "Mettre la facture en recouvrement" at bounding box center [1036, 675] width 257 height 32
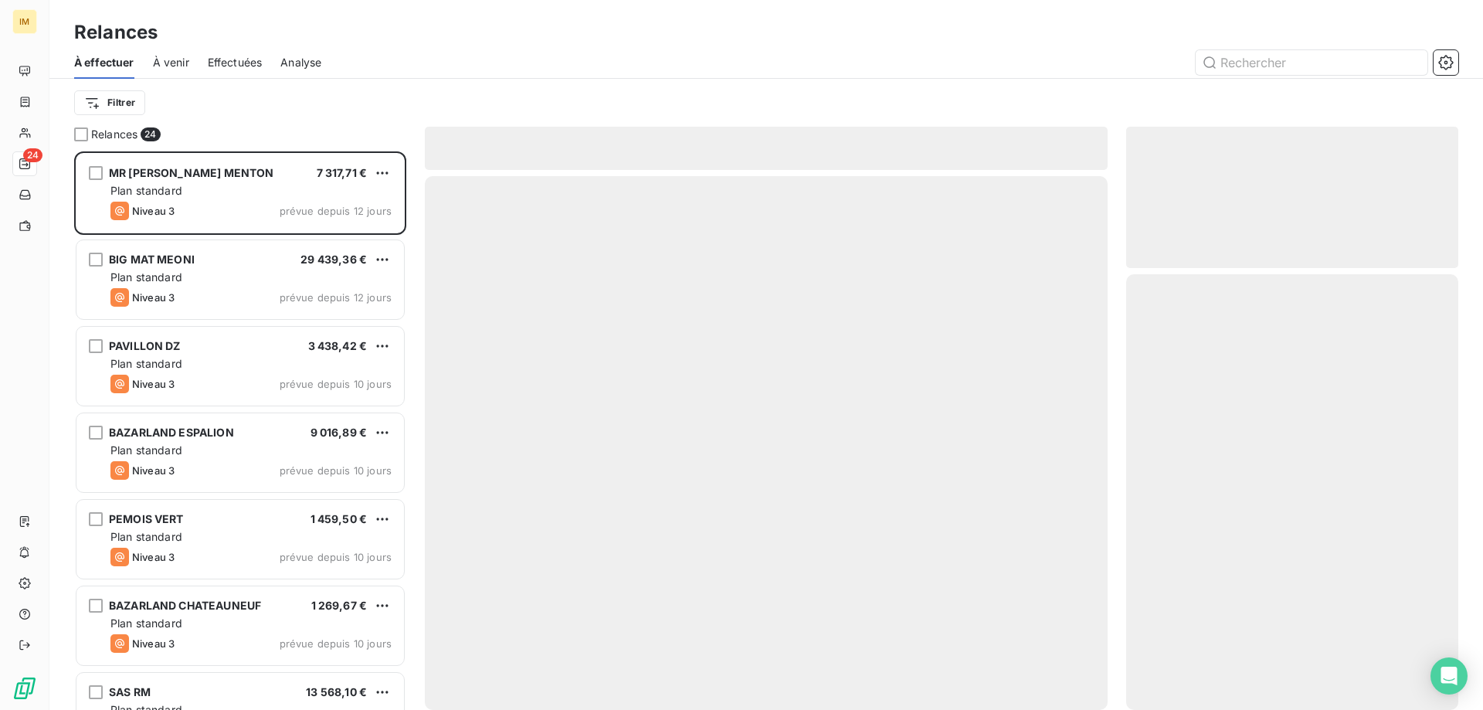
scroll to position [547, 321]
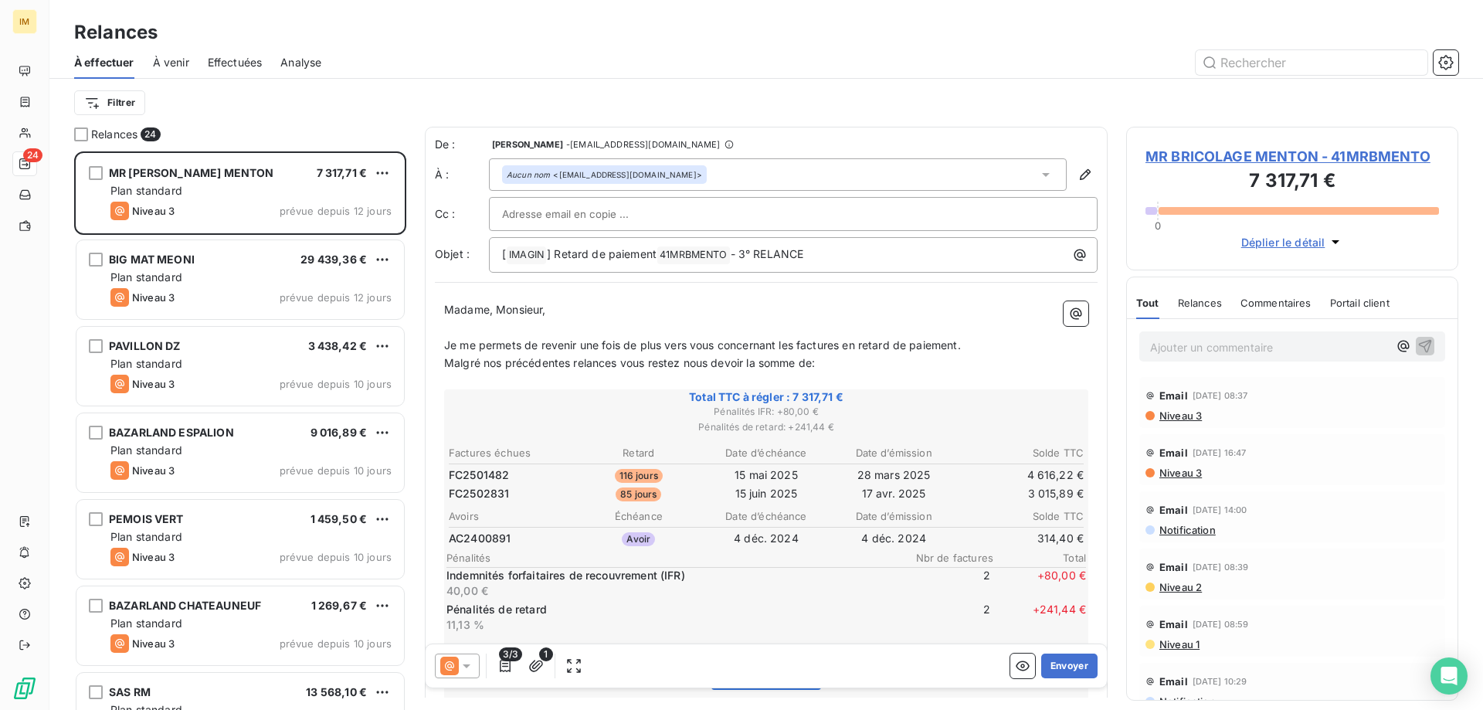
click at [1333, 155] on span "MR BRICOLAGE MENTON - 41MRBMENTO" at bounding box center [1293, 156] width 294 height 21
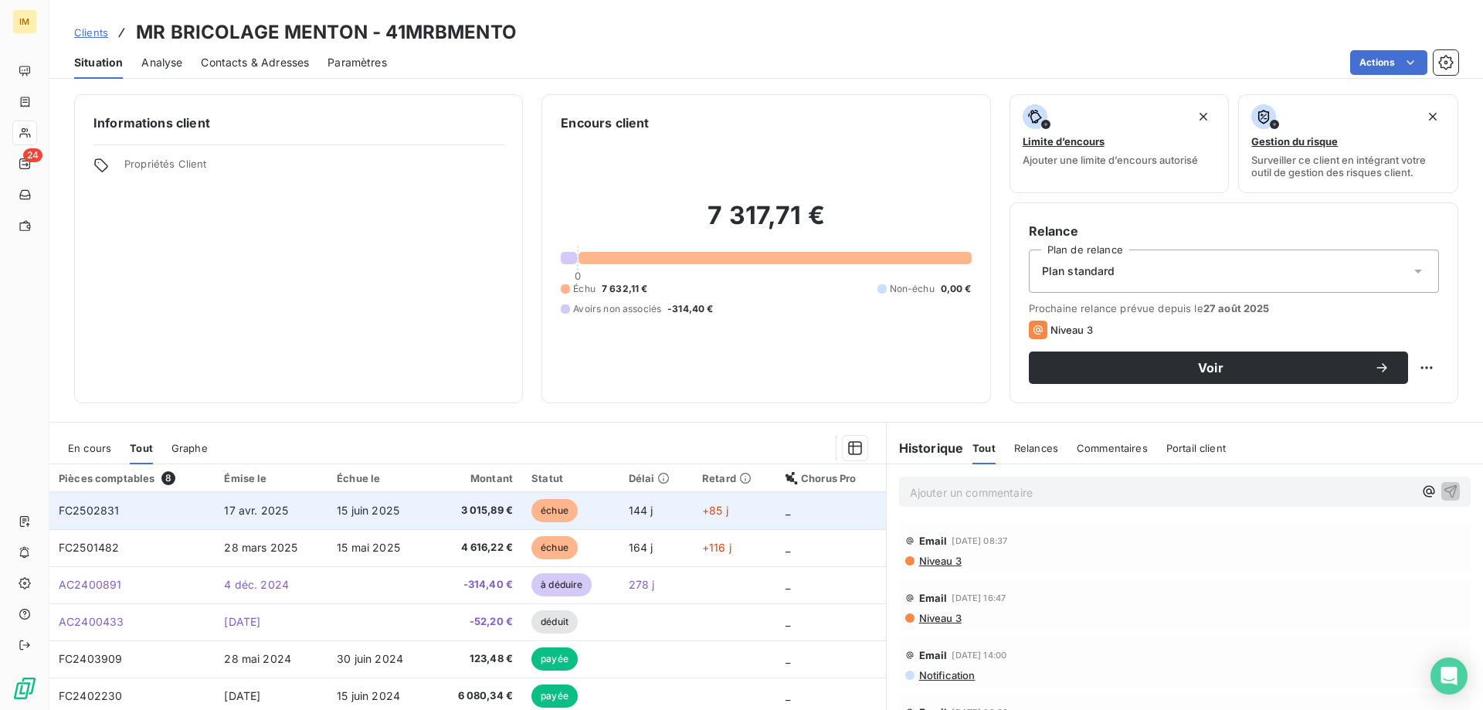
click at [236, 508] on span "17 avr. 2025" at bounding box center [256, 510] width 64 height 13
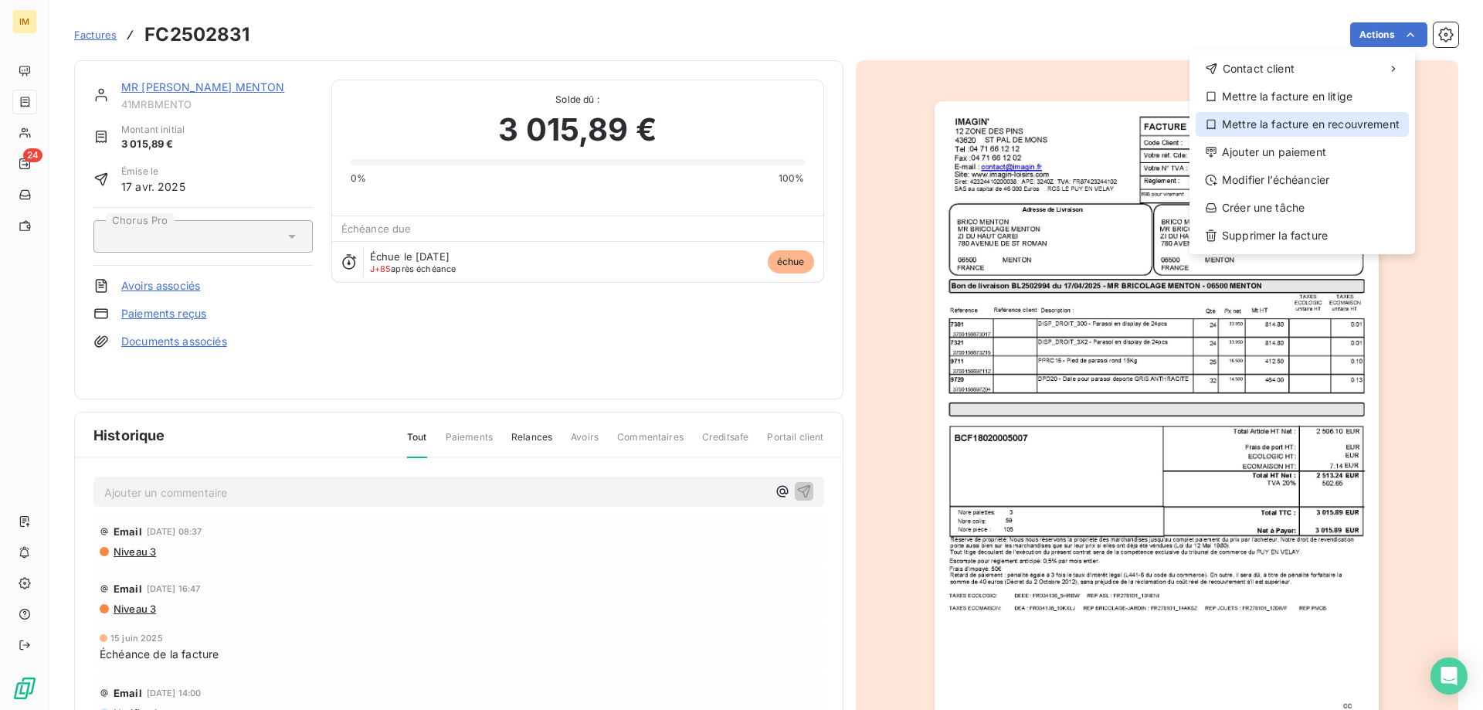
click at [1259, 128] on div "Mettre la facture en recouvrement" at bounding box center [1302, 124] width 213 height 25
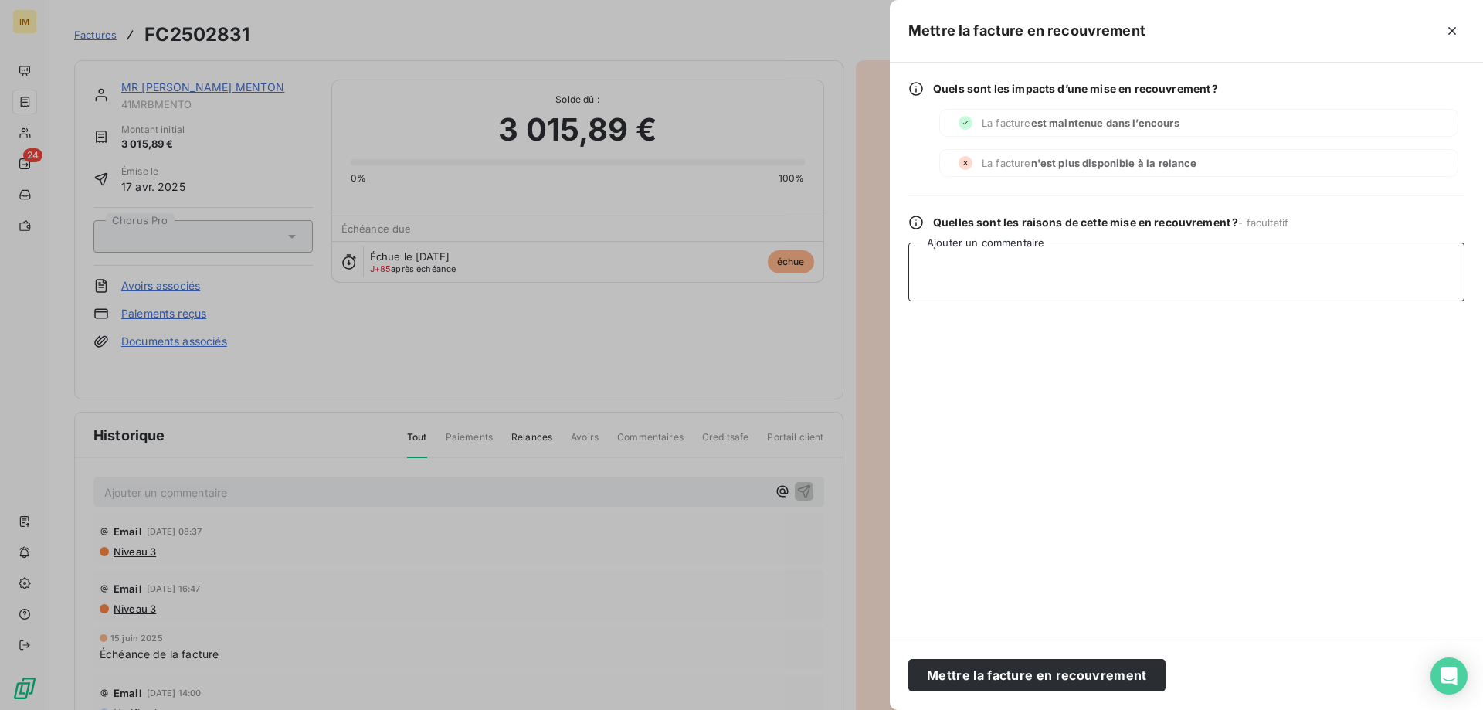
click at [1016, 277] on textarea "Ajouter un commentaire" at bounding box center [1186, 272] width 556 height 59
type textarea "MR LRAR"
click at [1106, 671] on button "Mettre la facture en recouvrement" at bounding box center [1036, 675] width 257 height 32
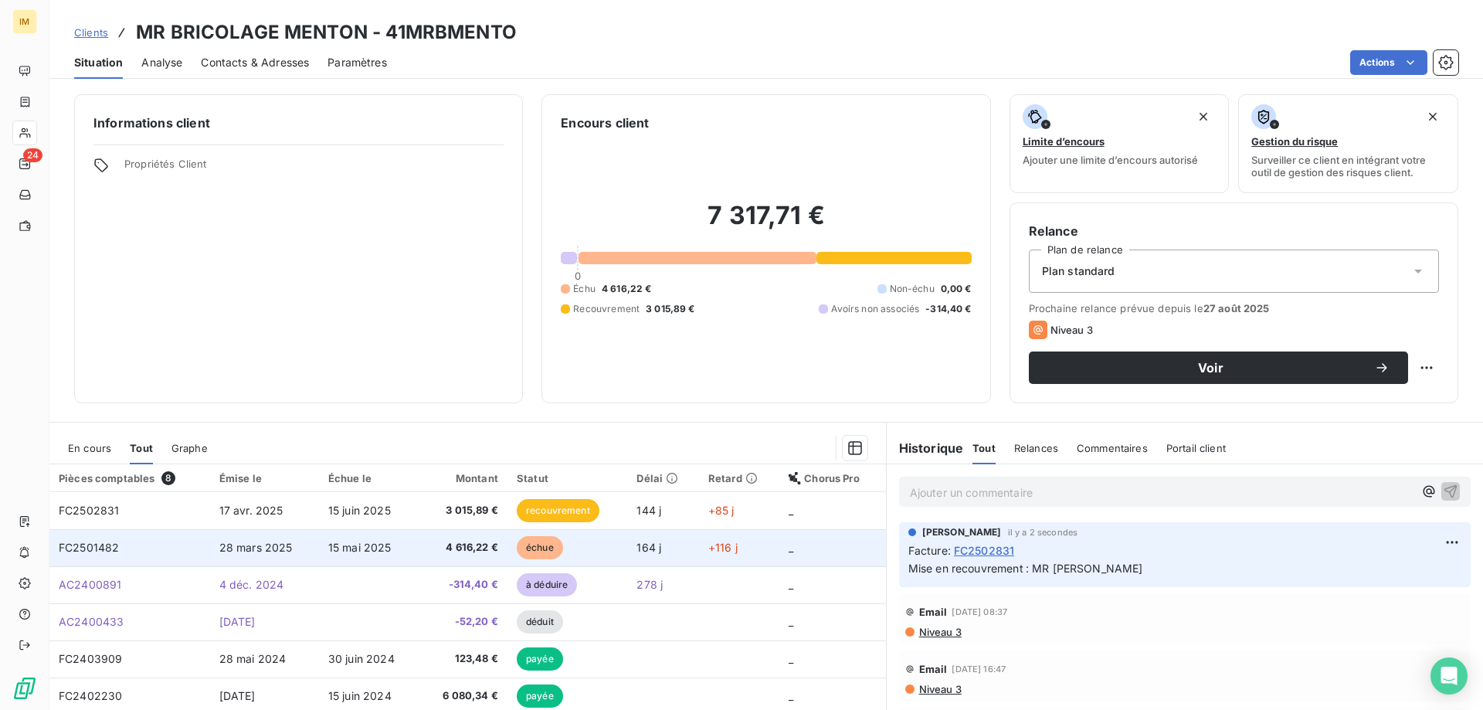
click at [438, 542] on span "4 616,22 €" at bounding box center [464, 547] width 70 height 15
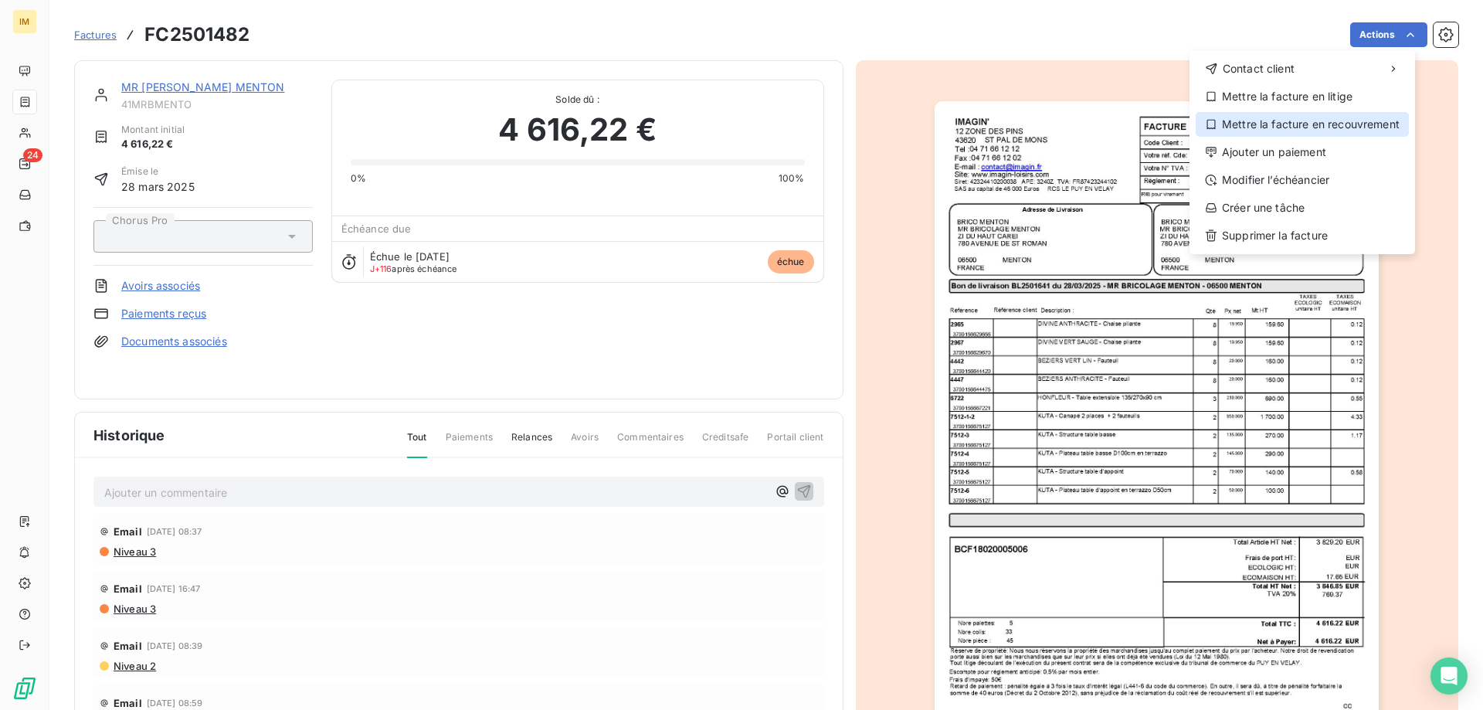
click at [1323, 124] on div "Mettre la facture en recouvrement" at bounding box center [1302, 124] width 213 height 25
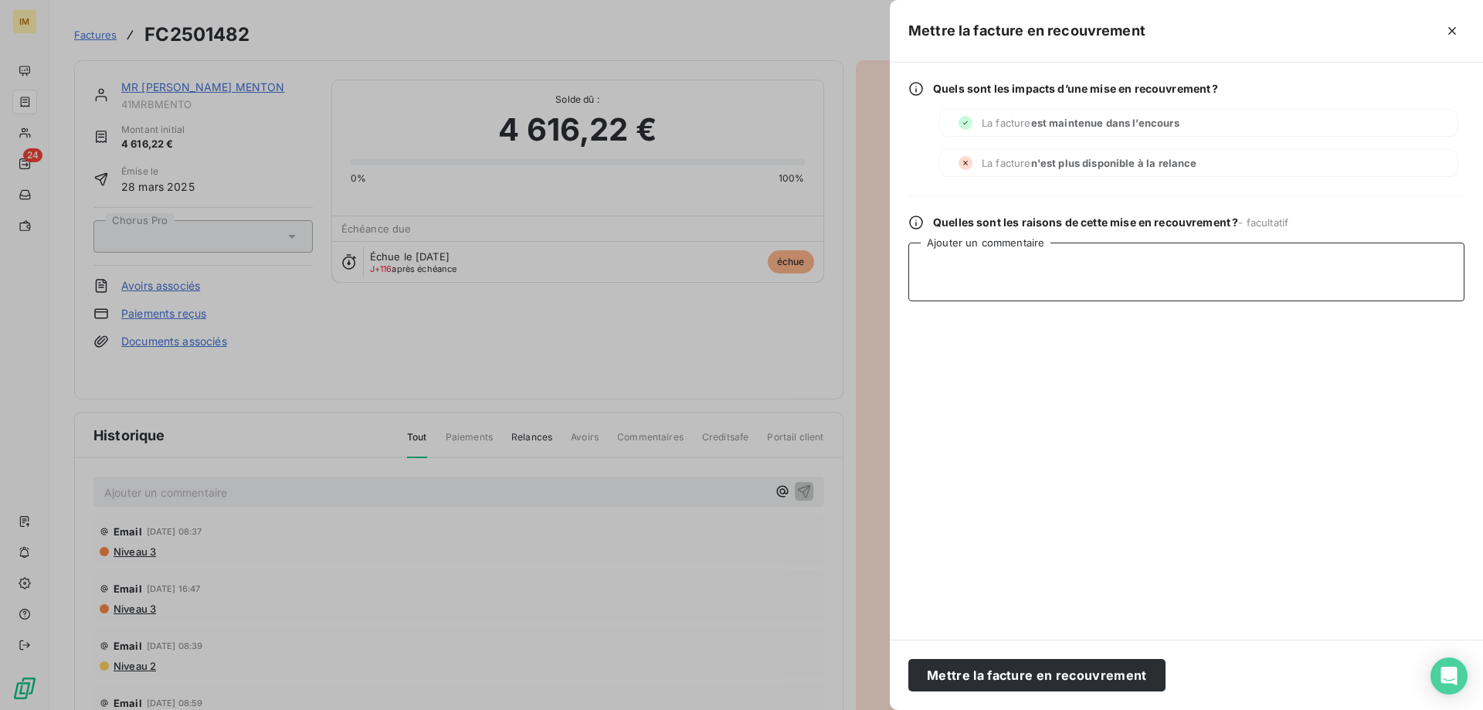
click at [1061, 256] on textarea "Ajouter un commentaire" at bounding box center [1186, 272] width 556 height 59
type textarea "MD LRAR"
click at [1082, 670] on button "Mettre la facture en recouvrement" at bounding box center [1036, 675] width 257 height 32
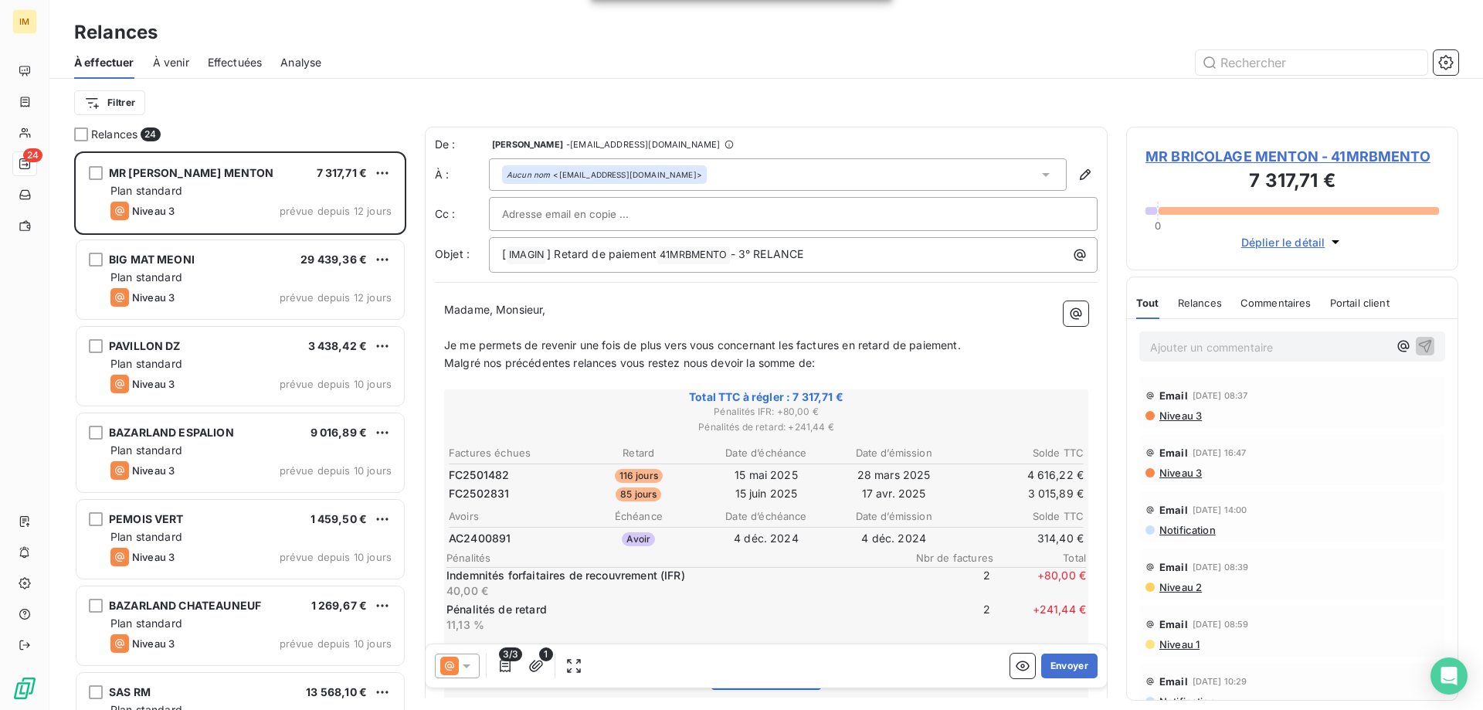
scroll to position [547, 321]
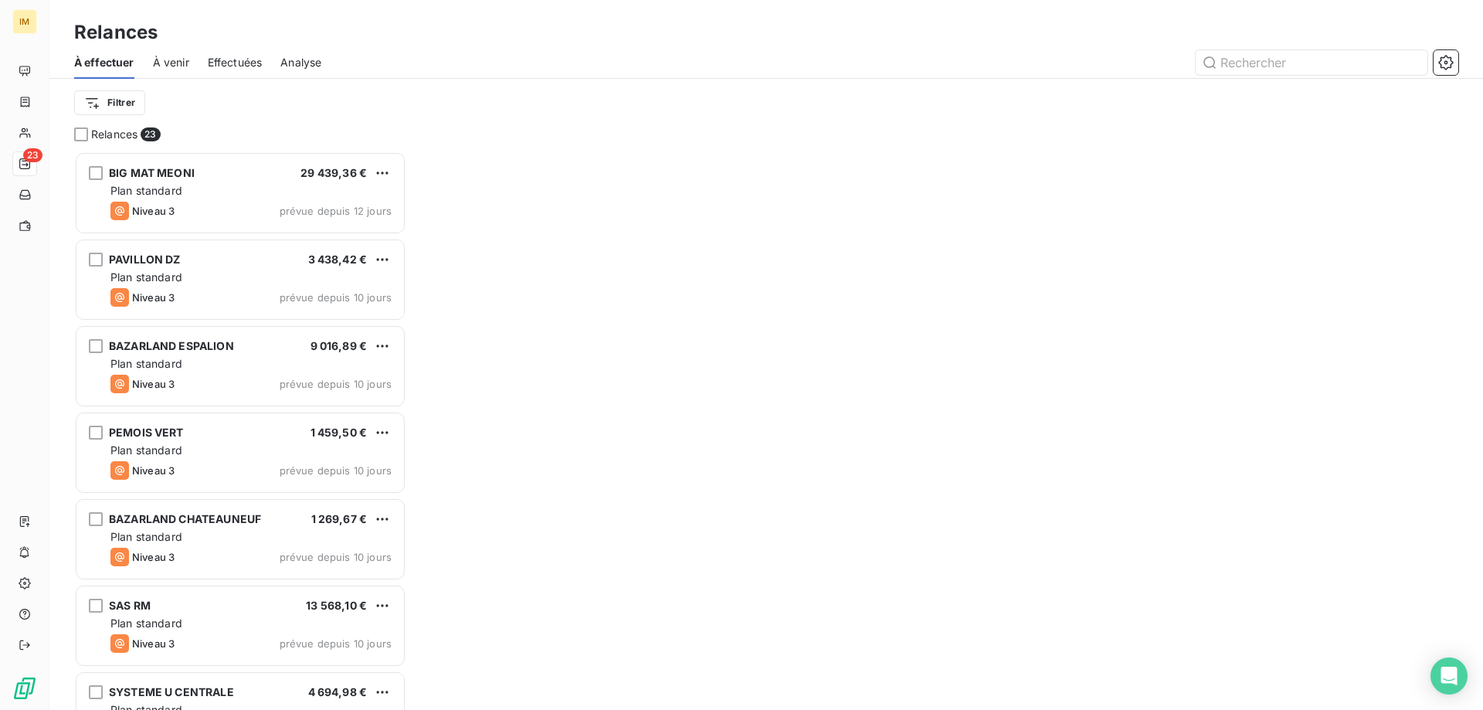
scroll to position [547, 321]
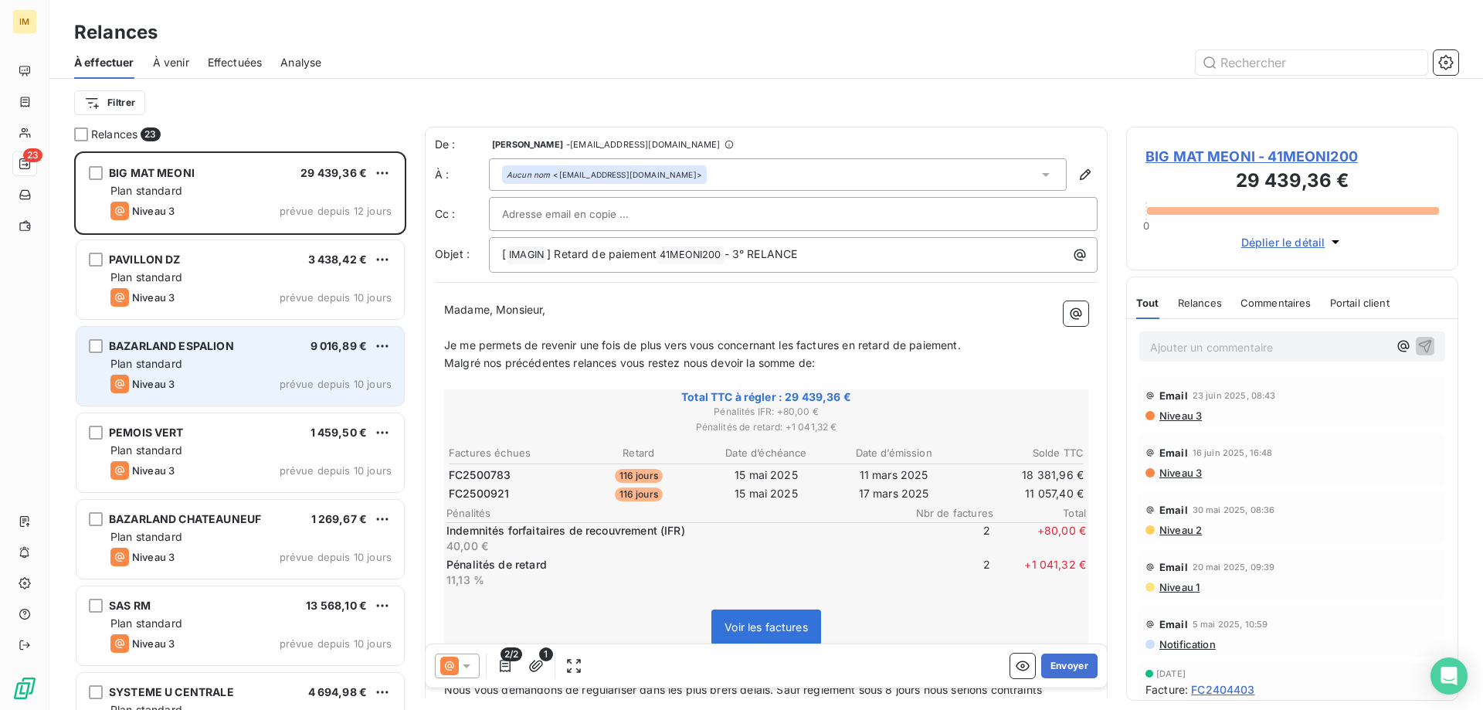
click at [194, 346] on span "BAZARLAND ESPALION" at bounding box center [171, 345] width 125 height 13
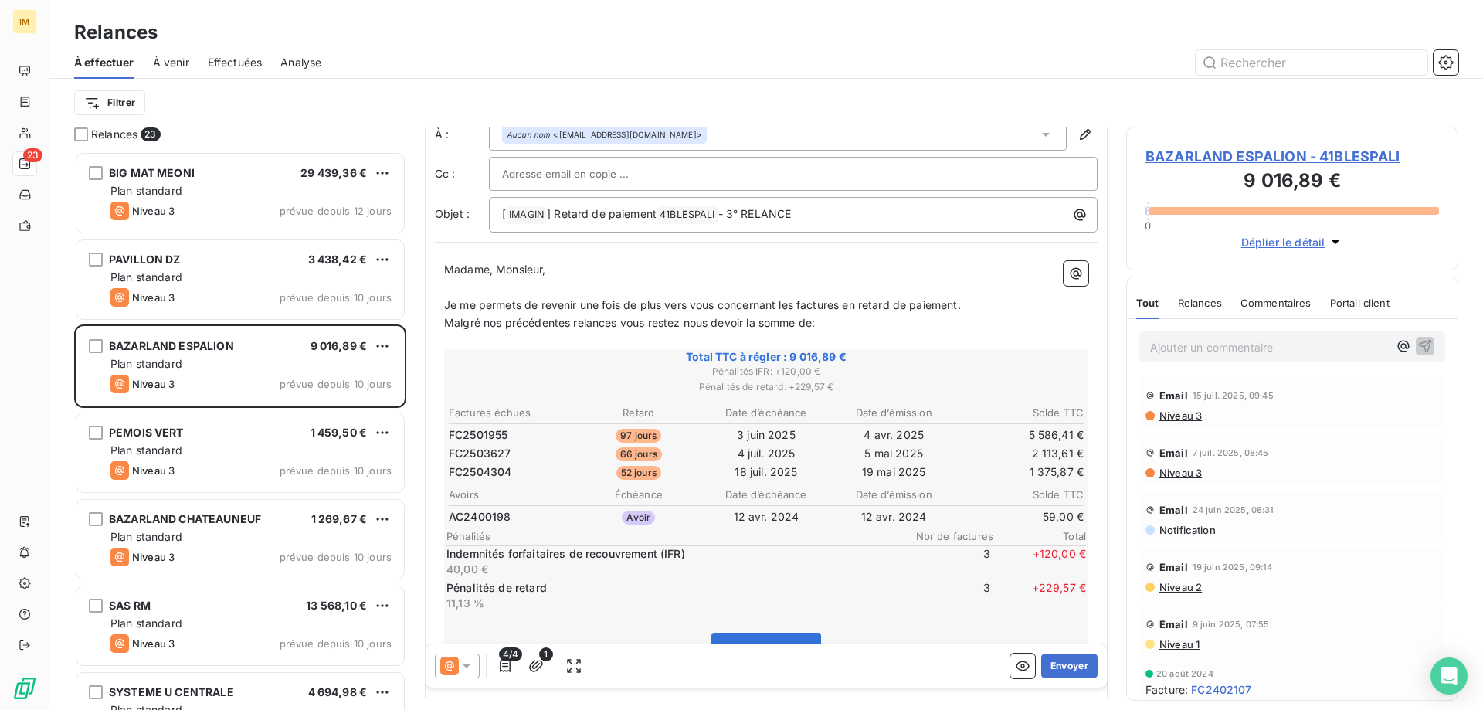
scroll to position [53, 0]
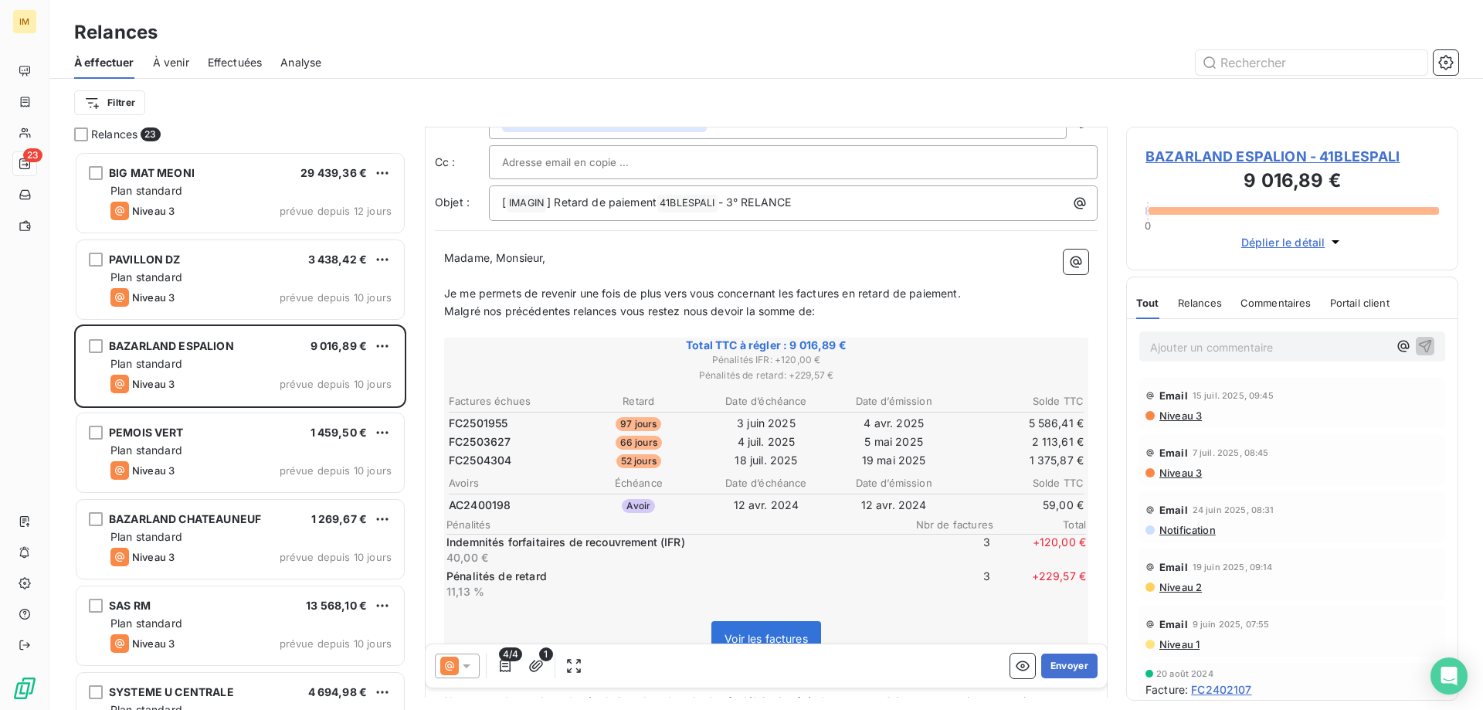
click at [1275, 150] on span "BAZARLAND ESPALION - 41BLESPALI" at bounding box center [1293, 156] width 294 height 21
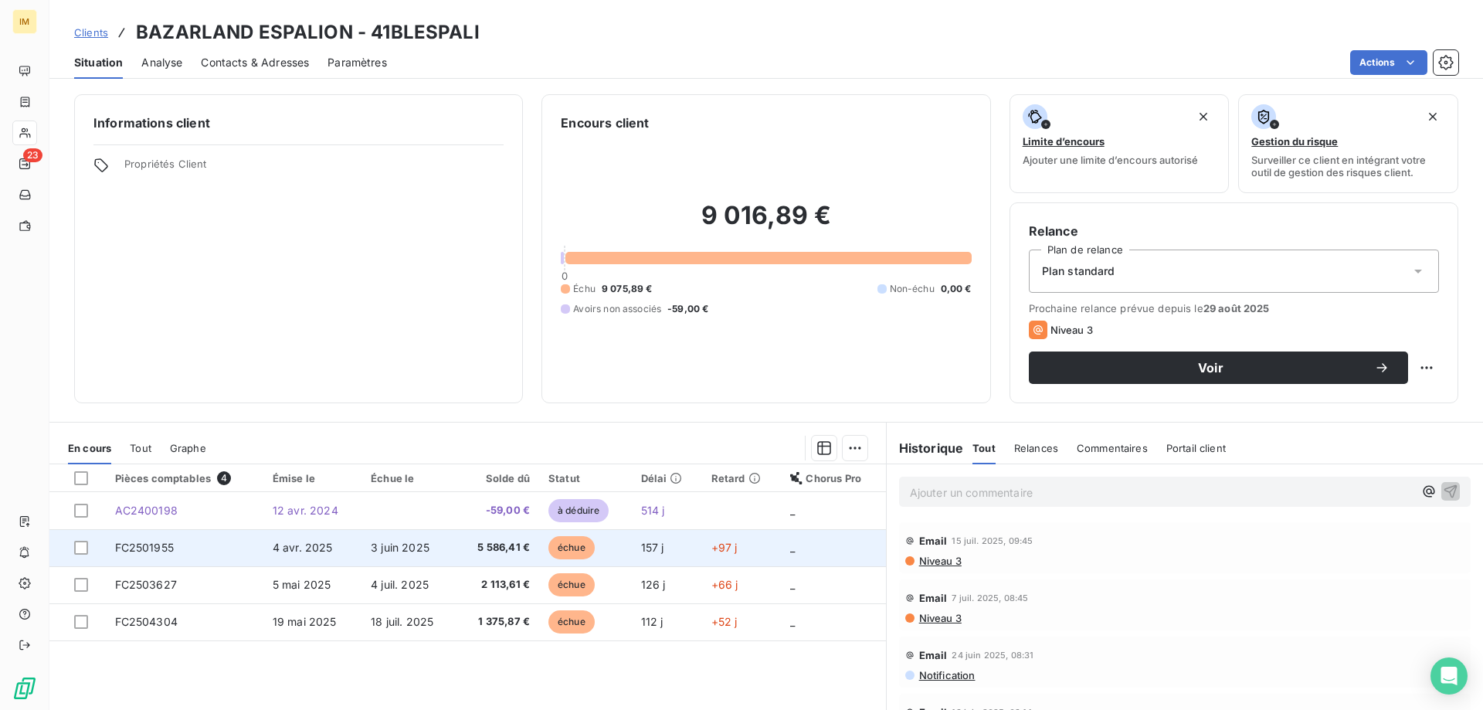
click at [153, 539] on td "FC2501955" at bounding box center [185, 547] width 158 height 37
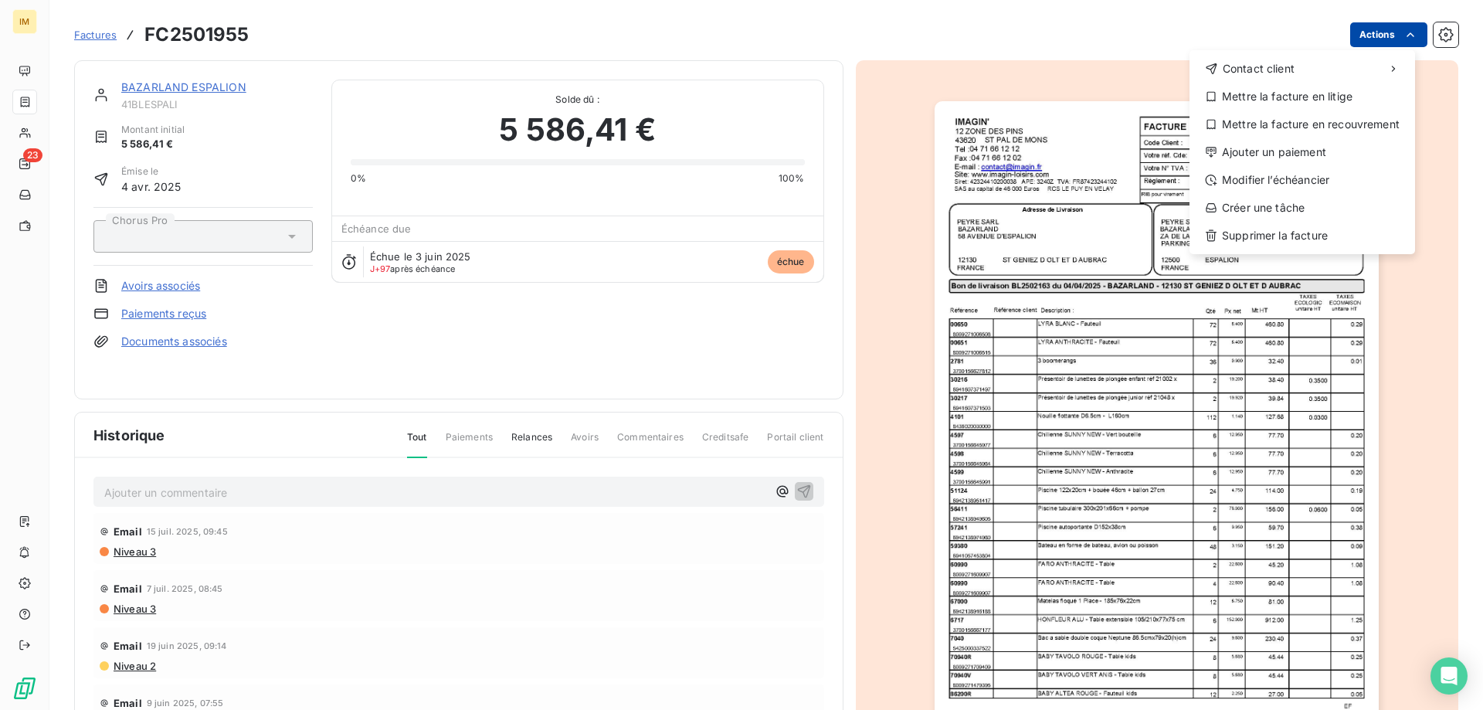
click at [1367, 39] on html "IM 23 Factures FC2501955 Actions Contact client Mettre la facture en litige Met…" at bounding box center [741, 355] width 1483 height 710
click at [1288, 120] on div "Mettre la facture en recouvrement" at bounding box center [1302, 124] width 213 height 25
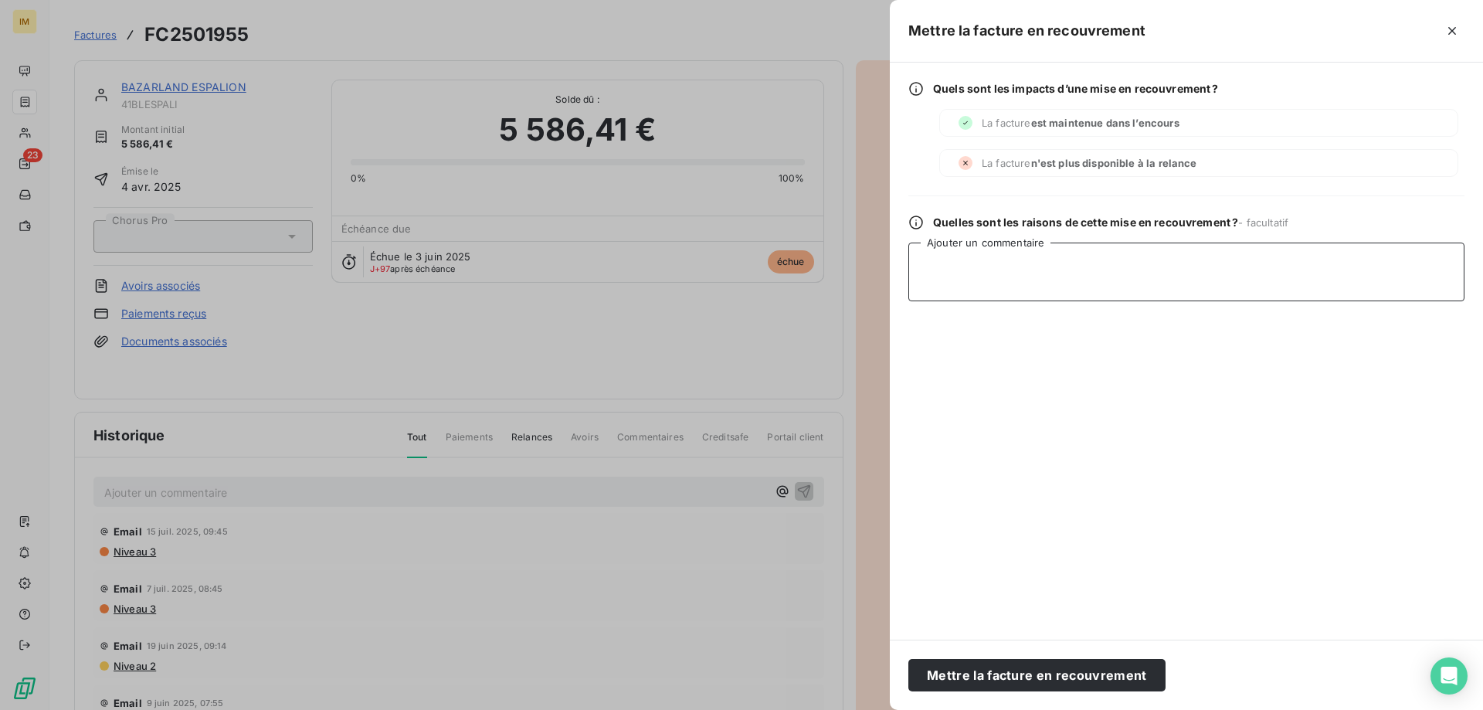
click at [1082, 273] on textarea "Ajouter un commentaire" at bounding box center [1186, 272] width 556 height 59
type textarea "m"
type textarea "MD LRAR"
click at [1050, 689] on button "Mettre la facture en recouvrement" at bounding box center [1036, 675] width 257 height 32
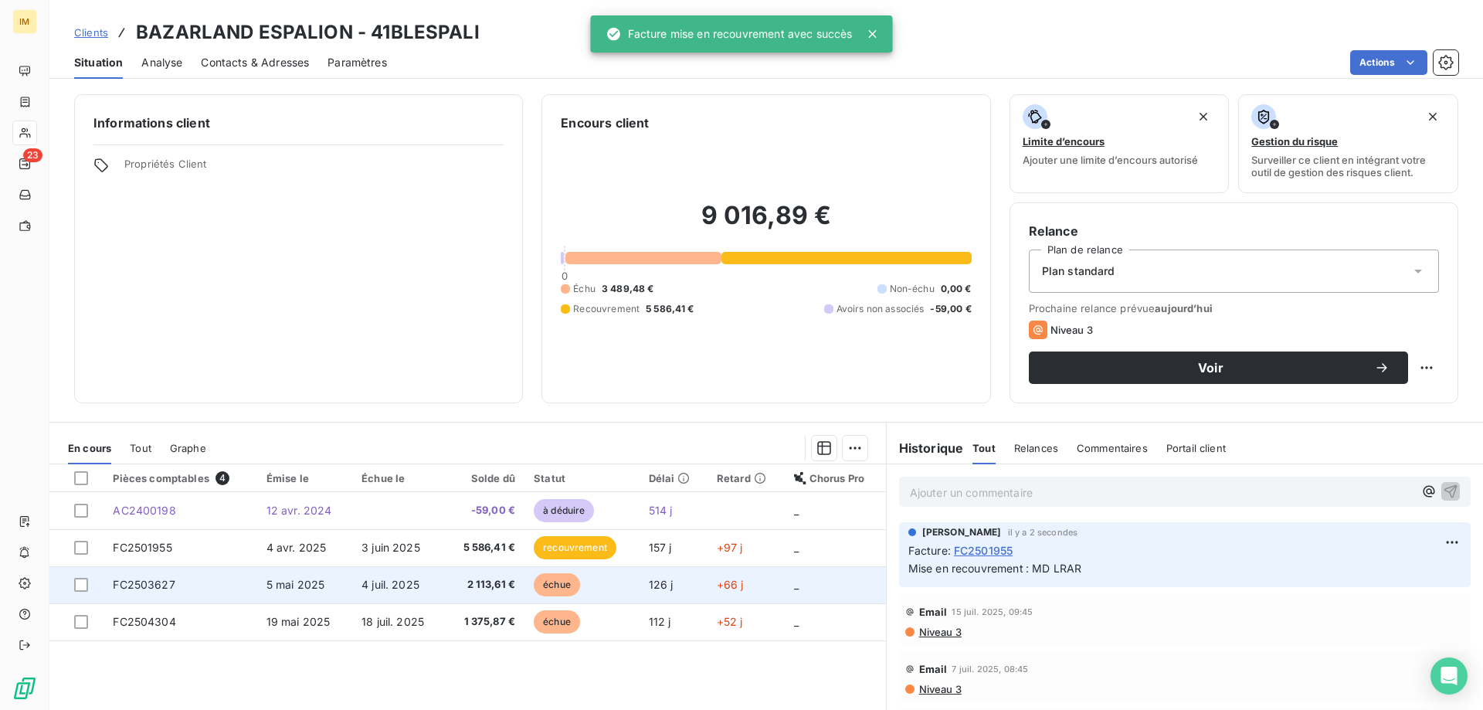
click at [390, 585] on span "4 juil. 2025" at bounding box center [391, 584] width 58 height 13
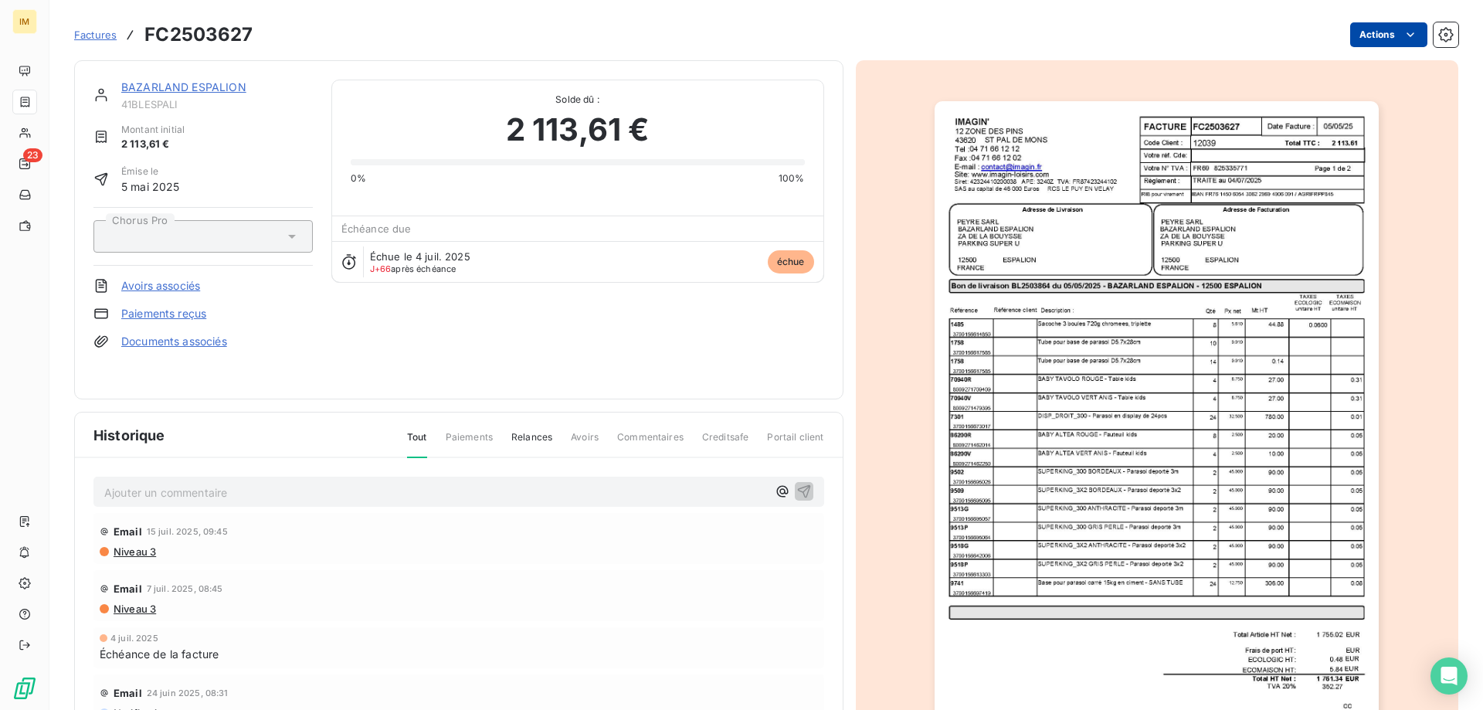
click at [1390, 29] on html "IM 23 Factures FC2503627 Actions BAZARLAND ESPALION 41BLESPALI Montant initial …" at bounding box center [741, 355] width 1483 height 710
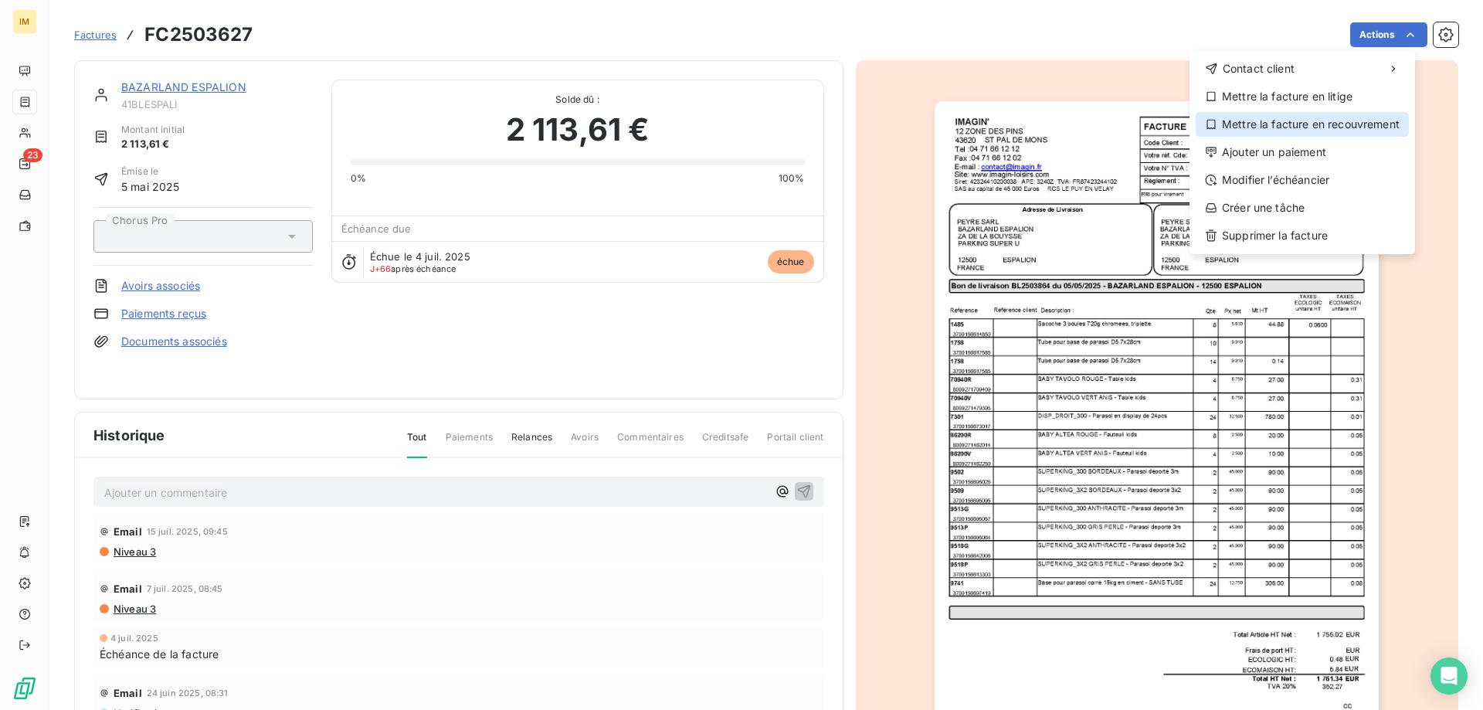
click at [1308, 127] on div "Mettre la facture en recouvrement" at bounding box center [1302, 124] width 213 height 25
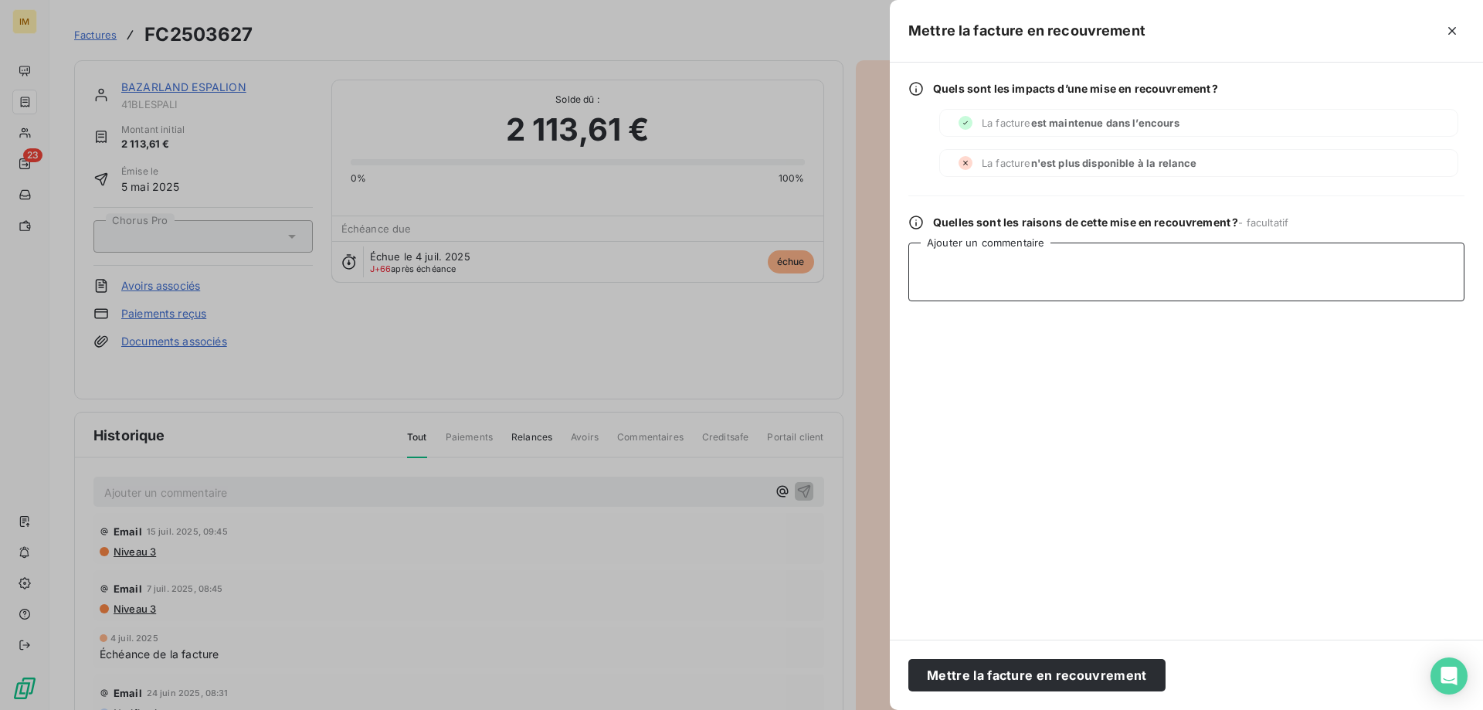
click at [1000, 256] on textarea "Ajouter un commentaire" at bounding box center [1186, 272] width 556 height 59
type textarea "MD LRAR"
click at [983, 674] on button "Mettre la facture en recouvrement" at bounding box center [1036, 675] width 257 height 32
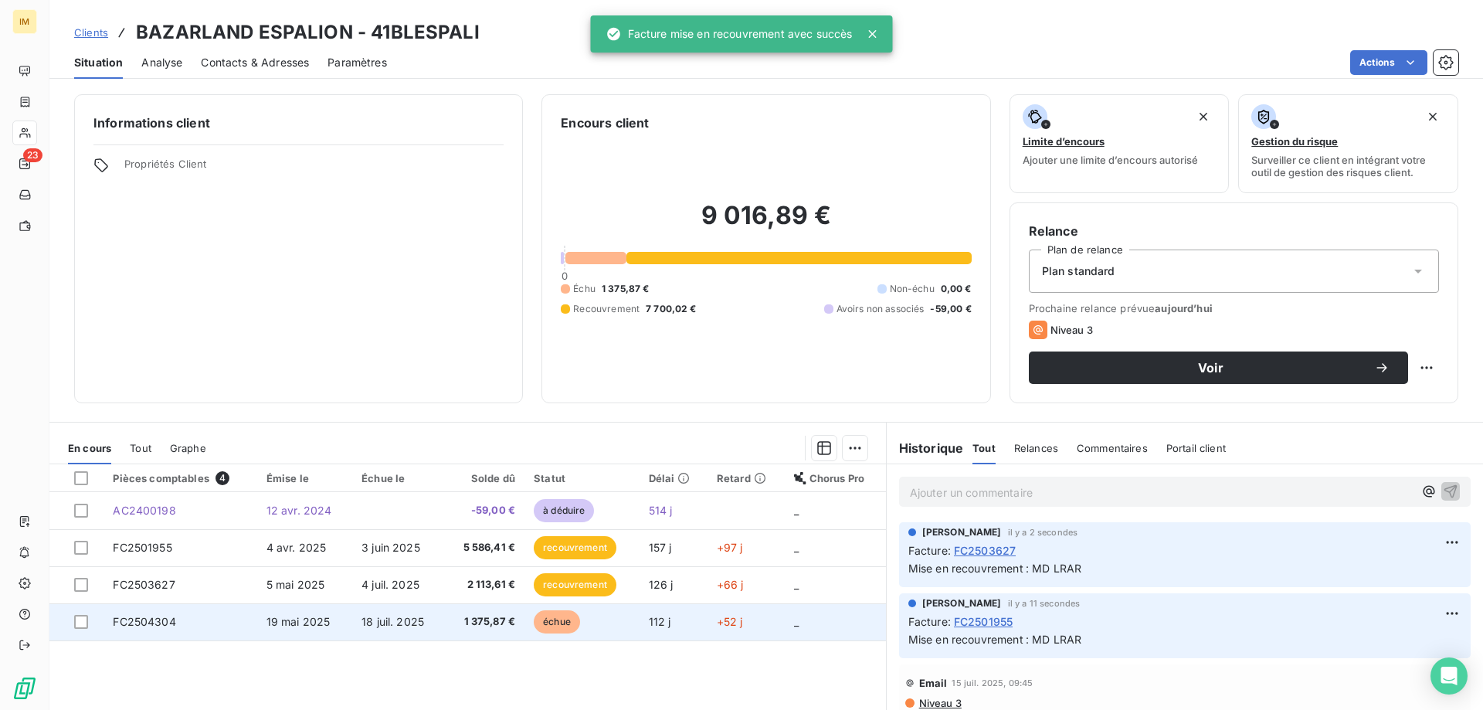
click at [488, 617] on span "1 375,87 €" at bounding box center [484, 621] width 62 height 15
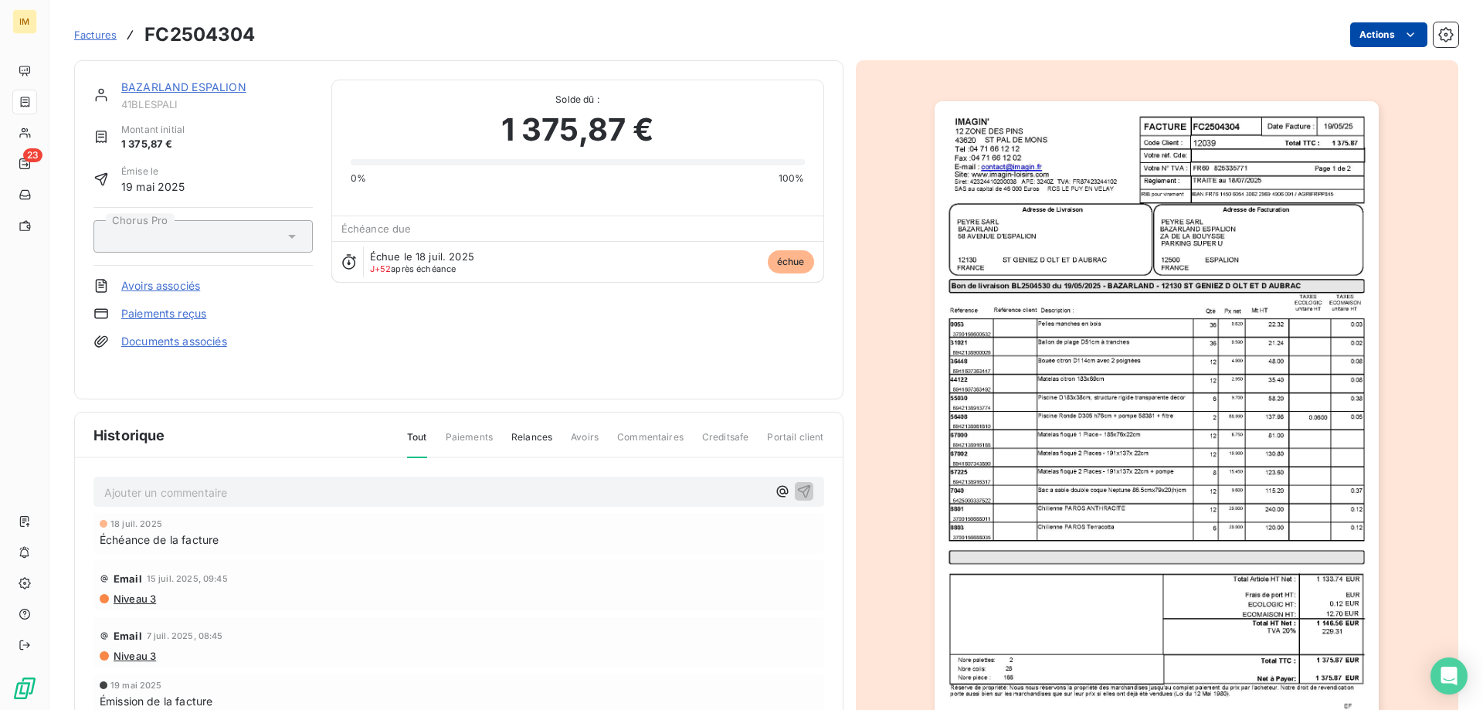
click at [1370, 33] on html "IM 23 Factures FC2504304 Actions BAZARLAND ESPALION 41BLESPALI Montant initial …" at bounding box center [741, 355] width 1483 height 710
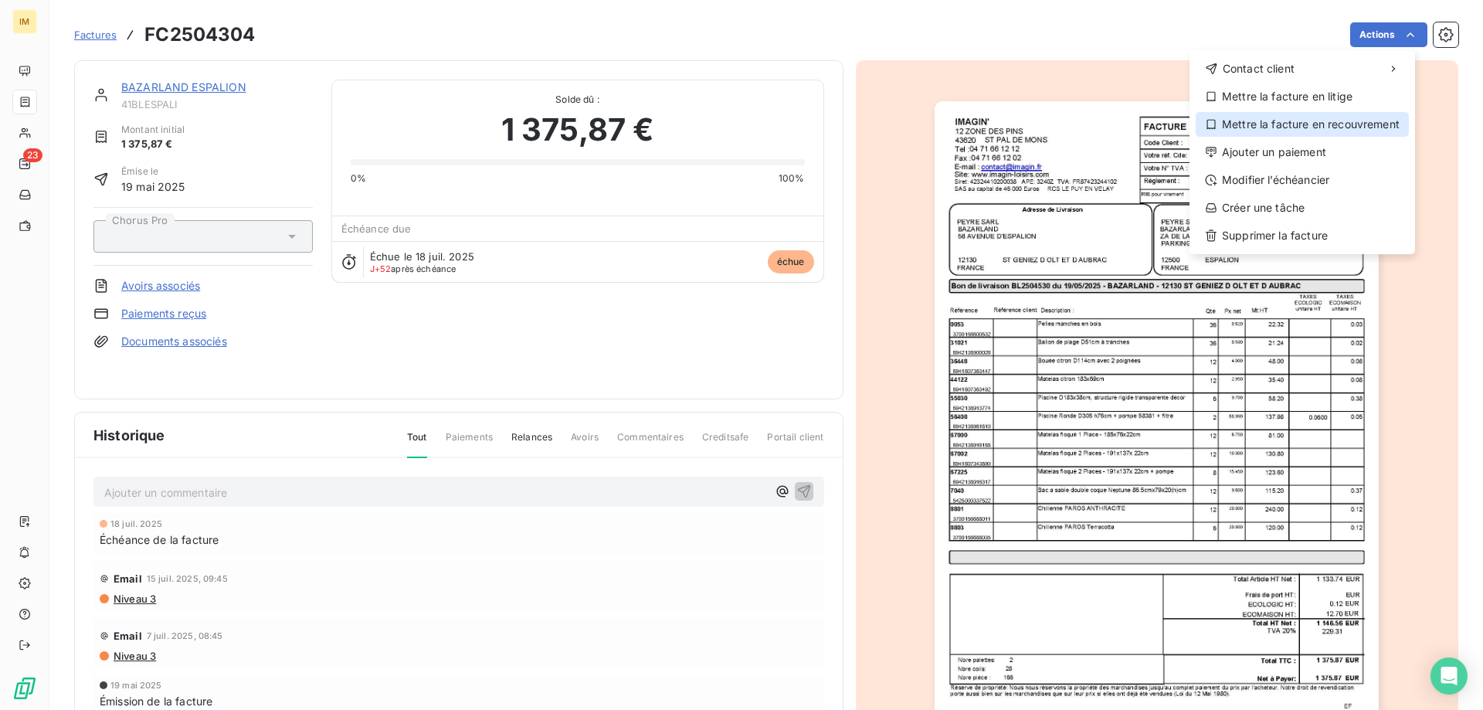
click at [1329, 127] on div "Mettre la facture en recouvrement" at bounding box center [1302, 124] width 213 height 25
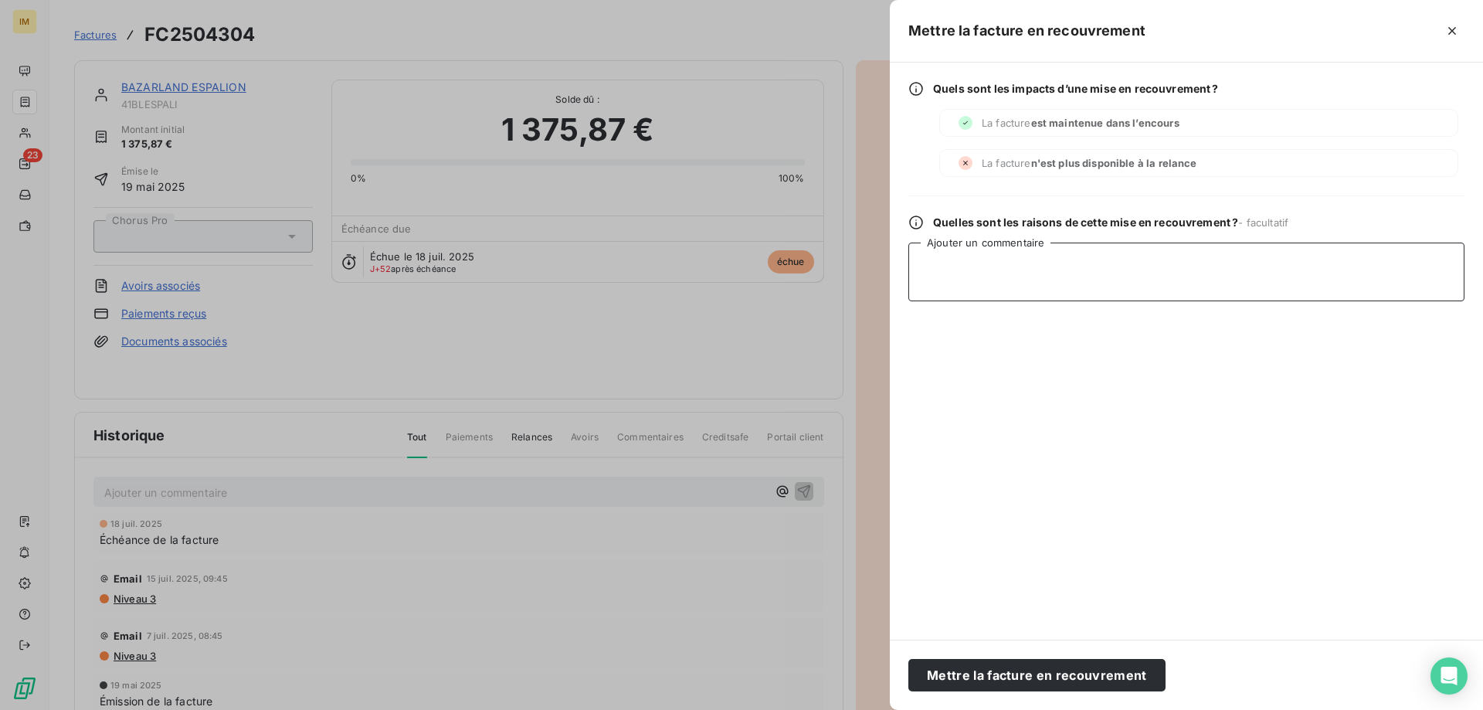
click at [994, 243] on textarea "Ajouter un commentaire" at bounding box center [1186, 272] width 556 height 59
type textarea "L"
type textarea "MD LRAR"
click at [1075, 668] on button "Mettre la facture en recouvrement" at bounding box center [1036, 675] width 257 height 32
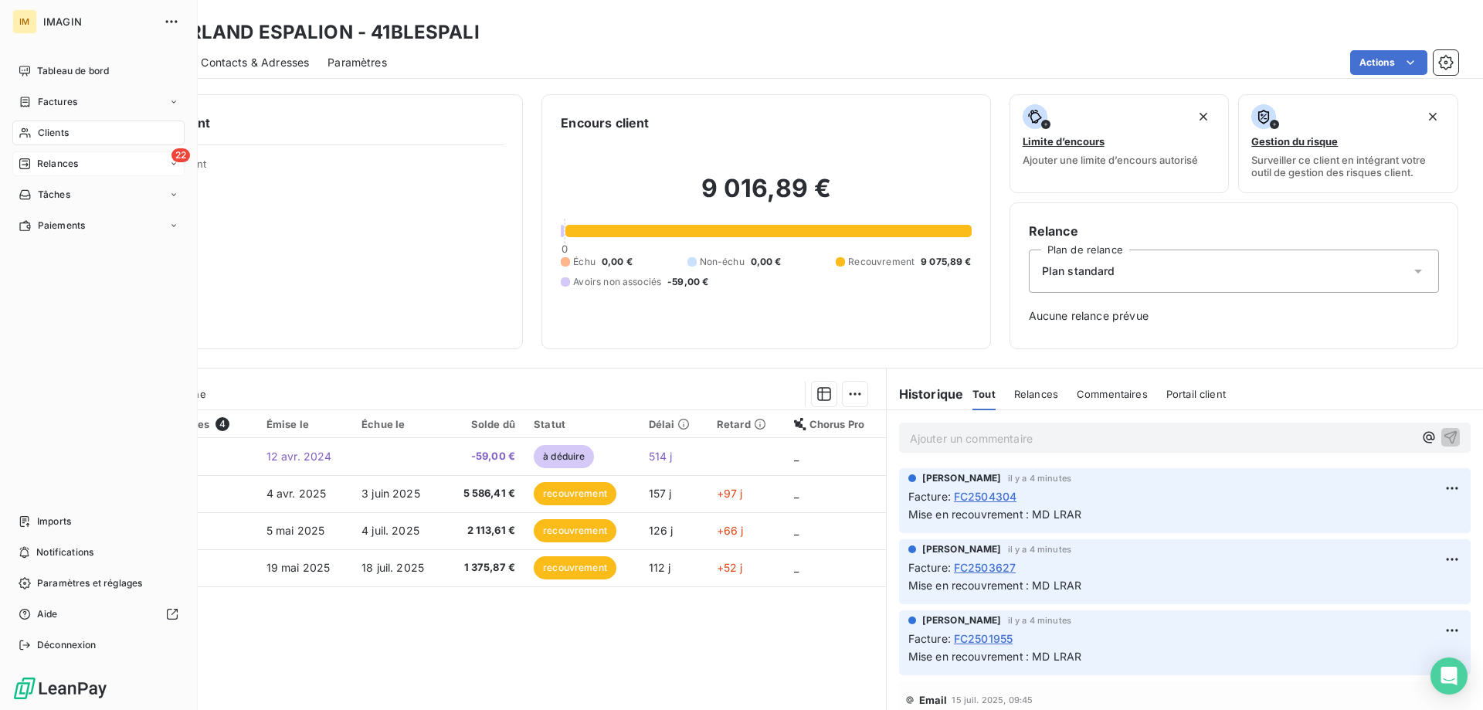
click at [42, 164] on span "Relances" at bounding box center [57, 164] width 41 height 14
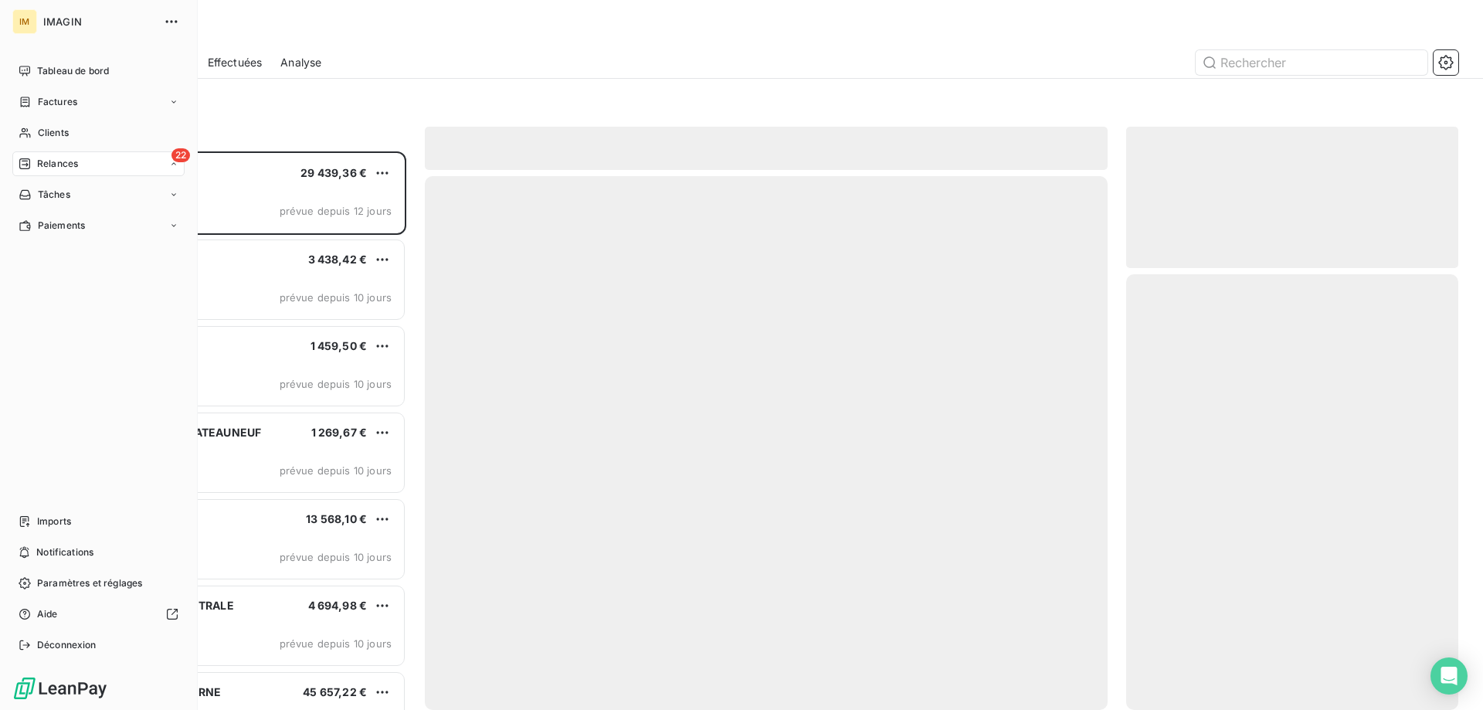
scroll to position [547, 321]
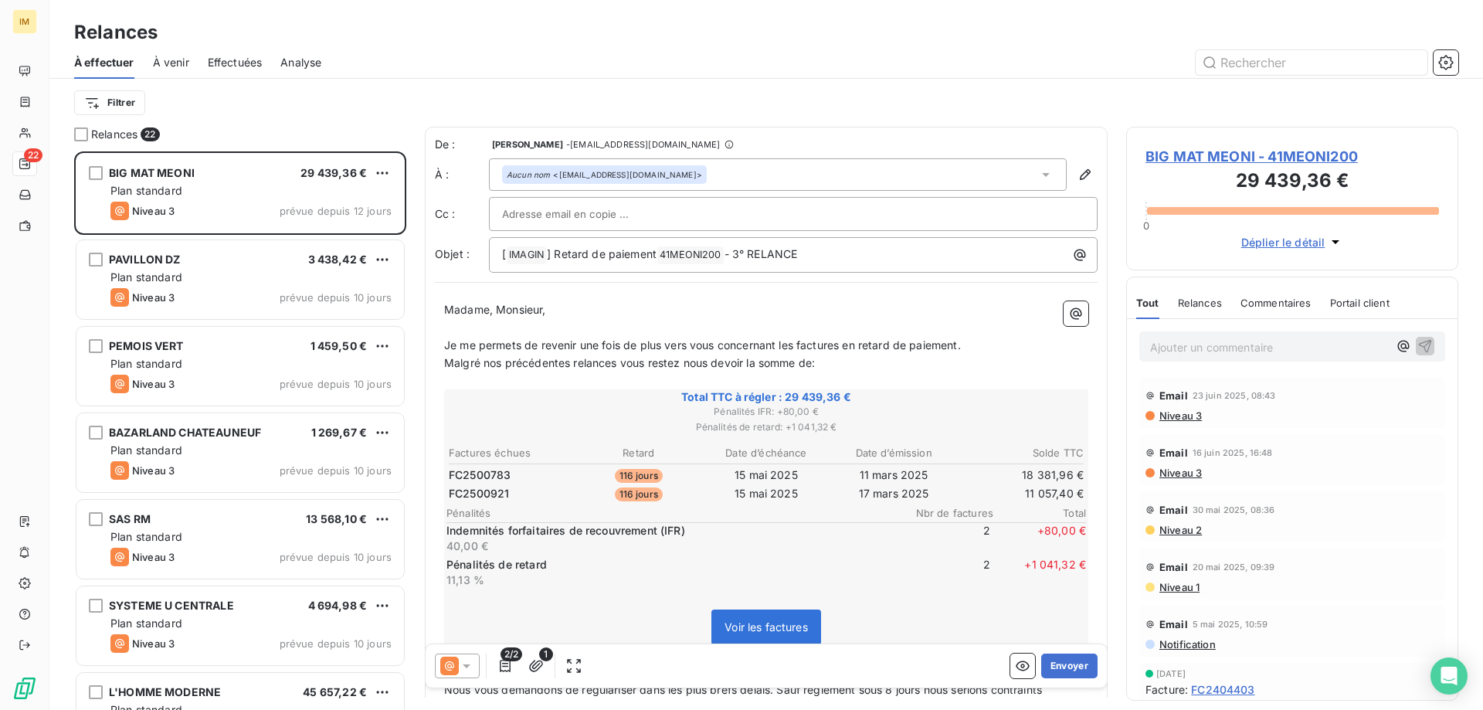
click at [420, 446] on div "Relances 22 BIG MAT MEONI 29 439,36 € Plan standard Niveau 3 prévue depuis 12 j…" at bounding box center [766, 418] width 1434 height 583
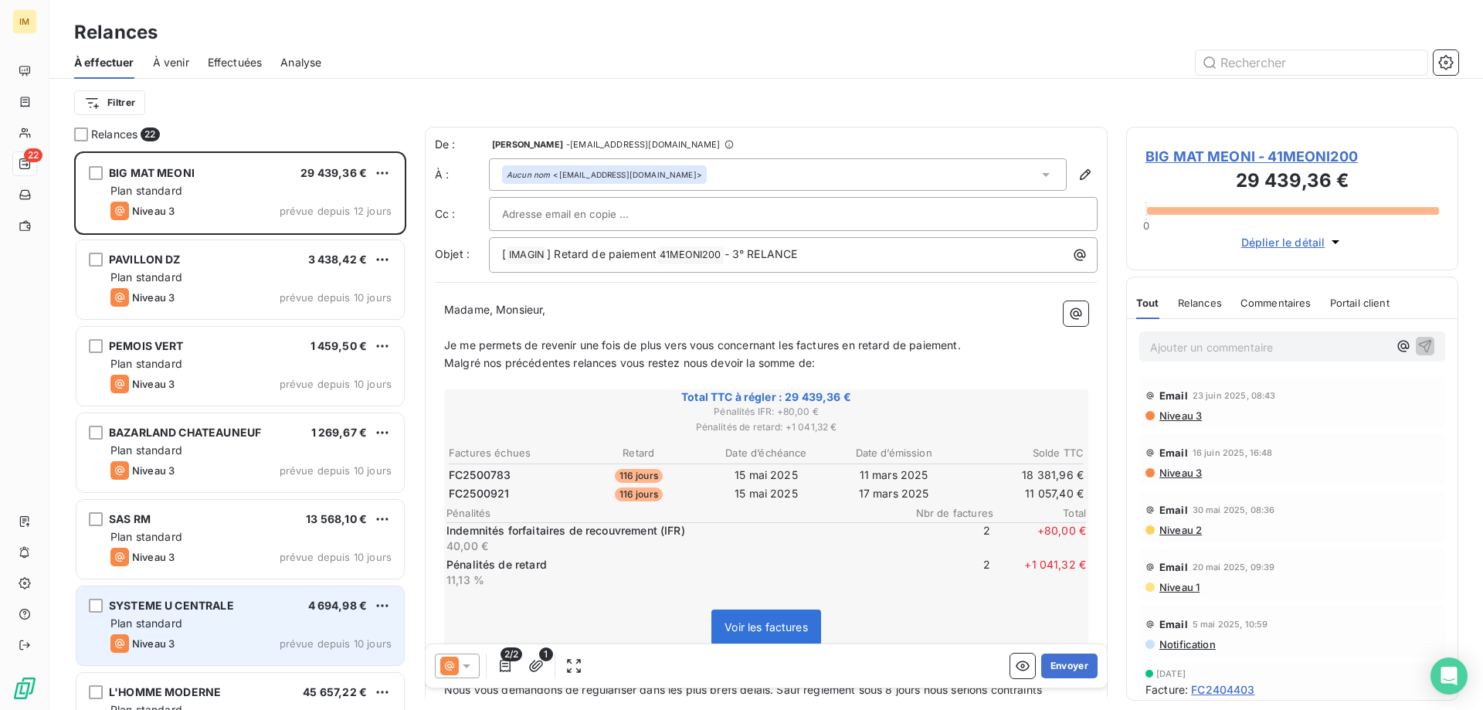
click at [358, 614] on div "SYSTEME U CENTRALE 4 694,98 € Plan standard Niveau 3 prévue depuis 10 jours" at bounding box center [240, 625] width 328 height 79
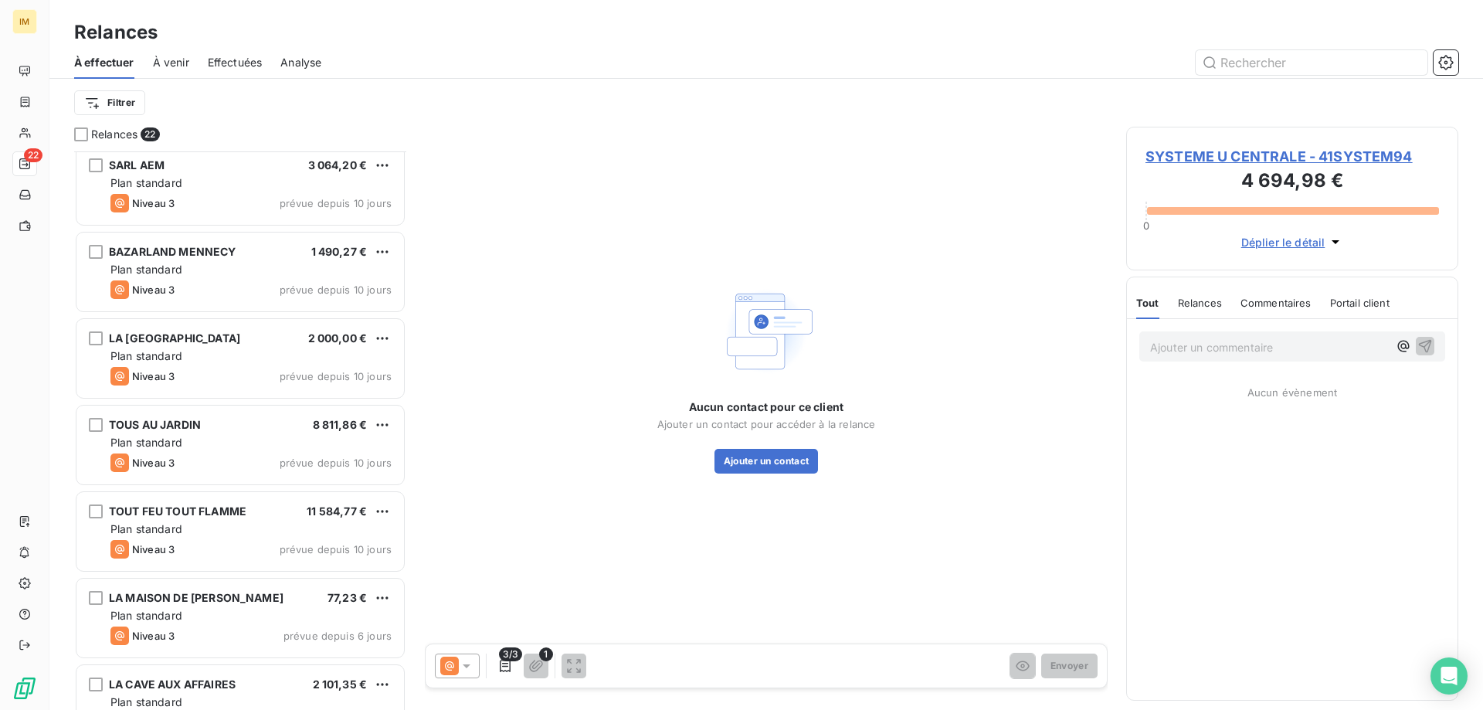
scroll to position [619, 0]
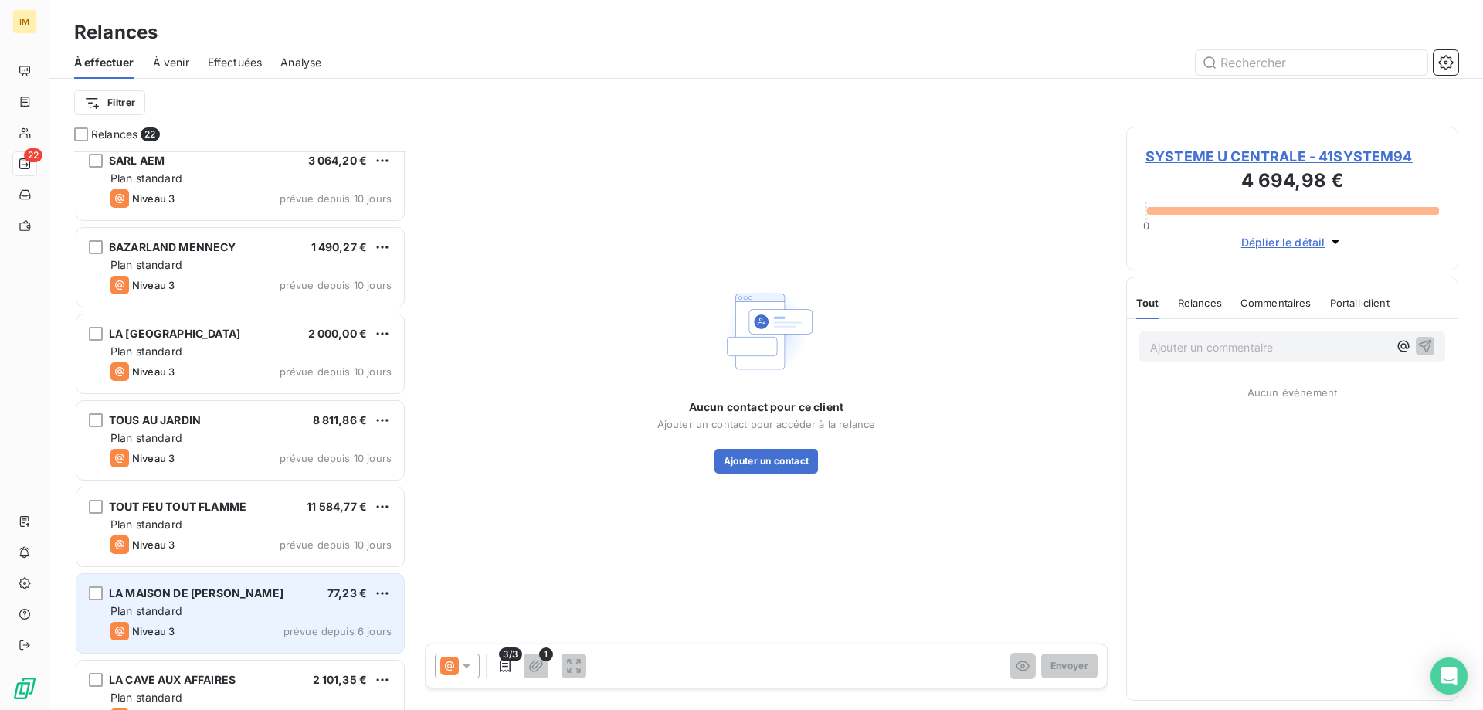
click at [315, 614] on div "Plan standard" at bounding box center [250, 610] width 281 height 15
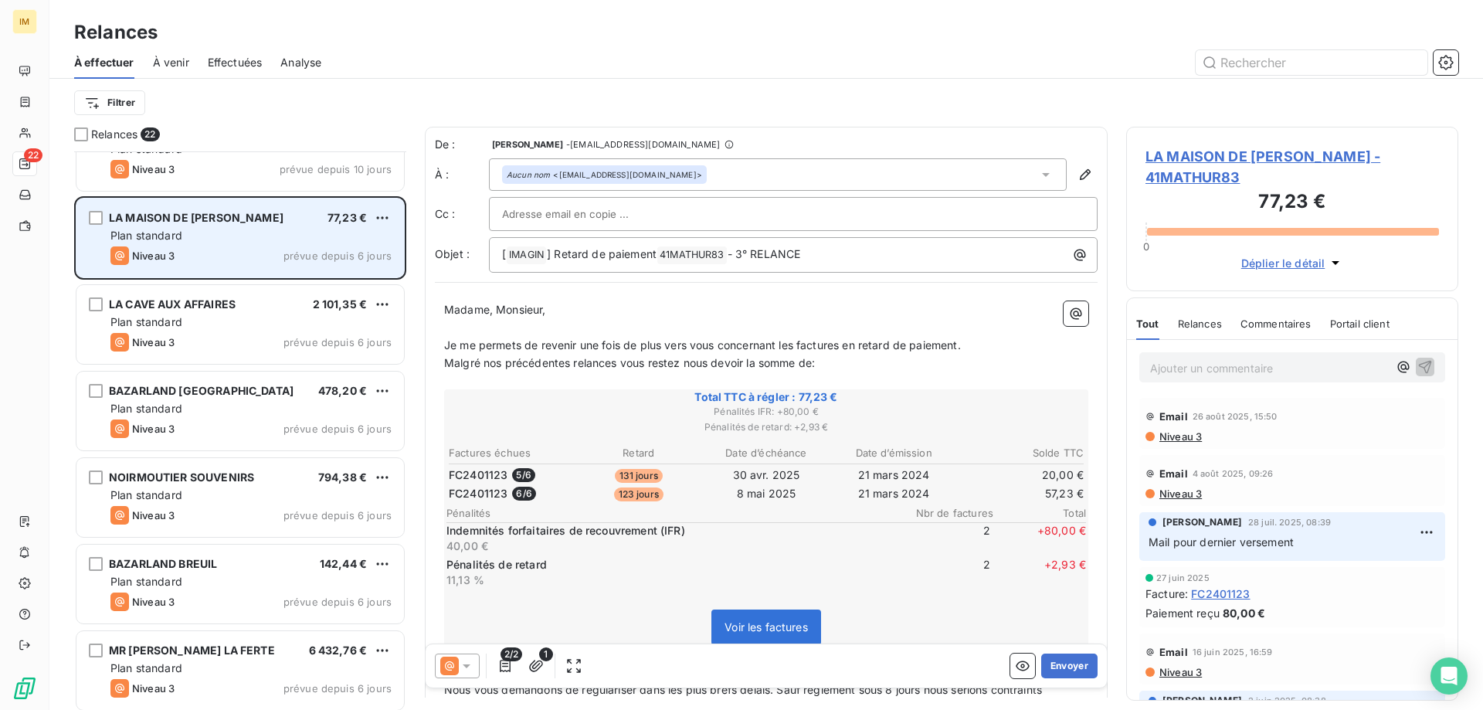
scroll to position [1113, 0]
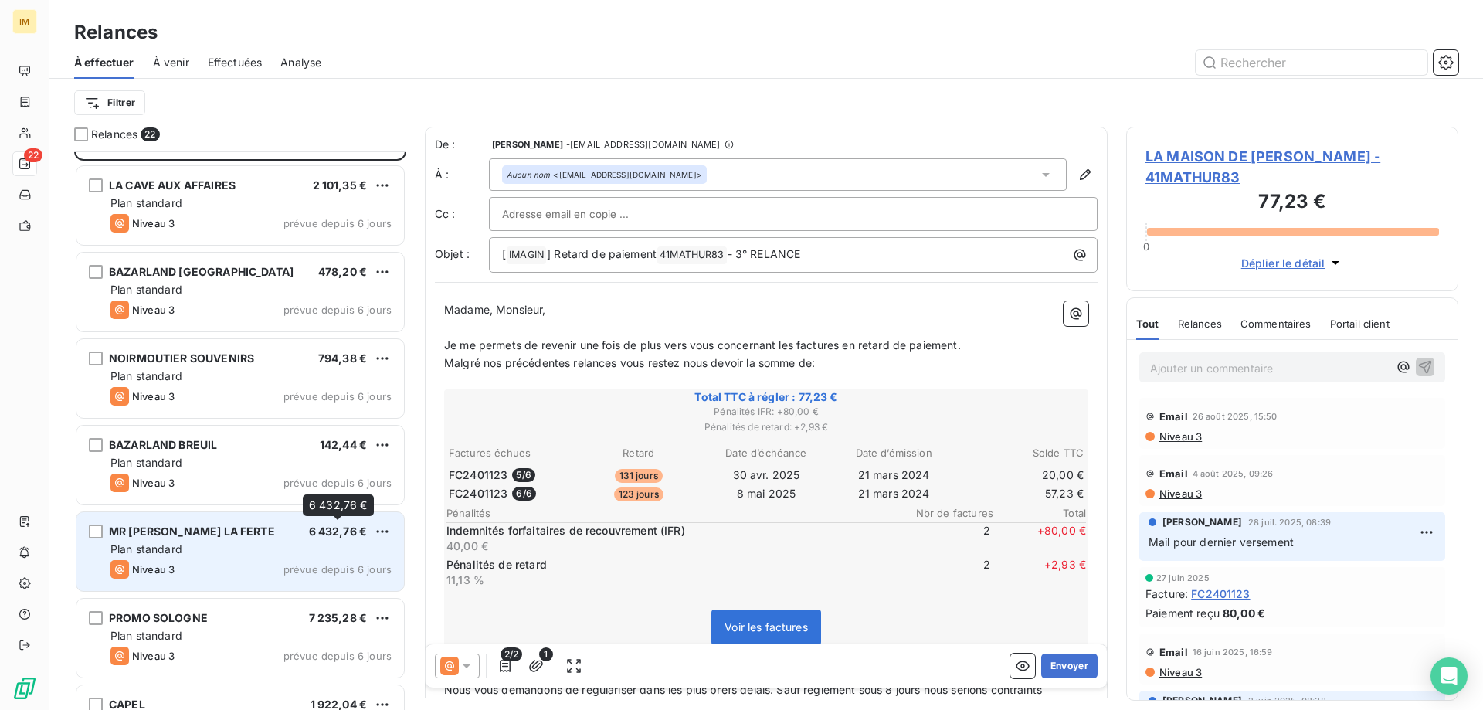
click at [334, 528] on span "6 432,76 €" at bounding box center [338, 531] width 59 height 13
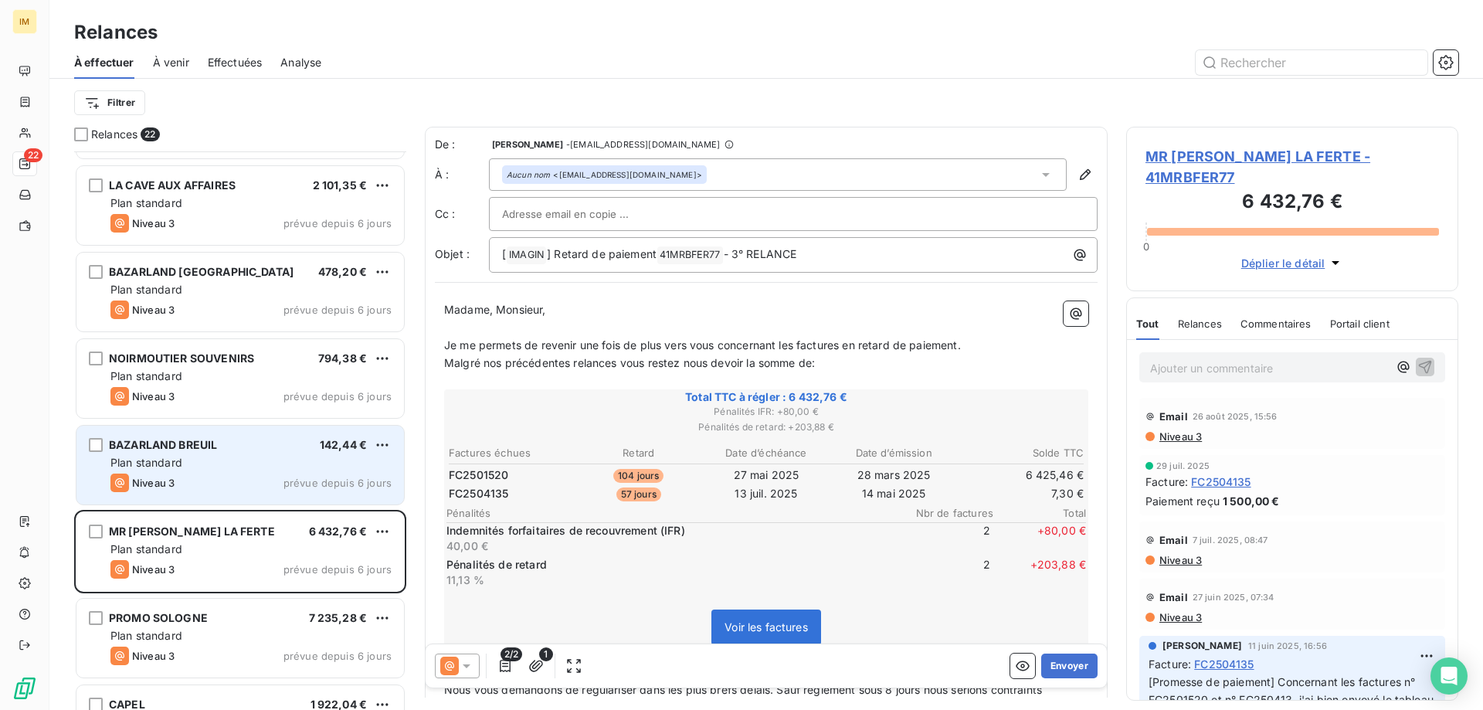
click at [318, 460] on div "Plan standard" at bounding box center [250, 462] width 281 height 15
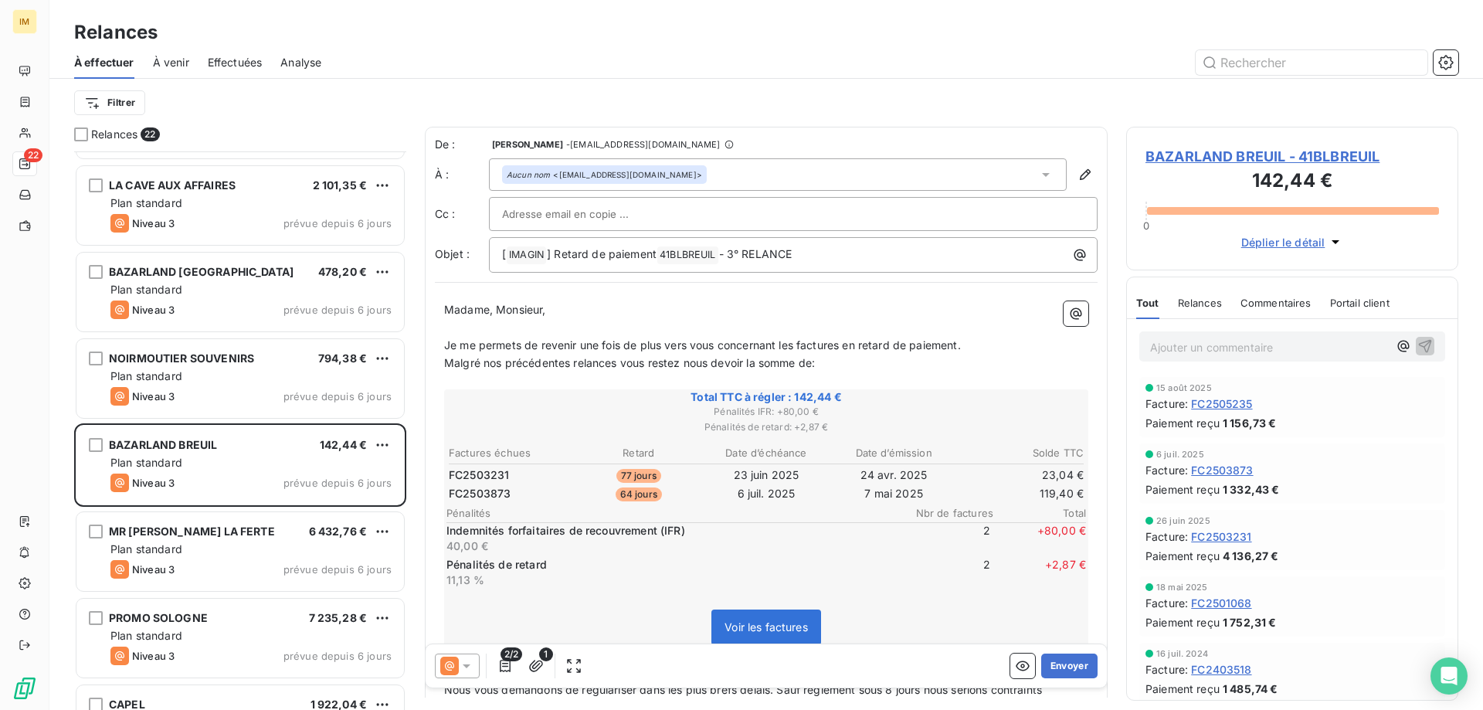
click at [1184, 158] on span "BAZARLAND BREUIL - 41BLBREUIL" at bounding box center [1293, 156] width 294 height 21
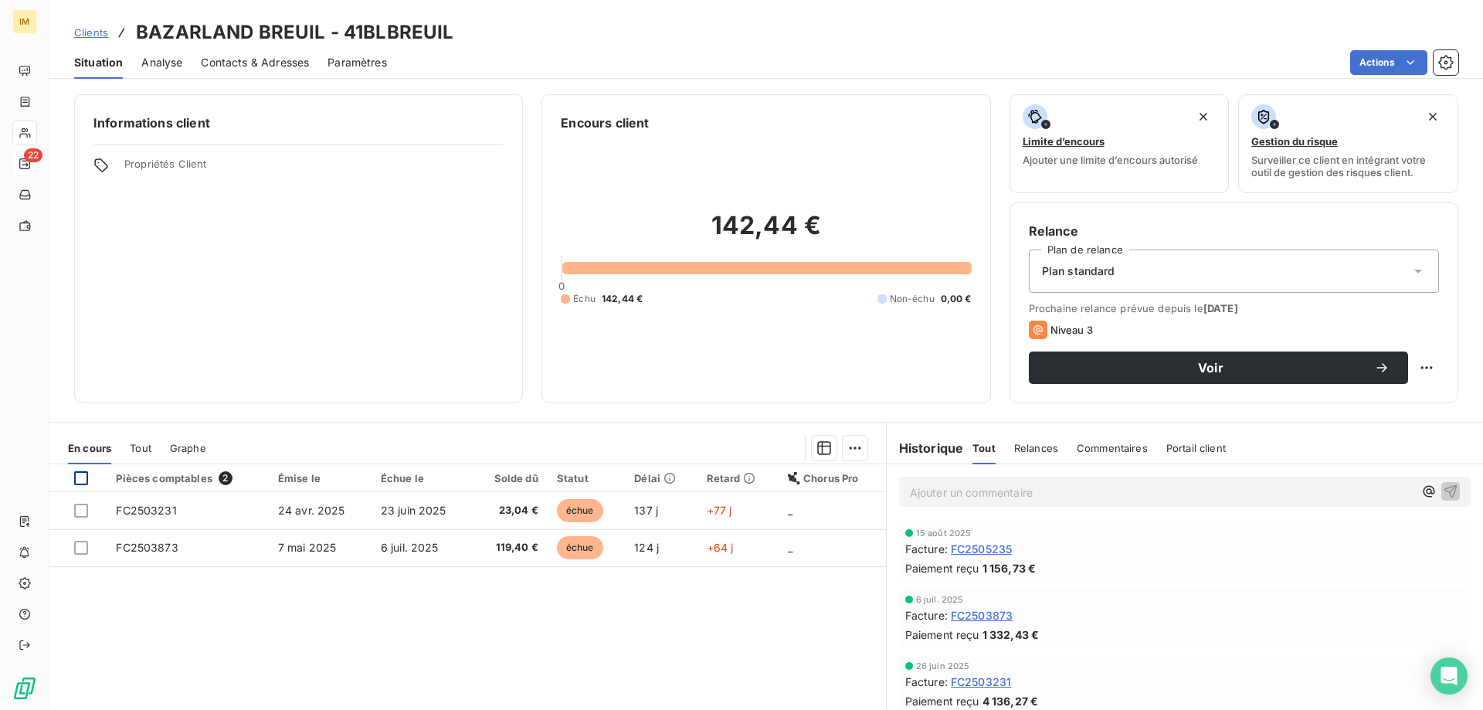
click at [76, 475] on div at bounding box center [81, 478] width 14 height 14
click at [852, 446] on html "IM 22 Clients BAZARLAND BREUIL - 41BLBREUIL Situation Analyse Contacts & Adress…" at bounding box center [741, 355] width 1483 height 710
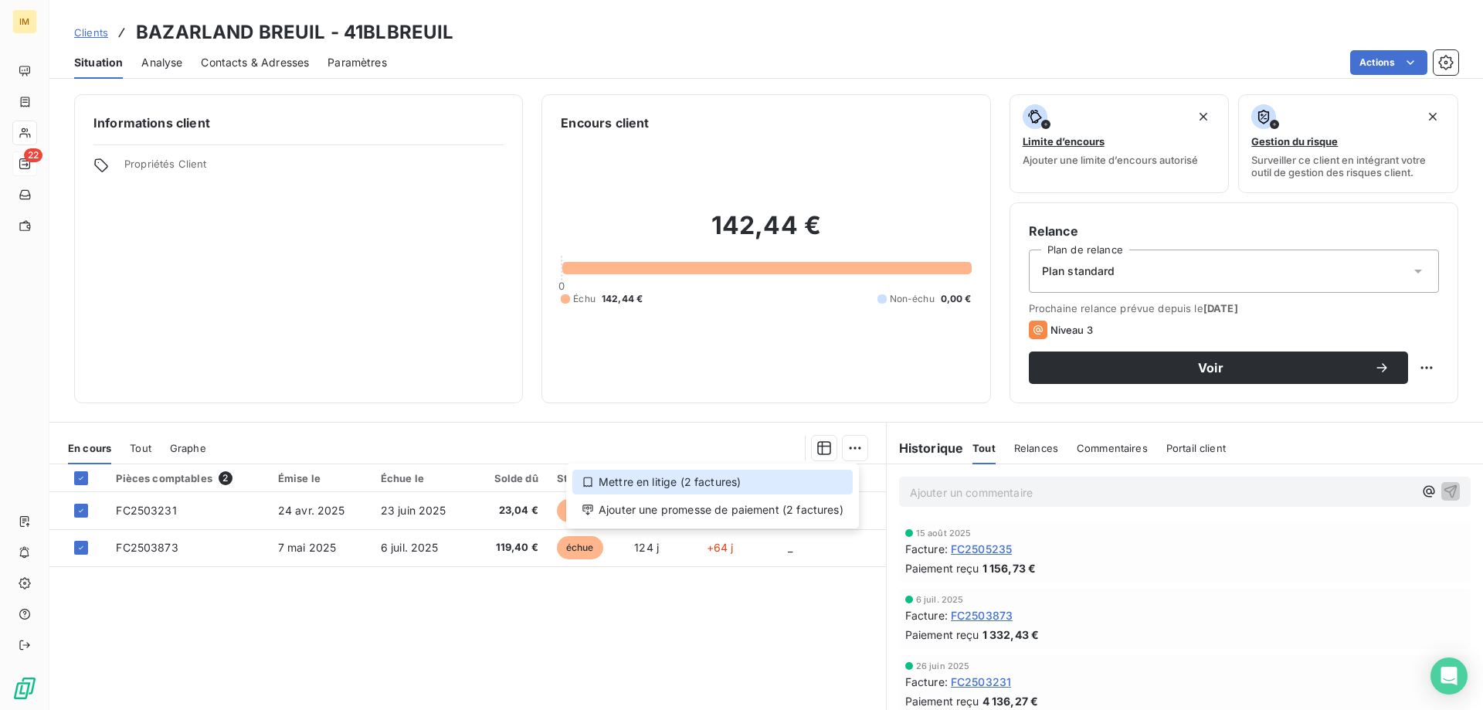
click at [594, 479] on div "Mettre en litige (2 factures)" at bounding box center [712, 482] width 280 height 25
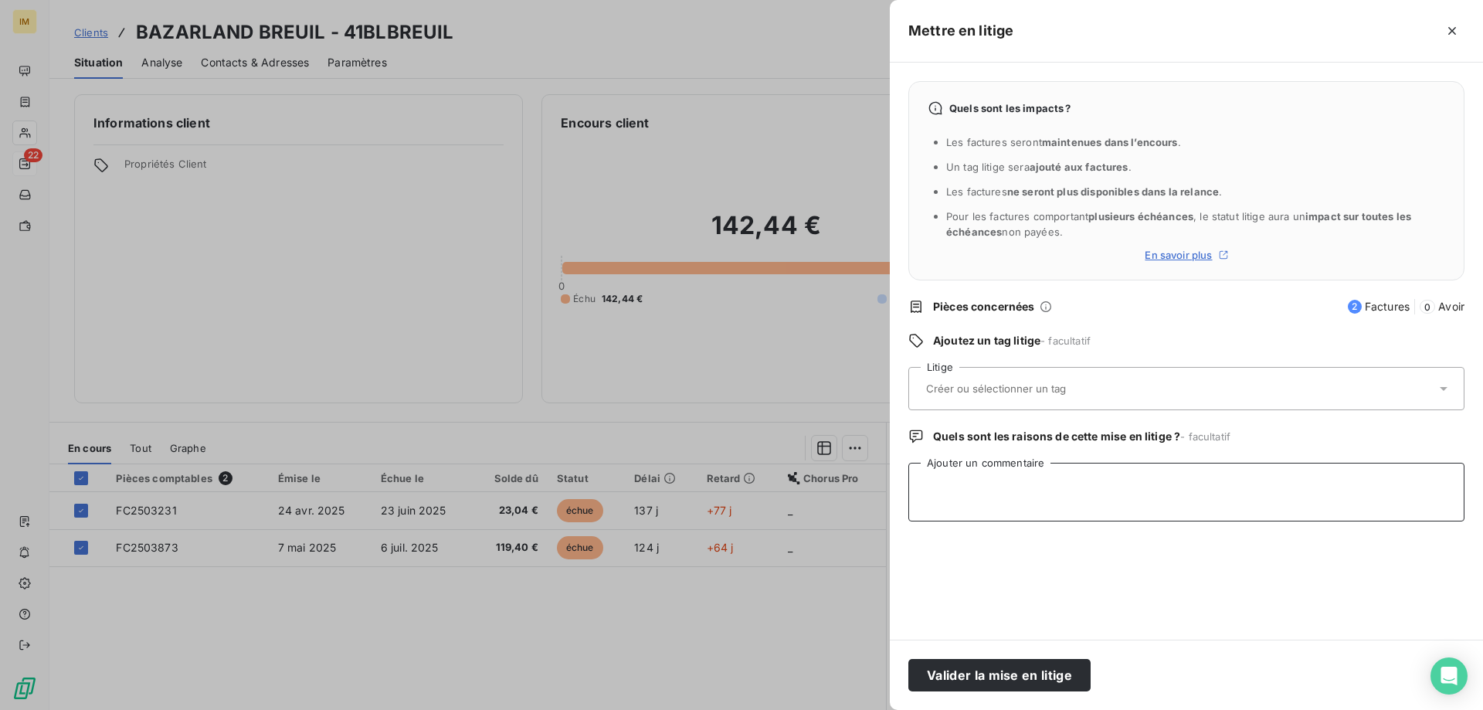
click at [988, 482] on textarea "Ajouter un commentaire" at bounding box center [1186, 492] width 556 height 59
type textarea "m"
click at [988, 482] on textarea "Mail pour éccarts de règlement" at bounding box center [1186, 492] width 556 height 59
type textarea "Mail pour écarts de règlement"
click at [1050, 675] on button "Valider la mise en litige" at bounding box center [999, 675] width 182 height 32
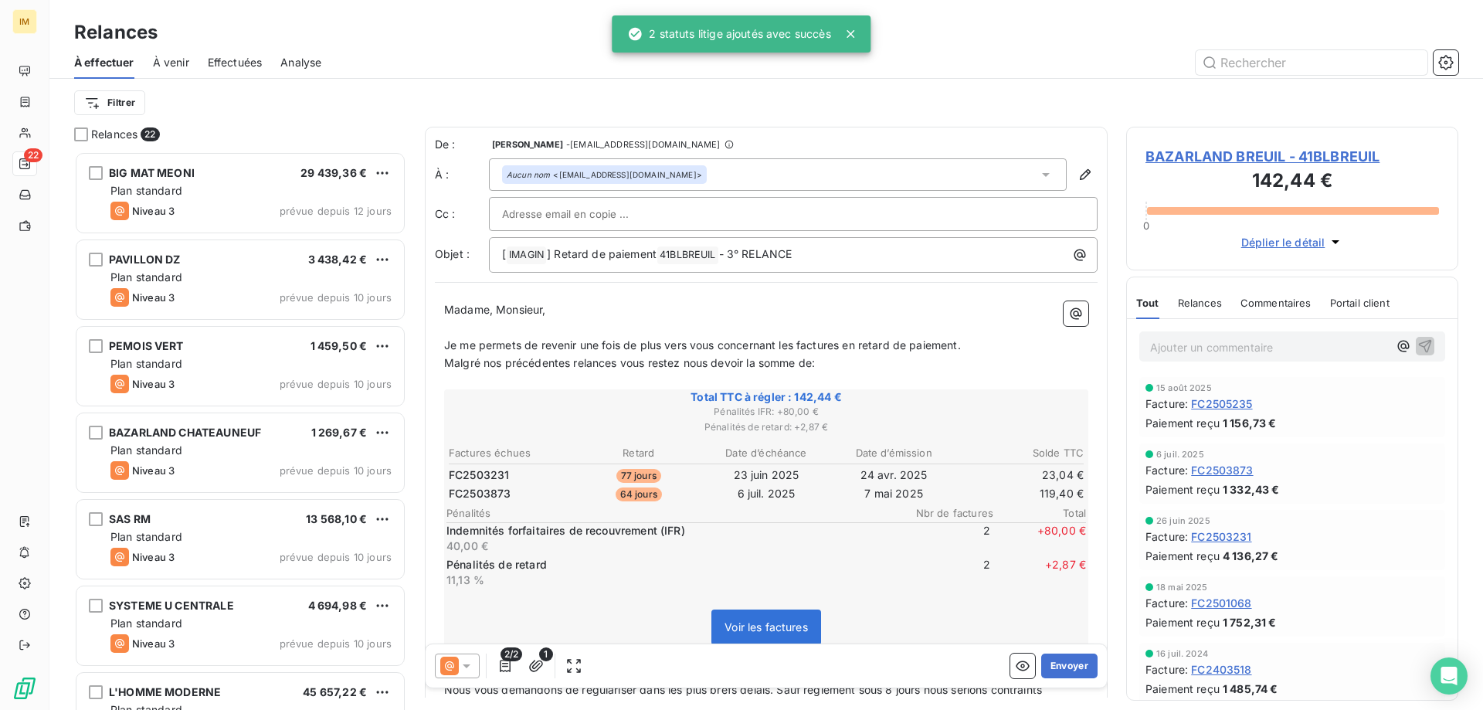
scroll to position [547, 321]
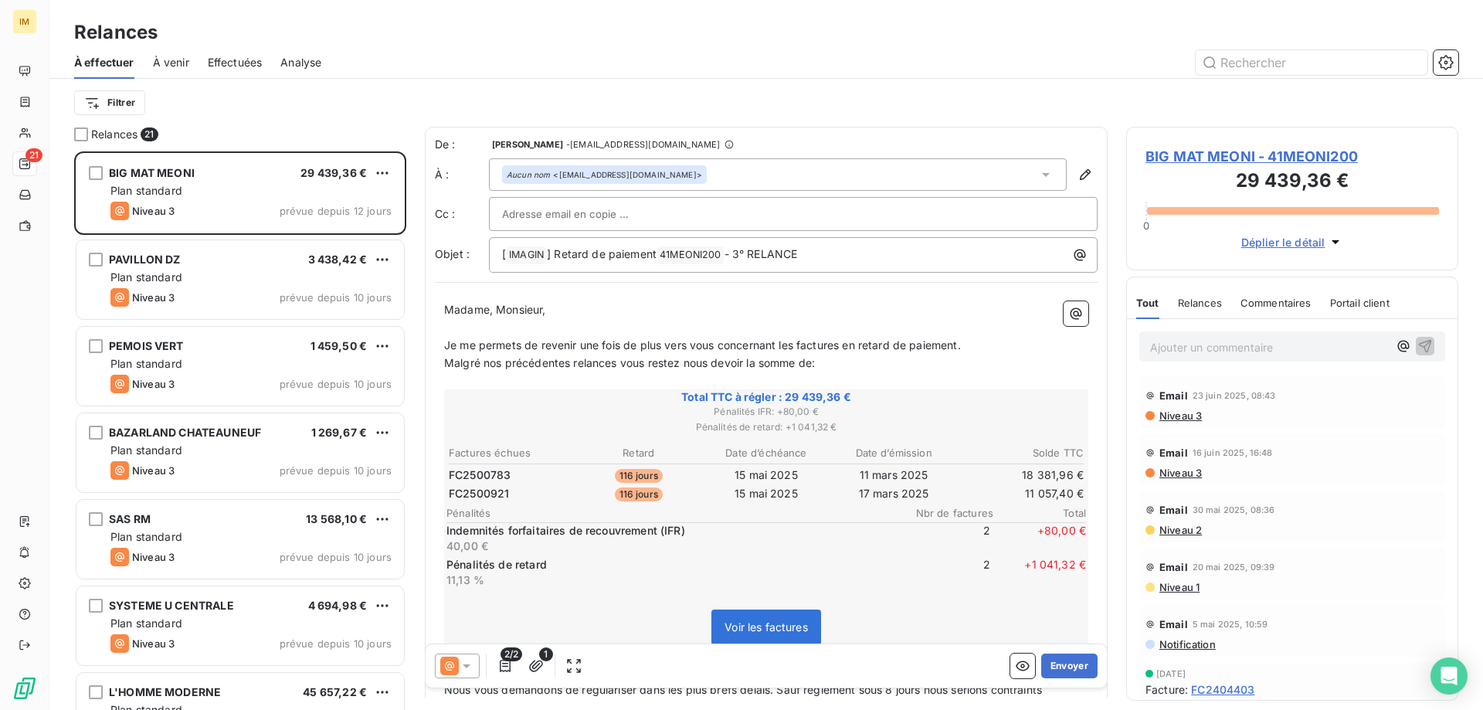
click at [523, 208] on input "text" at bounding box center [585, 213] width 166 height 23
paste input "[EMAIL_ADDRESS][DOMAIN_NAME]"
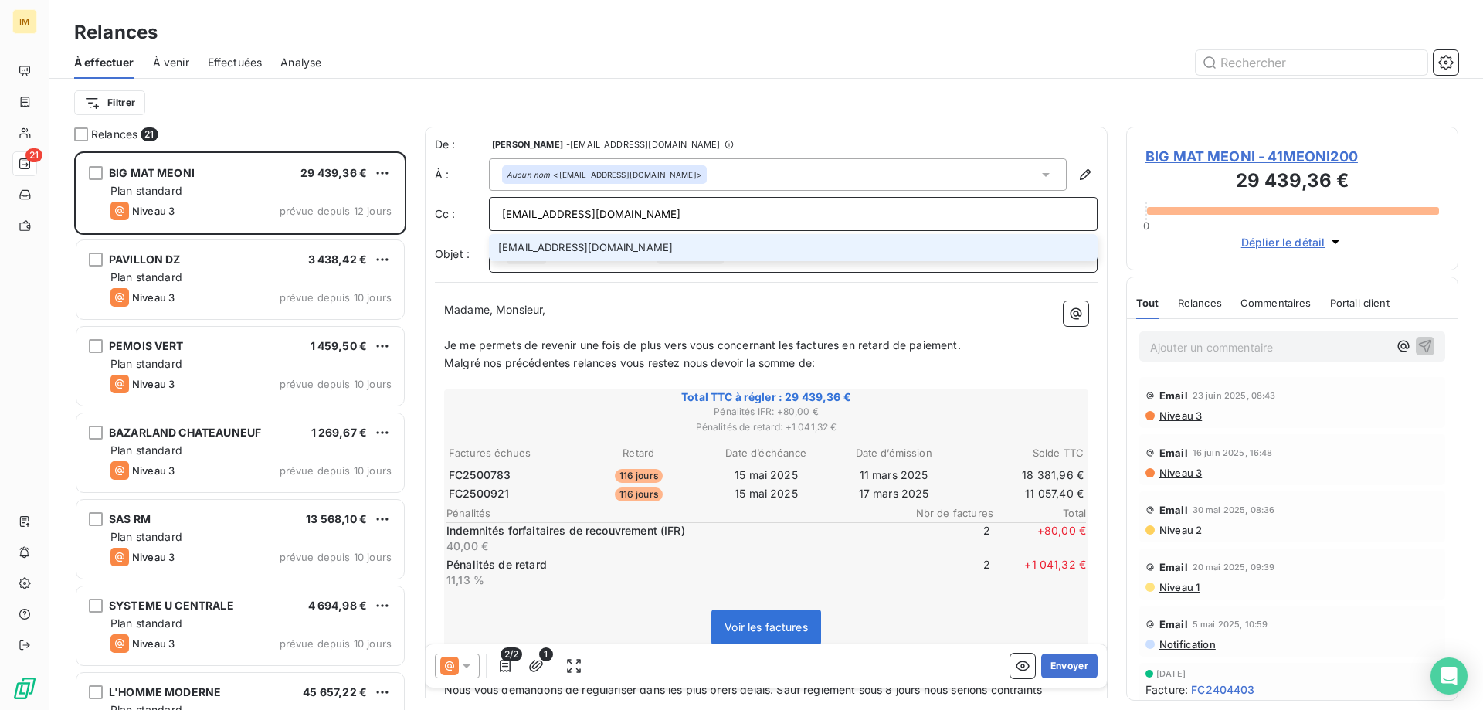
type input "[EMAIL_ADDRESS][DOMAIN_NAME]"
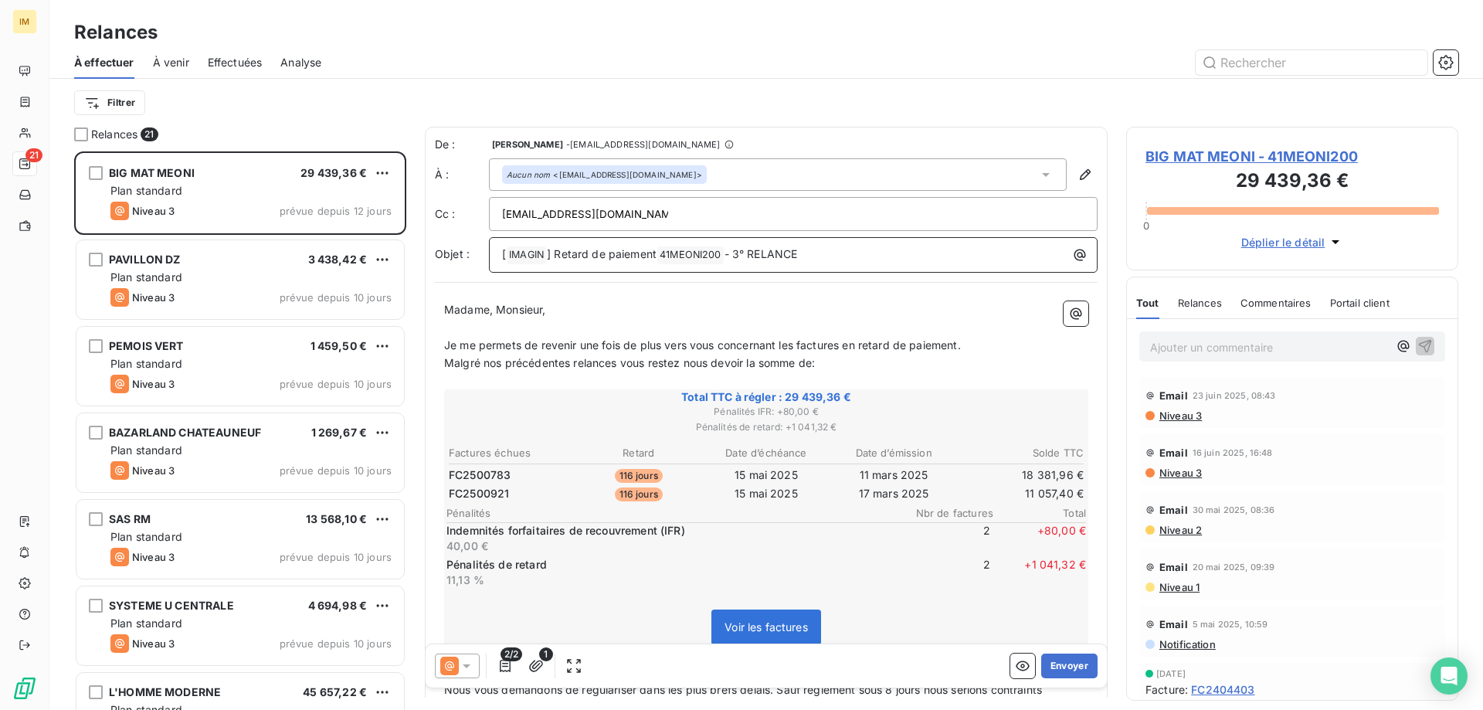
click at [840, 253] on p "[ IMAGIN ﻿ ] Retard de paiement 41MEONI200 ﻿ - 3° RELANCE" at bounding box center [797, 255] width 590 height 19
click at [754, 253] on span "- 3° RELANCE" at bounding box center [761, 253] width 73 height 13
click at [980, 251] on p "[ IMAGIN ﻿ ] Retard de paiement 41MEONI200 ﻿ - 3° ET DERNIERE RELANCE" at bounding box center [797, 255] width 590 height 19
click at [1068, 661] on button "Envoyer" at bounding box center [1069, 666] width 56 height 25
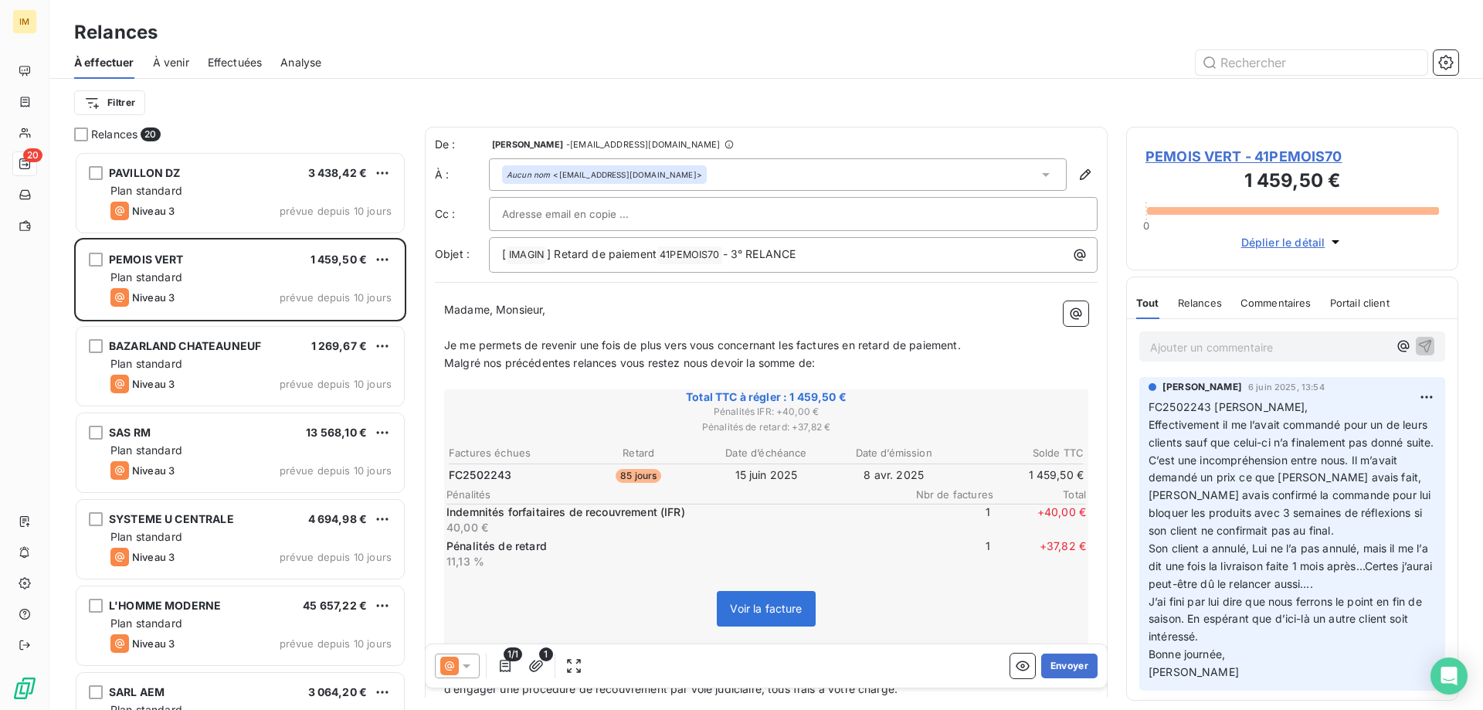
click at [1220, 345] on p "Ajouter un commentaire ﻿" at bounding box center [1269, 347] width 238 height 19
click at [1418, 338] on icon "button" at bounding box center [1425, 345] width 15 height 15
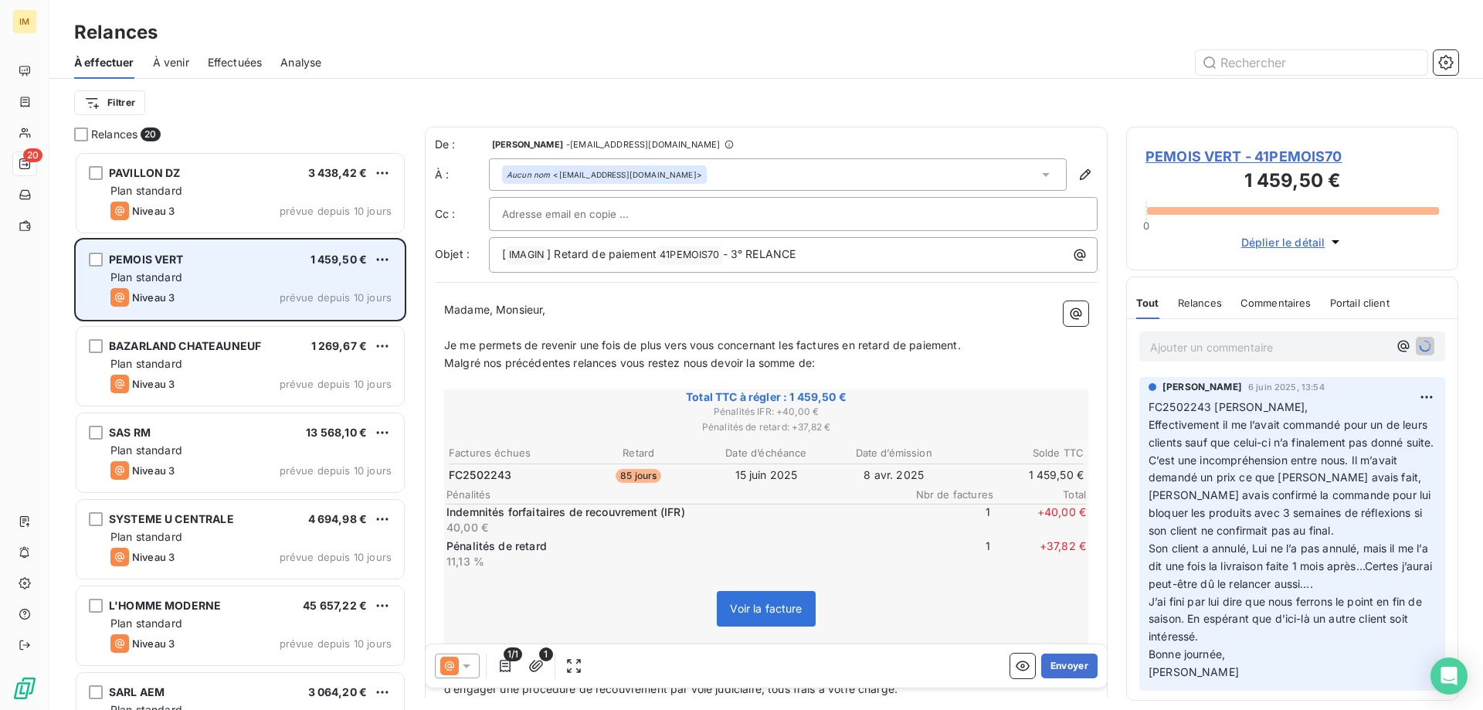
click at [372, 260] on div "PEMOIS VERT 1 459,50 €" at bounding box center [250, 260] width 281 height 14
click at [385, 256] on html "IM 20 Relances À effectuer À venir Effectuées Analyse Filtrer Relances 20 PAVIL…" at bounding box center [741, 355] width 1483 height 710
click at [356, 289] on div "Replanifier cette action" at bounding box center [315, 290] width 138 height 25
select select "8"
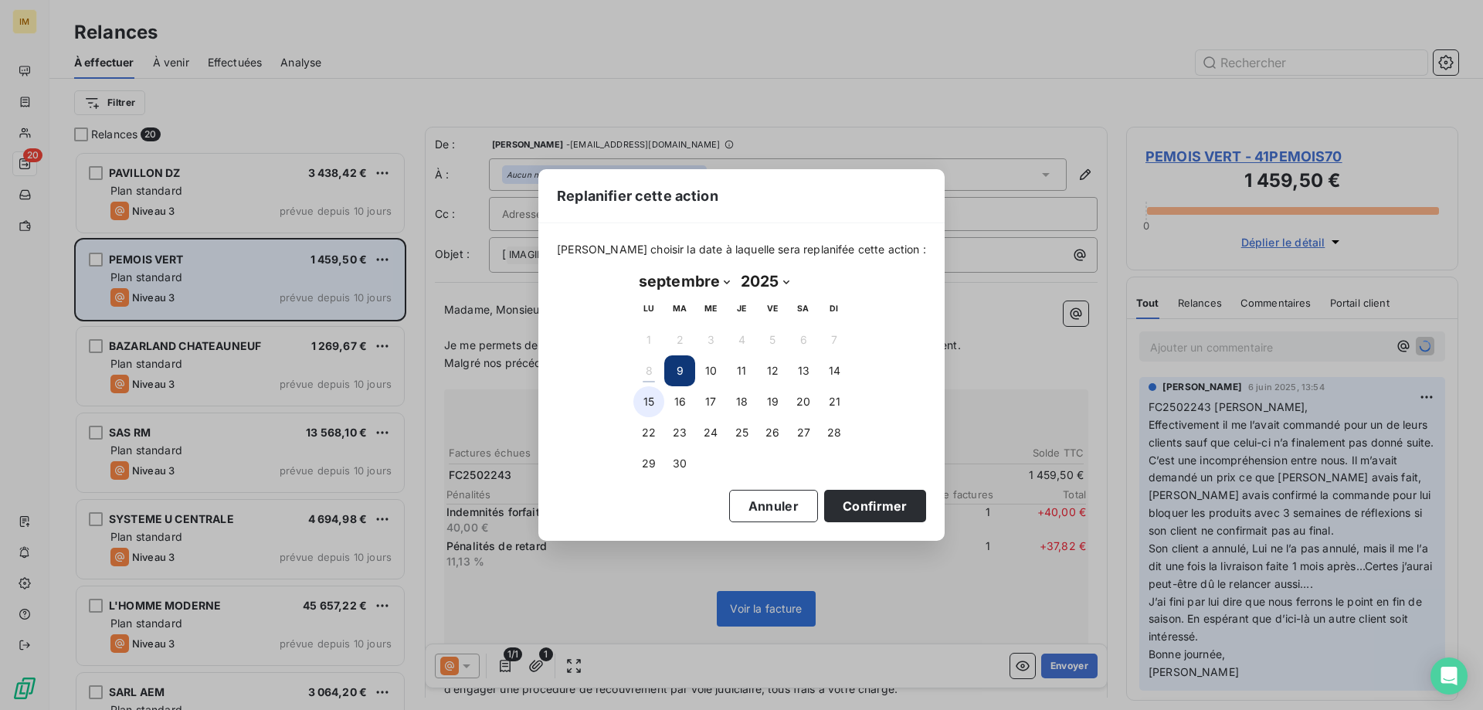
click at [654, 396] on button "15" at bounding box center [648, 401] width 31 height 31
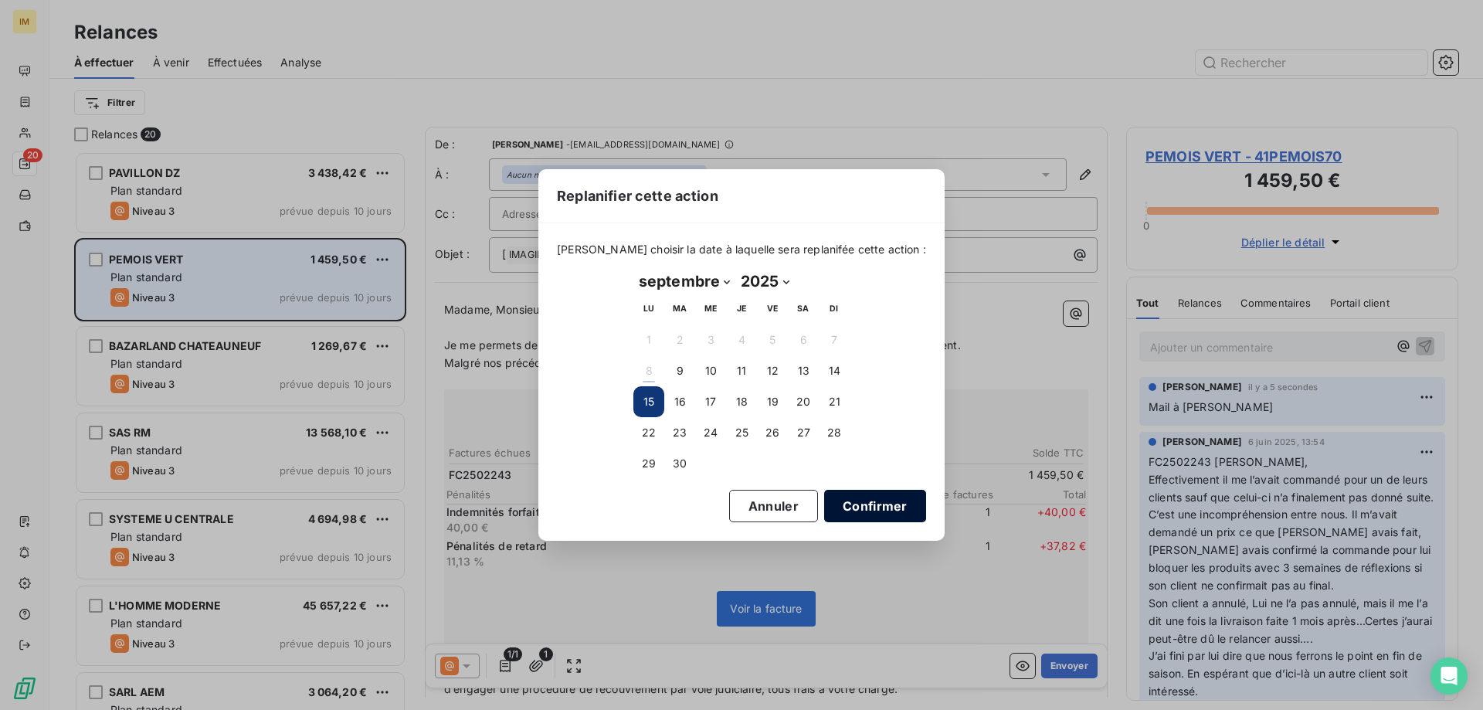
click at [858, 515] on button "Confirmer" at bounding box center [875, 506] width 102 height 32
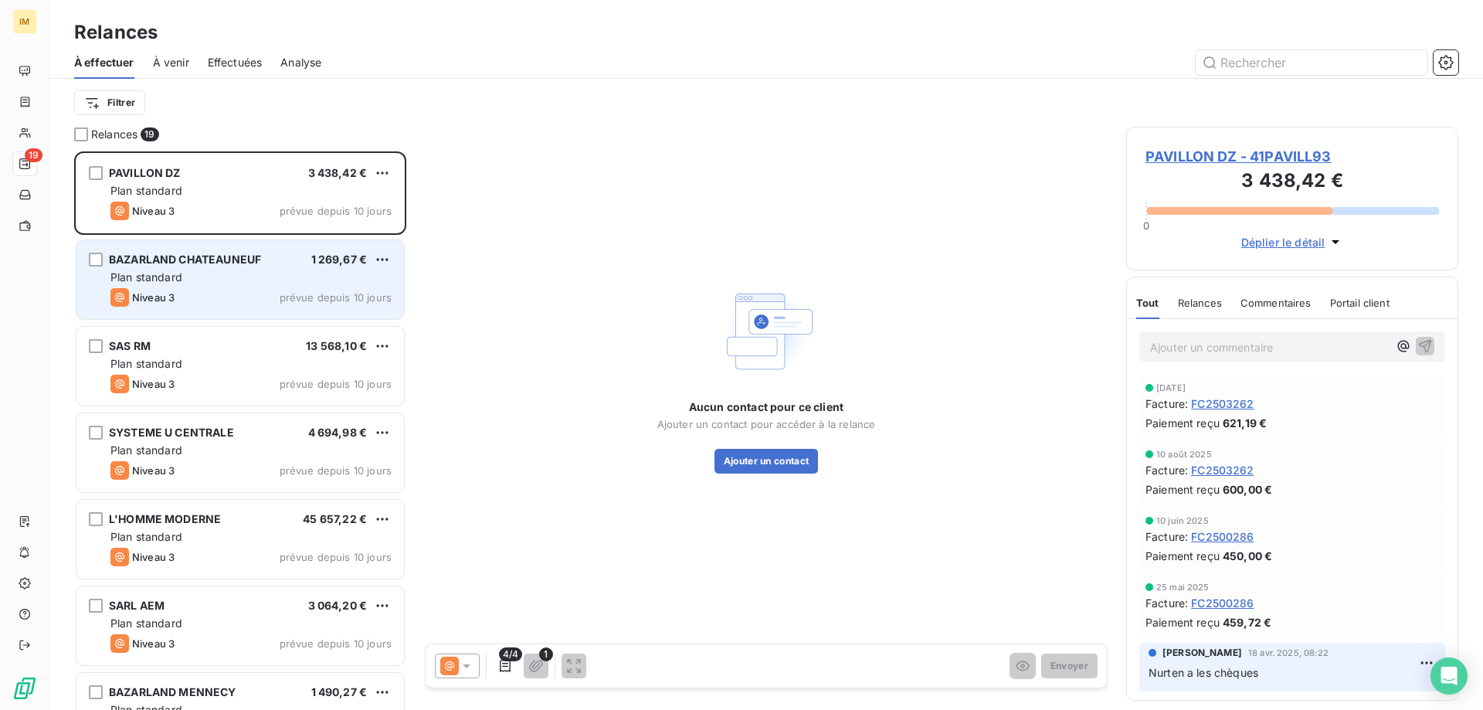
click at [307, 293] on span "prévue depuis 10 jours" at bounding box center [336, 297] width 112 height 12
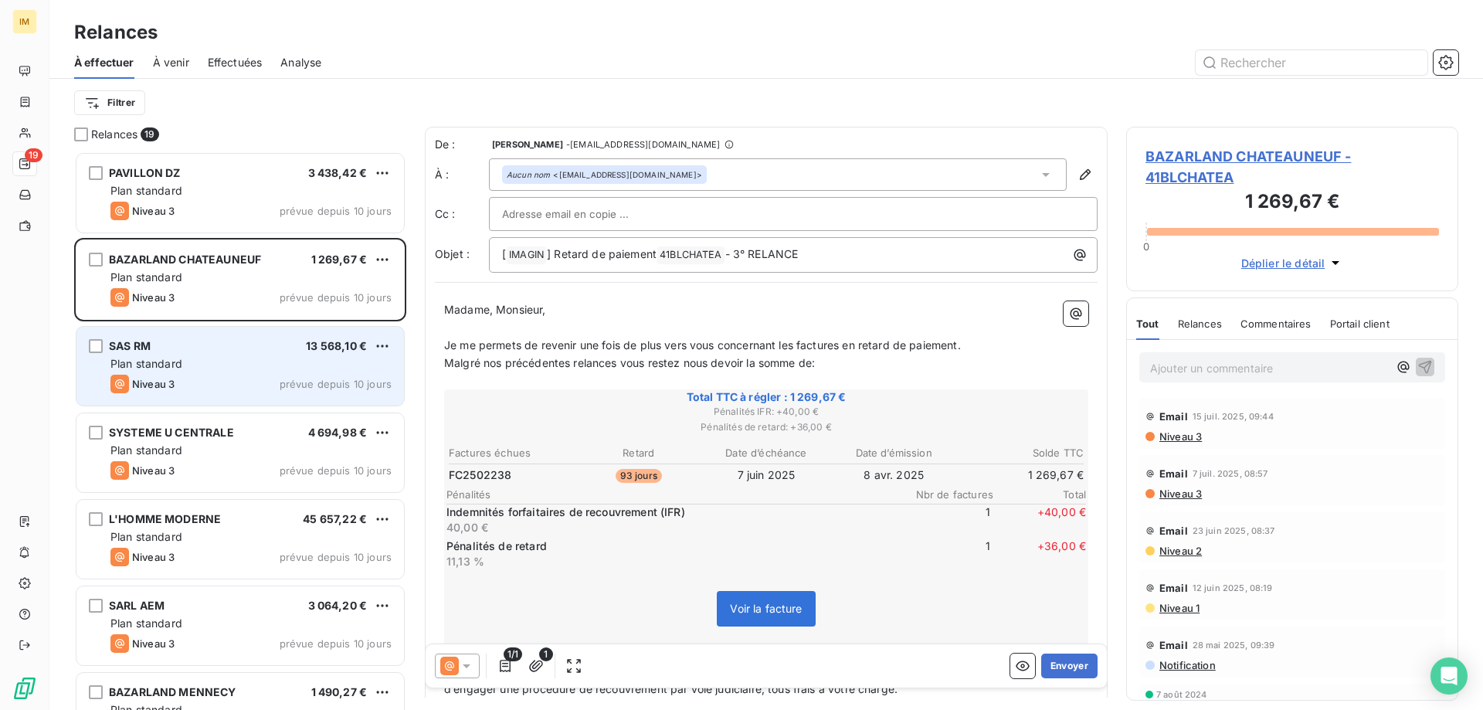
click at [318, 348] on span "13 568,10 €" at bounding box center [336, 345] width 61 height 13
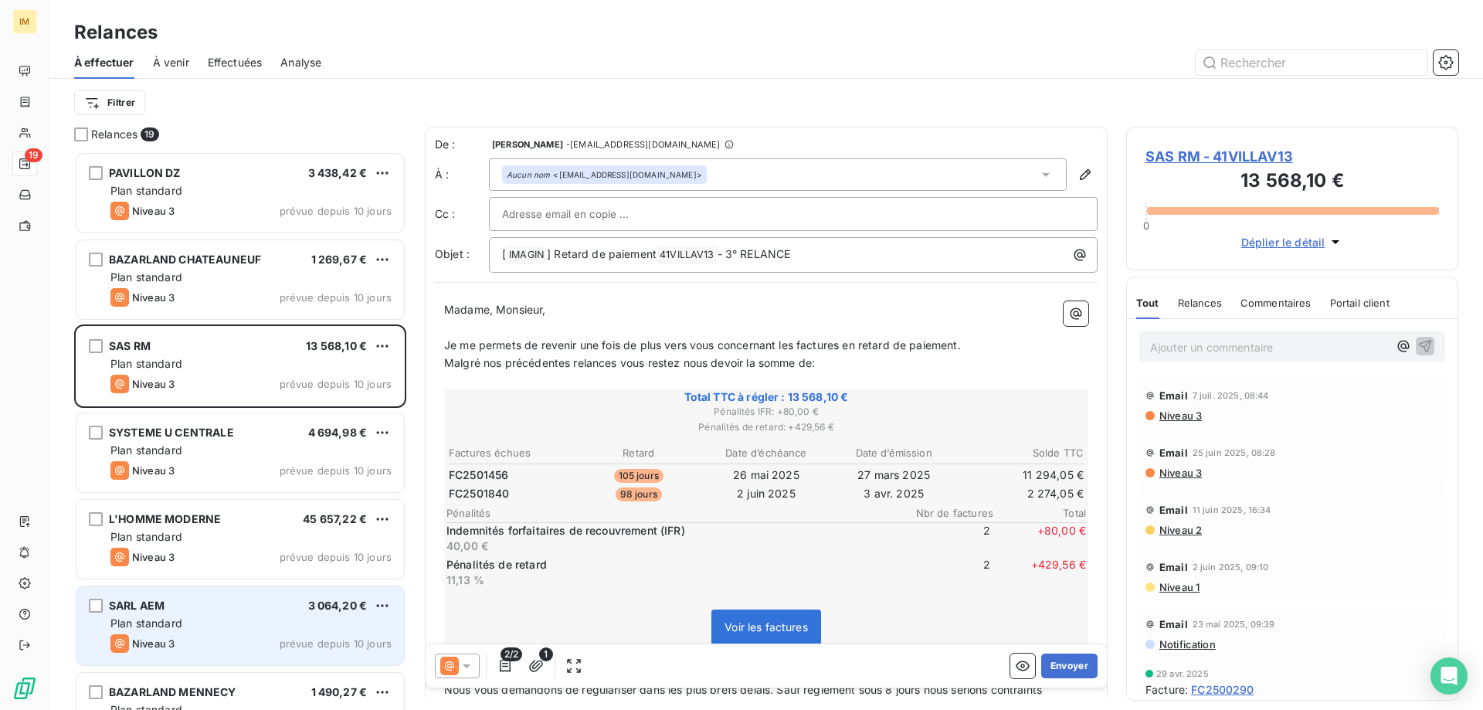
click at [335, 622] on div "Plan standard" at bounding box center [250, 623] width 281 height 15
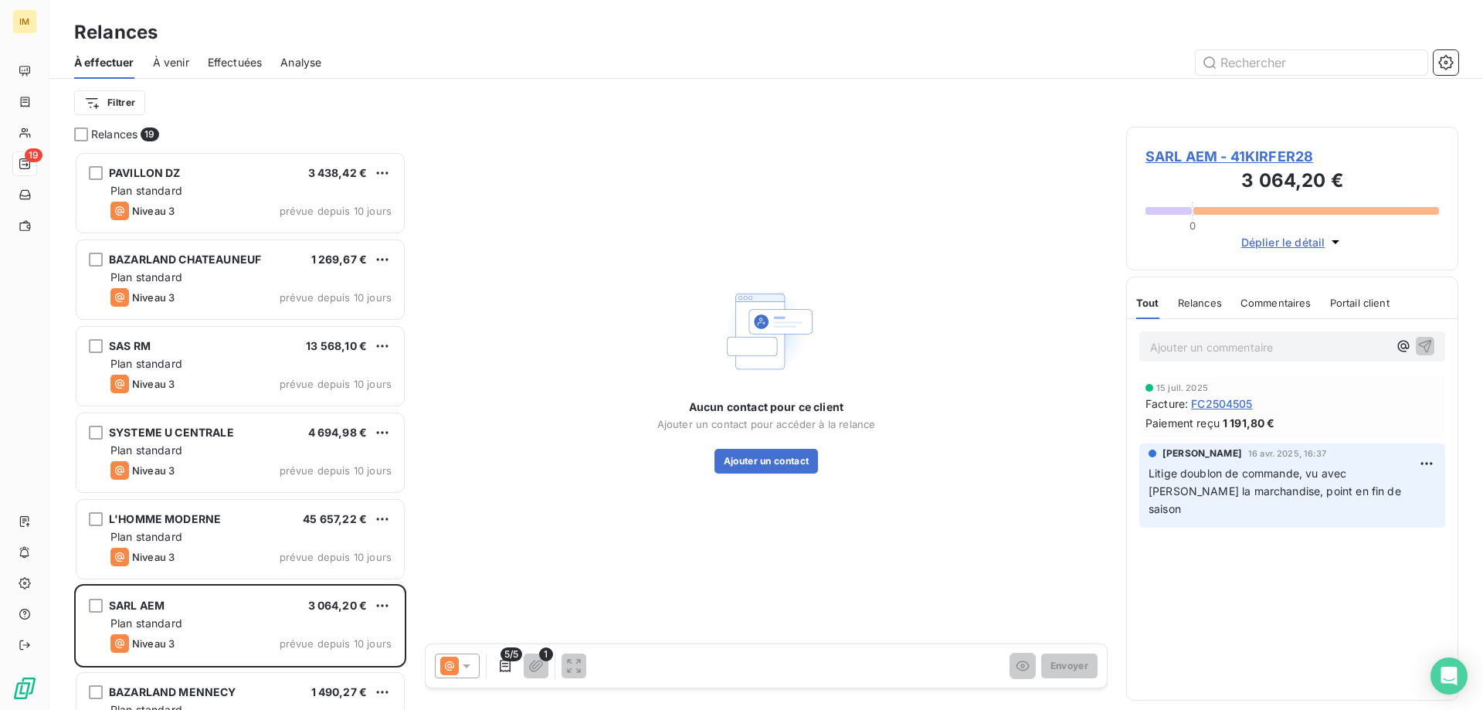
click at [1177, 341] on p "Ajouter un commentaire ﻿" at bounding box center [1269, 347] width 238 height 19
click at [1431, 343] on icon "button" at bounding box center [1425, 345] width 13 height 13
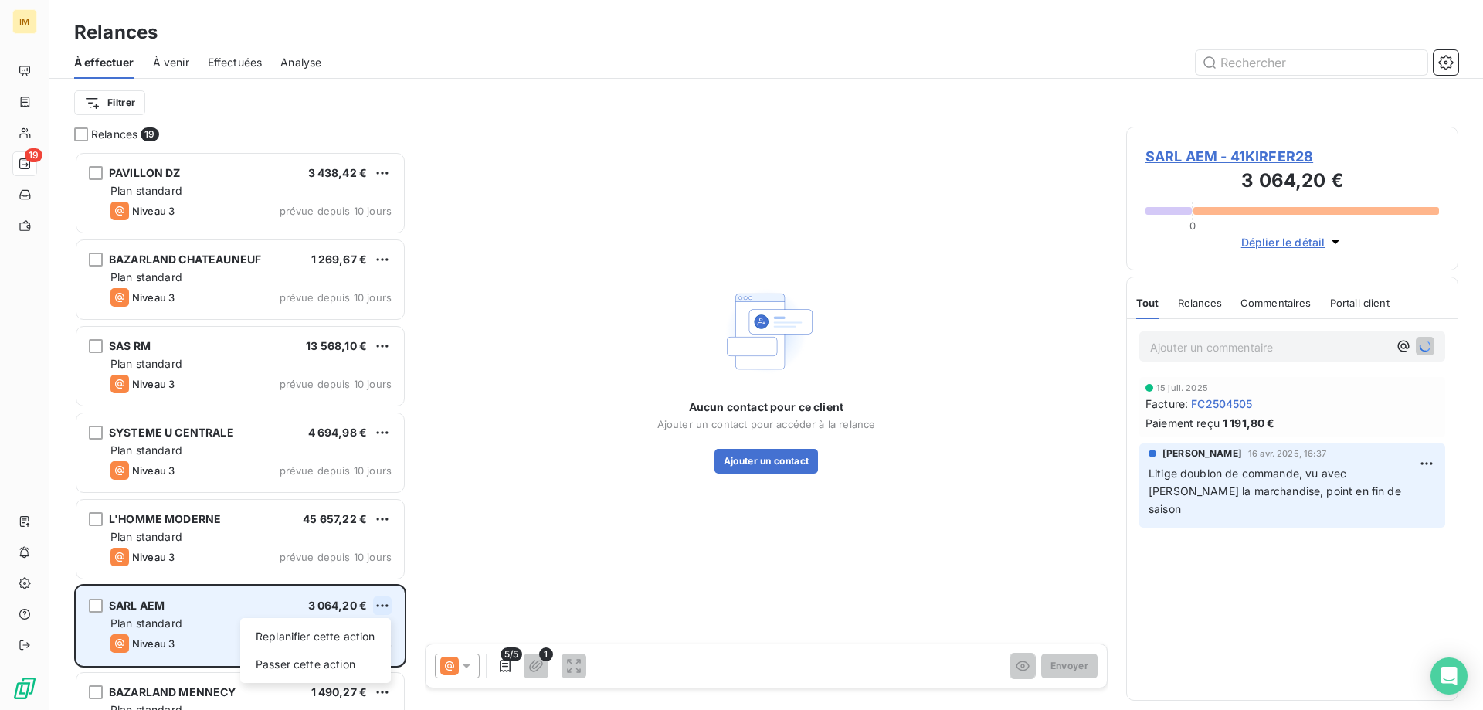
click at [389, 607] on html "IM 19 Relances À effectuer À venir Effectuées Analyse Filtrer Relances 19 PAVIL…" at bounding box center [741, 355] width 1483 height 710
click at [345, 635] on div "Replanifier cette action" at bounding box center [315, 636] width 138 height 25
select select "8"
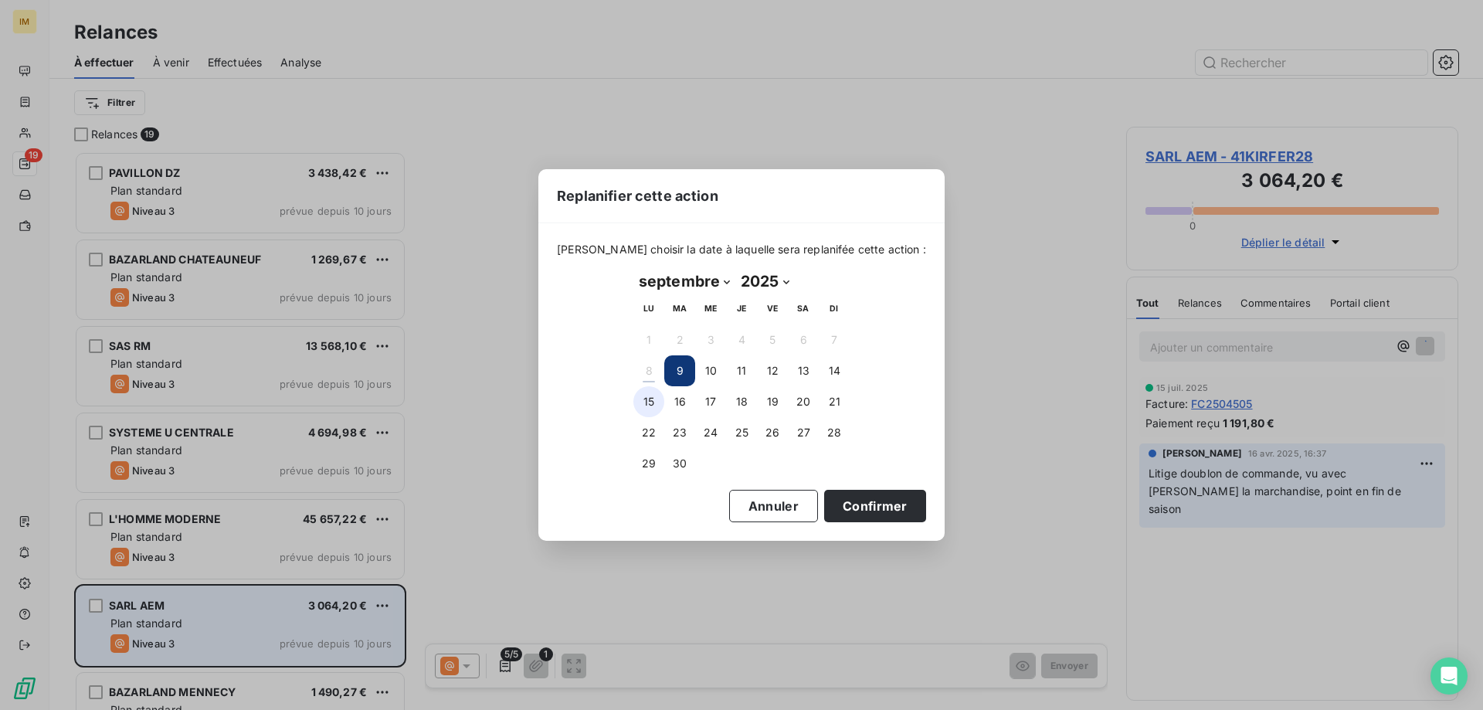
click at [648, 400] on button "15" at bounding box center [648, 401] width 31 height 31
click at [861, 507] on button "Confirmer" at bounding box center [875, 506] width 102 height 32
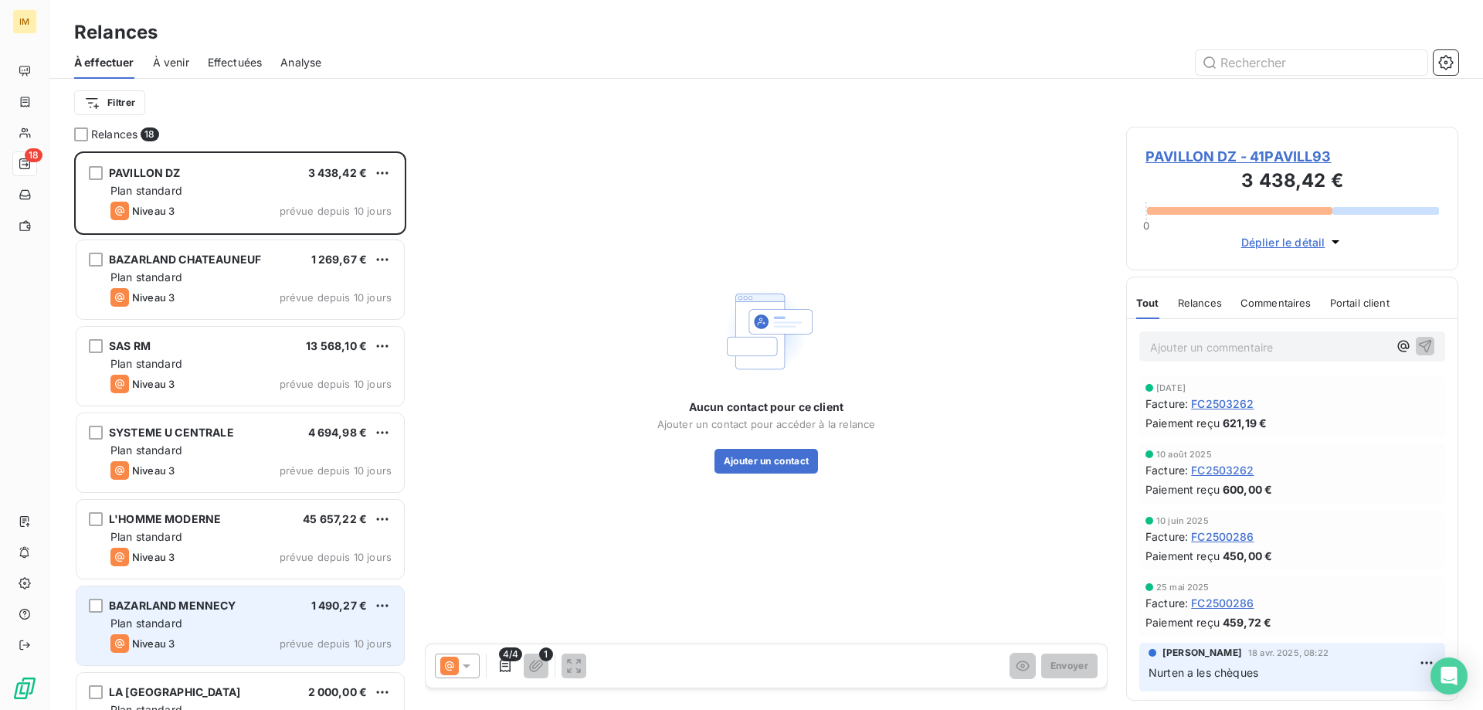
click at [297, 616] on div "Plan standard" at bounding box center [250, 623] width 281 height 15
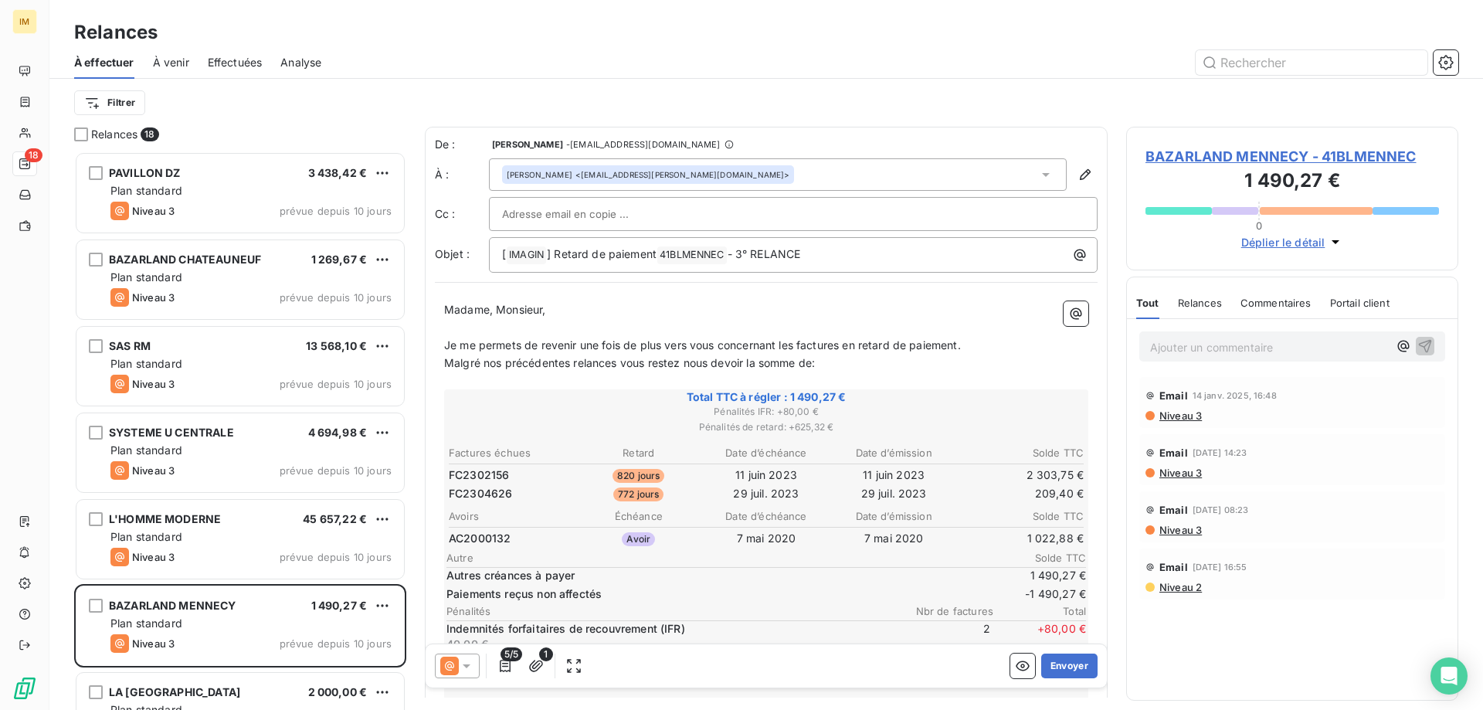
click at [287, 603] on div "BAZARLAND MENNECY 1 490,27 €" at bounding box center [250, 606] width 281 height 14
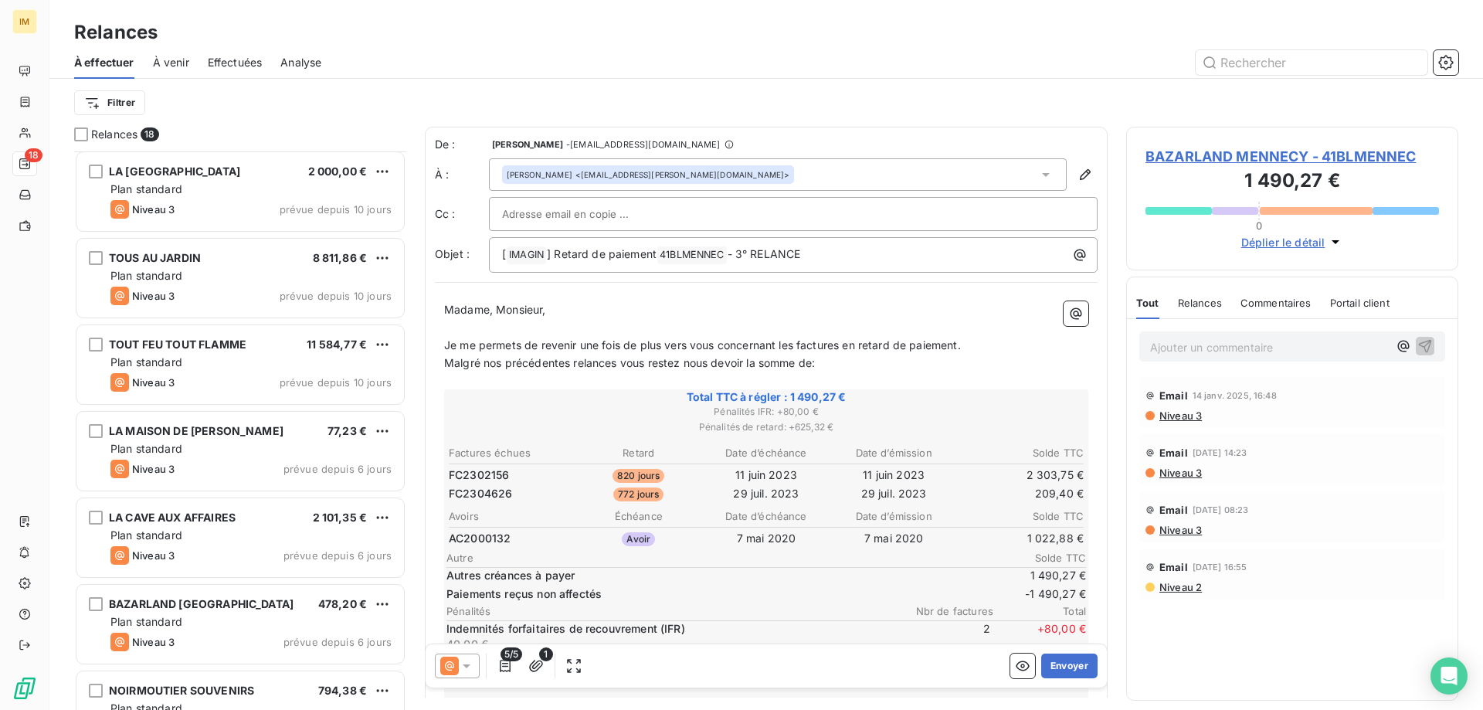
scroll to position [526, 0]
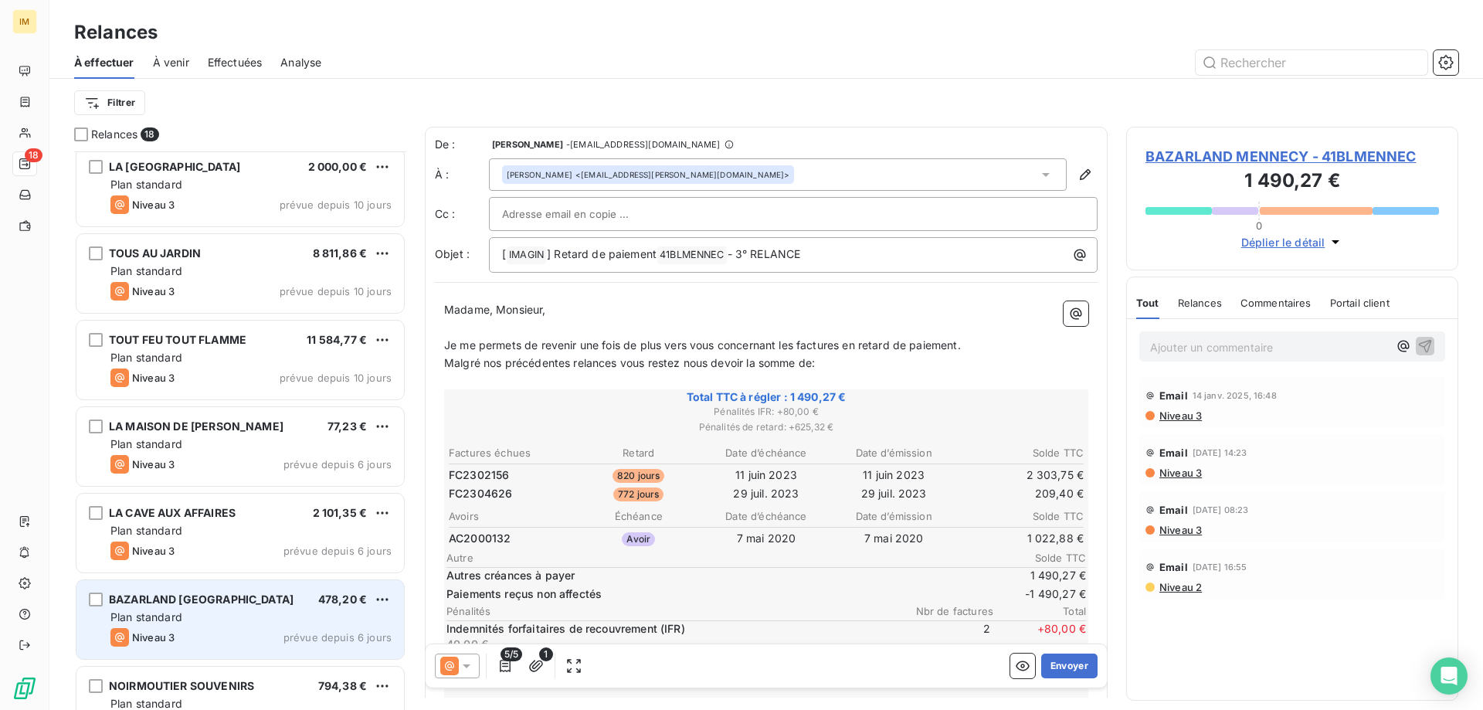
click at [272, 622] on div "Plan standard" at bounding box center [250, 616] width 281 height 15
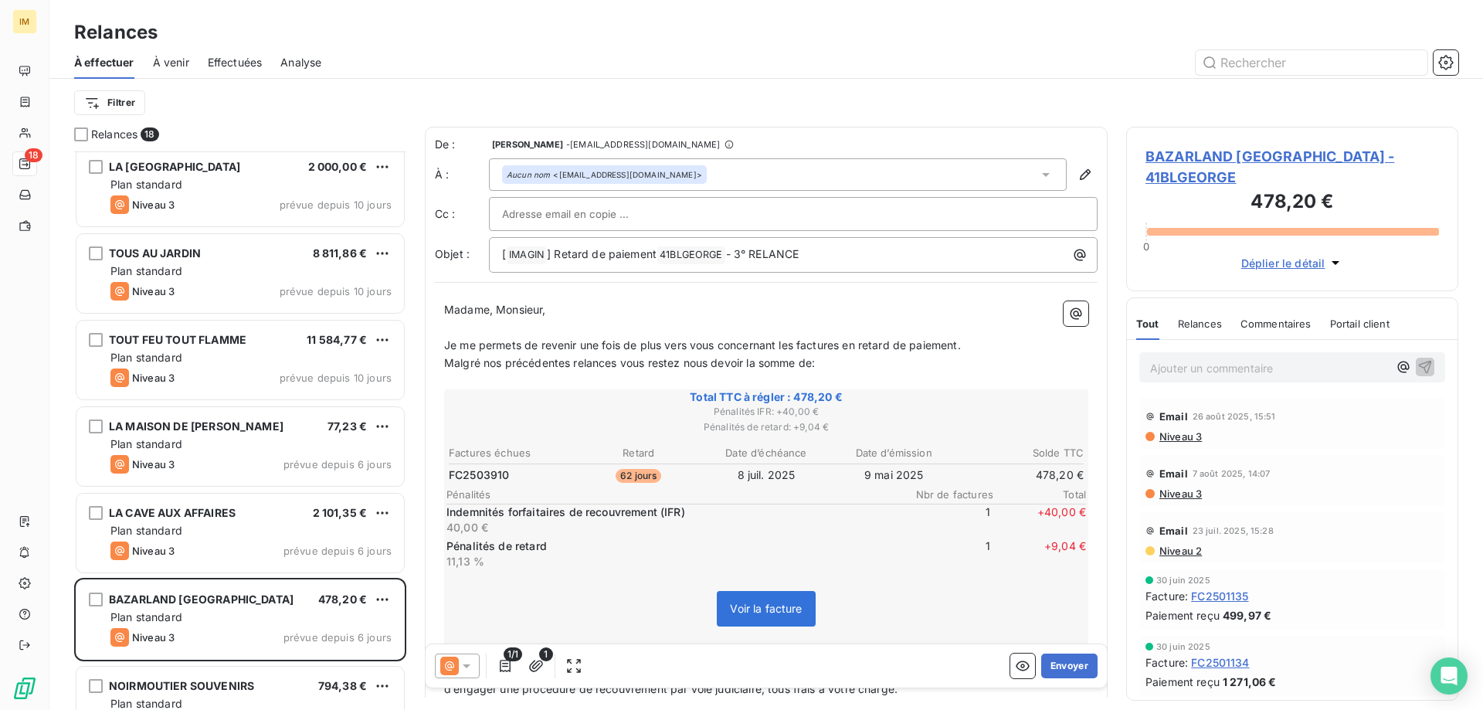
click at [1224, 150] on span "BAZARLAND [GEOGRAPHIC_DATA] - 41BLGEORGE" at bounding box center [1293, 167] width 294 height 42
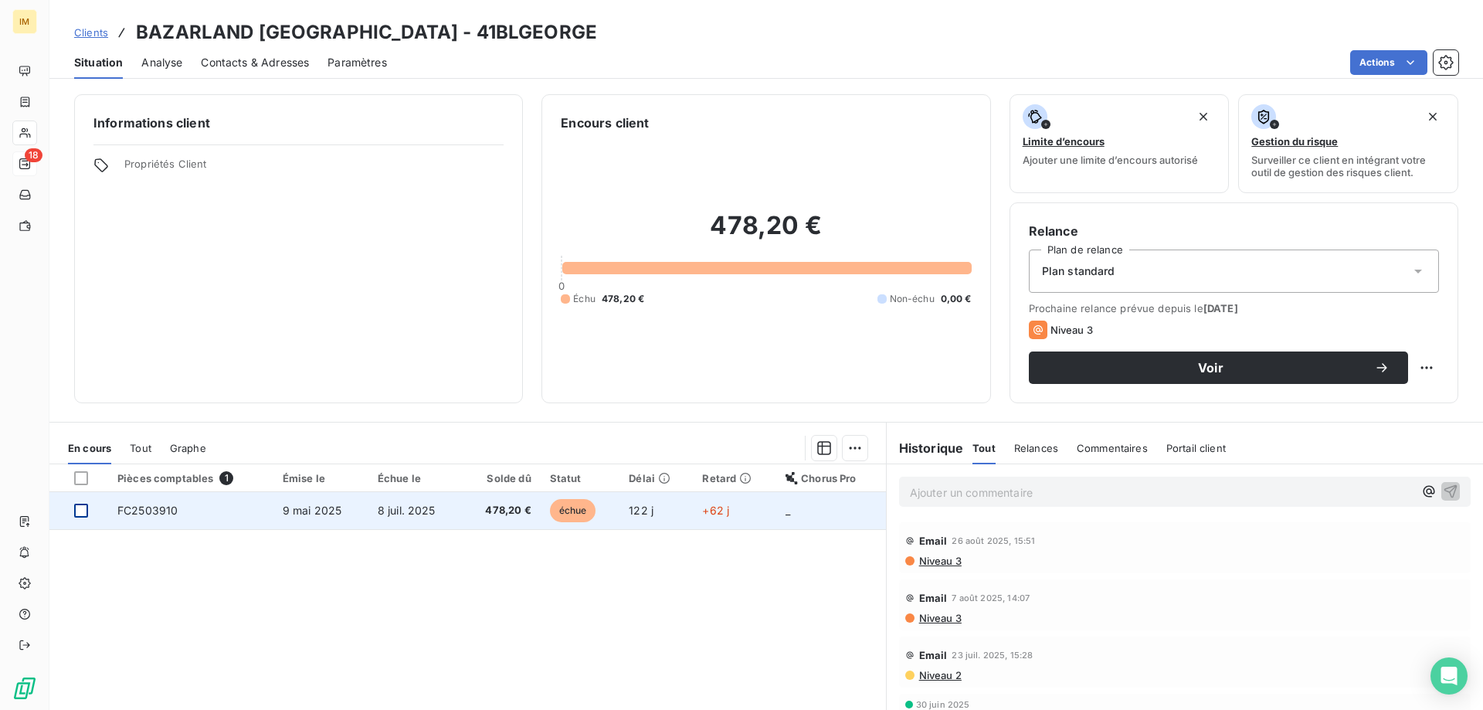
click at [78, 513] on div at bounding box center [81, 511] width 14 height 14
click at [432, 506] on span "8 juil. 2025" at bounding box center [407, 510] width 58 height 13
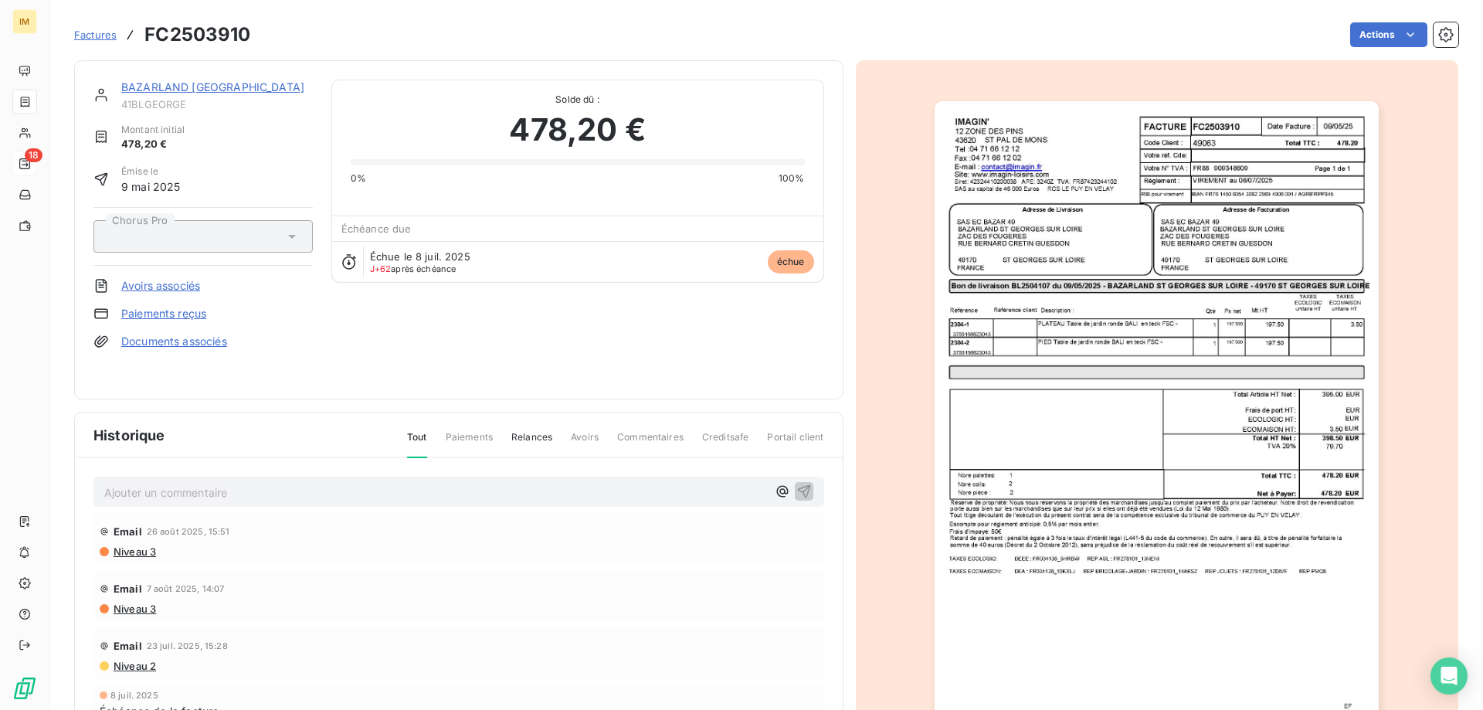
click at [204, 313] on link "Paiements reçus" at bounding box center [163, 313] width 85 height 15
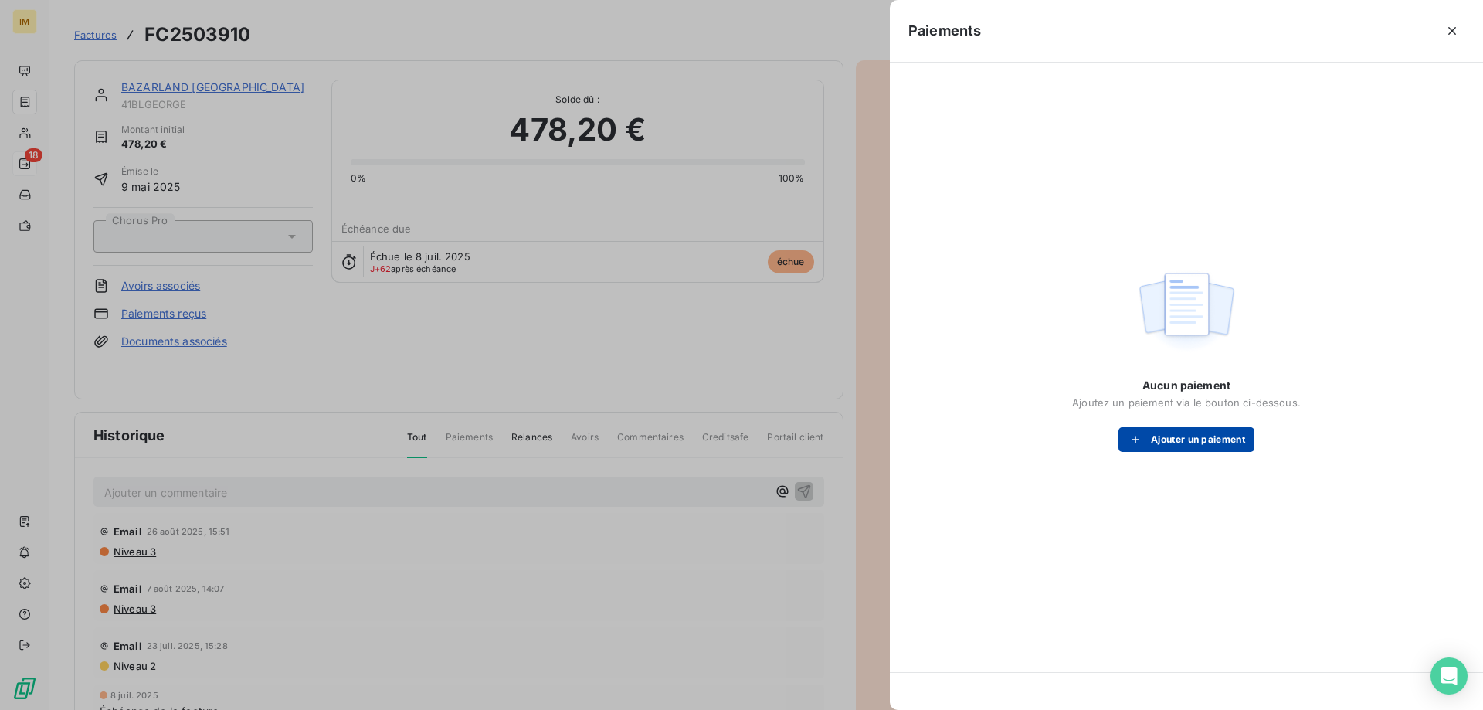
click at [1206, 440] on button "Ajouter un paiement" at bounding box center [1187, 439] width 136 height 25
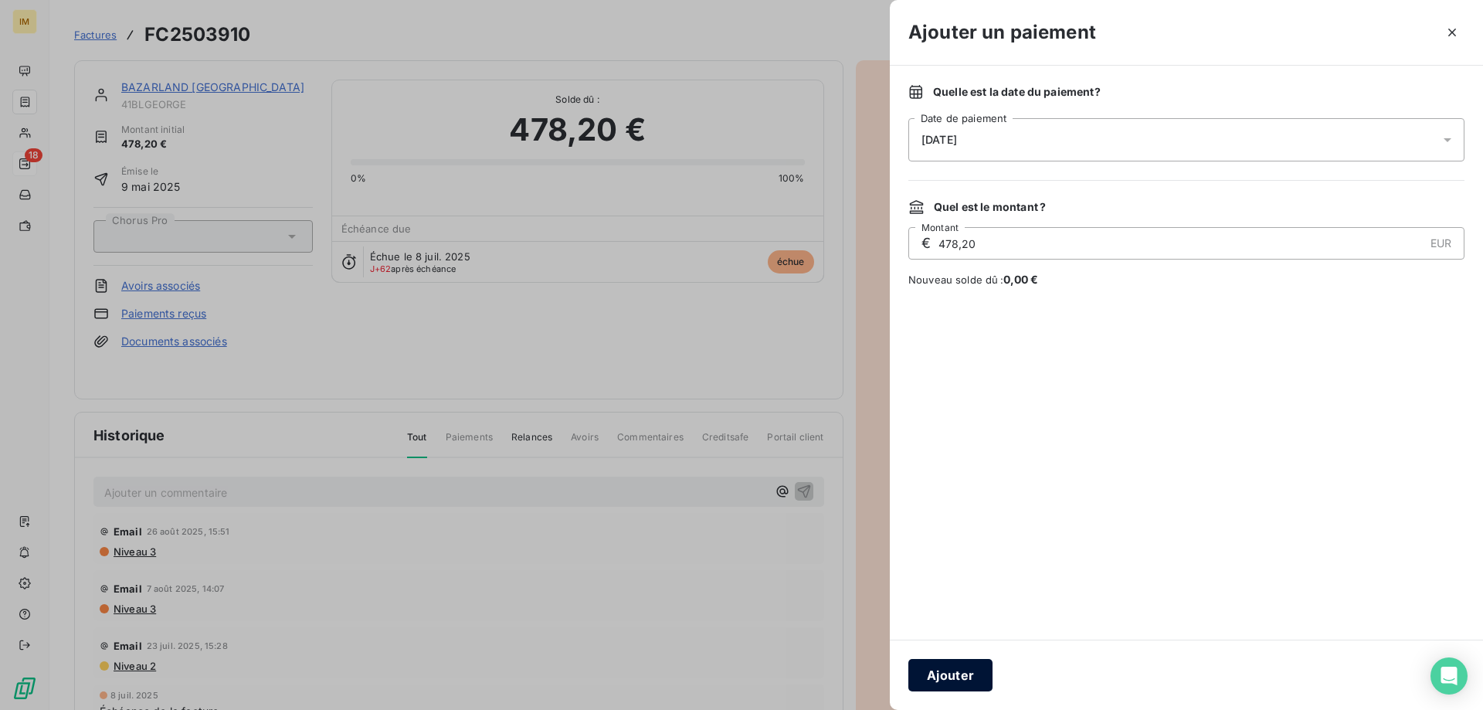
click at [950, 681] on button "Ajouter" at bounding box center [950, 675] width 84 height 32
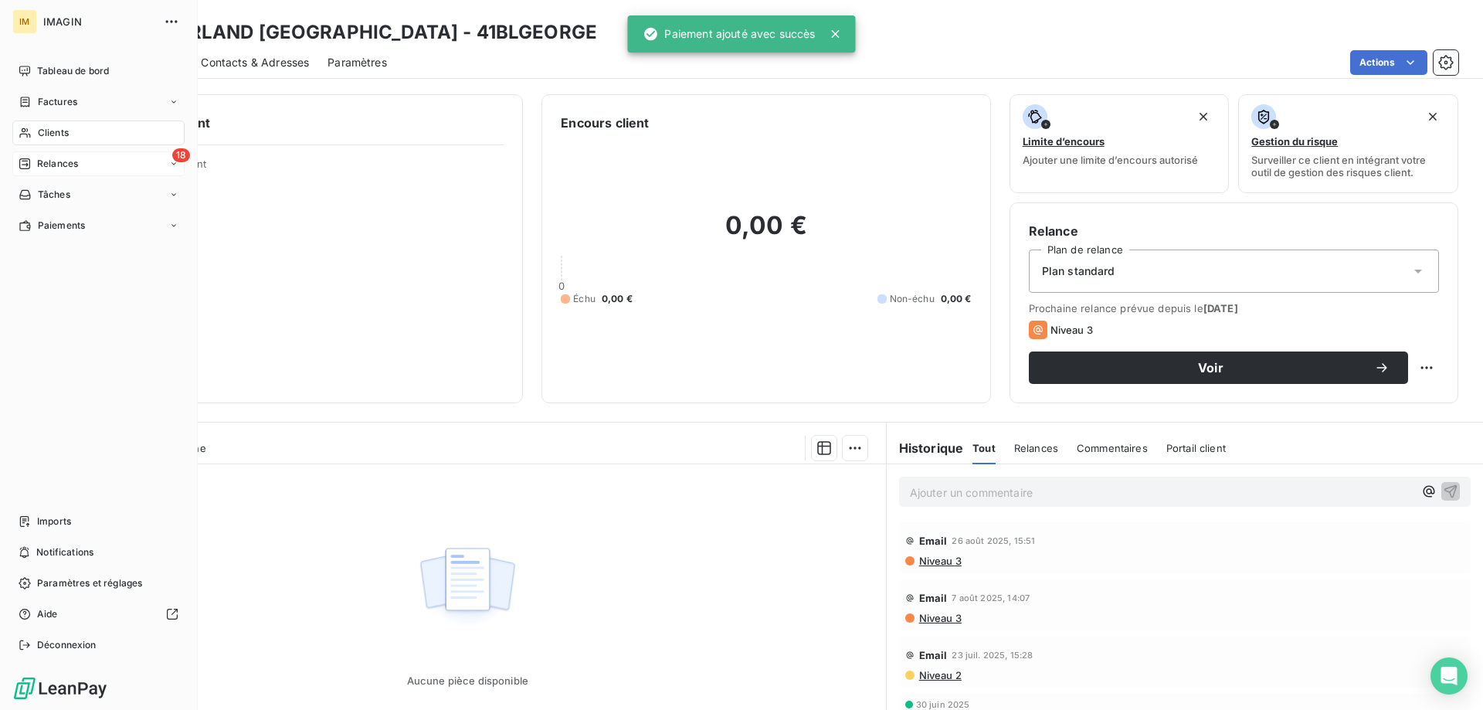
click at [42, 167] on span "Relances" at bounding box center [57, 164] width 41 height 14
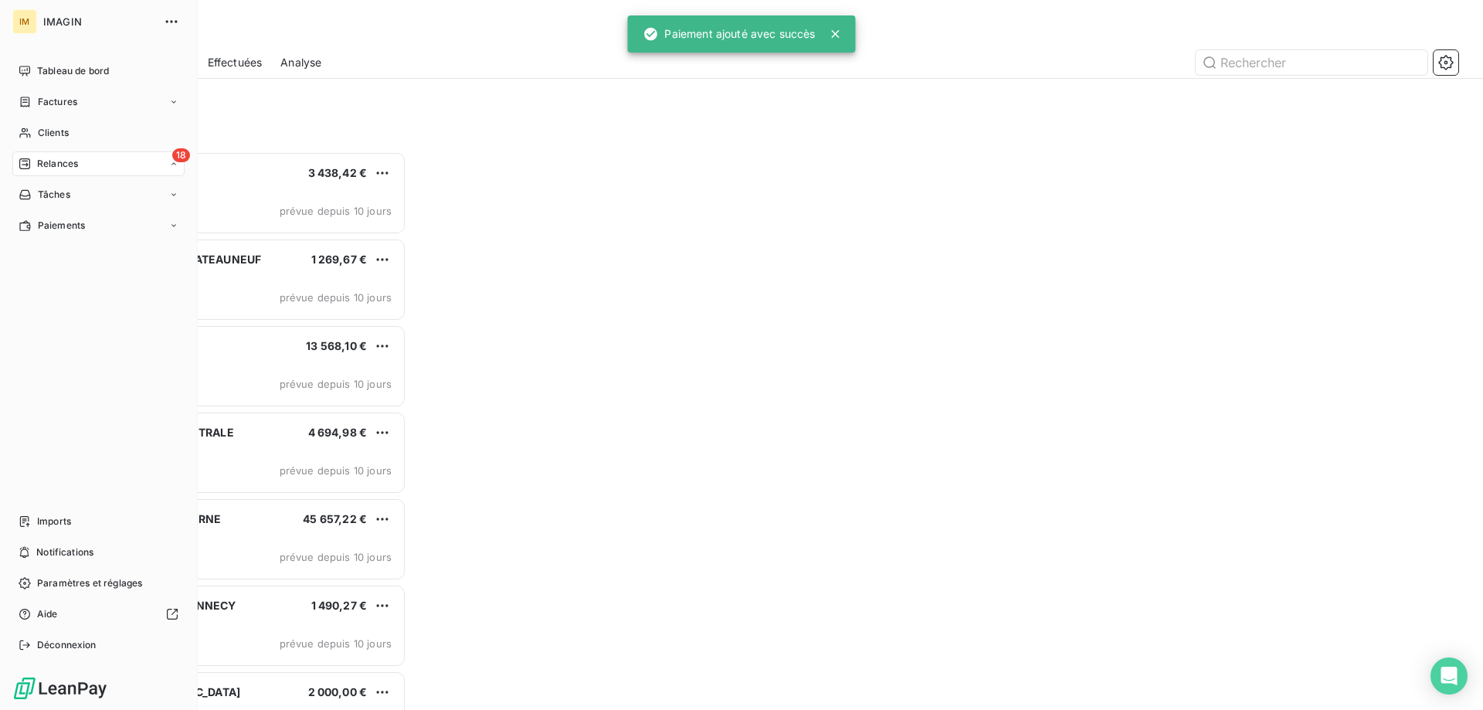
scroll to position [547, 321]
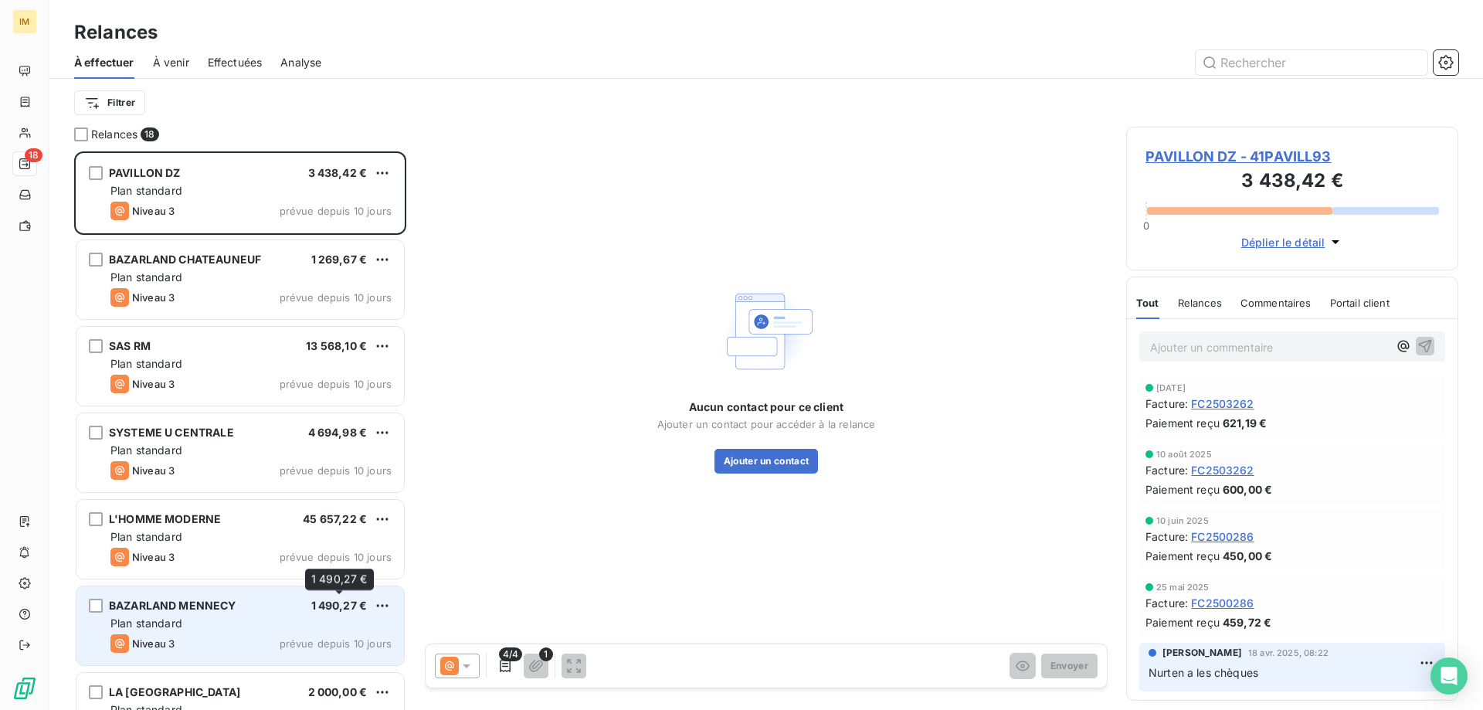
click at [311, 613] on div "1 490,27 €" at bounding box center [339, 605] width 56 height 15
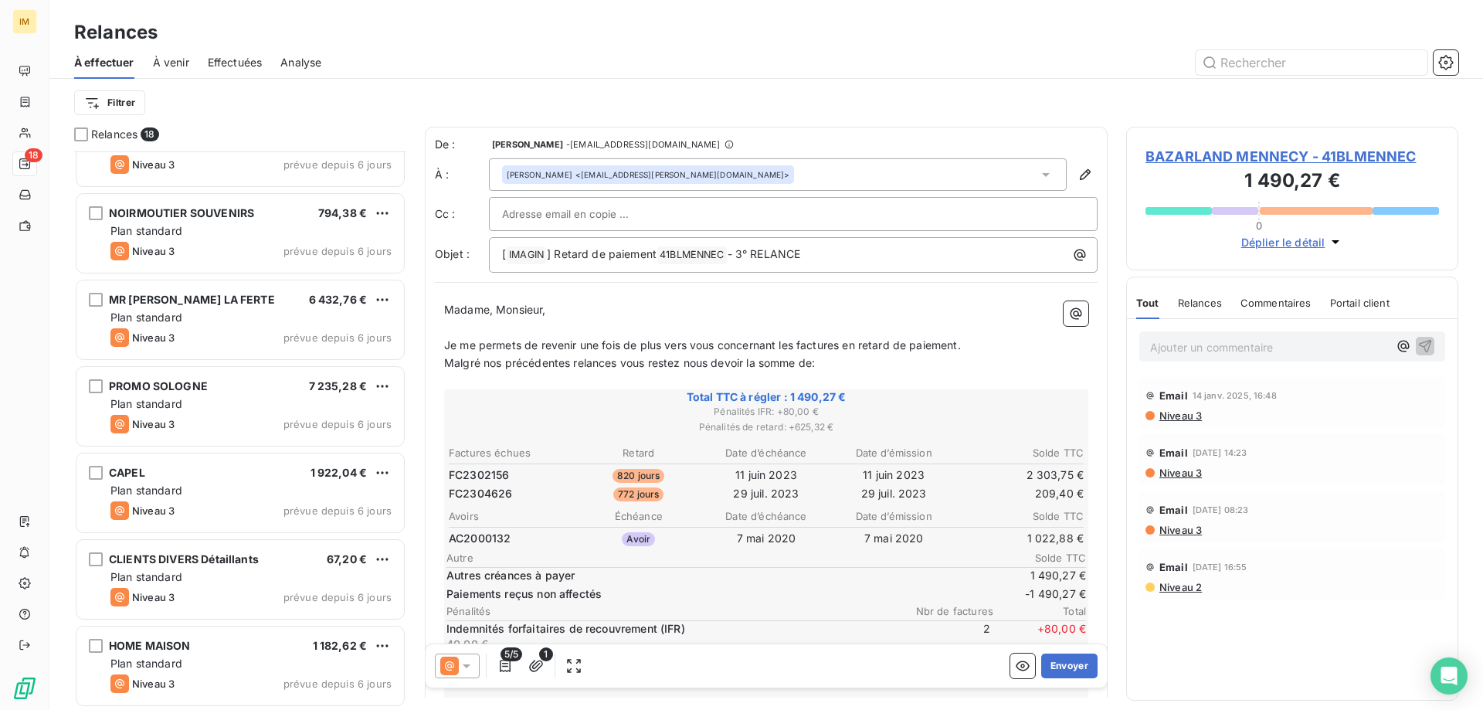
scroll to position [1000, 0]
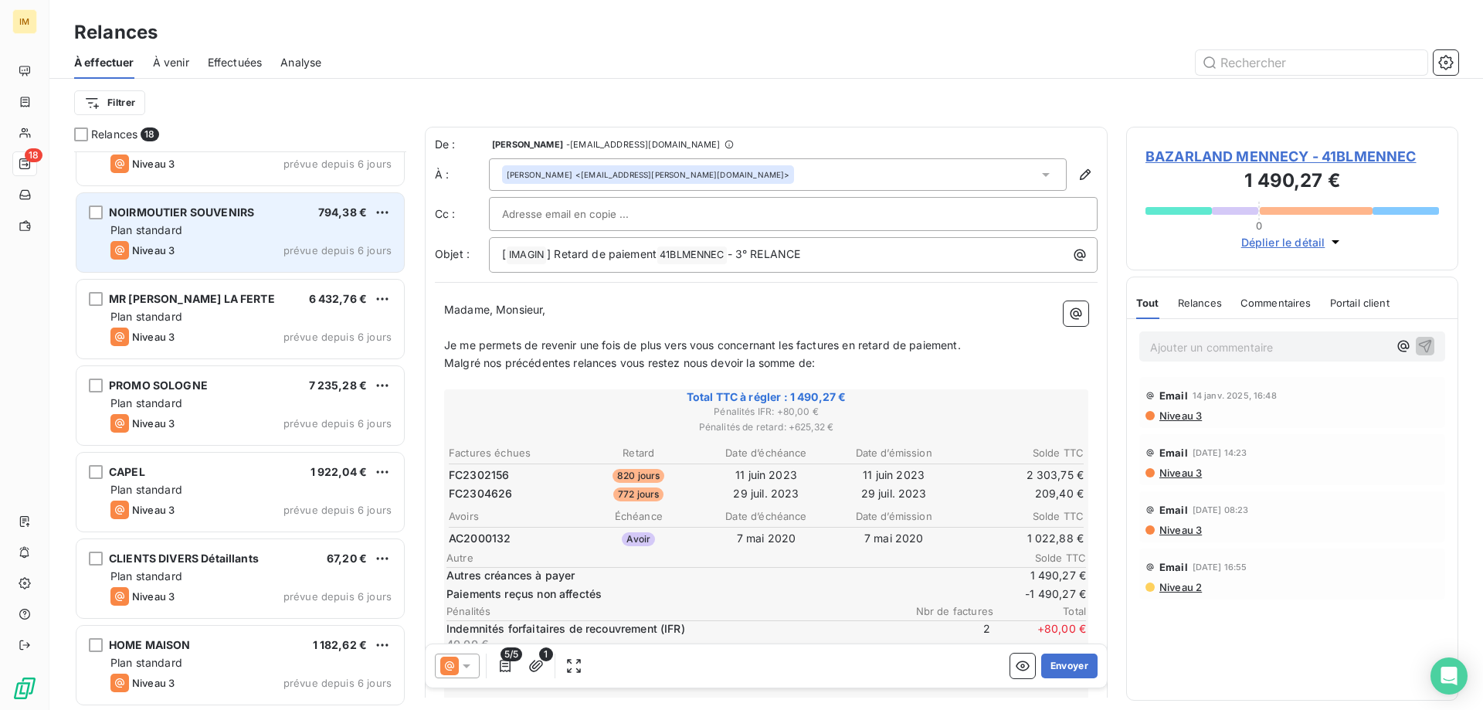
click at [226, 204] on div "NOIRMOUTIER SOUVENIRS 794,38 € Plan standard Niveau 3 prévue depuis 6 jours" at bounding box center [240, 232] width 328 height 79
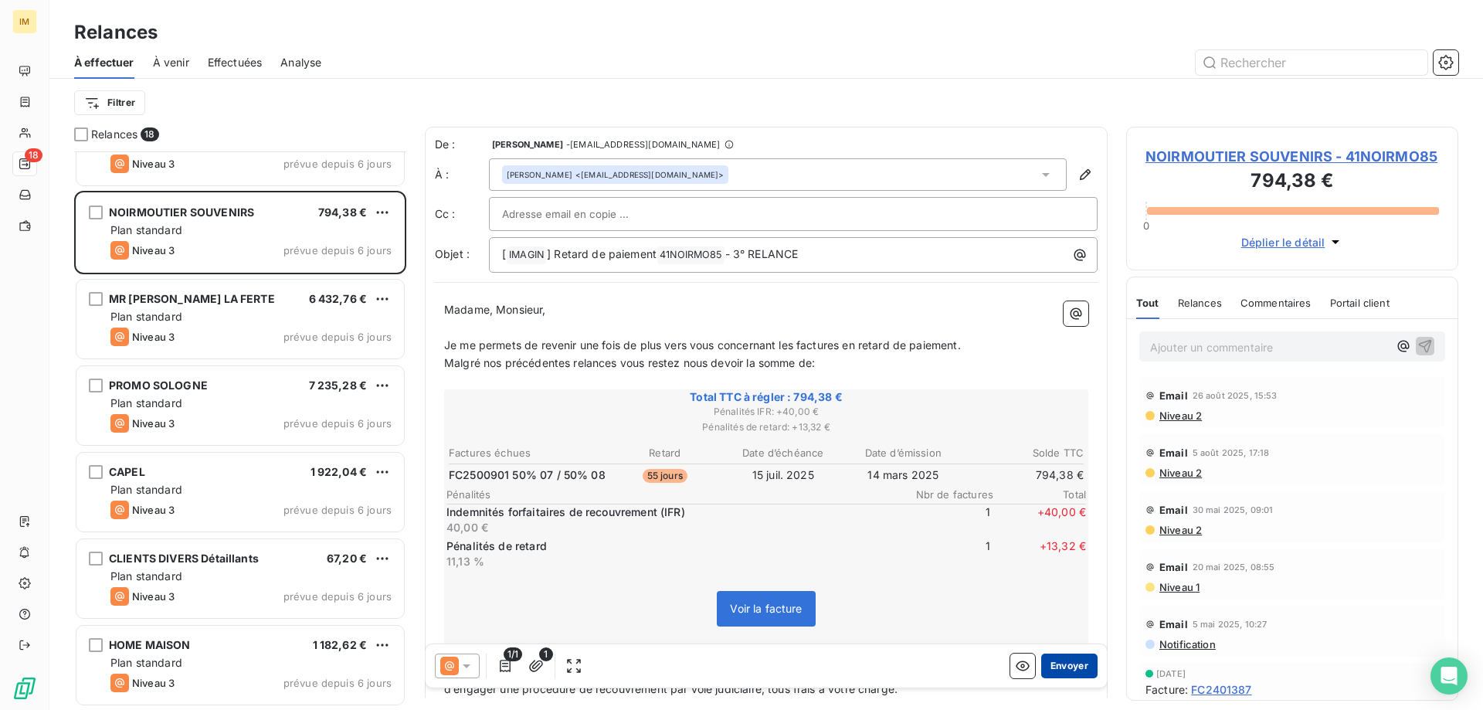
click at [1059, 669] on button "Envoyer" at bounding box center [1069, 666] width 56 height 25
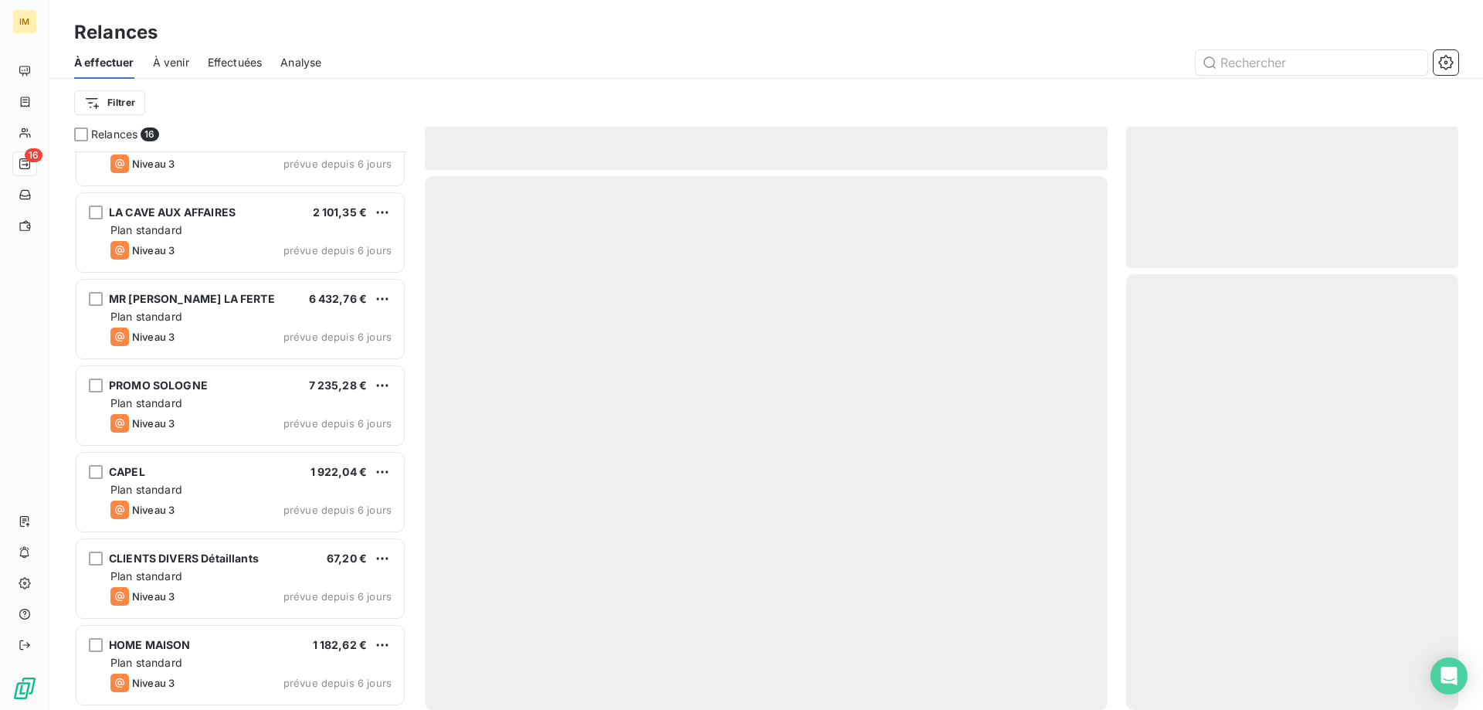
scroll to position [826, 0]
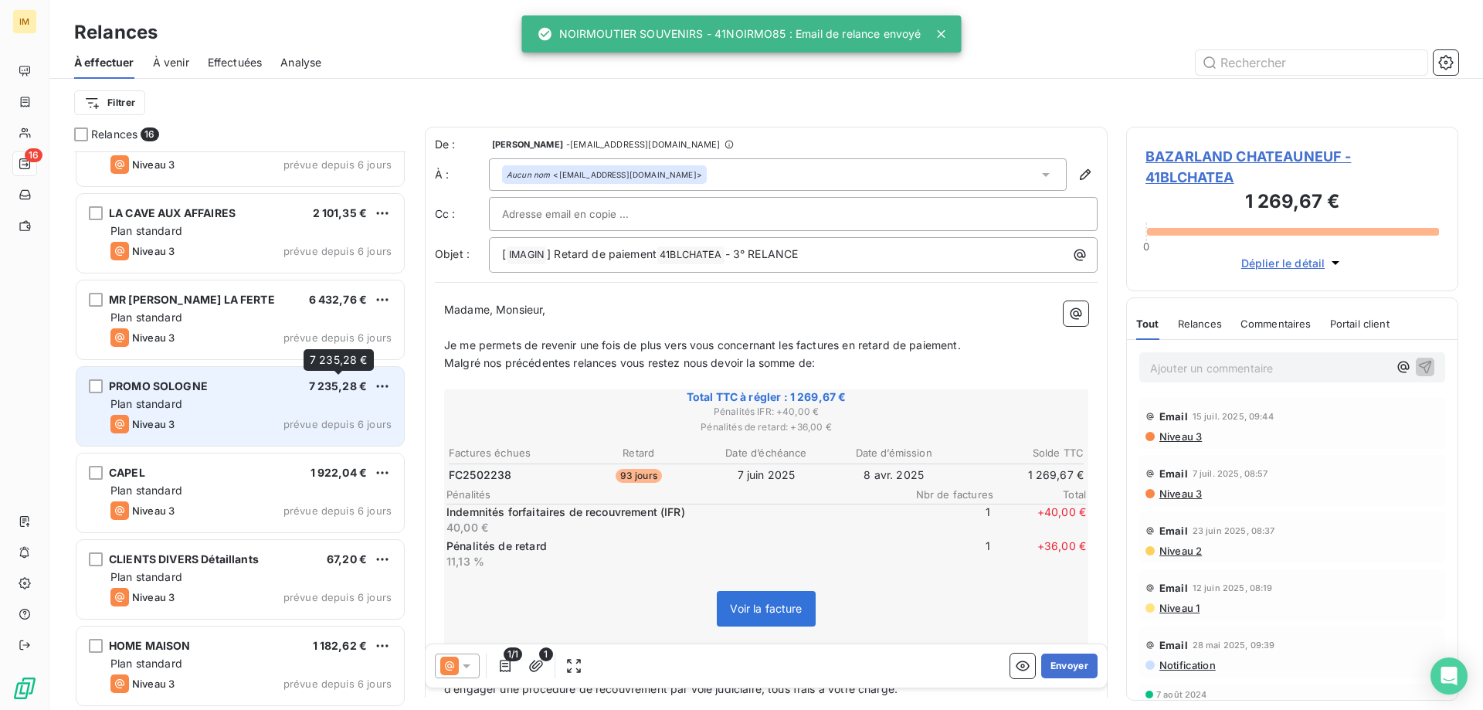
click at [341, 393] on div "7 235,28 €" at bounding box center [338, 386] width 59 height 15
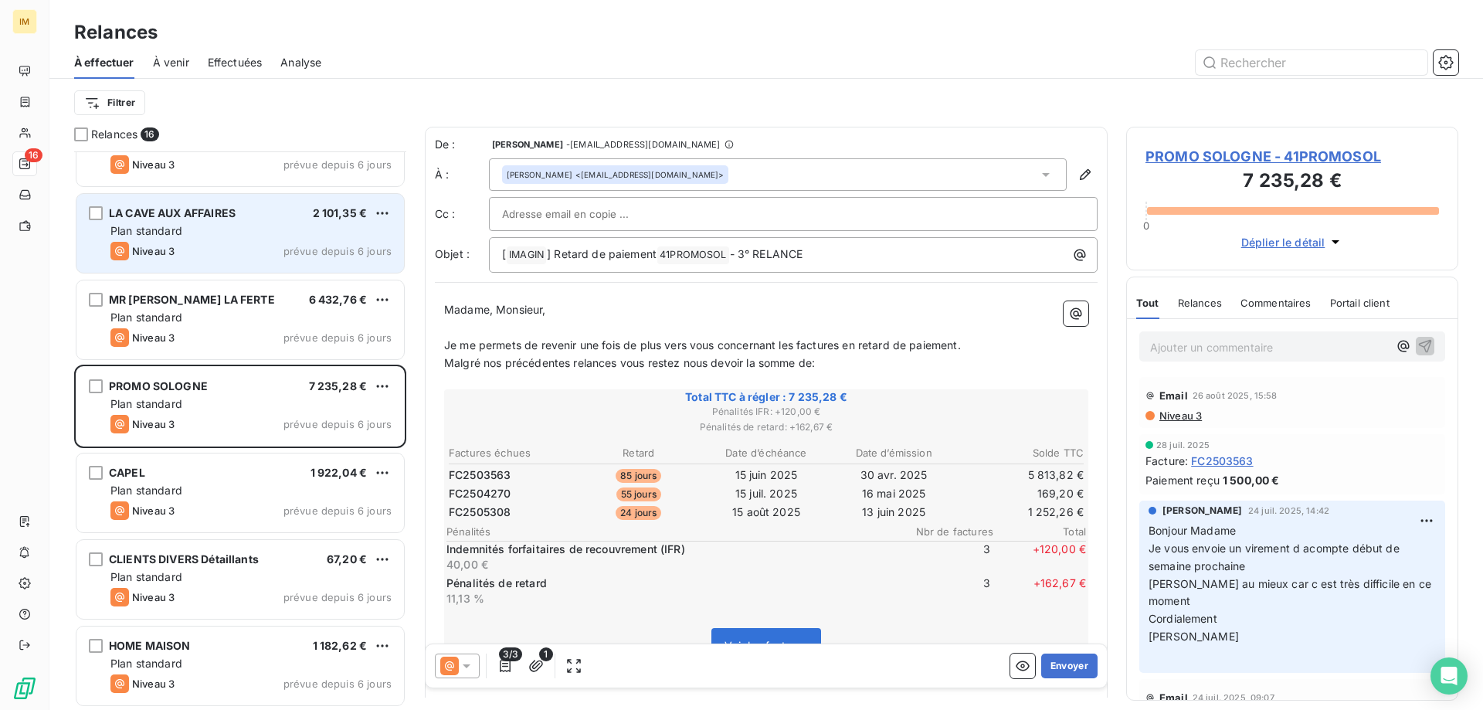
click at [256, 244] on div "Niveau 3 prévue depuis 6 jours" at bounding box center [250, 251] width 281 height 19
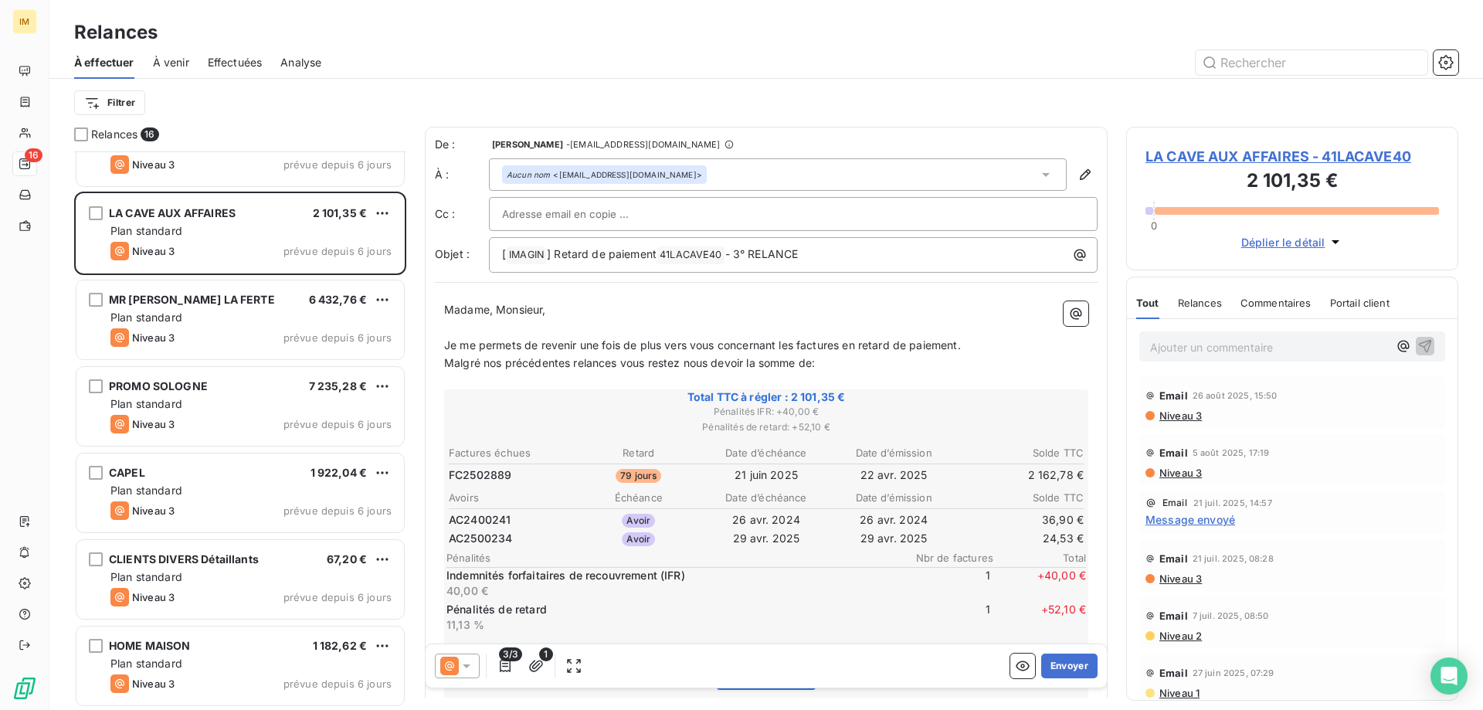
click at [1214, 519] on span "Message envoyé" at bounding box center [1191, 519] width 90 height 16
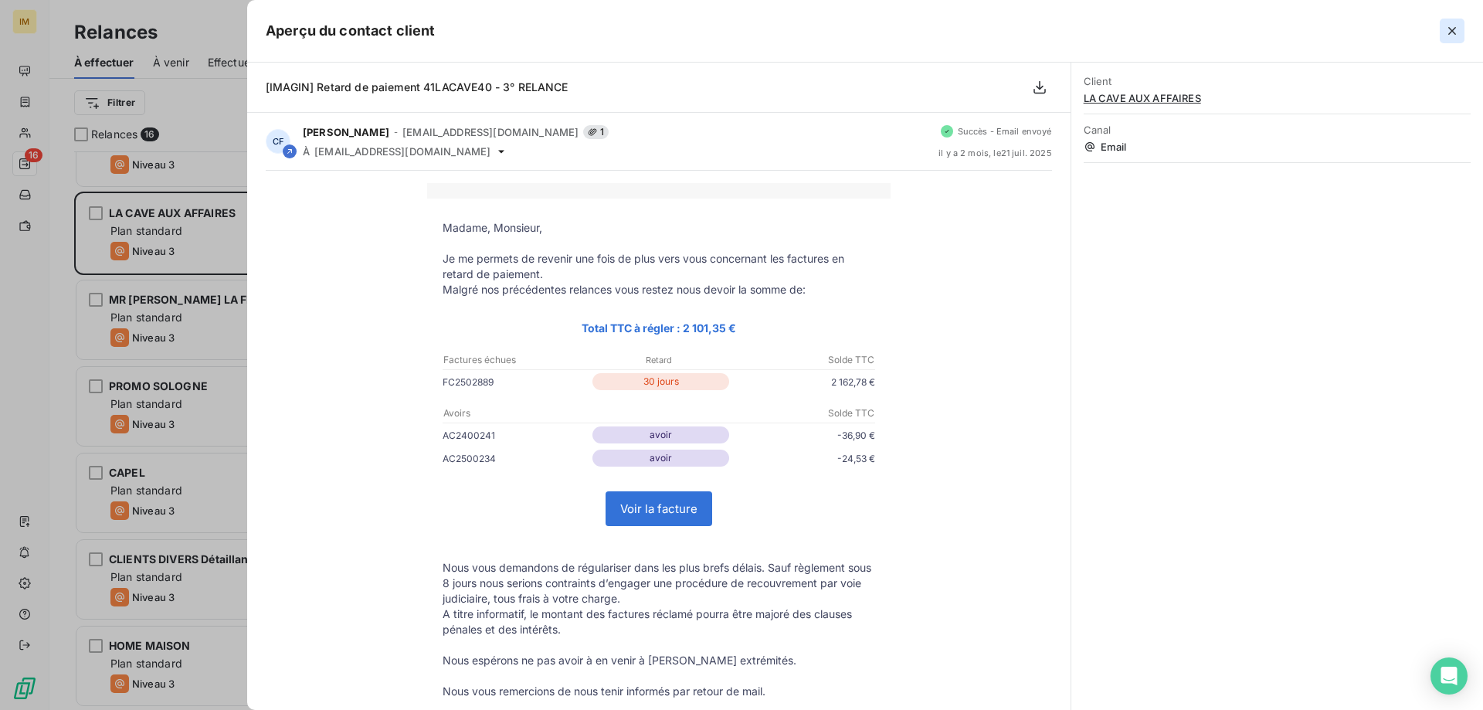
click at [1455, 26] on icon "button" at bounding box center [1452, 30] width 15 height 15
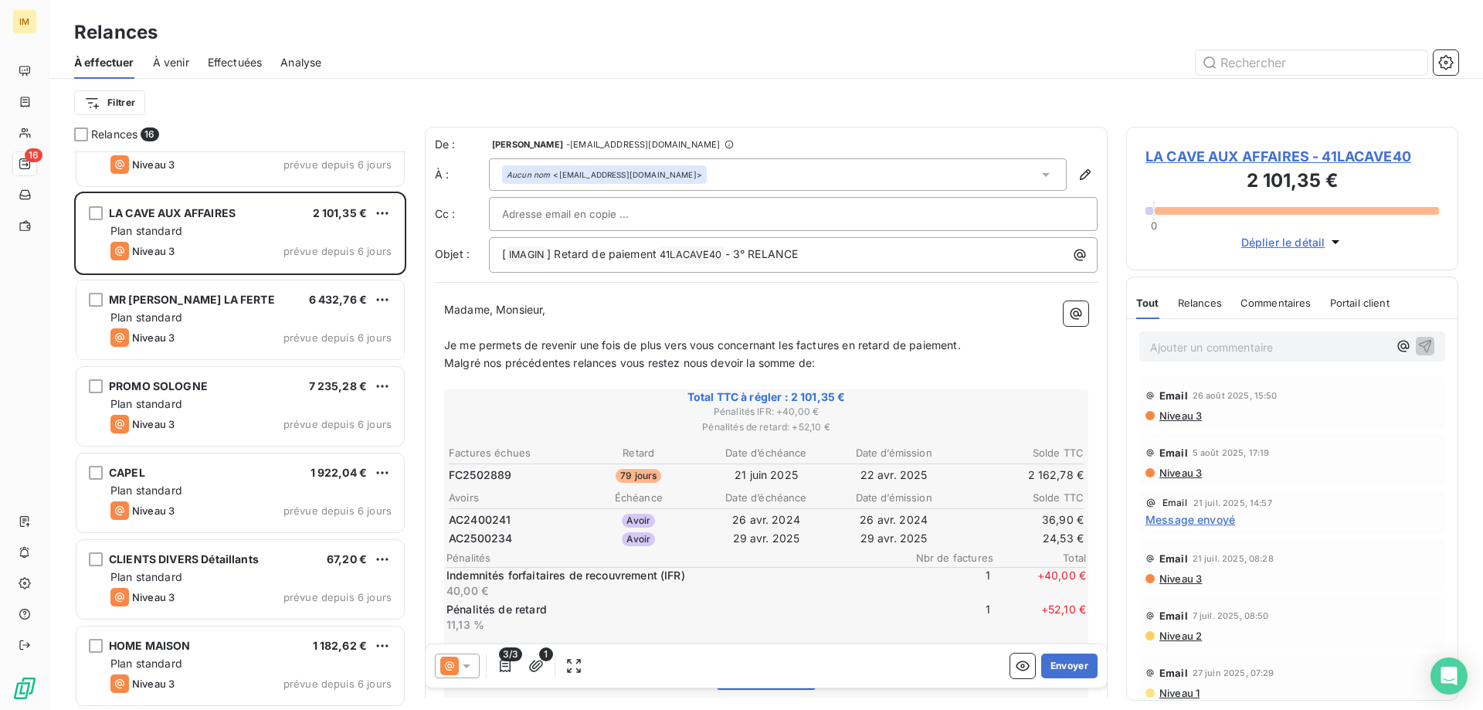
click at [1177, 579] on span "Niveau 3" at bounding box center [1180, 578] width 44 height 12
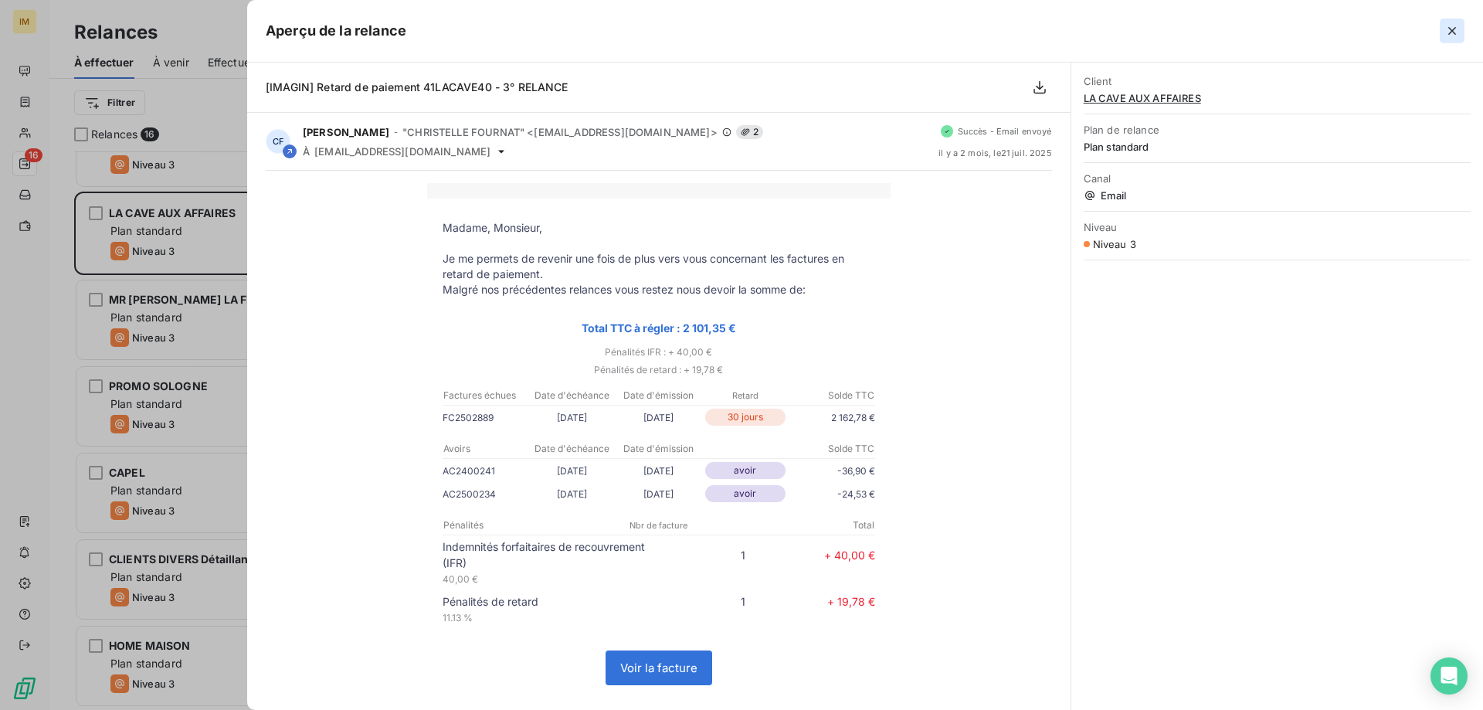
click at [1450, 27] on icon "button" at bounding box center [1452, 30] width 15 height 15
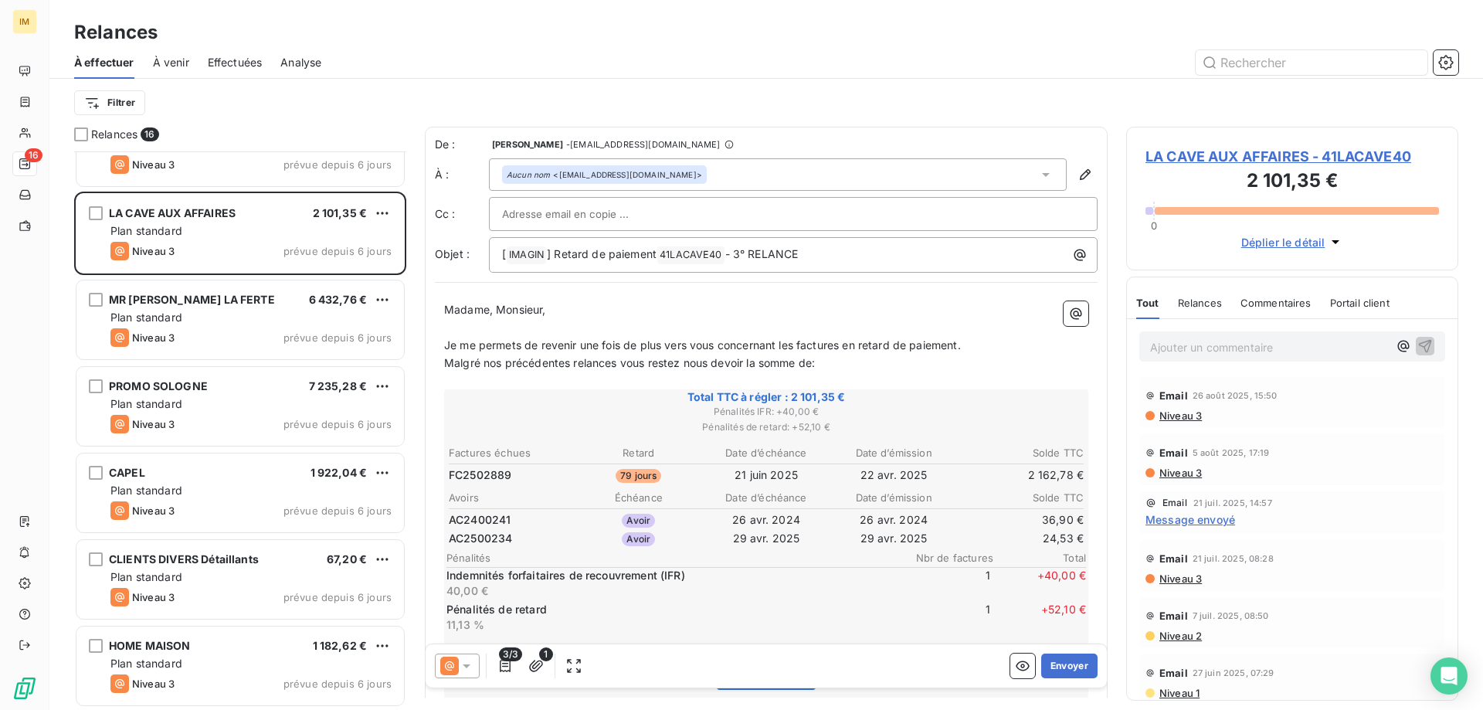
click at [1204, 151] on span "LA CAVE AUX AFFAIRES - 41LACAVE40" at bounding box center [1293, 156] width 294 height 21
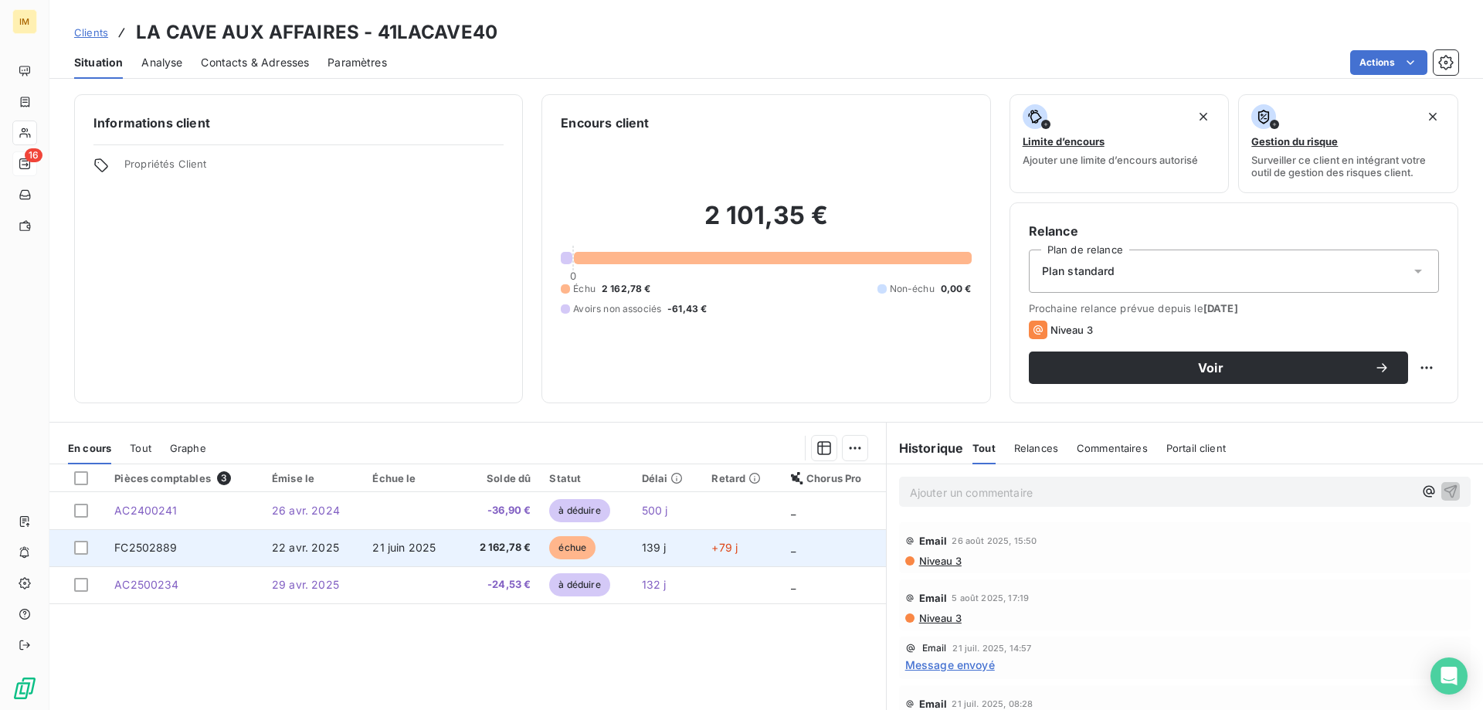
click at [337, 543] on td "22 avr. 2025" at bounding box center [313, 547] width 100 height 37
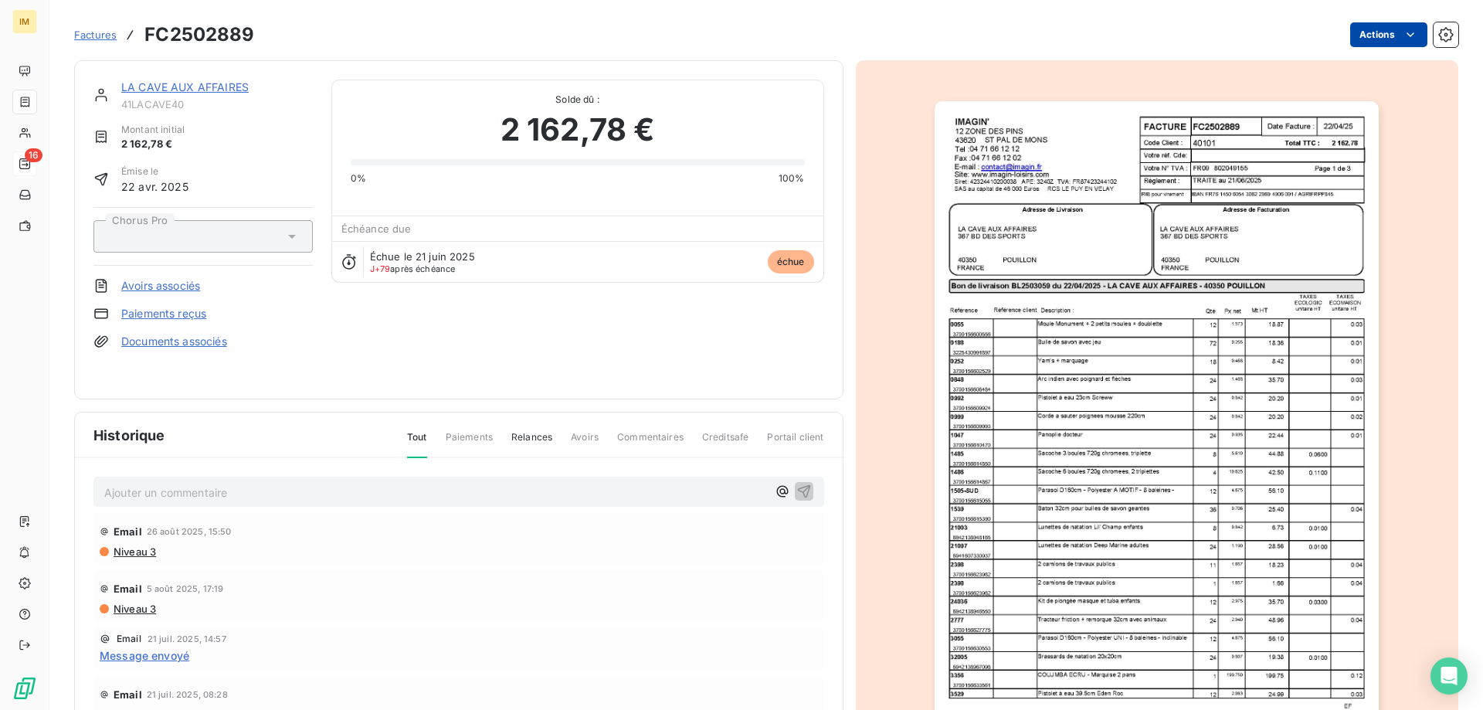
click at [1368, 31] on html "IM 16 Factures FC2502889 Actions LA CAVE AUX AFFAIRES 41LACAVE40 Montant initia…" at bounding box center [741, 355] width 1483 height 710
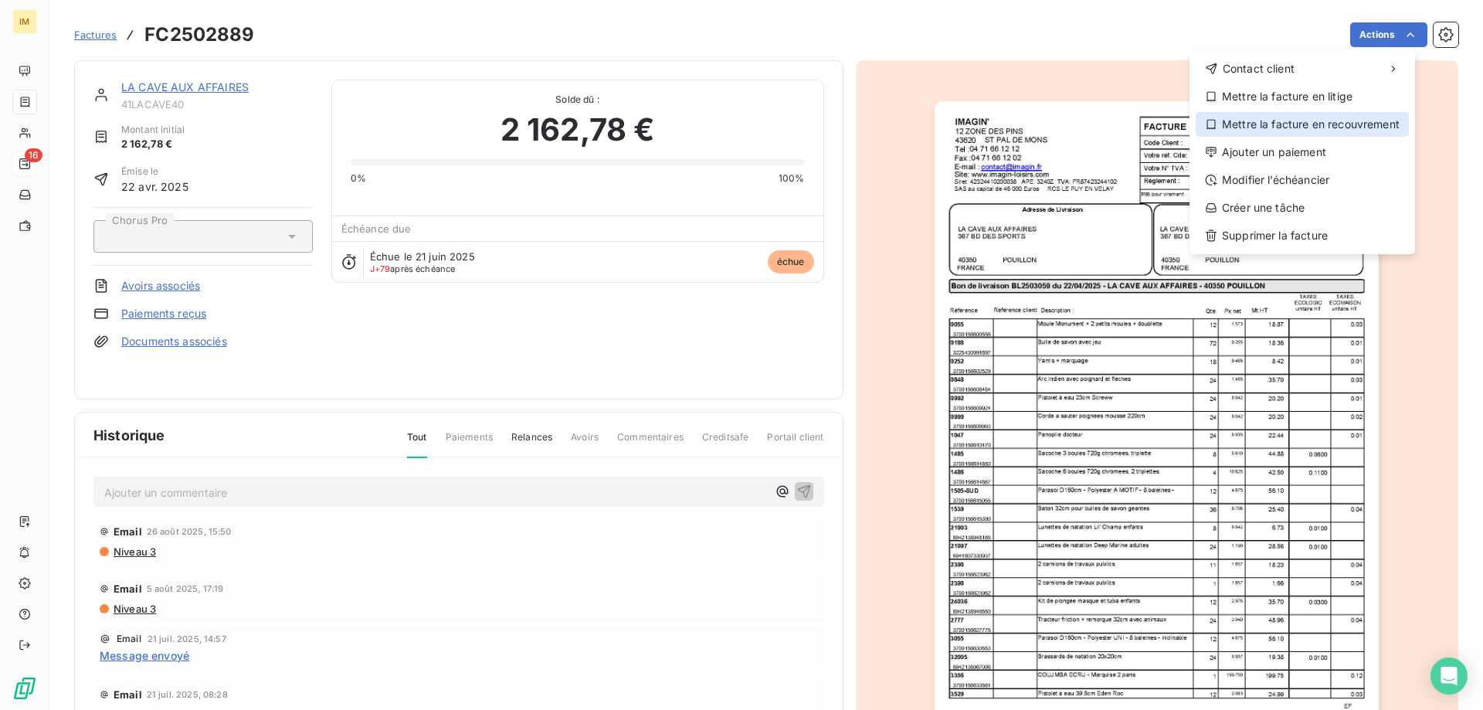
click at [1278, 124] on div "Mettre la facture en recouvrement" at bounding box center [1302, 124] width 213 height 25
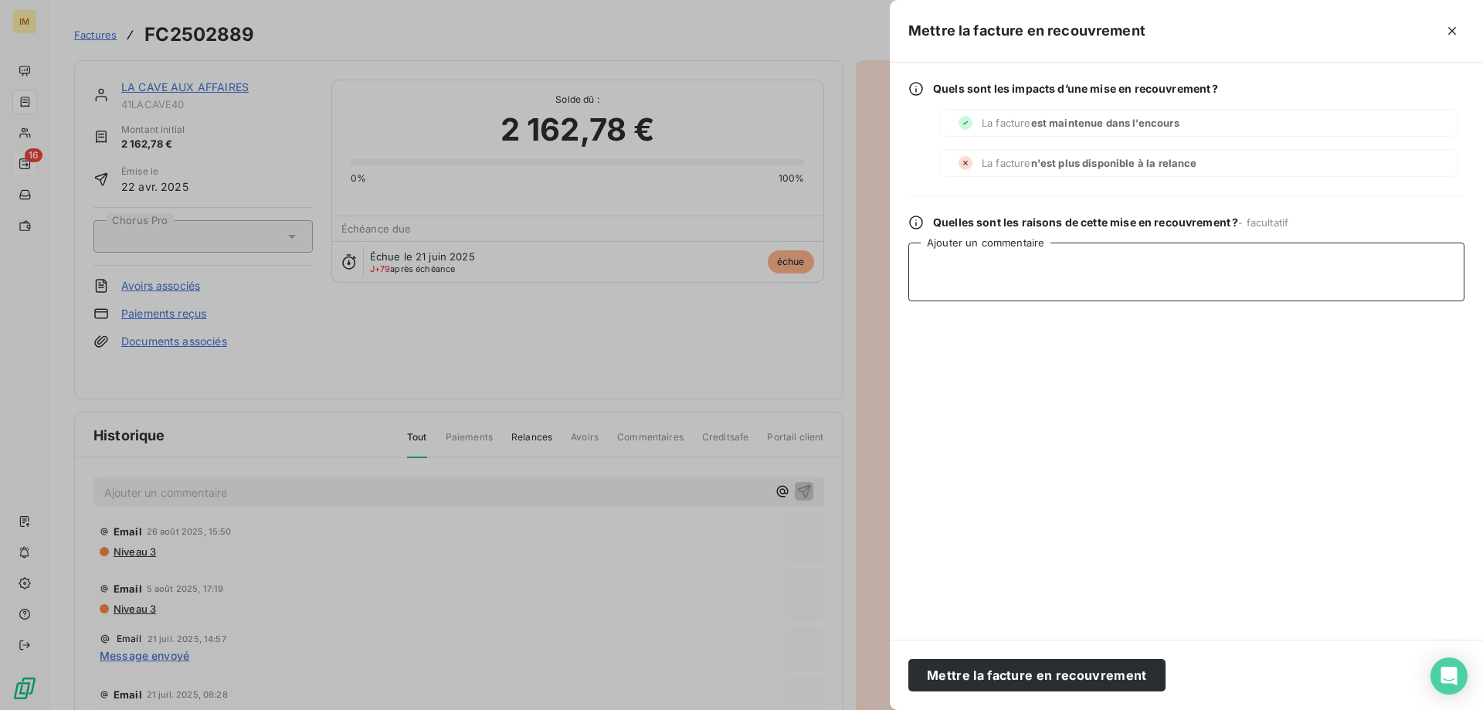
click at [1057, 272] on textarea "Ajouter un commentaire" at bounding box center [1186, 272] width 556 height 59
type textarea "MD LRAR"
click at [1097, 682] on button "Mettre la facture en recouvrement" at bounding box center [1036, 675] width 257 height 32
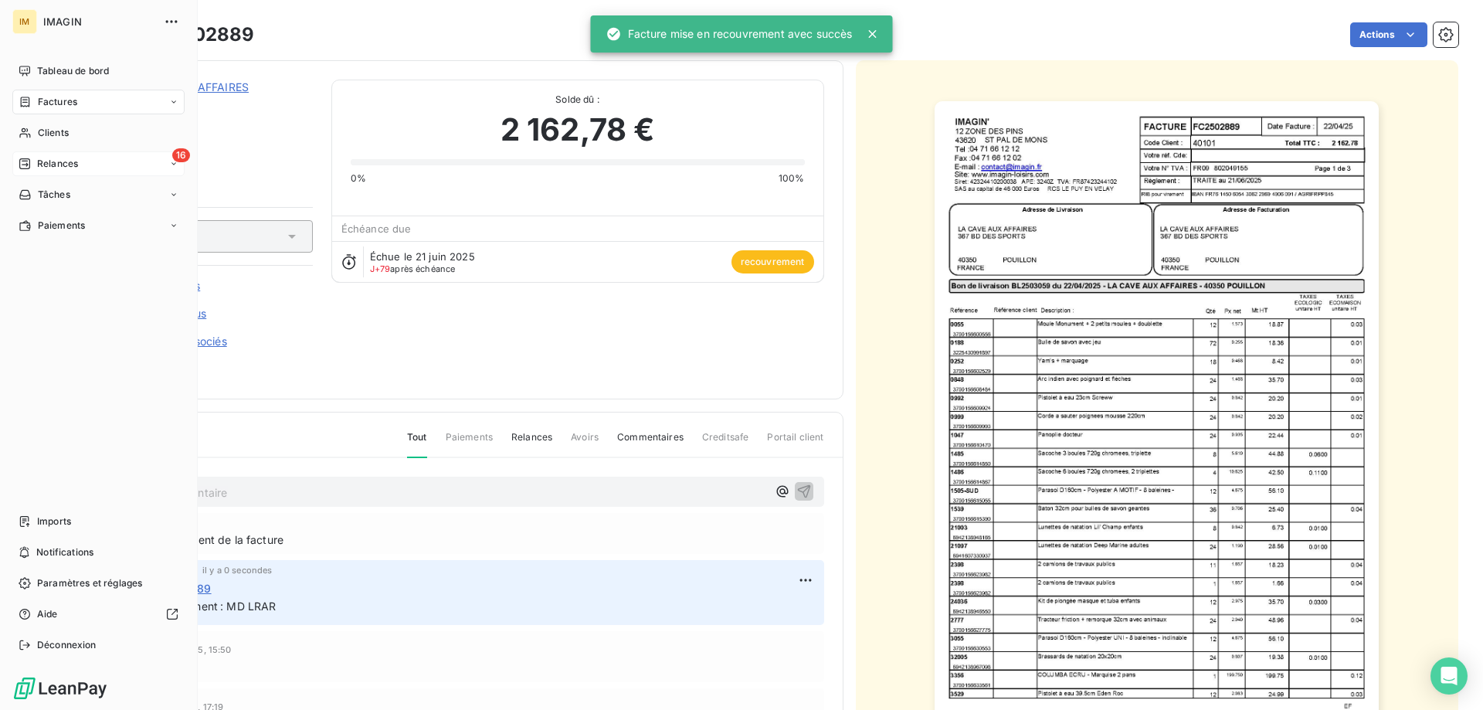
click at [33, 155] on div "16 Relances" at bounding box center [98, 163] width 172 height 25
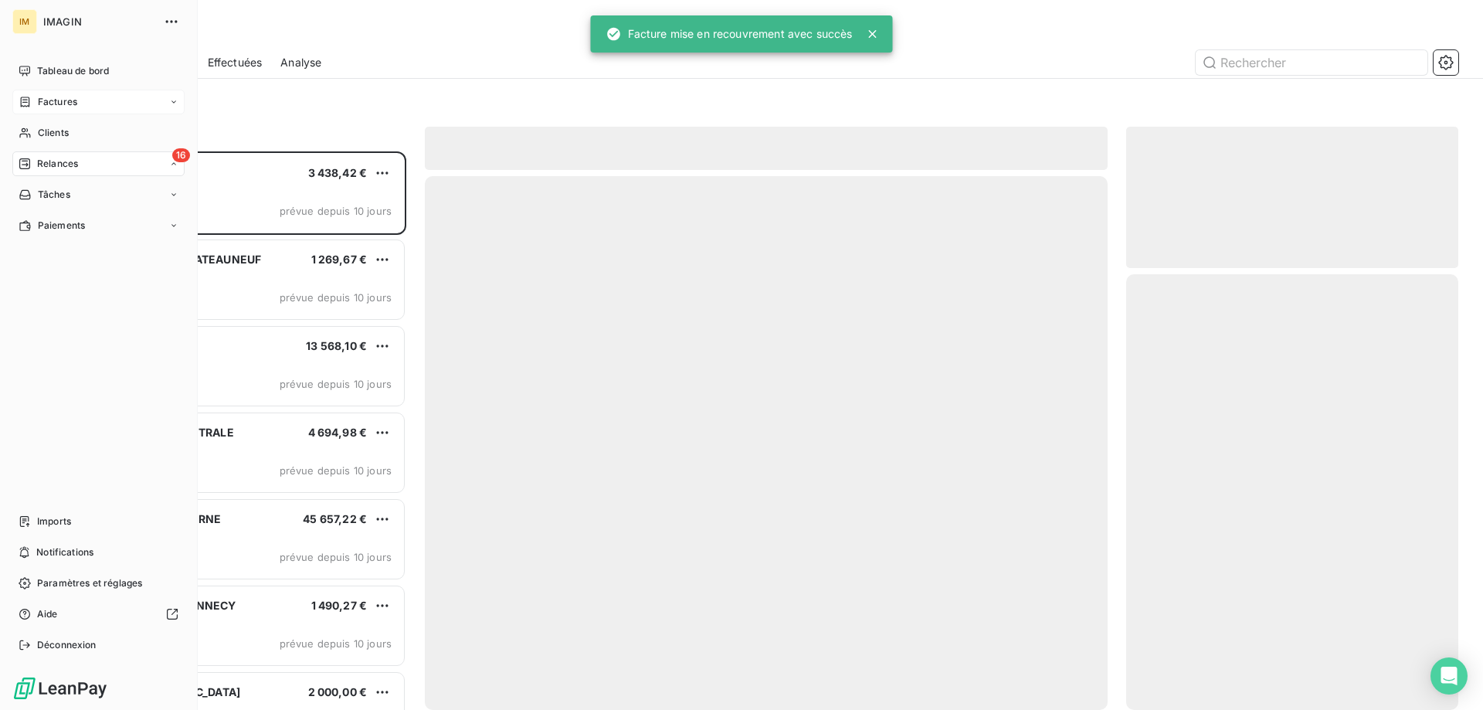
scroll to position [547, 321]
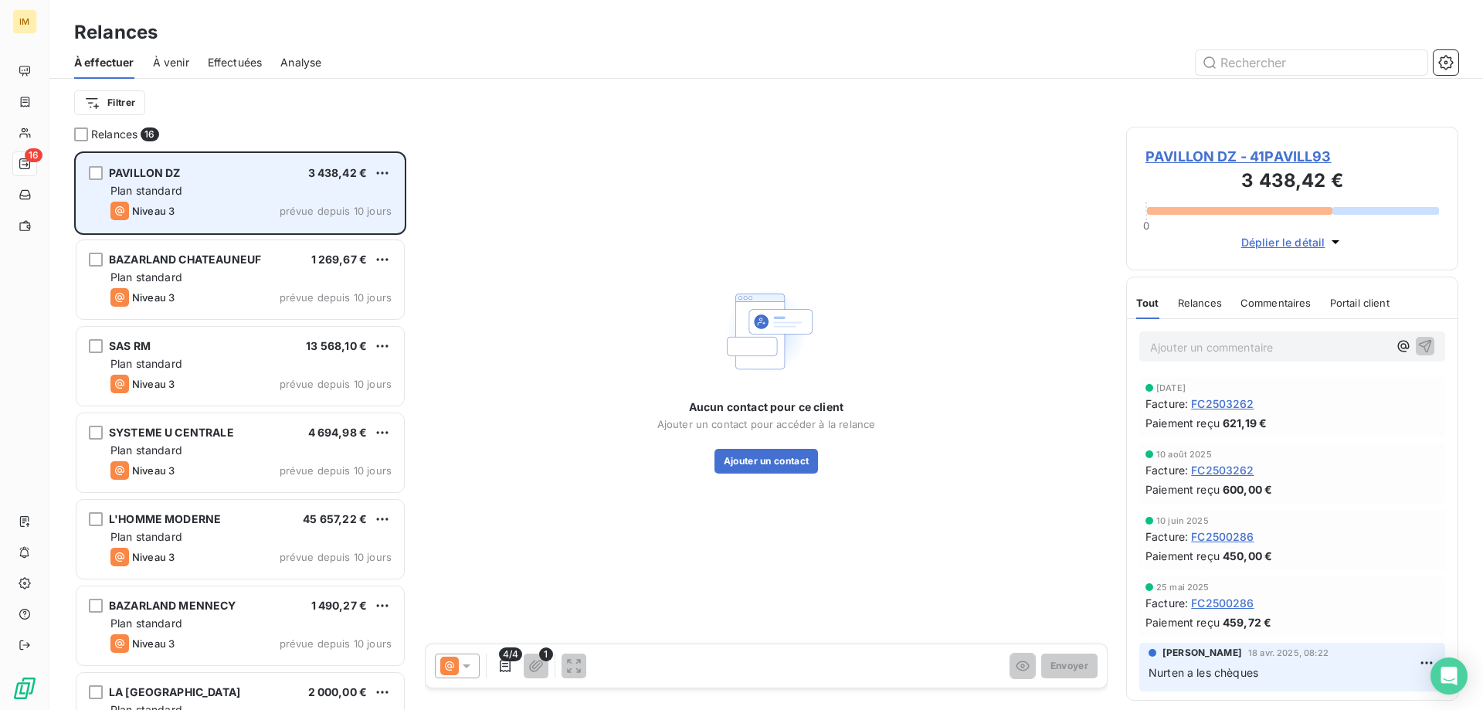
click at [273, 175] on div "PAVILLON DZ 3 438,42 €" at bounding box center [250, 173] width 281 height 14
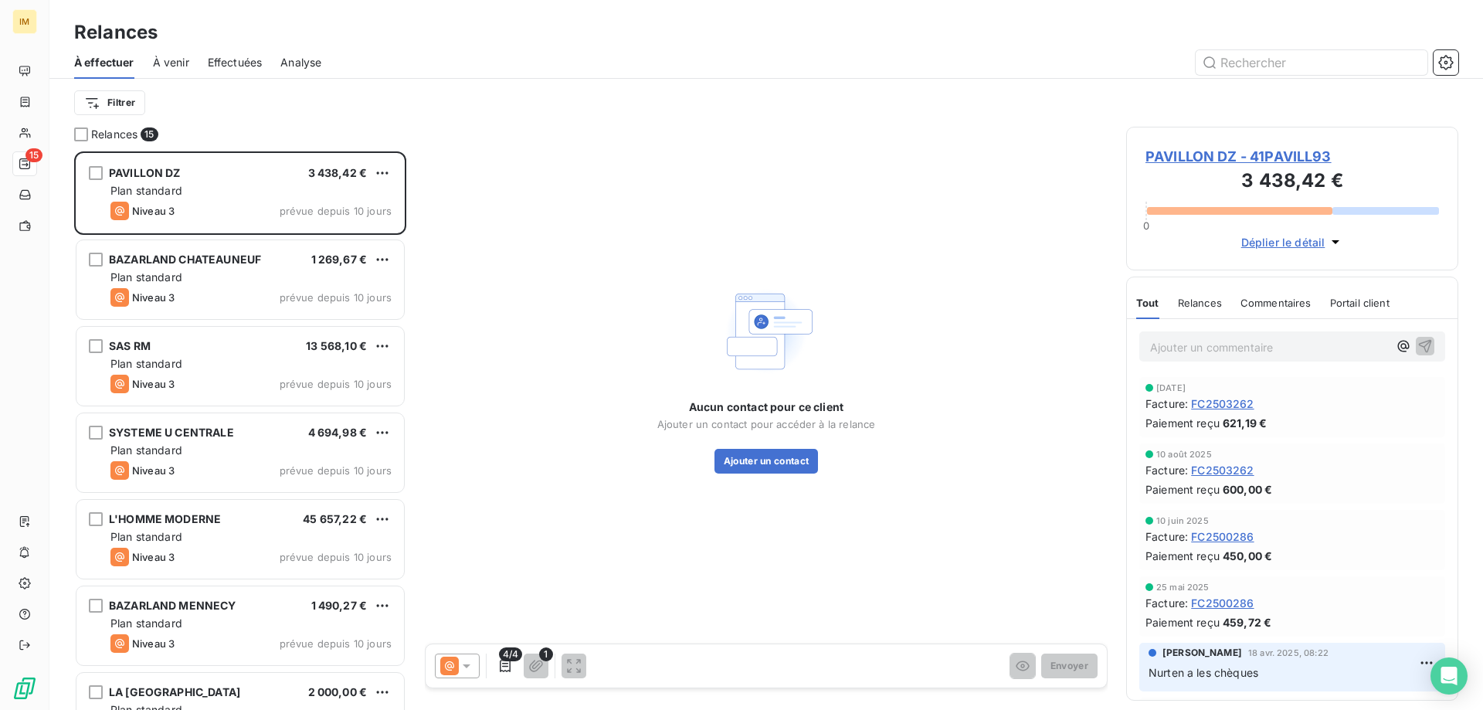
click at [463, 665] on icon at bounding box center [466, 665] width 15 height 15
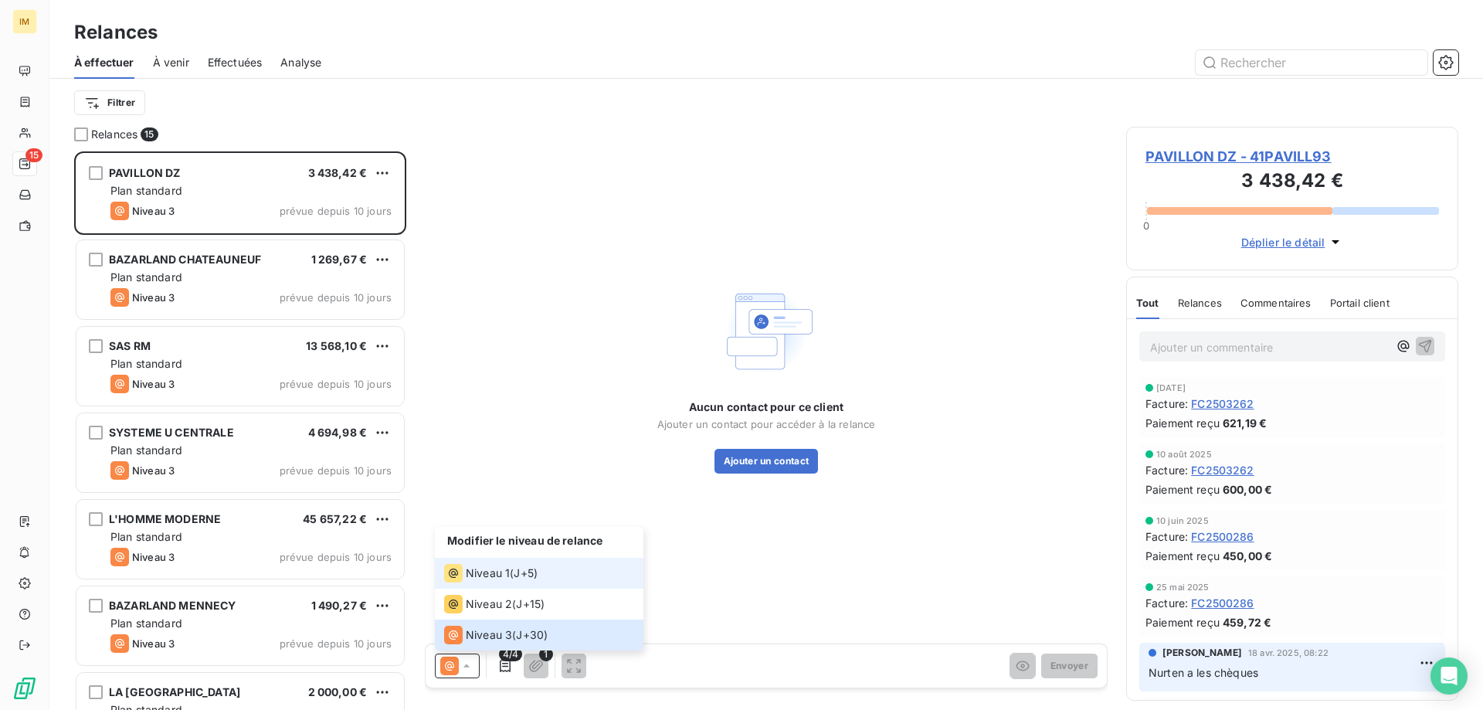
click at [502, 572] on span "Niveau 1" at bounding box center [488, 572] width 44 height 15
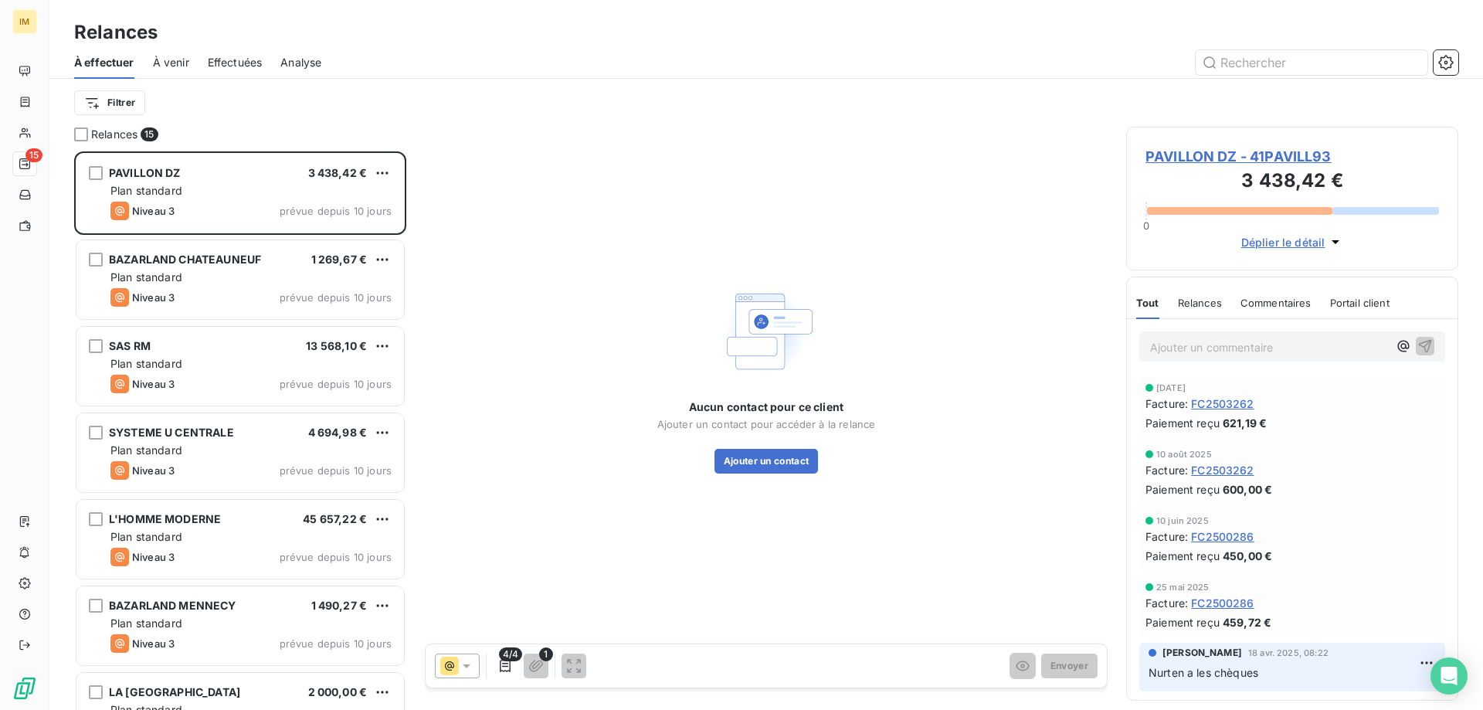
click at [1214, 348] on p "Ajouter un commentaire ﻿" at bounding box center [1269, 347] width 238 height 19
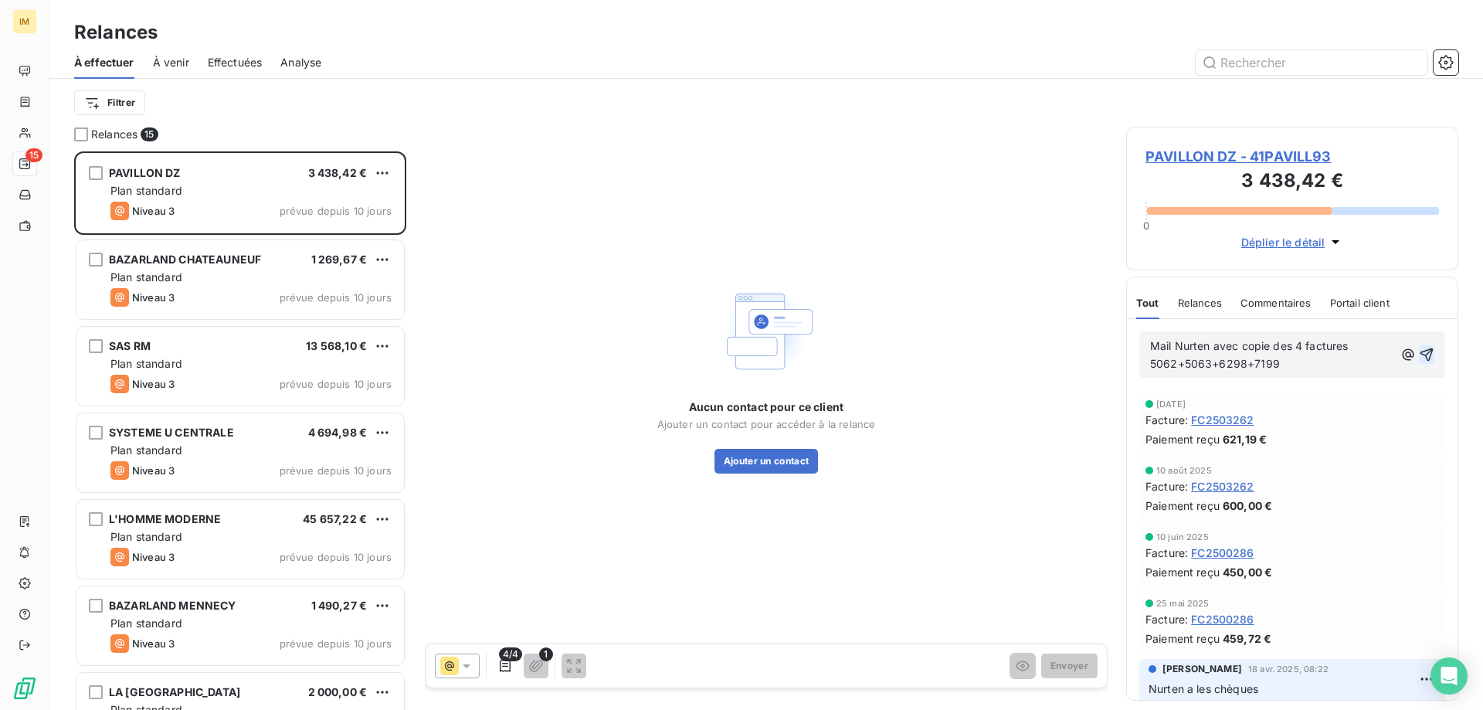
click at [1419, 354] on icon "button" at bounding box center [1426, 354] width 15 height 15
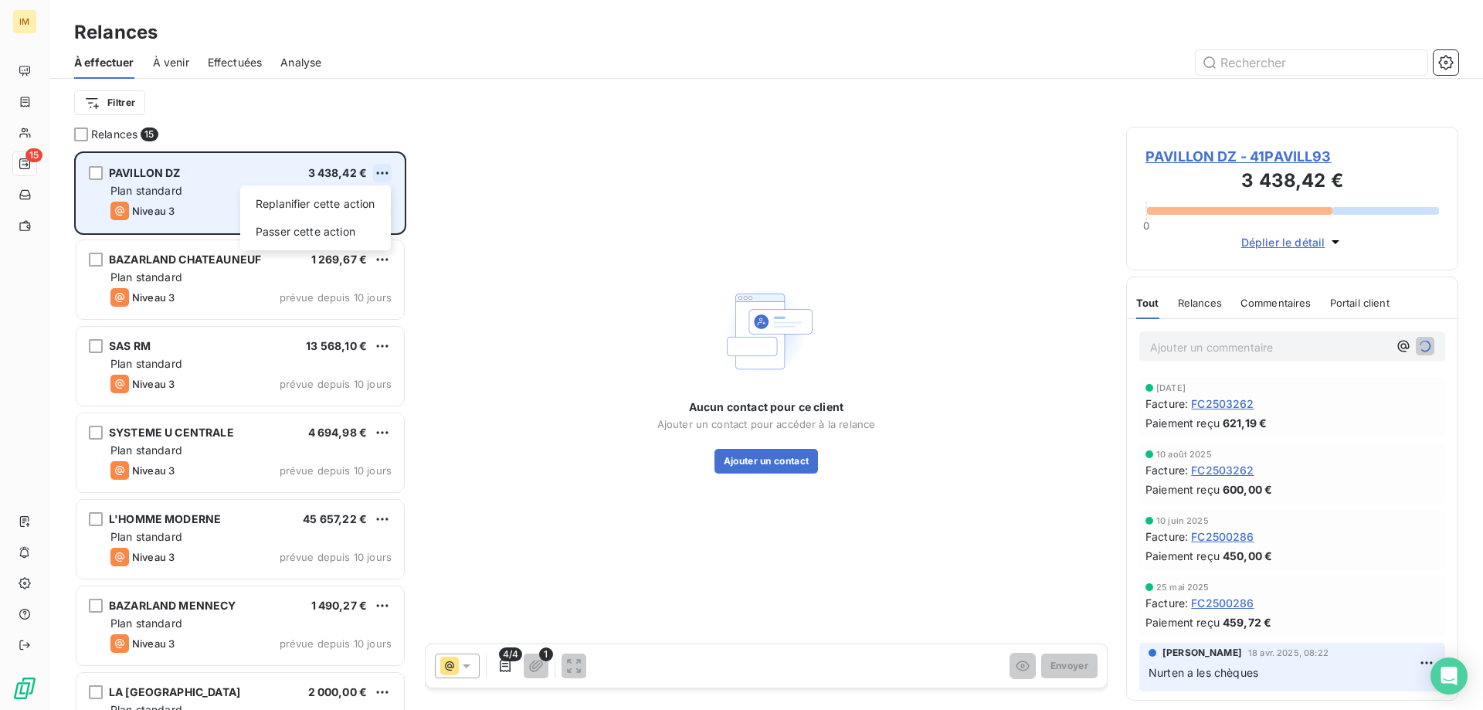
click at [387, 173] on html "IM 15 Relances À effectuer À venir Effectuées Analyse Filtrer Relances 15 PAVIL…" at bounding box center [741, 355] width 1483 height 710
click at [356, 202] on div "Replanifier cette action" at bounding box center [315, 204] width 138 height 25
select select "8"
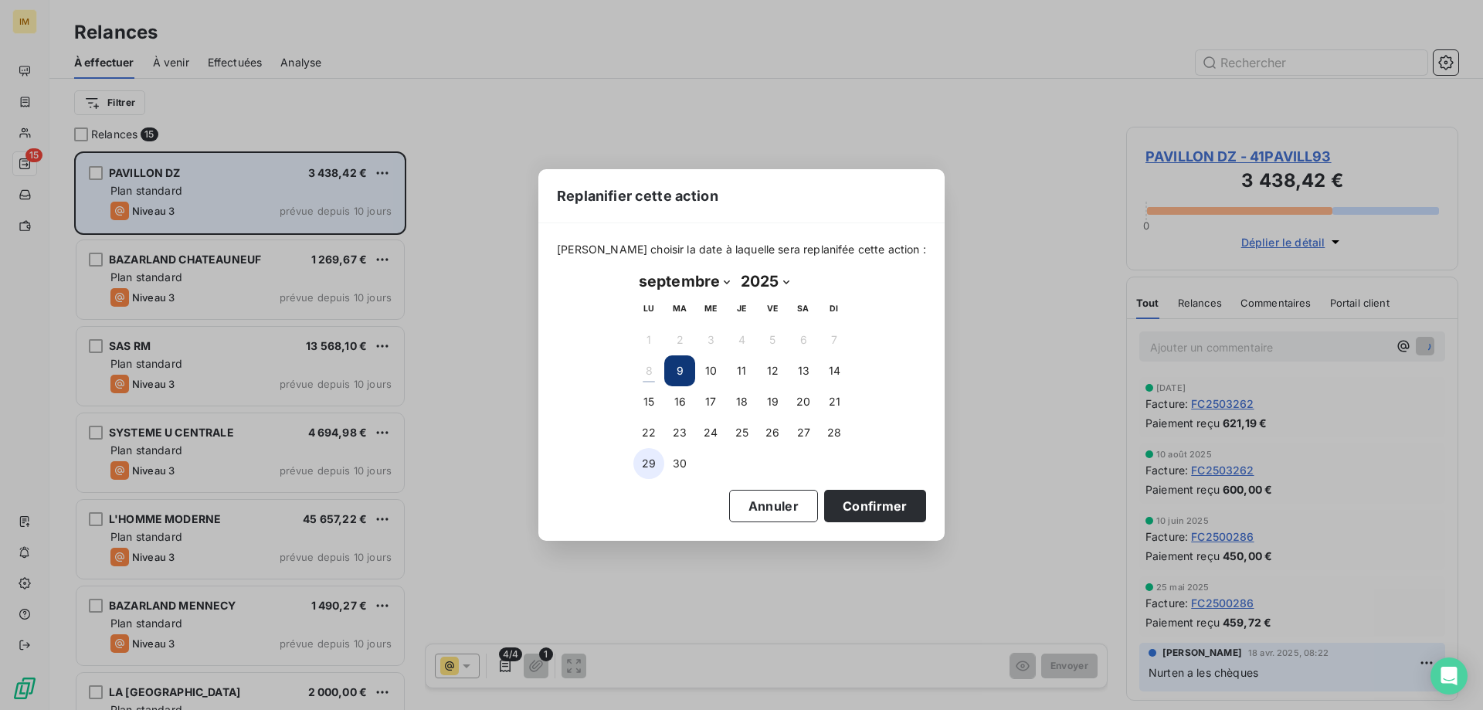
click at [647, 465] on button "29" at bounding box center [648, 463] width 31 height 31
click at [849, 498] on button "Confirmer" at bounding box center [875, 506] width 102 height 32
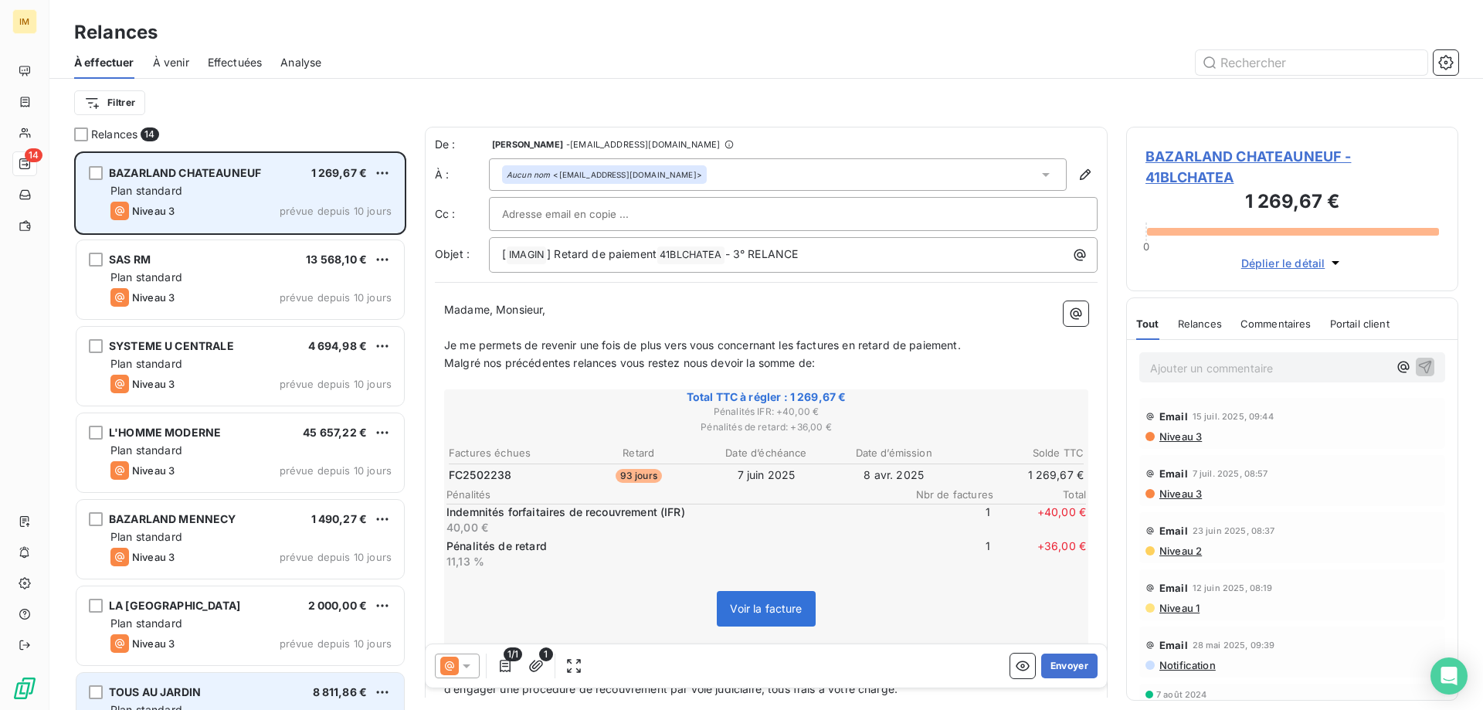
click at [285, 691] on div "TOUS AU JARDIN 8 811,86 €" at bounding box center [250, 692] width 281 height 14
